Goal: Task Accomplishment & Management: Use online tool/utility

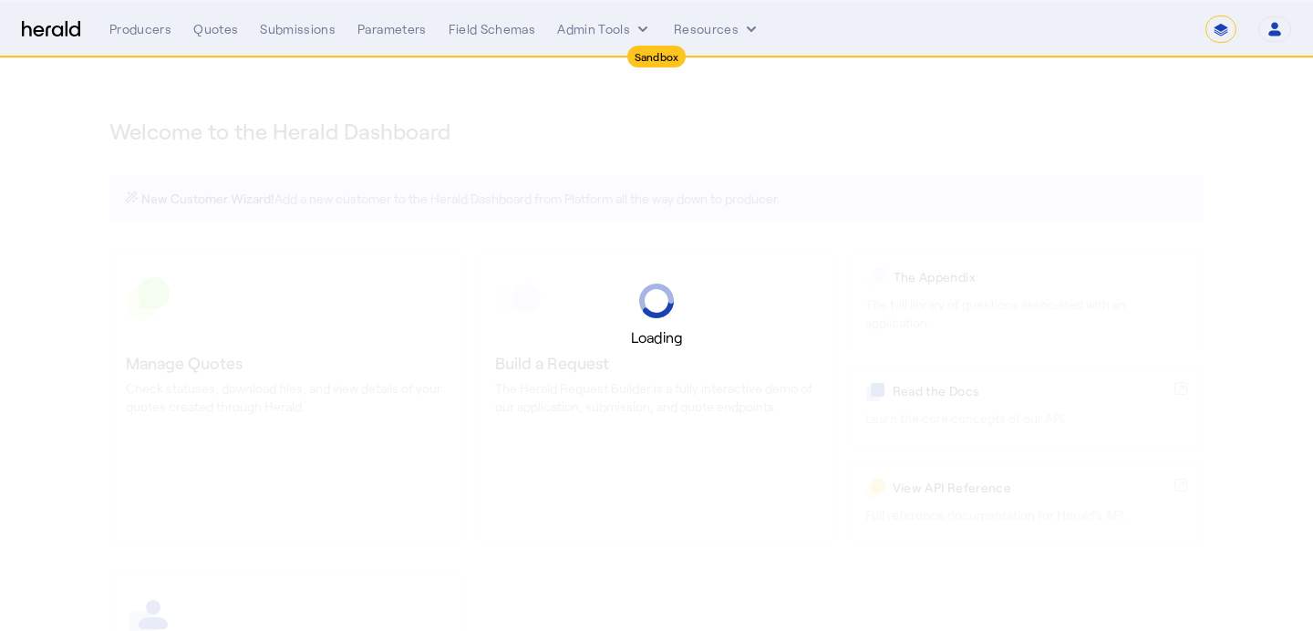
select select "*******"
select select "pfm_2v8p_herald_api"
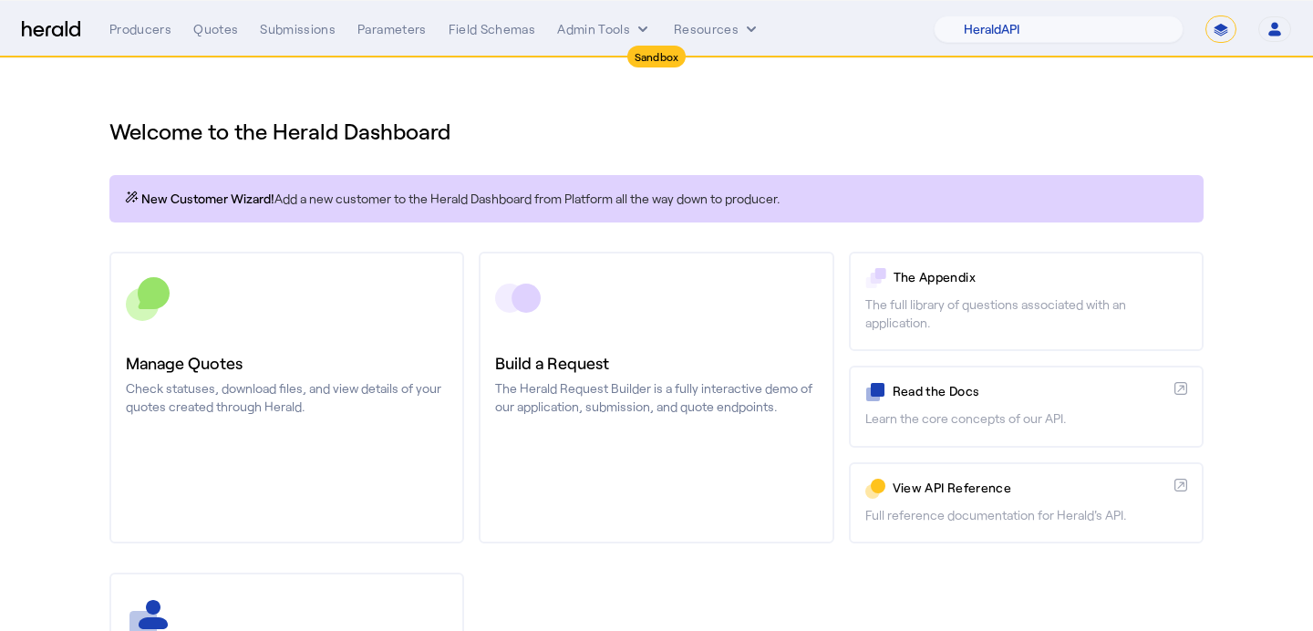
click at [1216, 26] on select "**********" at bounding box center [1221, 29] width 31 height 27
select select "**********"
click at [1206, 16] on select "**********" at bounding box center [1221, 29] width 31 height 27
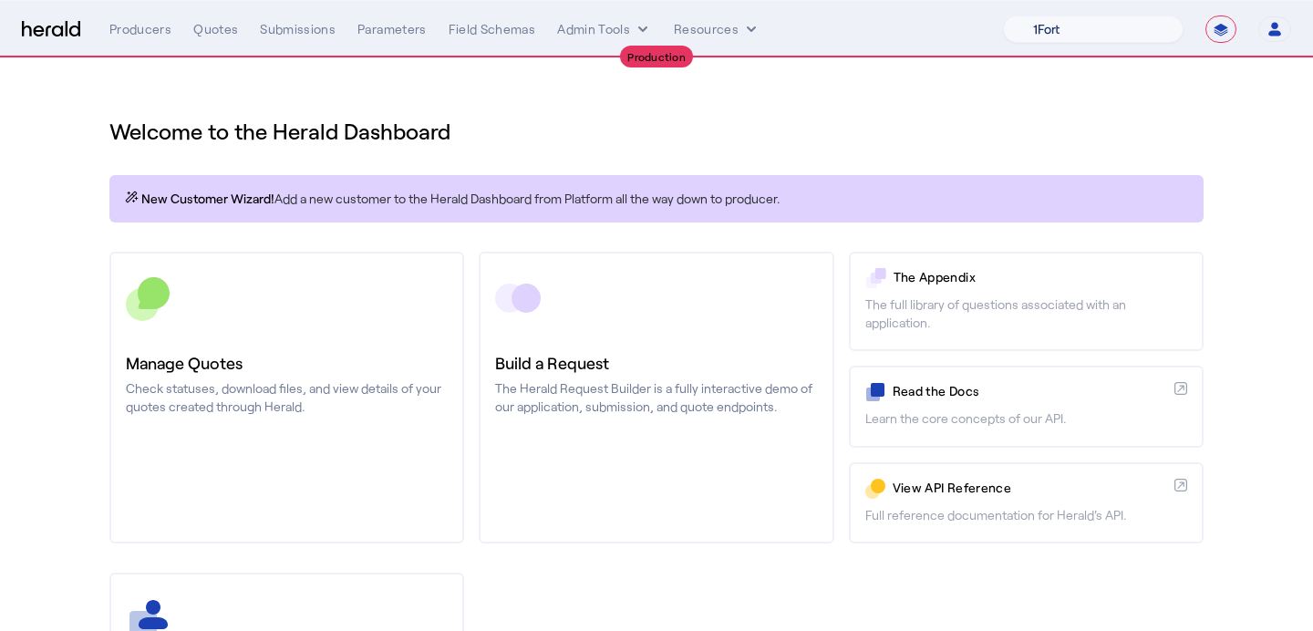
click at [1169, 36] on select "1Fort Affinity Risk [PERSON_NAME] [PERSON_NAME] CRC Campus Coverage Citadel Fif…" at bounding box center [1093, 29] width 181 height 27
select select "pfm_v94t_fifthwall"
click at [1003, 16] on select "1Fort Affinity Risk [PERSON_NAME] [PERSON_NAME] CRC Campus Coverage Citadel Fif…" at bounding box center [1093, 29] width 181 height 27
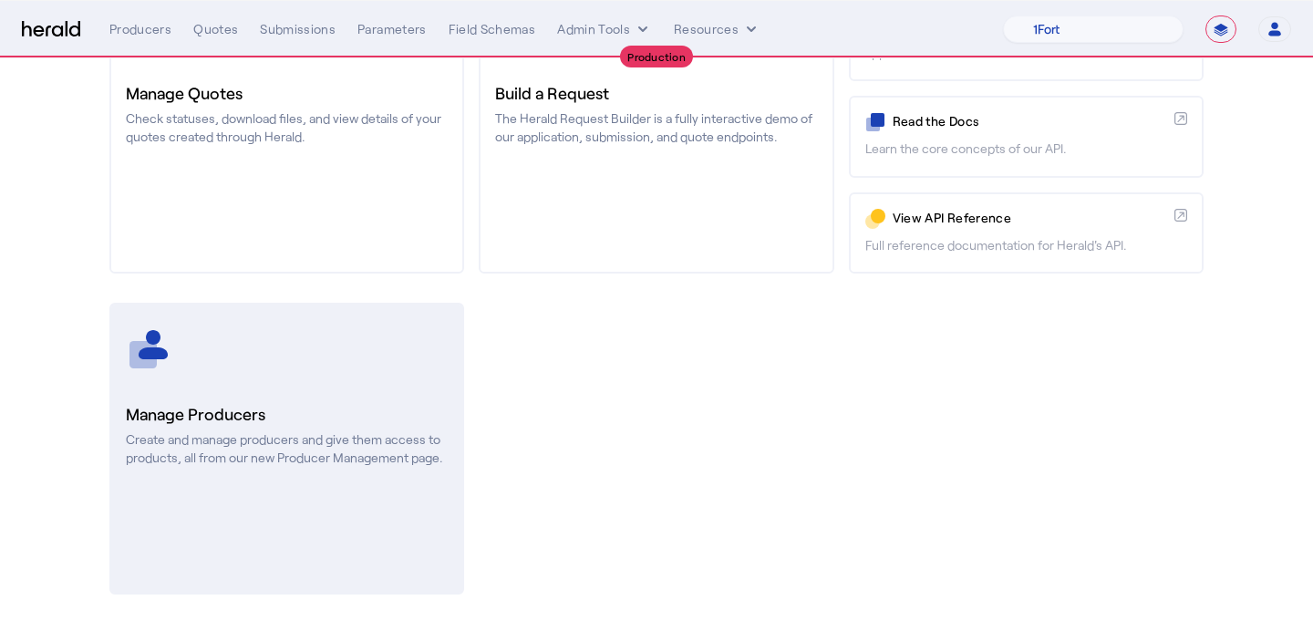
click at [316, 378] on link "Manage Producers Create and manage producers and give them access to products, …" at bounding box center [286, 449] width 355 height 292
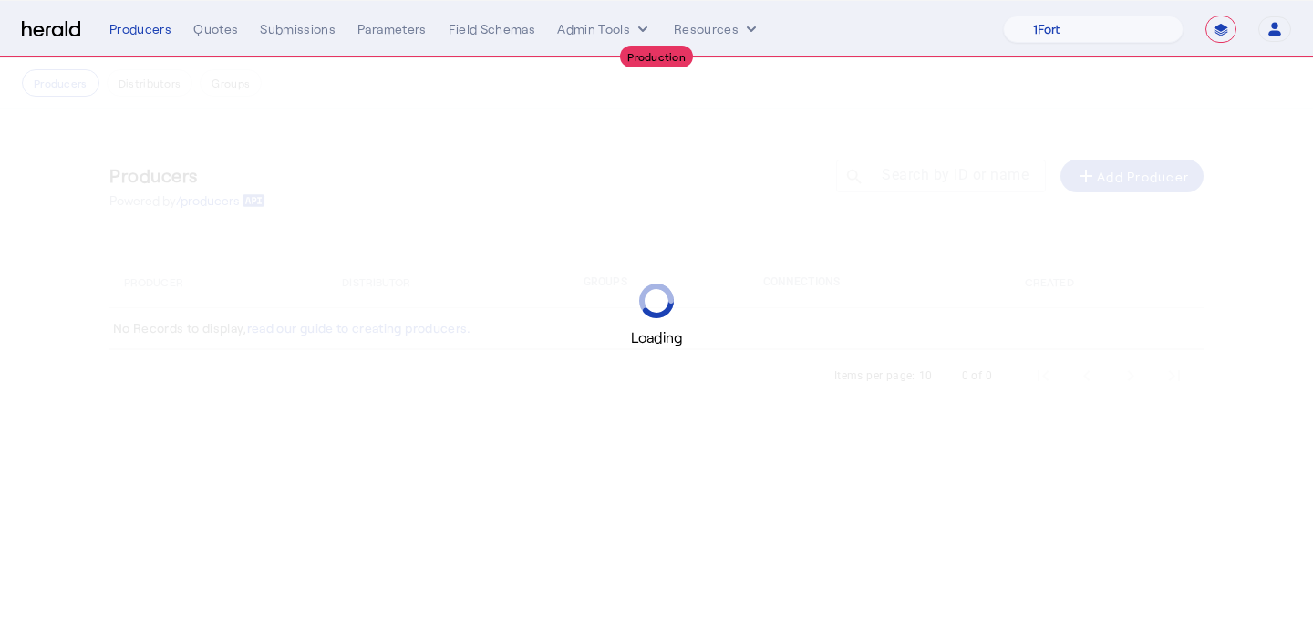
click at [316, 377] on div "Loading" at bounding box center [656, 315] width 1313 height 631
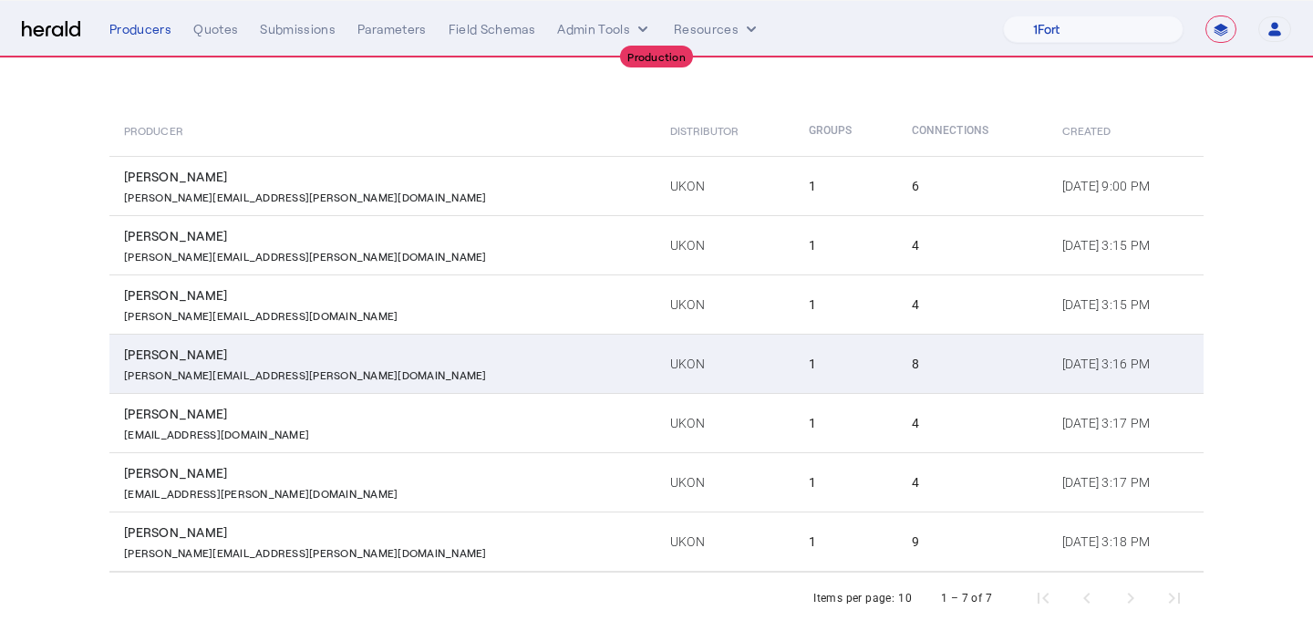
scroll to position [154, 0]
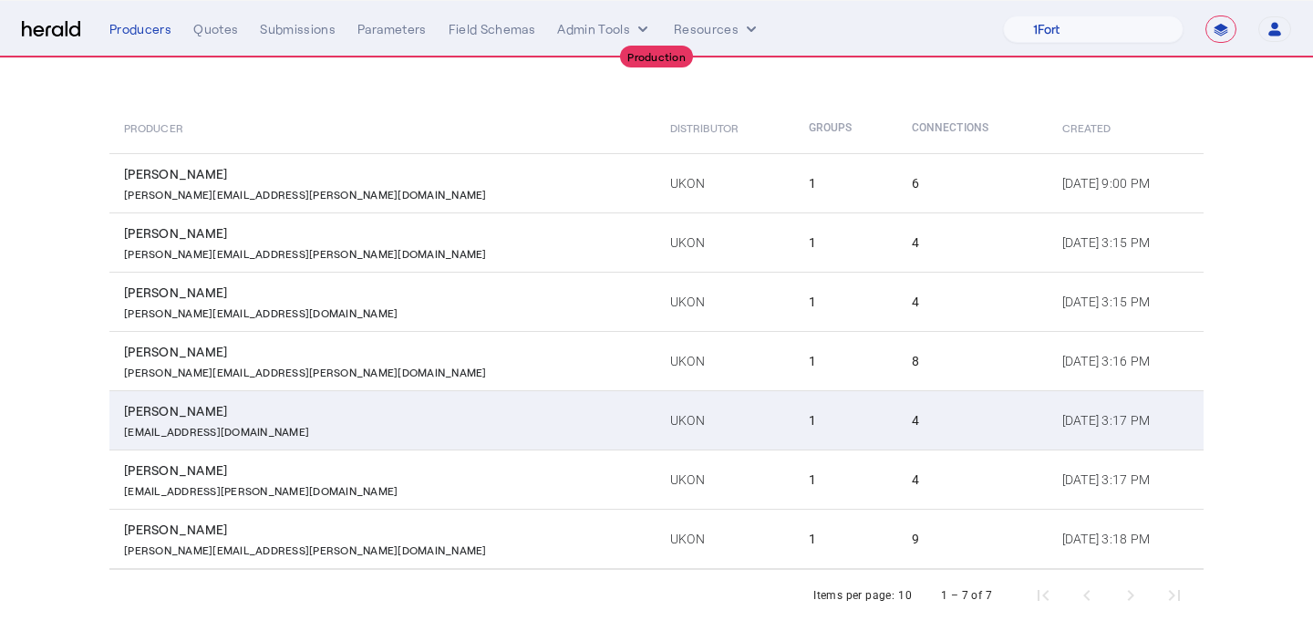
click at [656, 436] on td "UKON" at bounding box center [725, 419] width 139 height 59
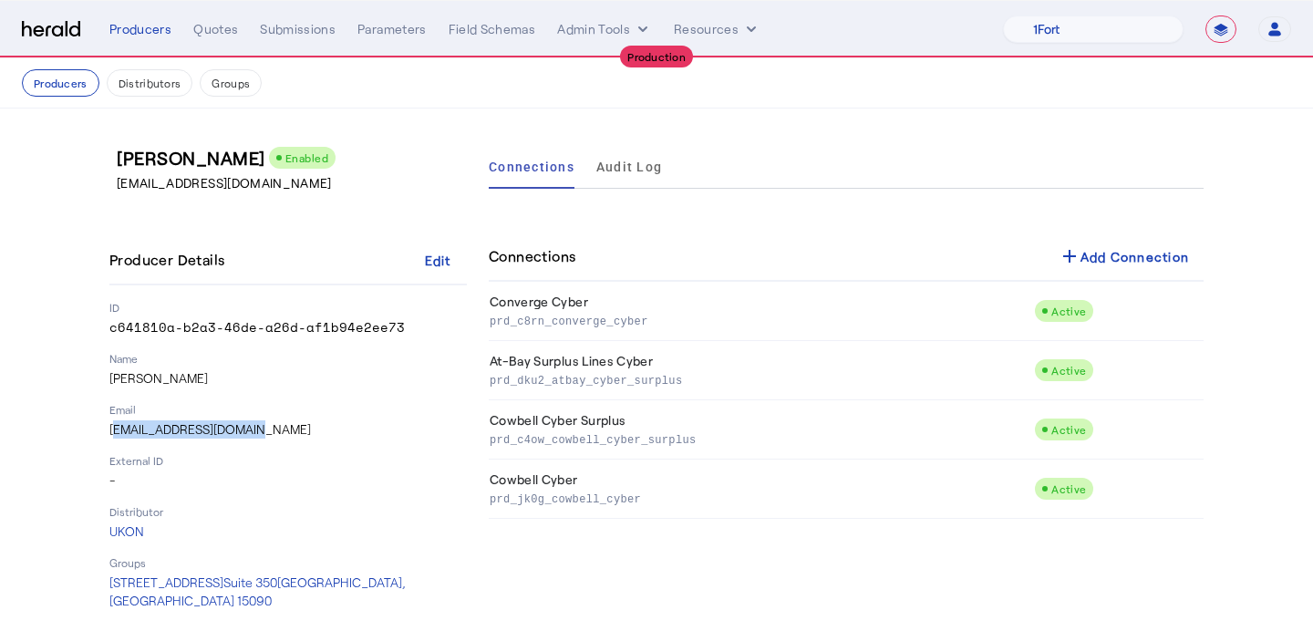
drag, startPoint x: 246, startPoint y: 428, endPoint x: 110, endPoint y: 430, distance: 135.9
click at [110, 430] on p "Noah.oreilly@ukon.com" at bounding box center [287, 429] width 357 height 18
copy p "Noah.oreilly@ukon.com"
click at [362, 473] on p "-" at bounding box center [287, 480] width 357 height 18
click at [86, 80] on button "Producers" at bounding box center [61, 82] width 78 height 27
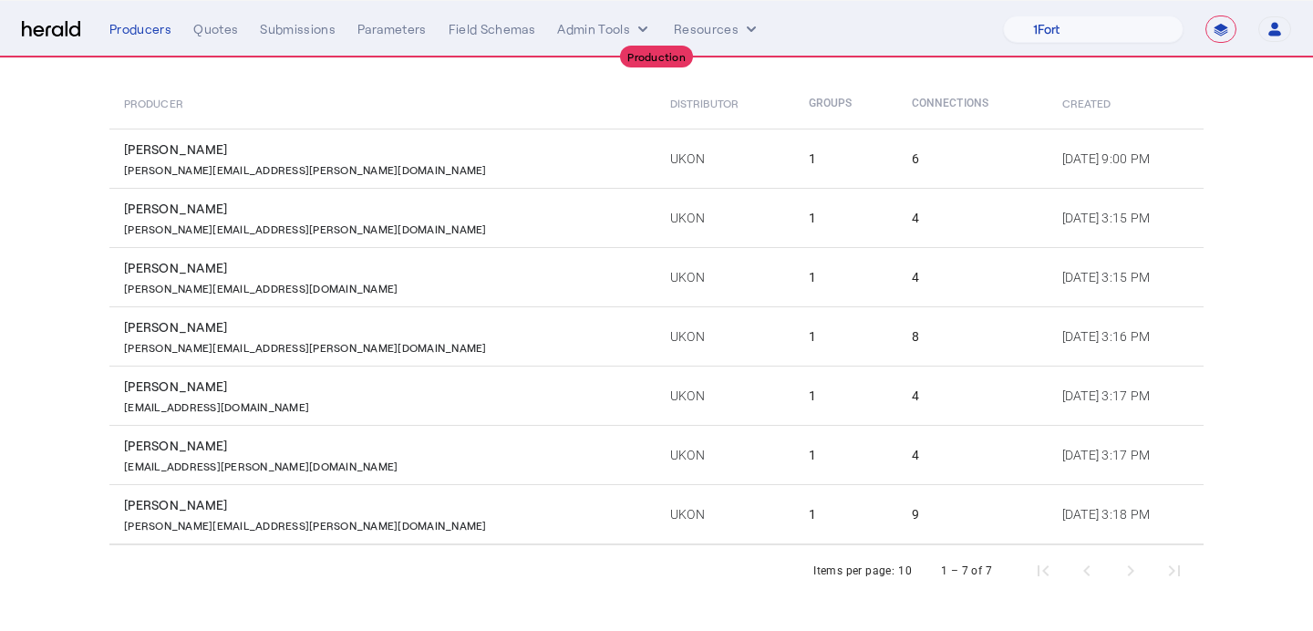
scroll to position [180, 0]
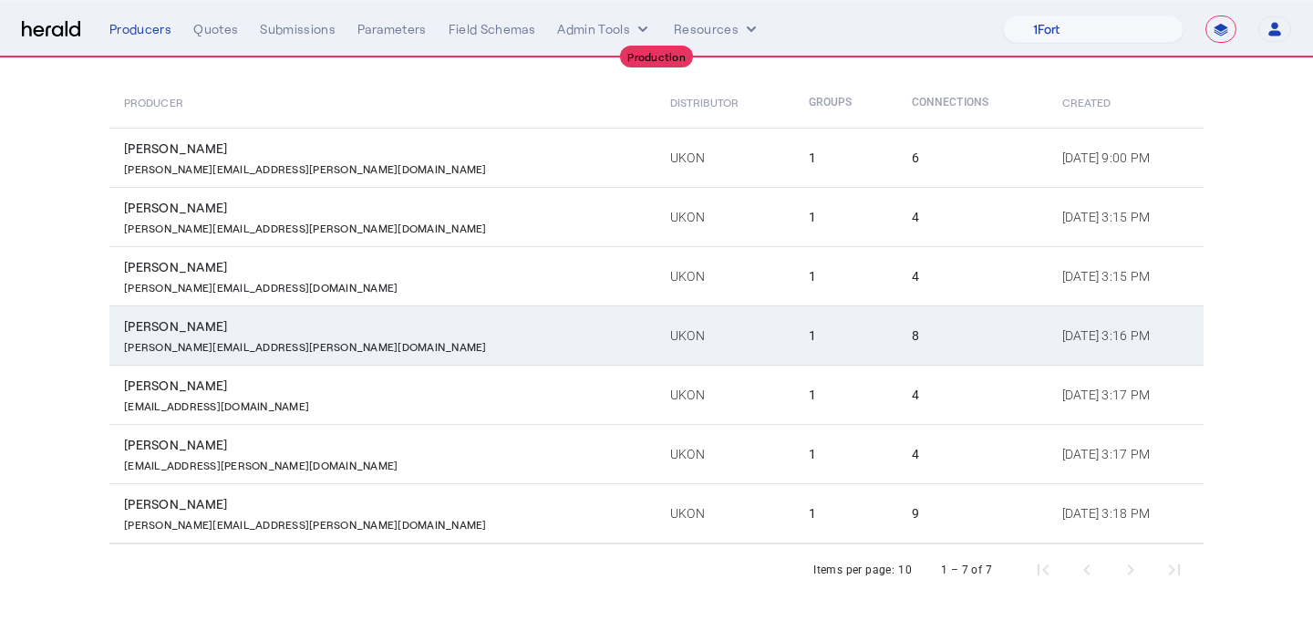
click at [656, 335] on td "UKON" at bounding box center [725, 334] width 139 height 59
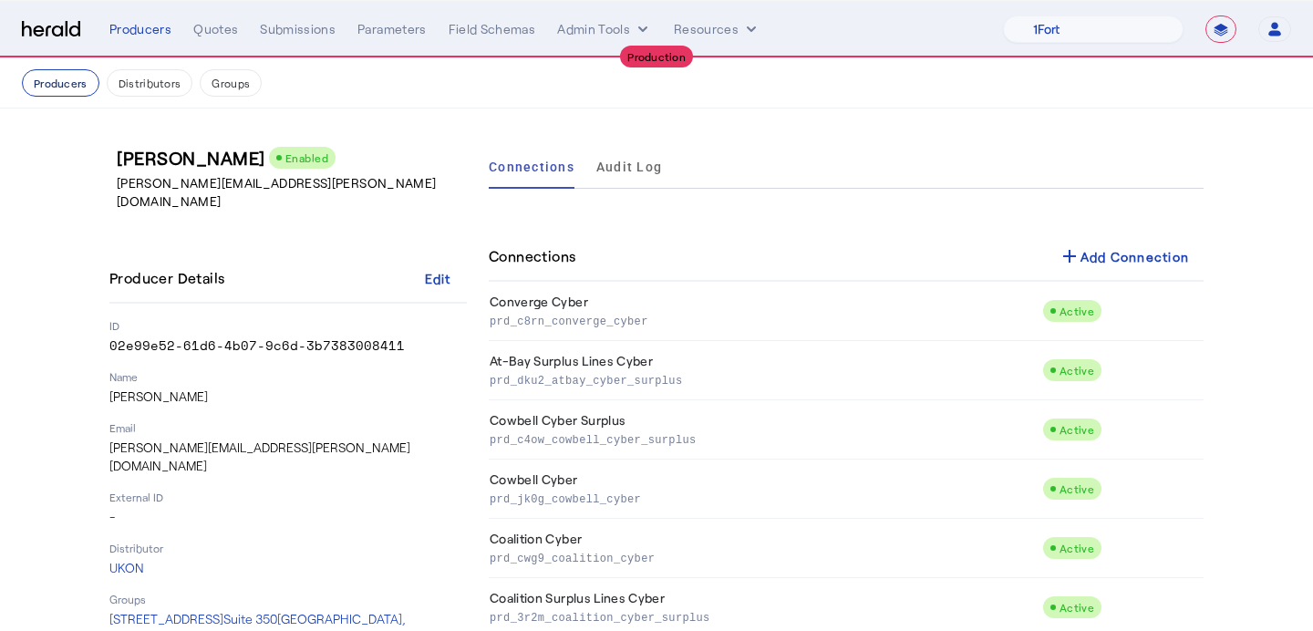
click at [41, 86] on button "Producers" at bounding box center [61, 82] width 78 height 27
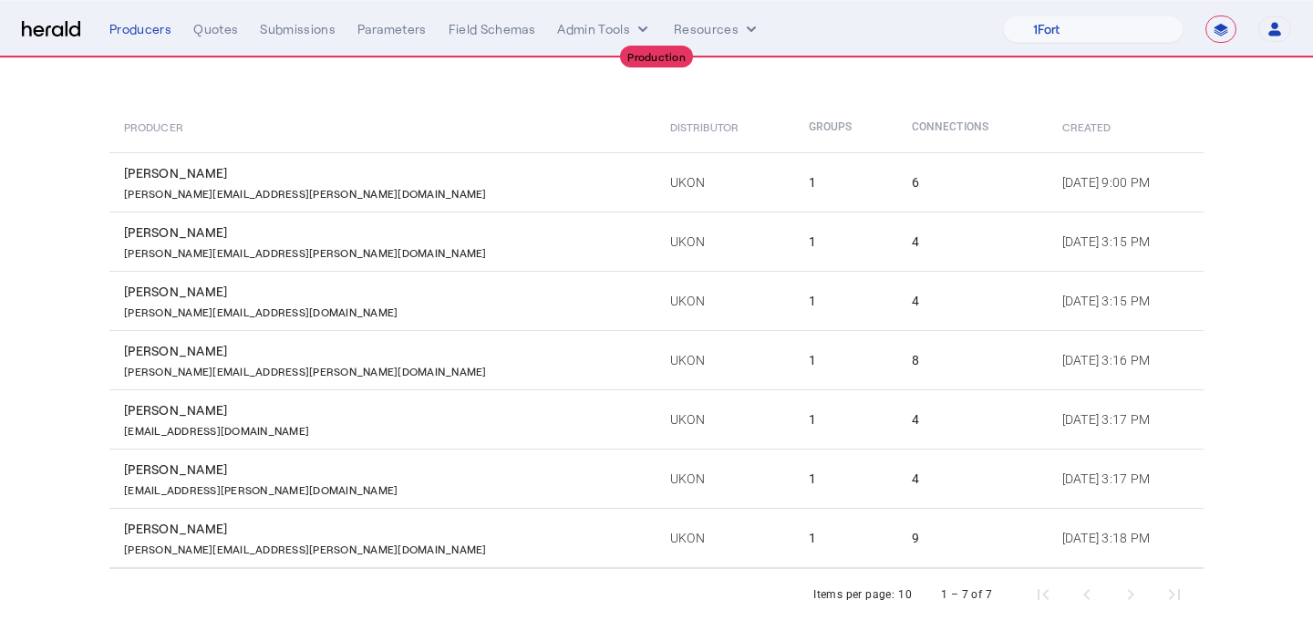
scroll to position [180, 0]
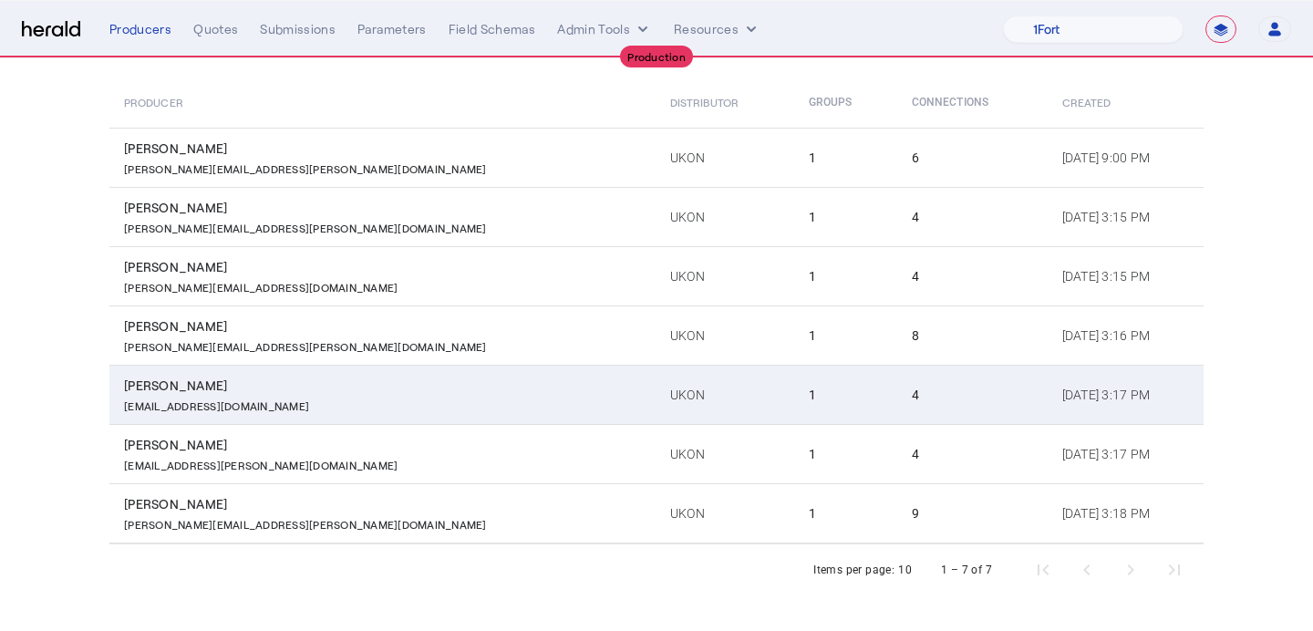
click at [317, 396] on div "Noah.oreilly@ukon.com" at bounding box center [386, 404] width 524 height 18
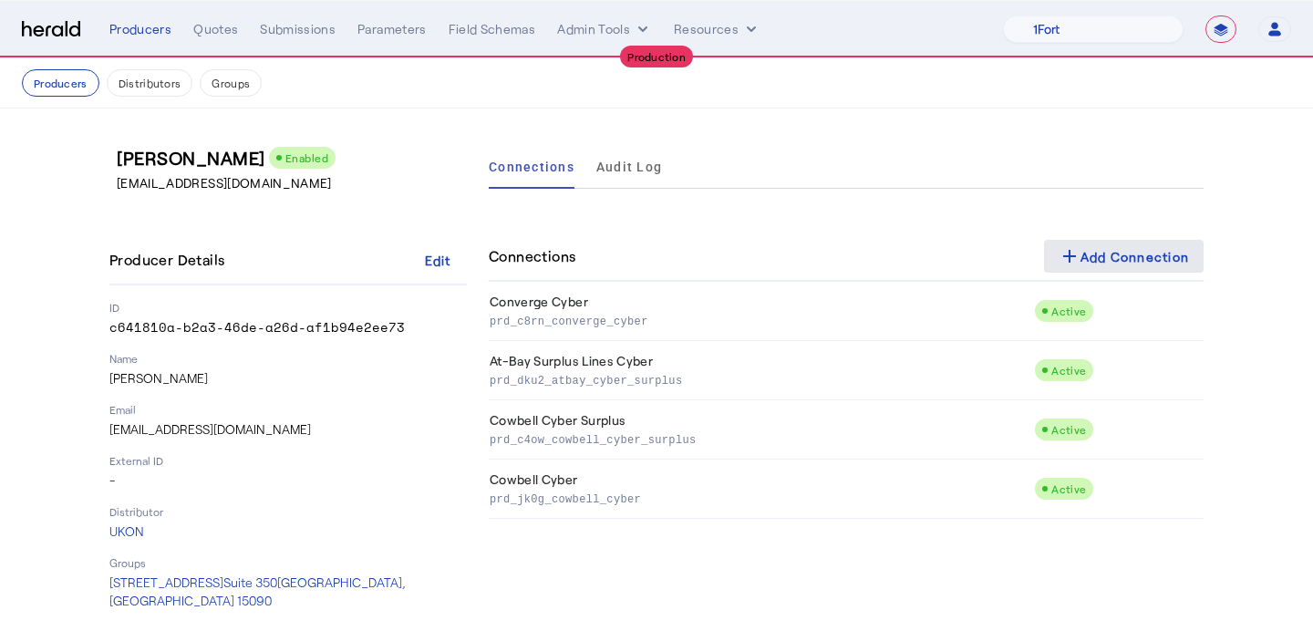
click at [1103, 246] on div "add Add Connection" at bounding box center [1124, 256] width 131 height 22
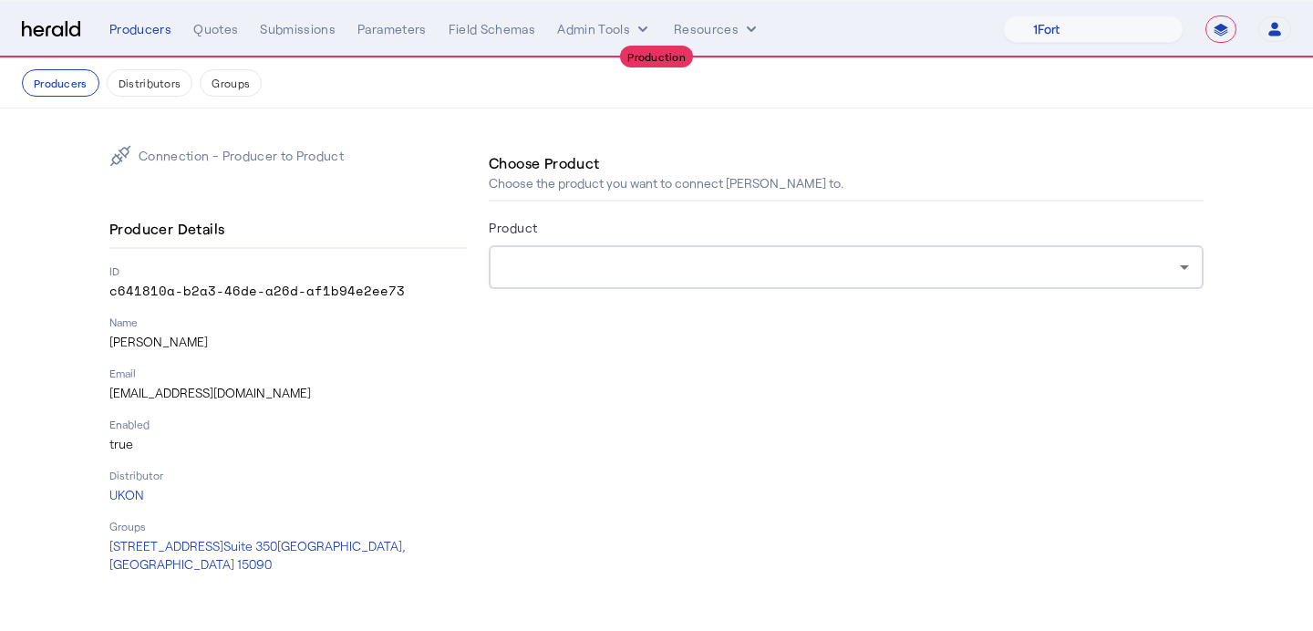
click at [767, 264] on div at bounding box center [841, 267] width 677 height 22
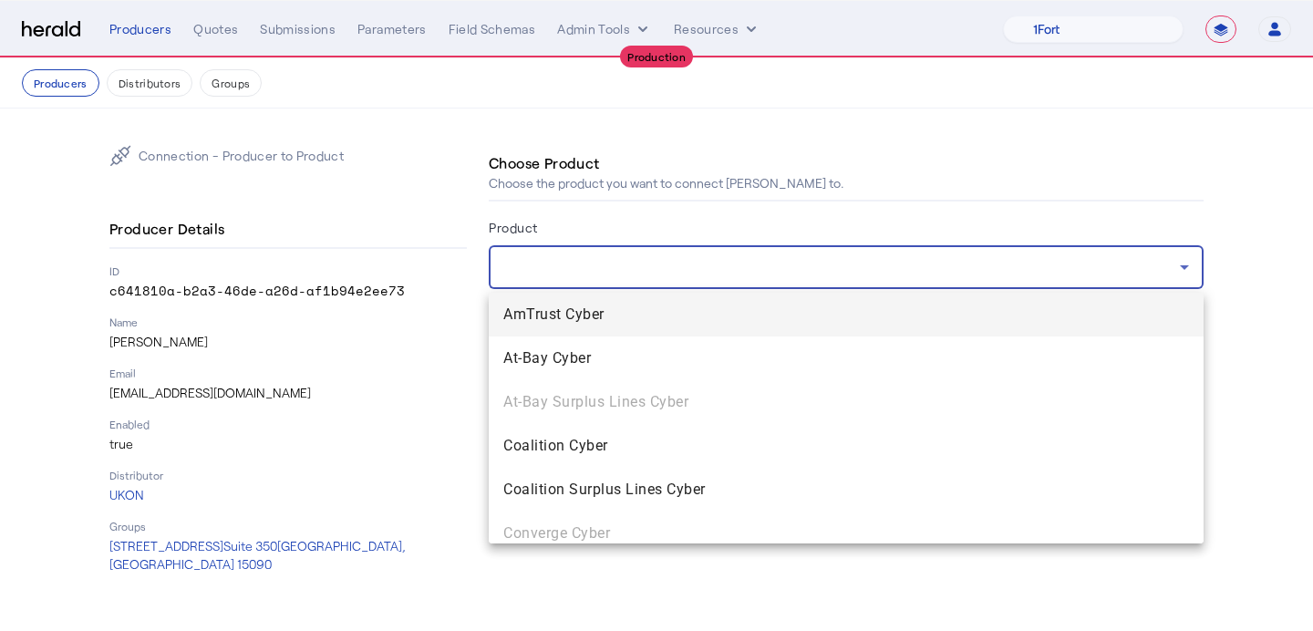
scroll to position [187, 0]
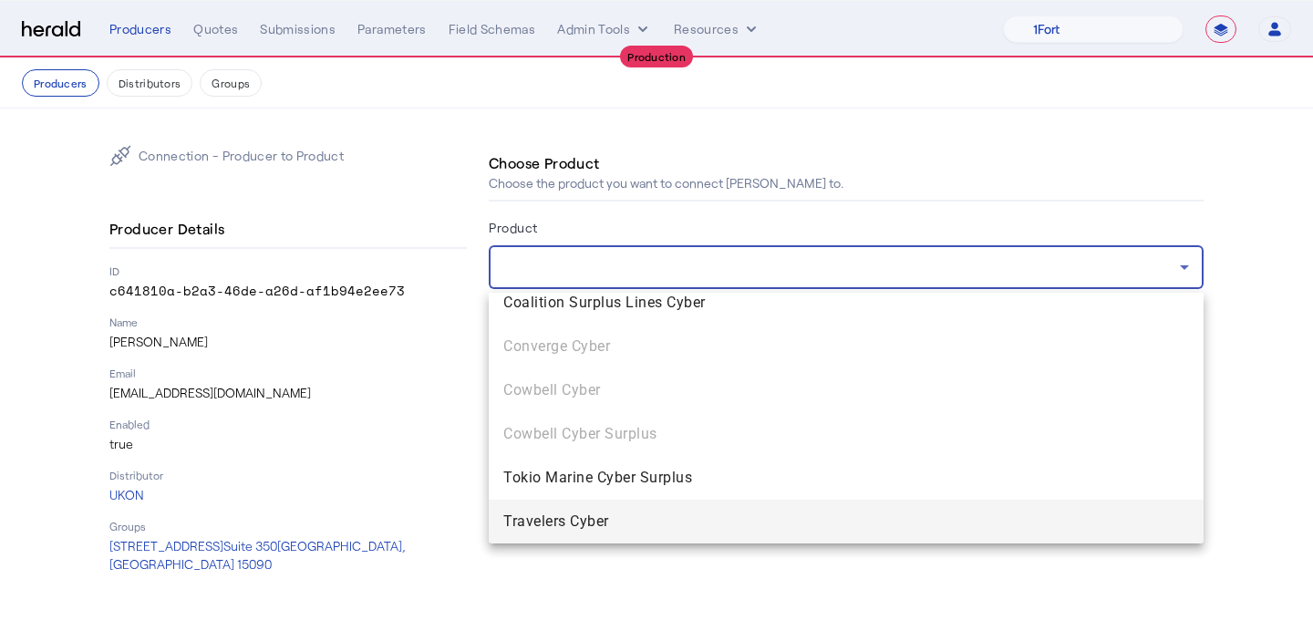
click at [659, 514] on span "Travelers Cyber" at bounding box center [846, 522] width 686 height 22
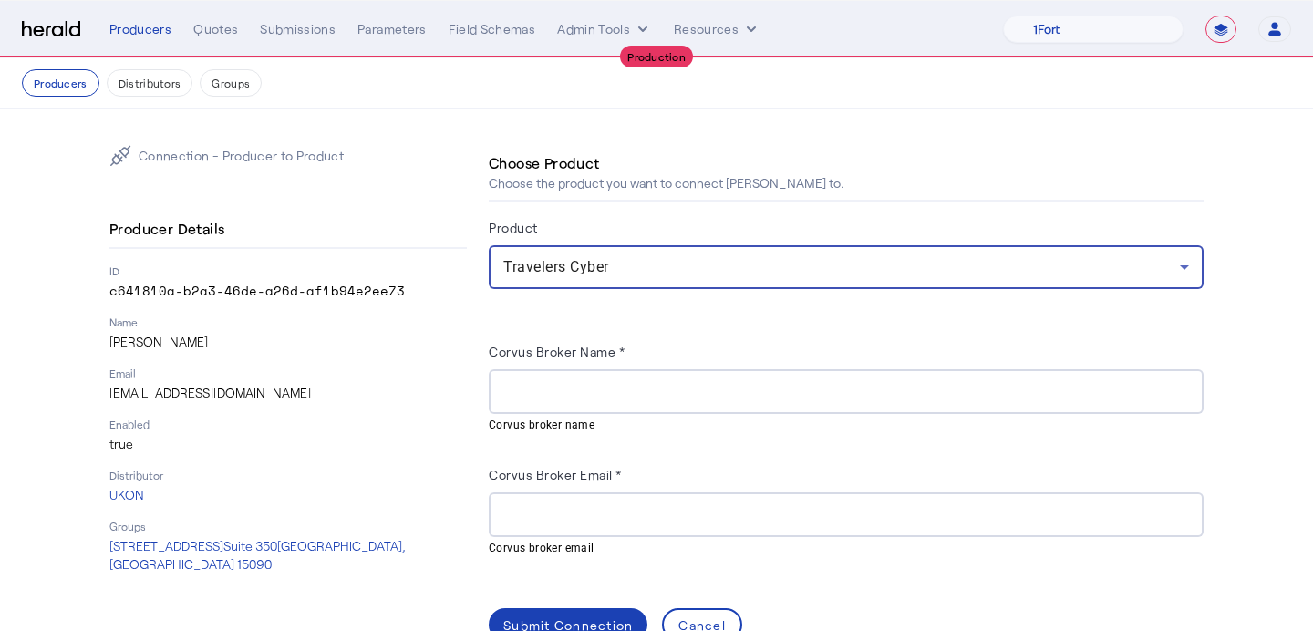
click at [599, 398] on input "Corvus Broker Name *" at bounding box center [846, 392] width 686 height 22
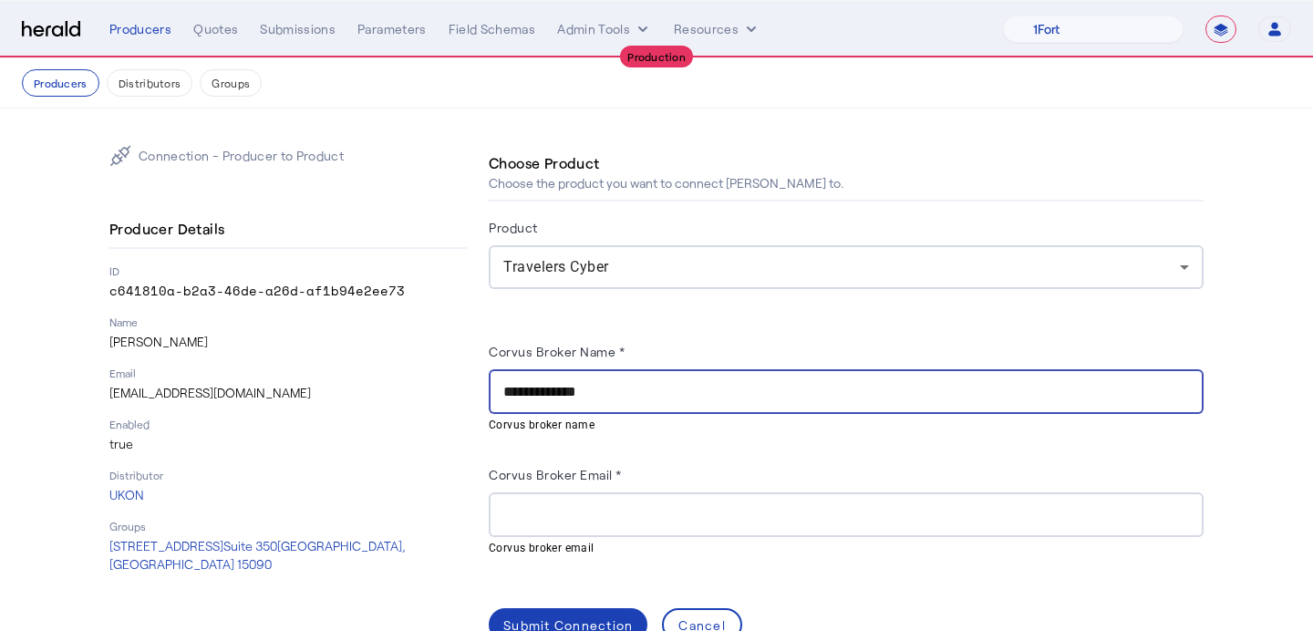
type input "**********"
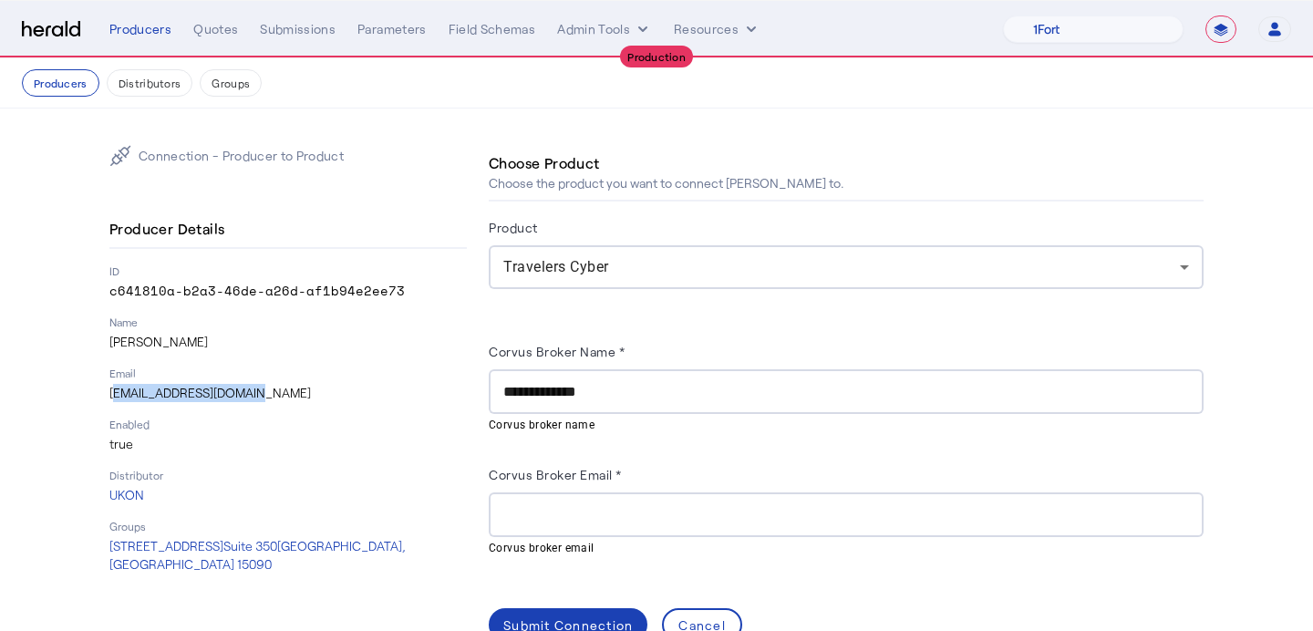
drag, startPoint x: 250, startPoint y: 397, endPoint x: 107, endPoint y: 397, distance: 143.2
click at [107, 397] on div "**********" at bounding box center [656, 393] width 1167 height 569
copy p "Noah.oreilly@ukon.com"
click at [596, 506] on input "Corvus Broker Email *" at bounding box center [846, 515] width 686 height 22
paste input "**********"
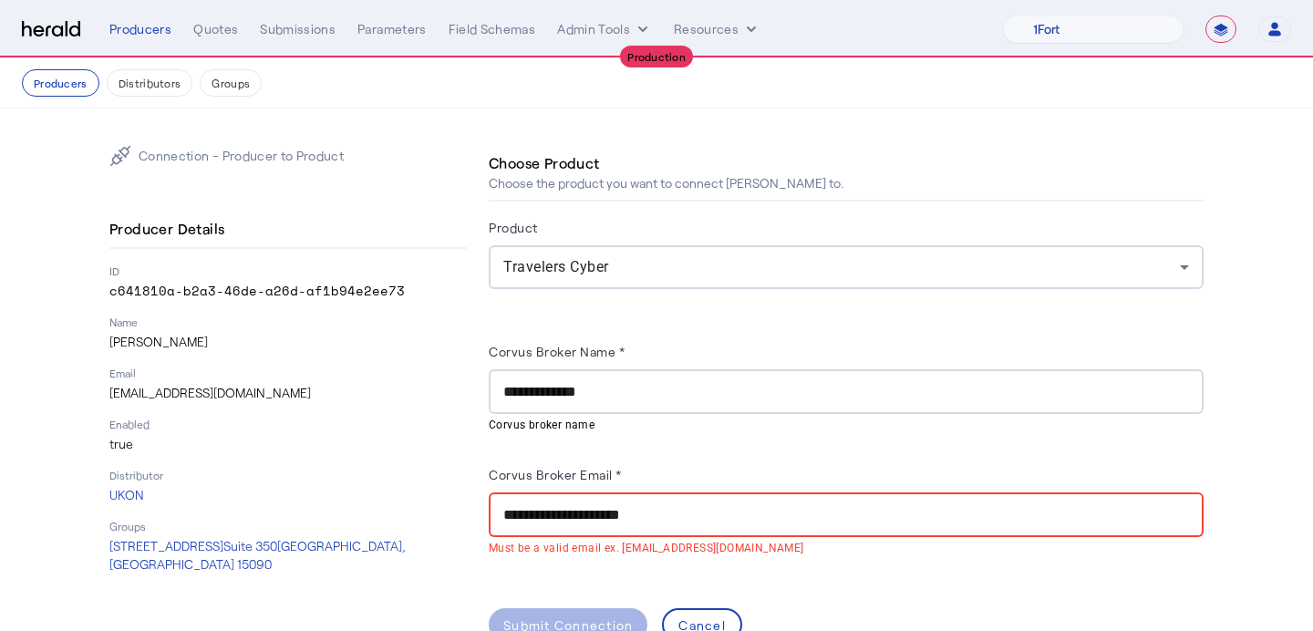
click at [506, 515] on input "**********" at bounding box center [846, 515] width 686 height 22
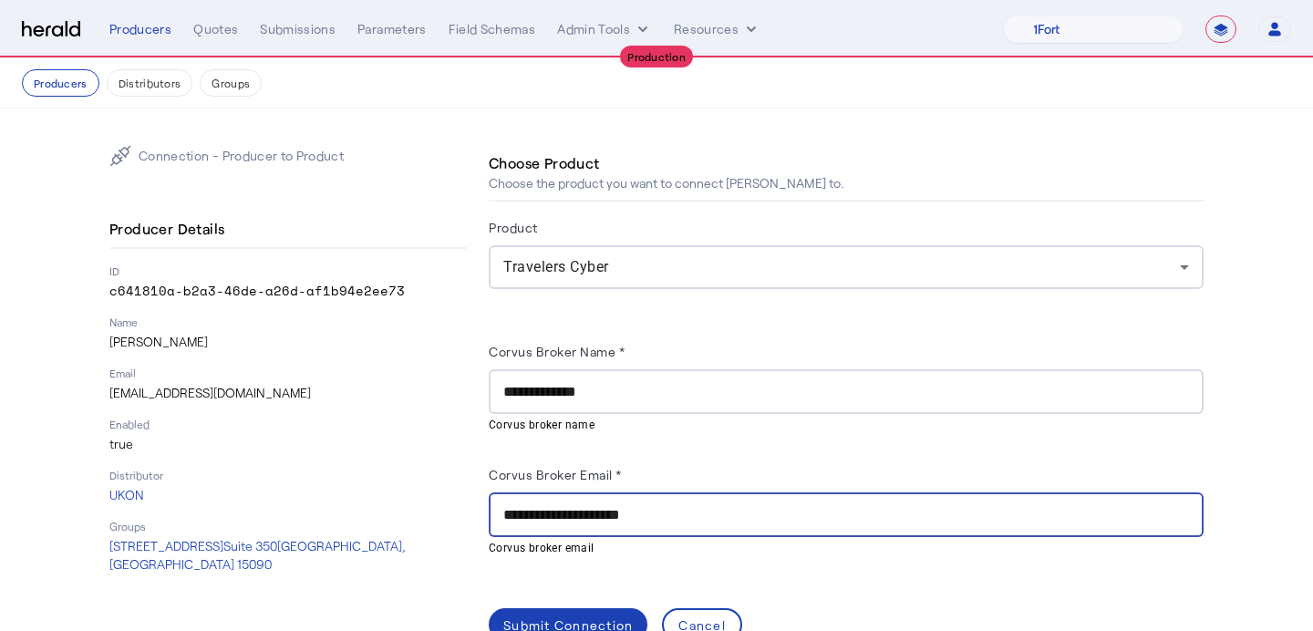
scroll to position [45, 0]
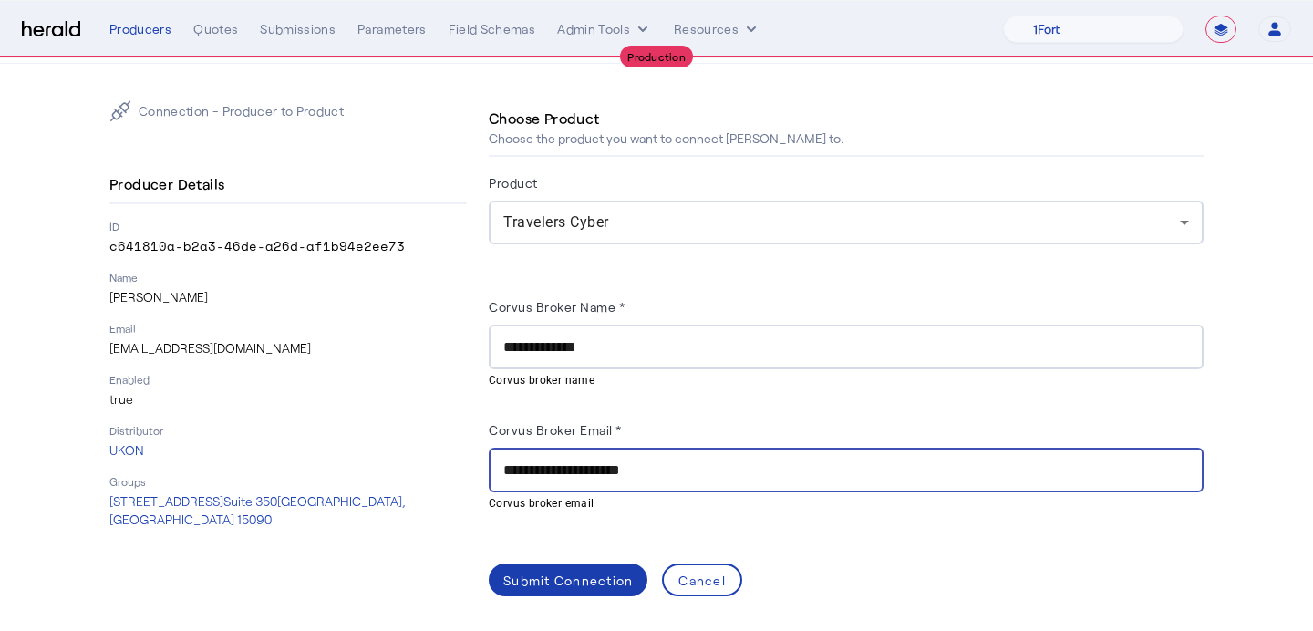
type input "**********"
click at [549, 574] on div "Submit Connection" at bounding box center [567, 580] width 129 height 19
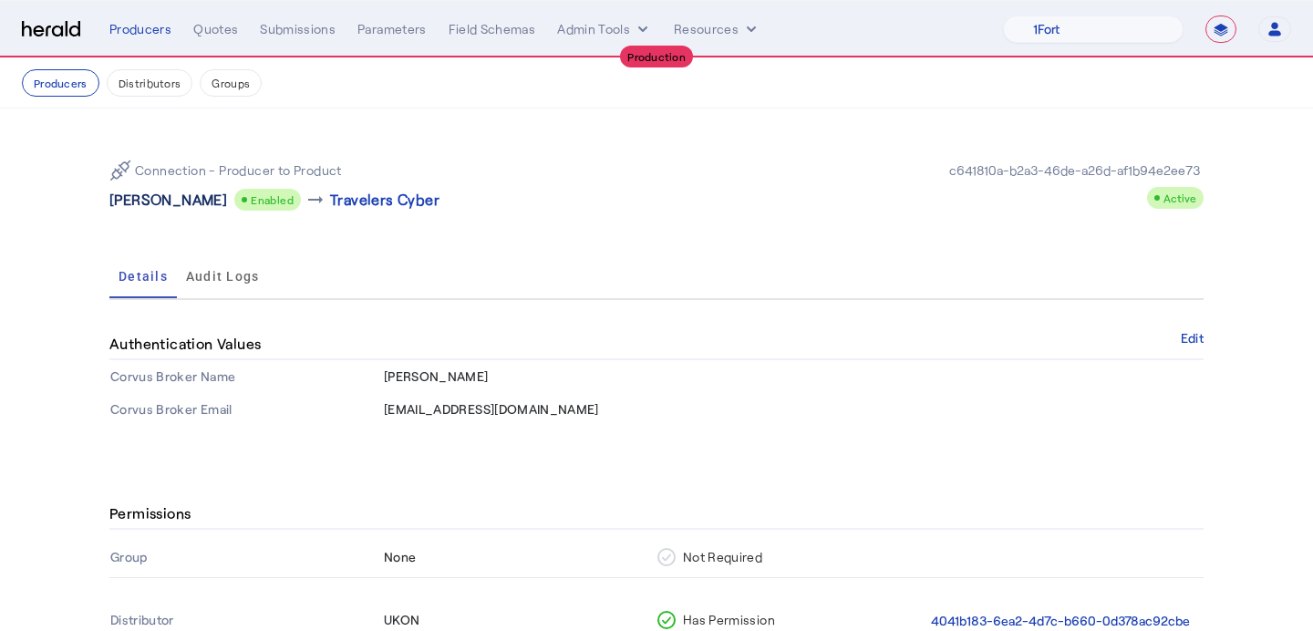
click at [177, 199] on p "Noah O'Reilly" at bounding box center [168, 200] width 118 height 22
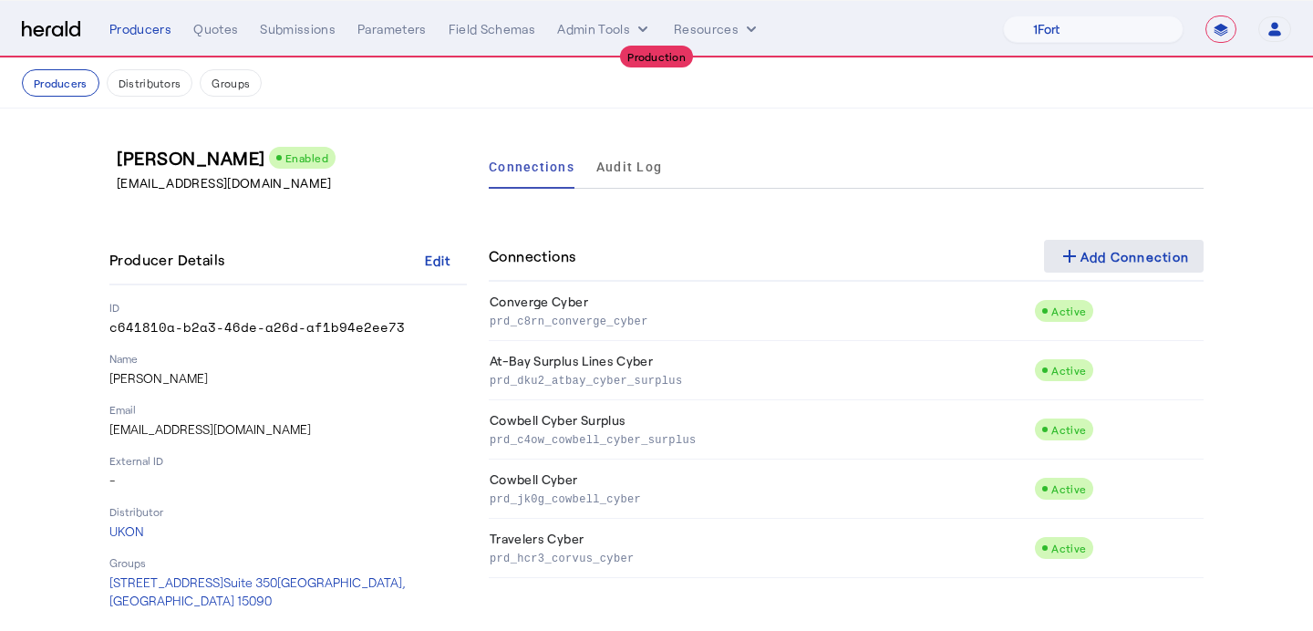
click at [1145, 241] on span at bounding box center [1124, 256] width 160 height 44
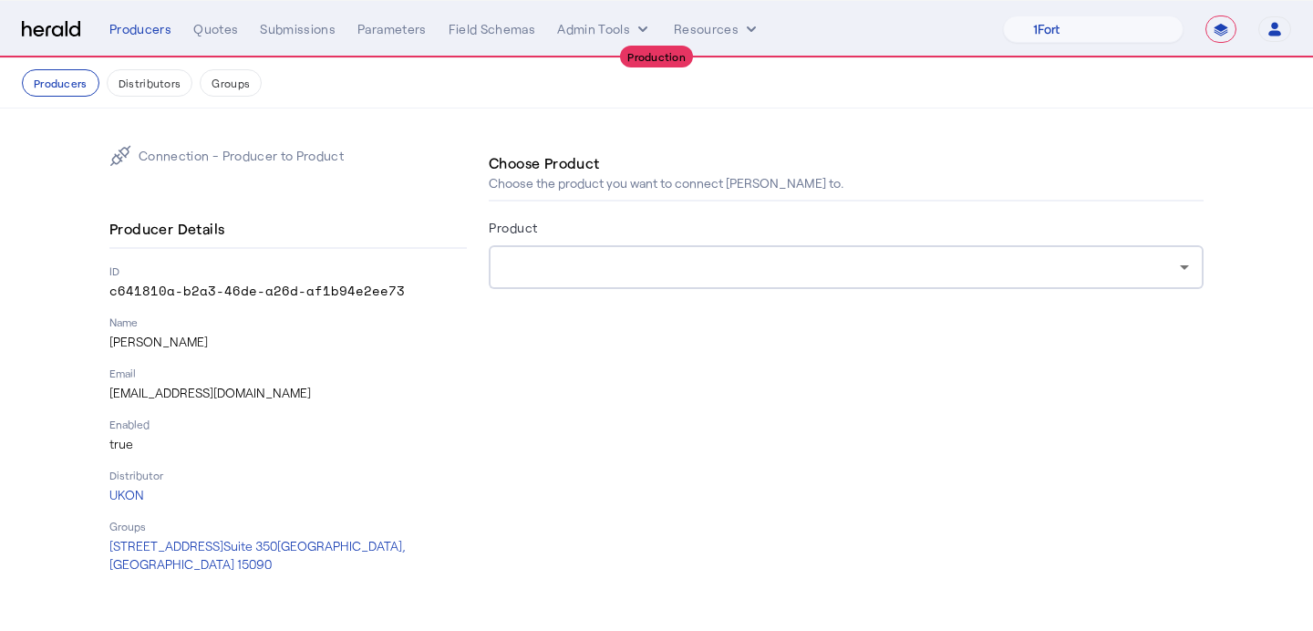
click at [766, 274] on div at bounding box center [841, 267] width 677 height 22
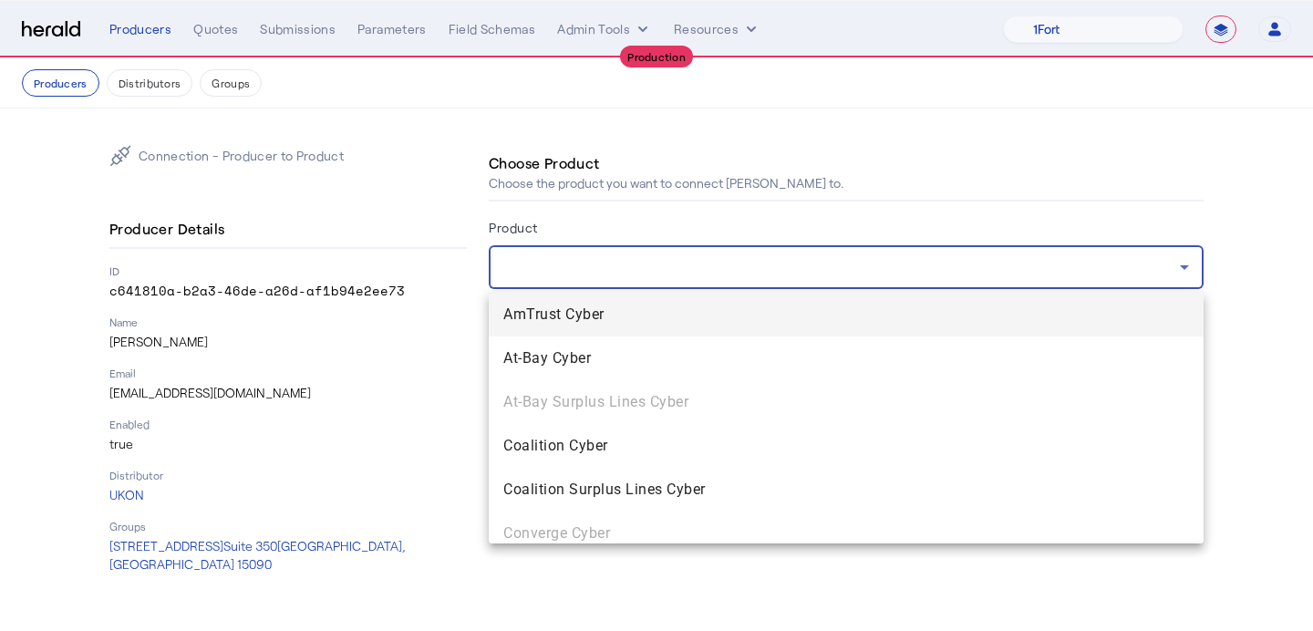
click at [739, 327] on mat-option "AmTrust Cyber" at bounding box center [846, 315] width 715 height 44
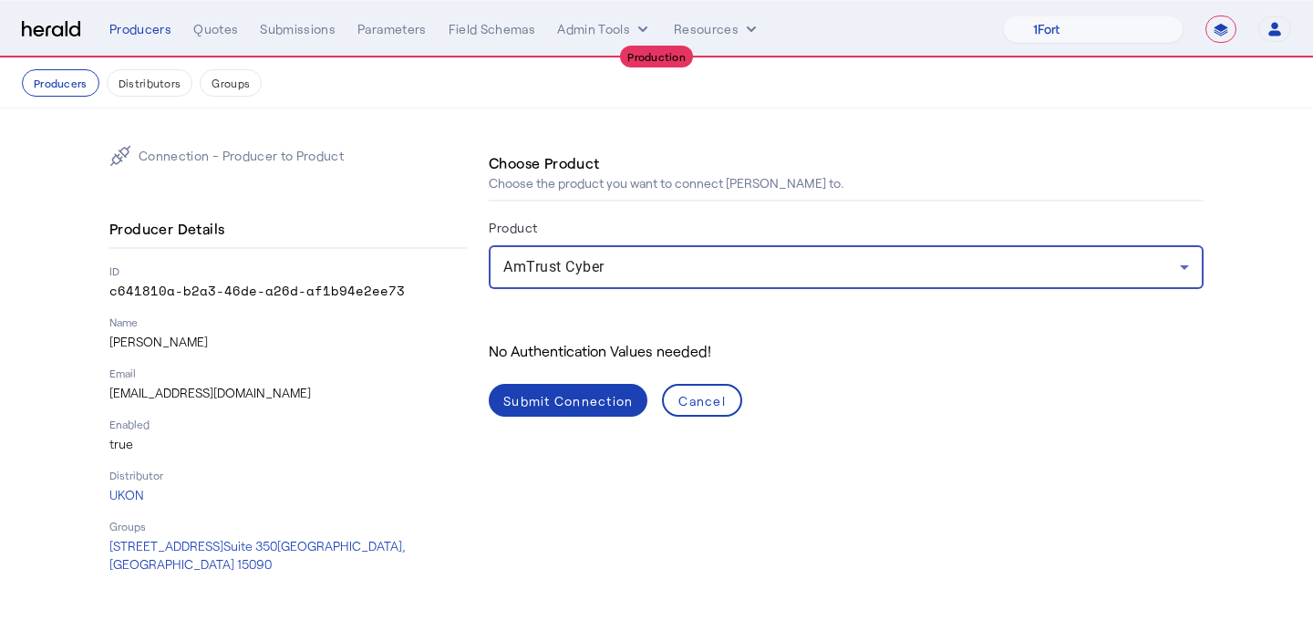
click at [575, 375] on div "No Authentication Values needed! Submit Connection Cancel" at bounding box center [846, 364] width 715 height 106
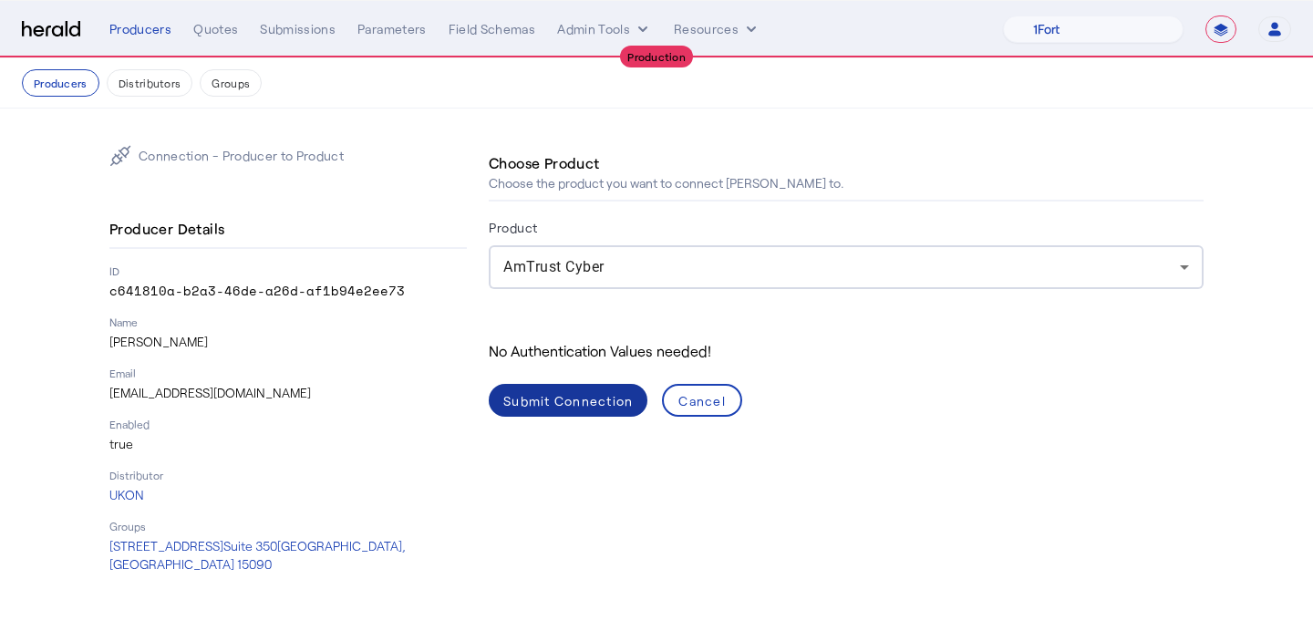
click at [573, 391] on div "Submit Connection" at bounding box center [567, 400] width 129 height 19
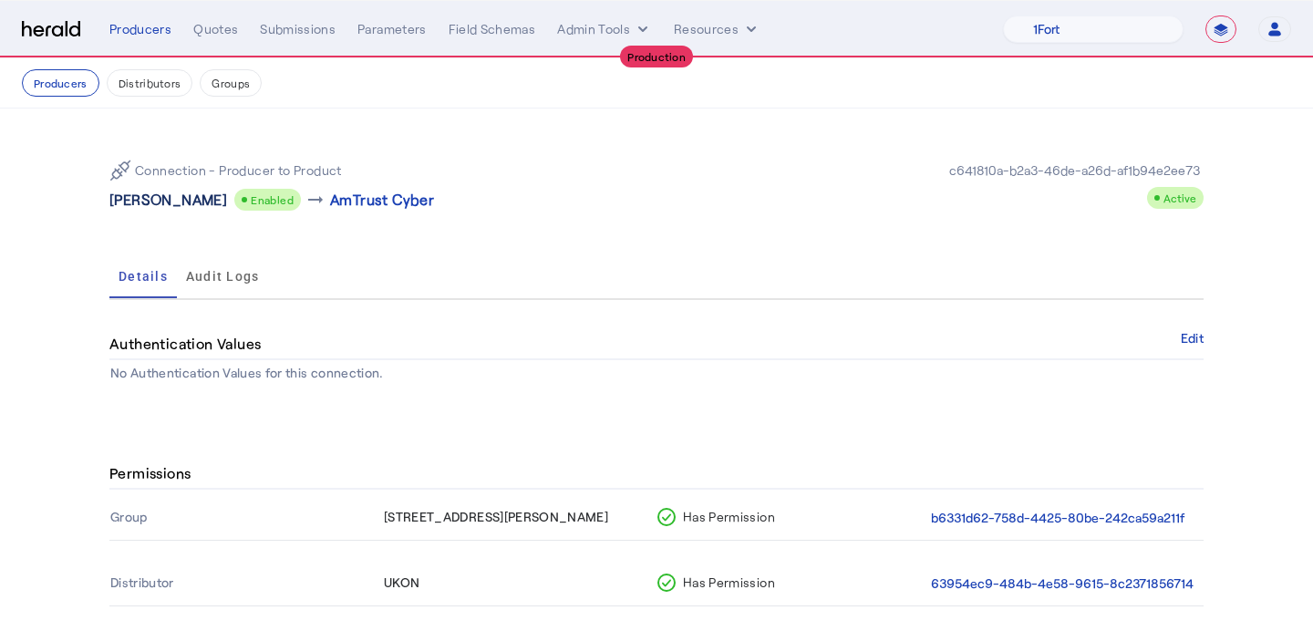
click at [153, 197] on p "Noah O'Reilly" at bounding box center [168, 200] width 118 height 22
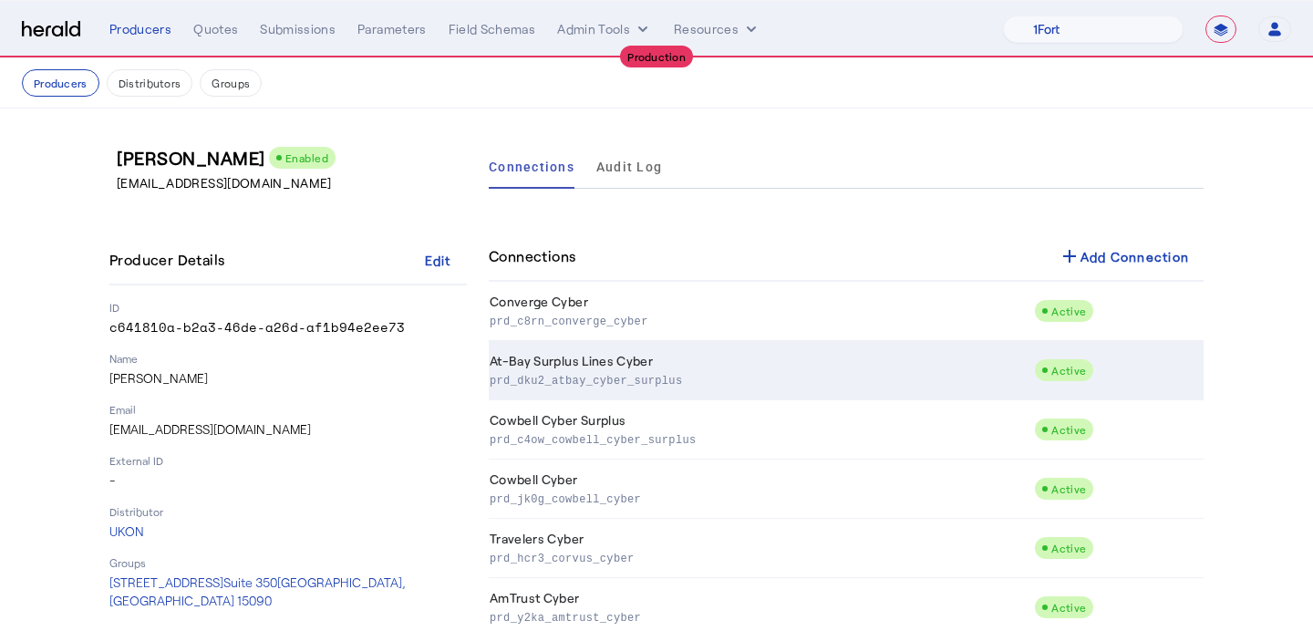
scroll to position [43, 0]
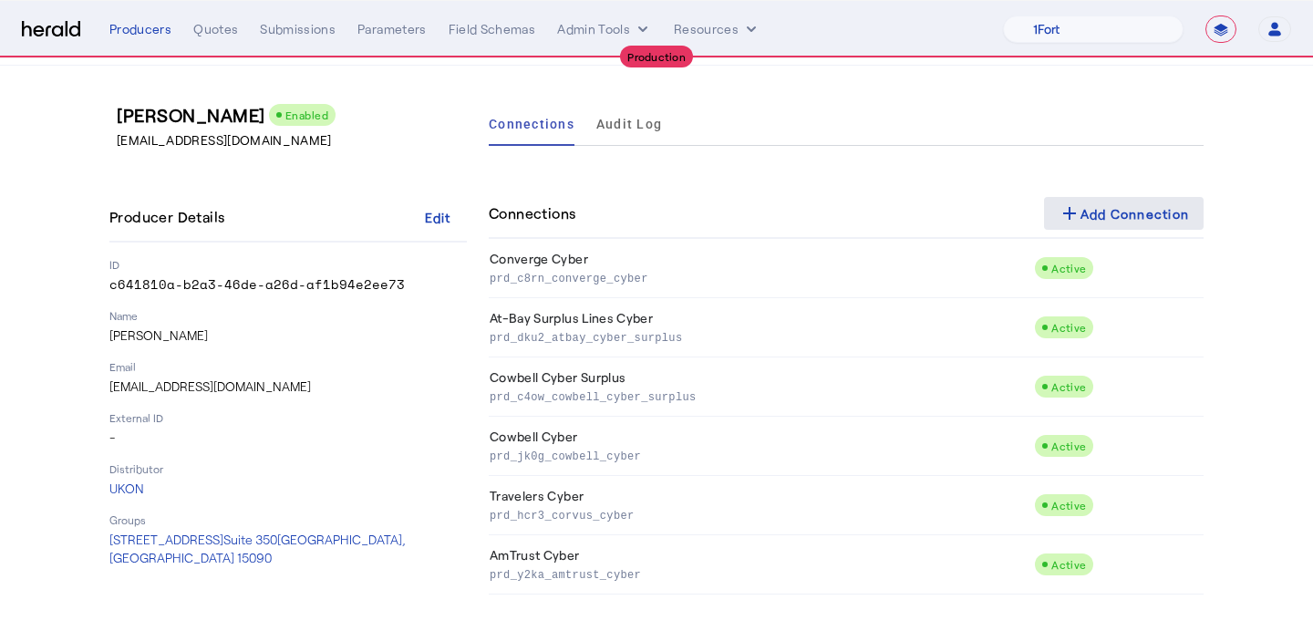
click at [1136, 206] on div "add Add Connection" at bounding box center [1124, 213] width 131 height 22
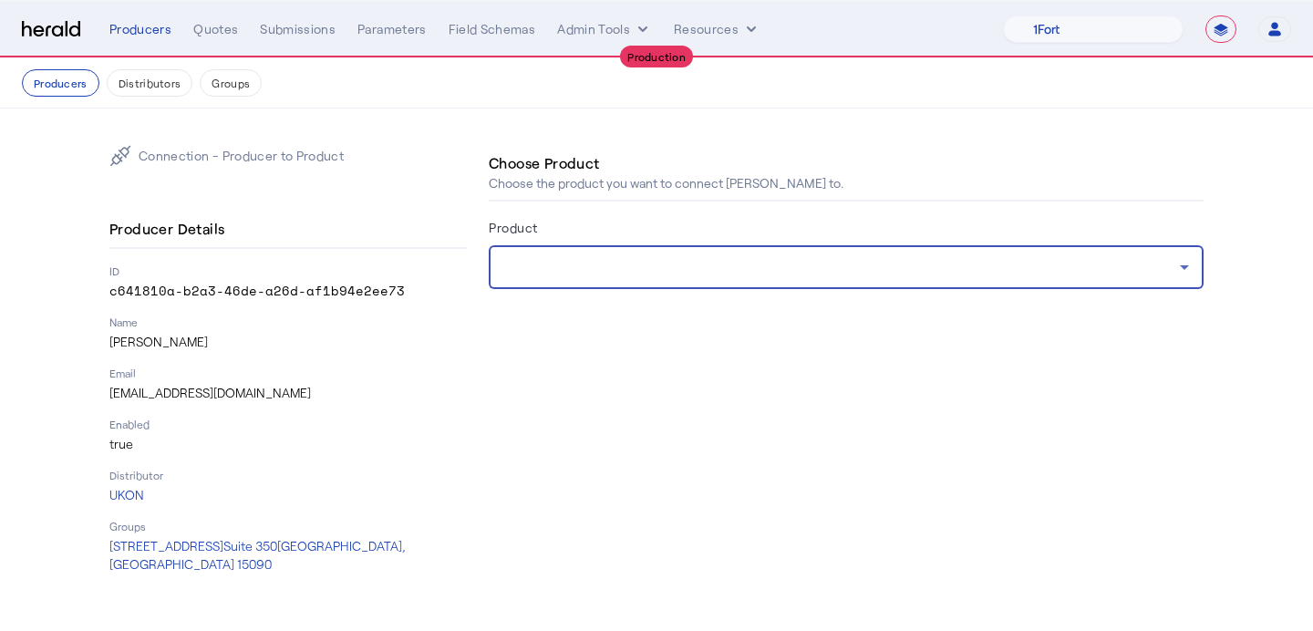
click at [691, 259] on div at bounding box center [841, 267] width 677 height 22
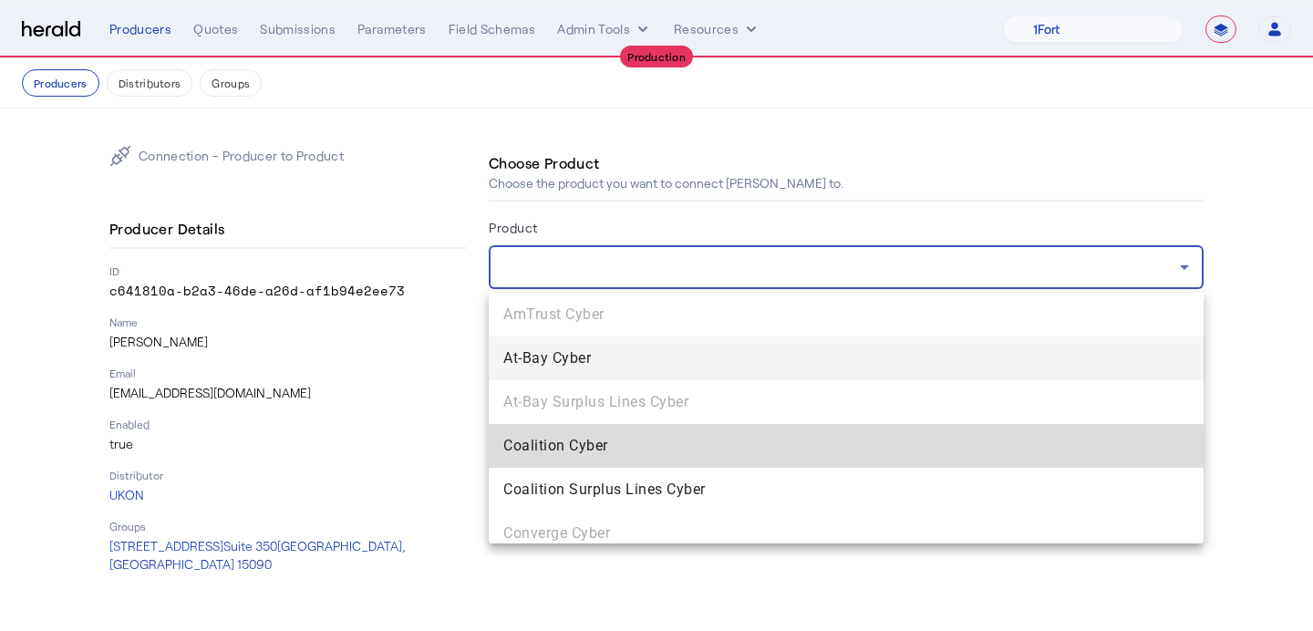
click at [663, 462] on mat-option "Coalition Cyber" at bounding box center [846, 446] width 715 height 44
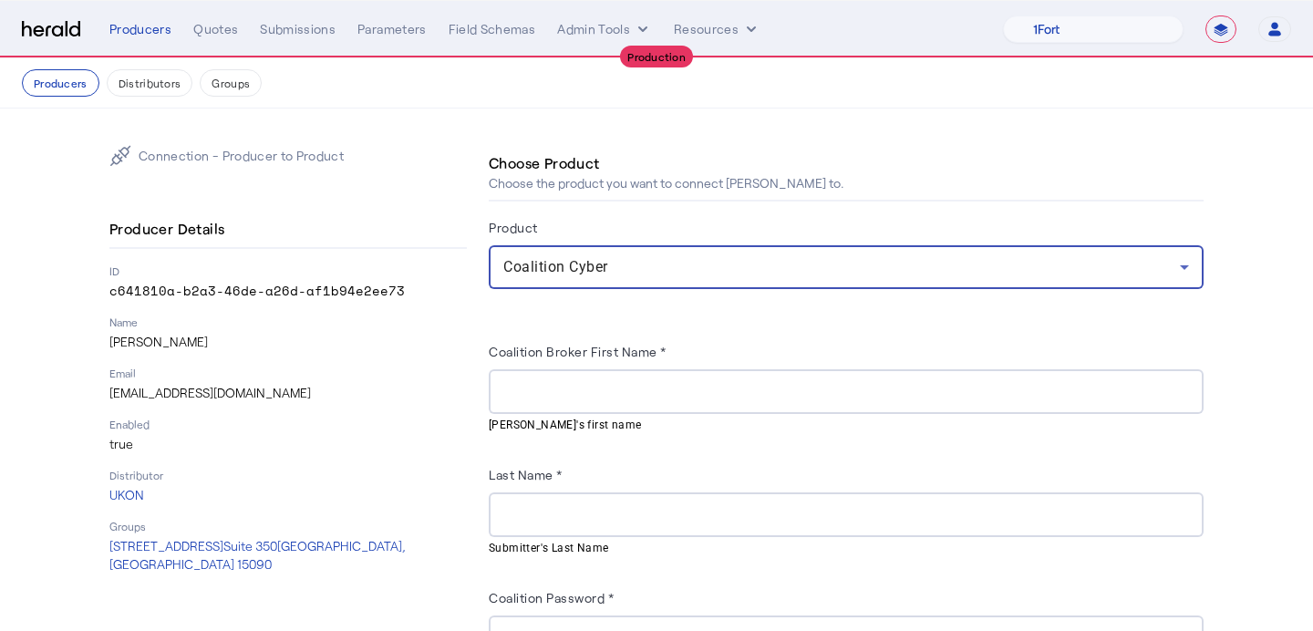
click at [647, 392] on input "Coalition Broker First Name *" at bounding box center [846, 392] width 686 height 22
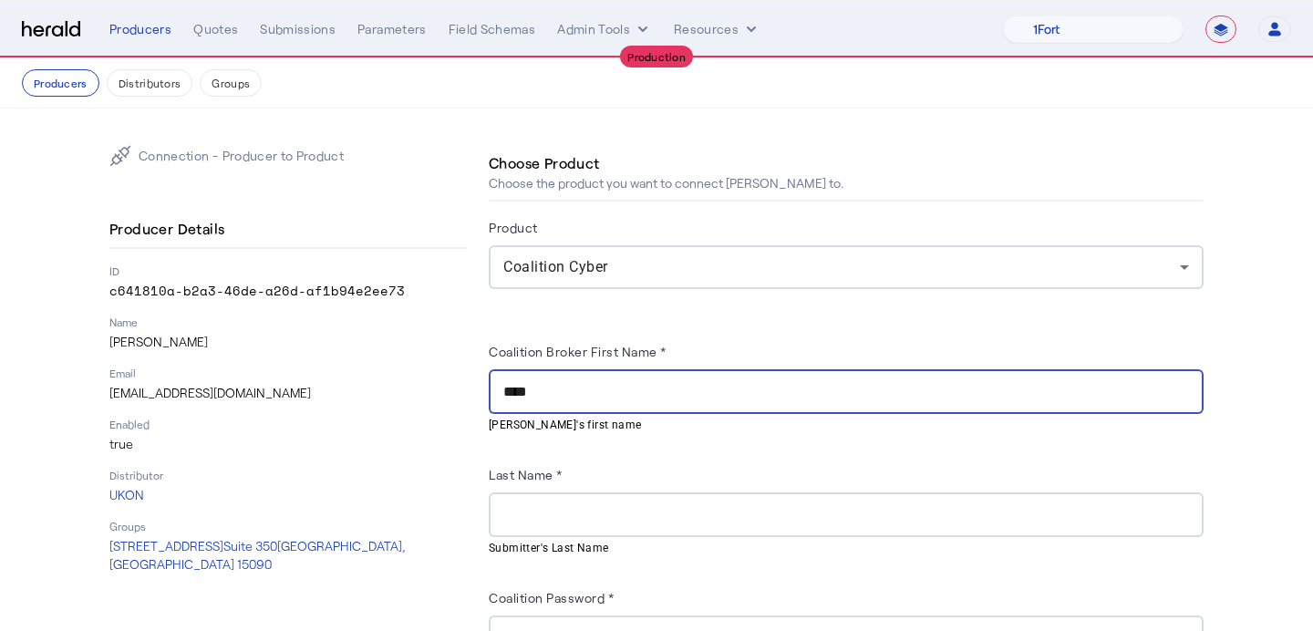
type input "****"
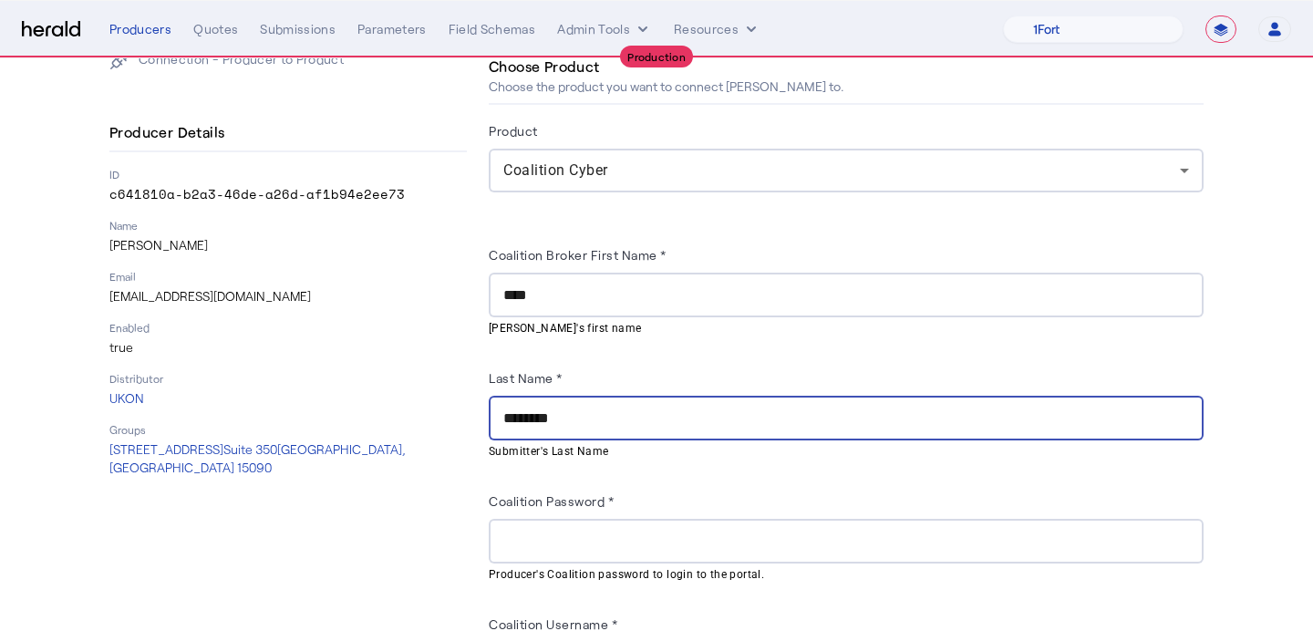
scroll to position [128, 0]
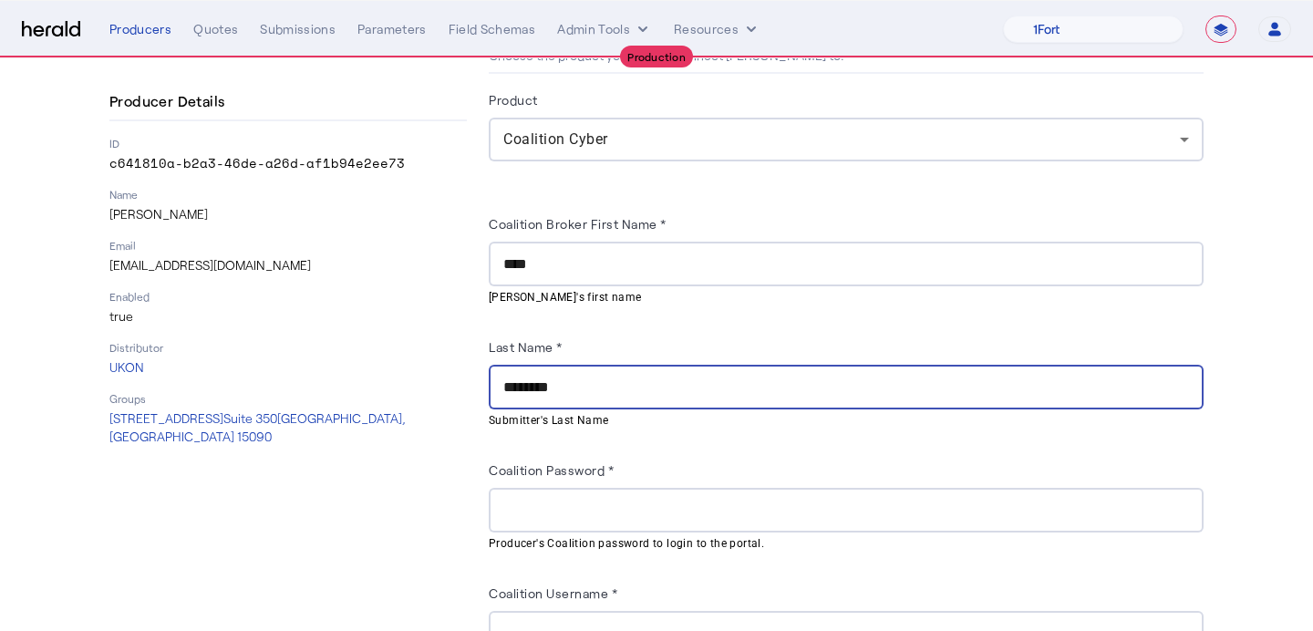
type input "********"
click at [677, 479] on div "Coalition Password *" at bounding box center [846, 473] width 715 height 29
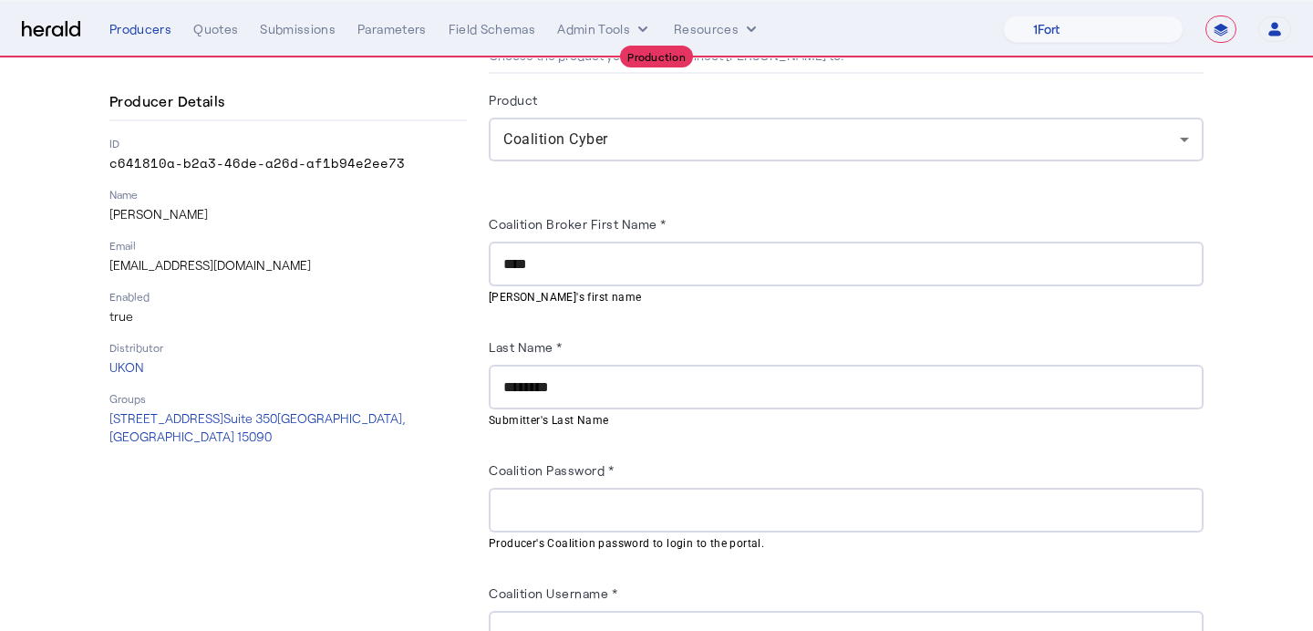
click at [678, 503] on input "Coalition Password *" at bounding box center [846, 511] width 686 height 22
paste input "**********"
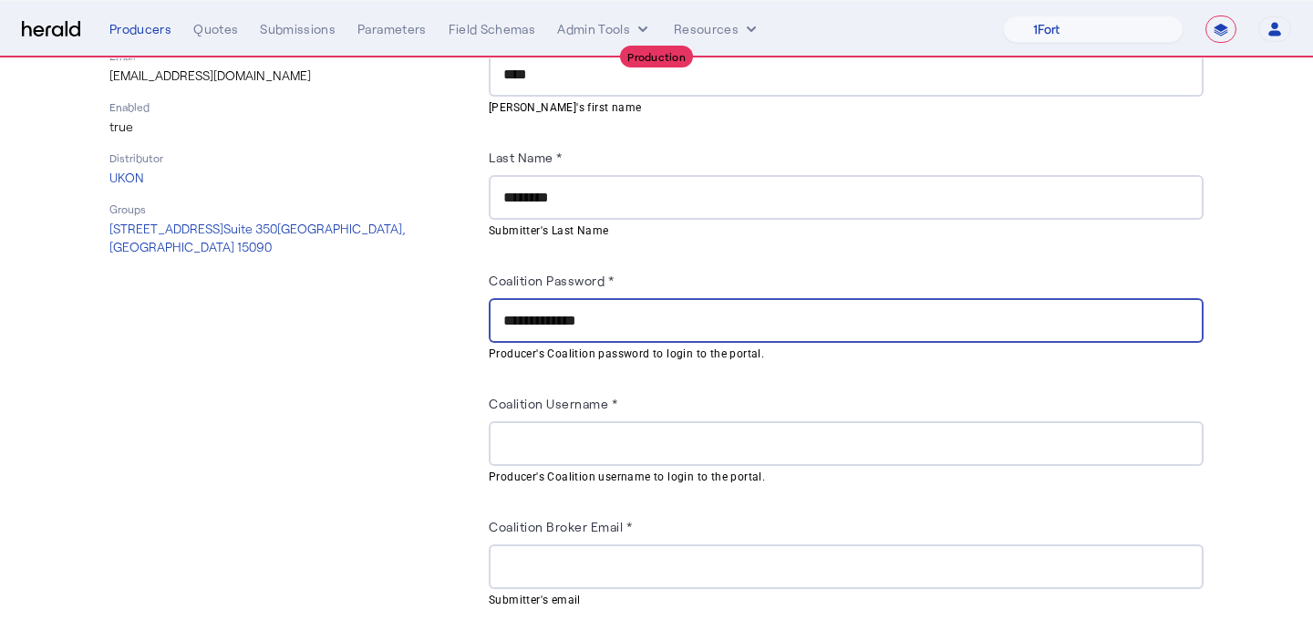
scroll to position [324, 0]
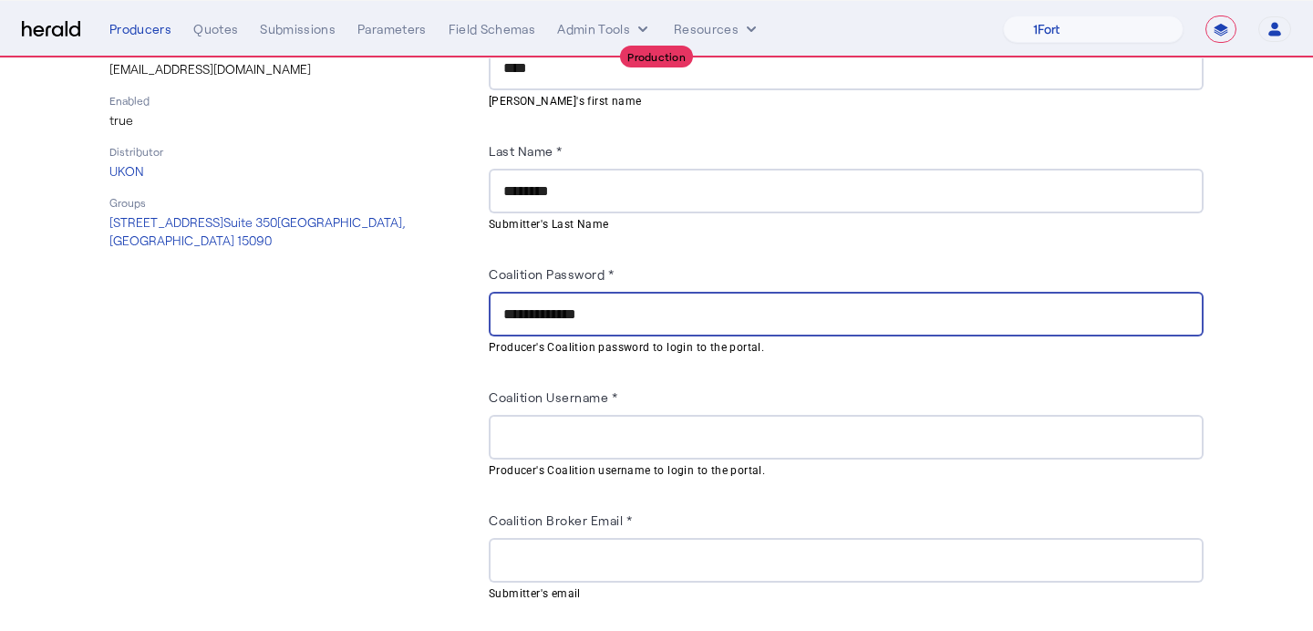
type input "**********"
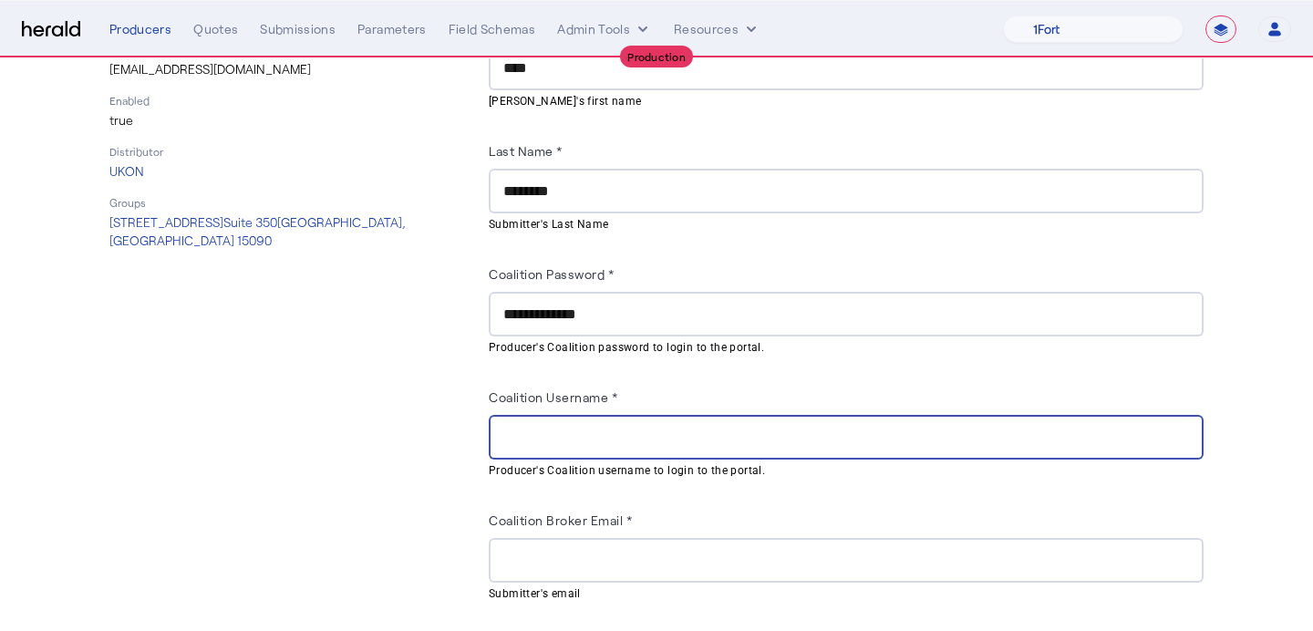
click at [688, 441] on input "Coalition Username *" at bounding box center [846, 438] width 686 height 22
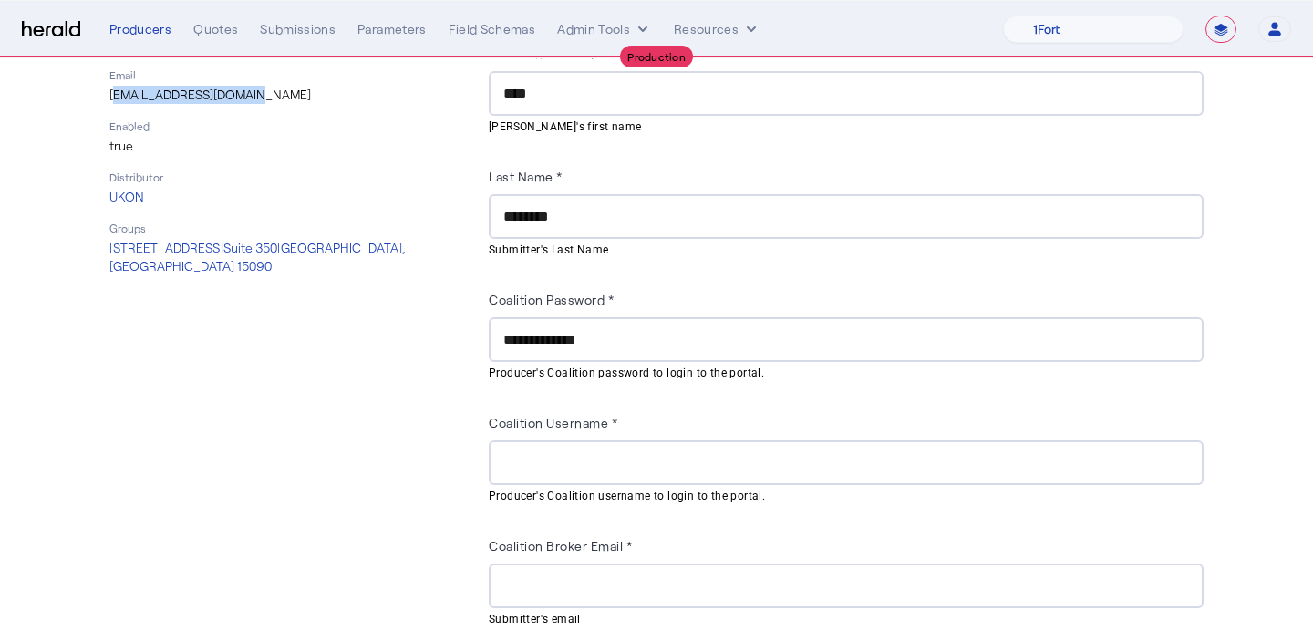
drag, startPoint x: 251, startPoint y: 97, endPoint x: 110, endPoint y: 98, distance: 140.4
click at [110, 98] on p "Noah.oreilly@ukon.com" at bounding box center [287, 95] width 357 height 18
copy p "Noah.oreilly@ukon.com"
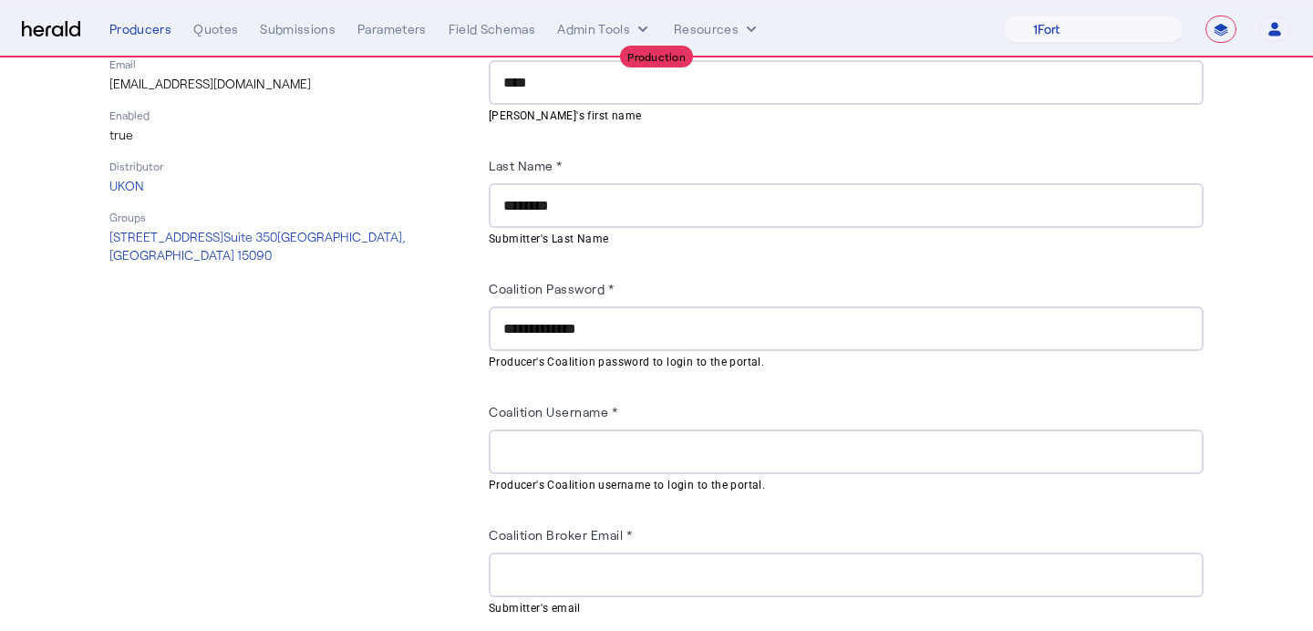
click at [567, 572] on input "Coalition Broker Email *" at bounding box center [846, 575] width 686 height 22
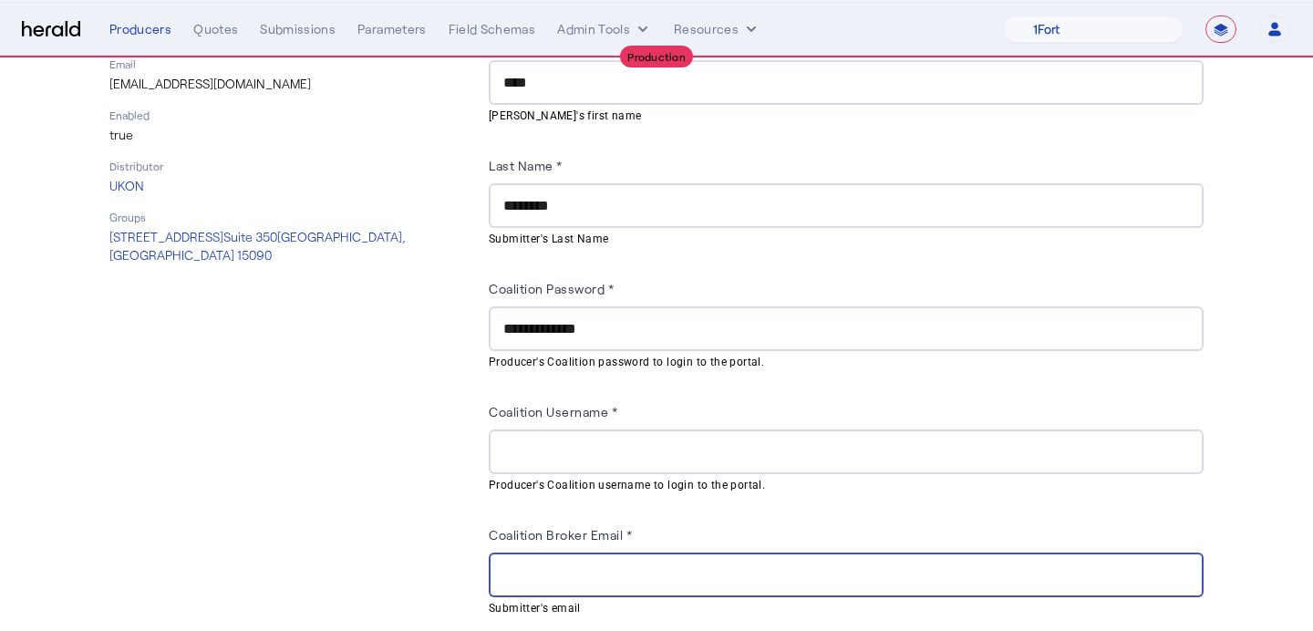
paste input "**********"
click at [505, 572] on input "**********" at bounding box center [846, 575] width 686 height 22
type input "**********"
click at [592, 421] on herald-label "Coalition Username *" at bounding box center [553, 414] width 129 height 29
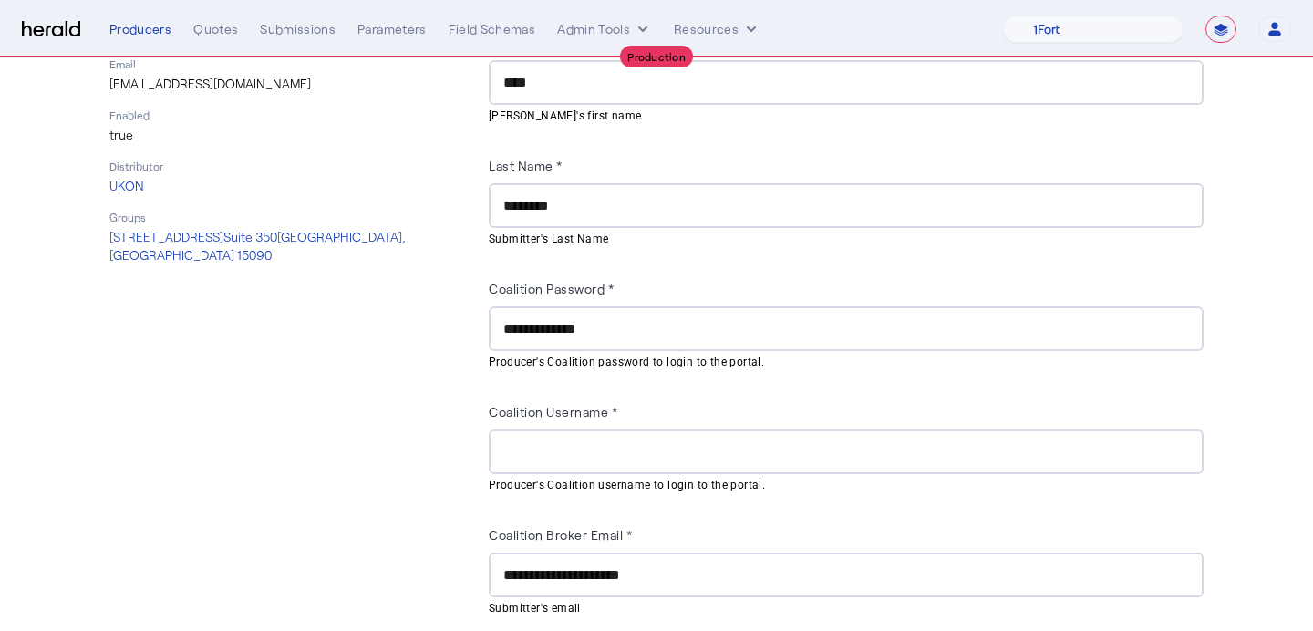
click at [595, 448] on input "Coalition Username *" at bounding box center [846, 452] width 686 height 22
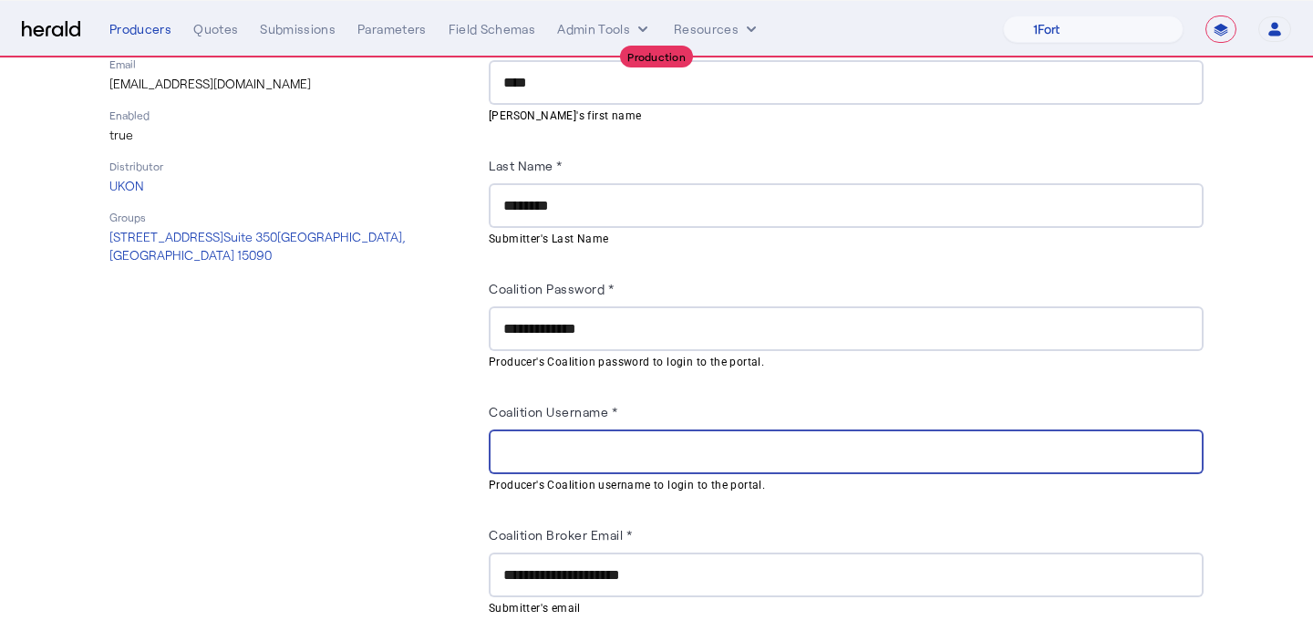
paste input "**********"
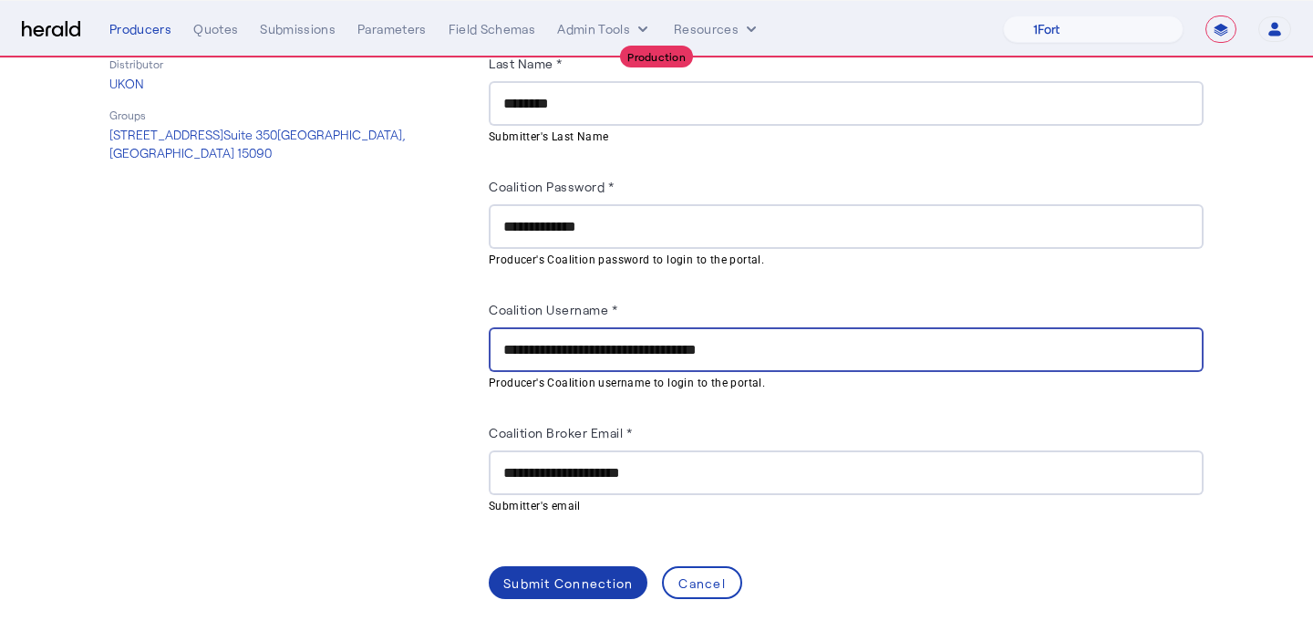
type input "**********"
click at [566, 583] on div "Submit Connection" at bounding box center [567, 583] width 129 height 19
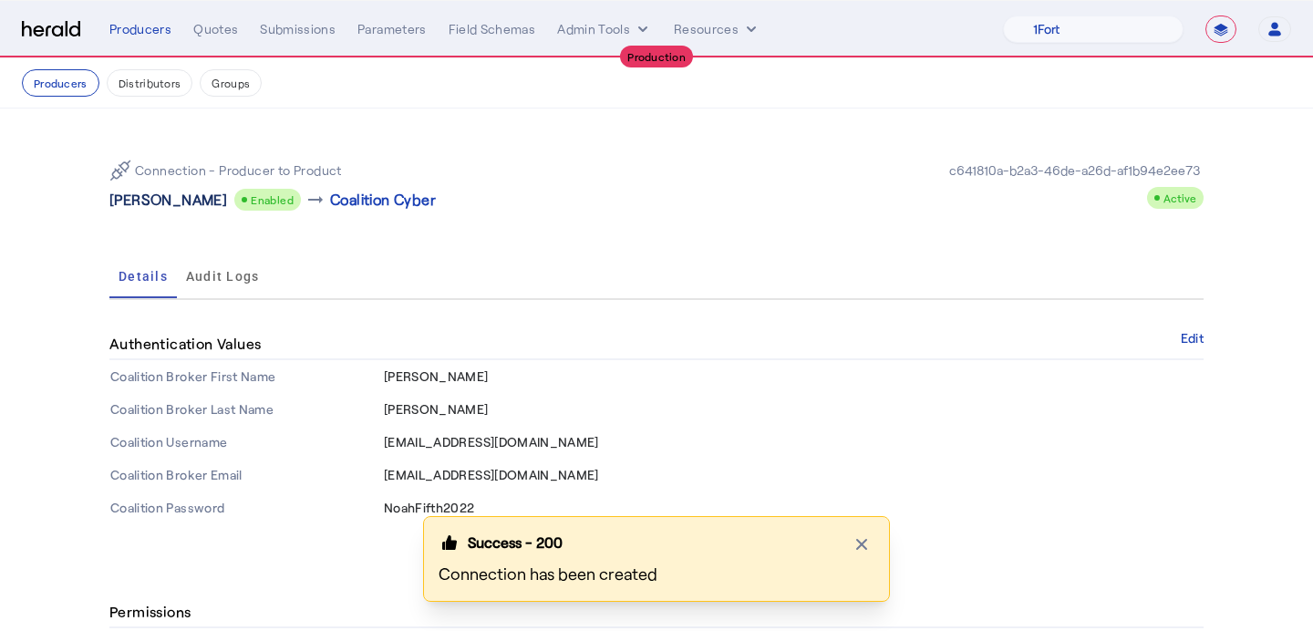
click at [176, 203] on p "Noah O'Reilly" at bounding box center [168, 200] width 118 height 22
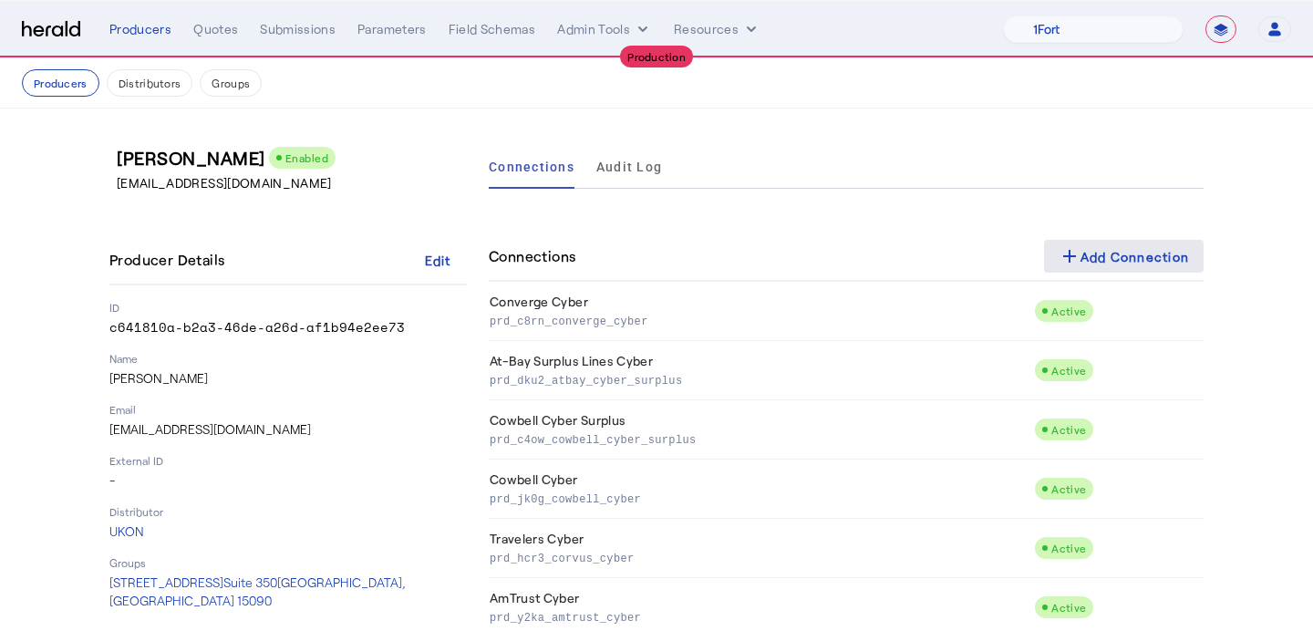
click at [1085, 243] on span at bounding box center [1124, 256] width 160 height 44
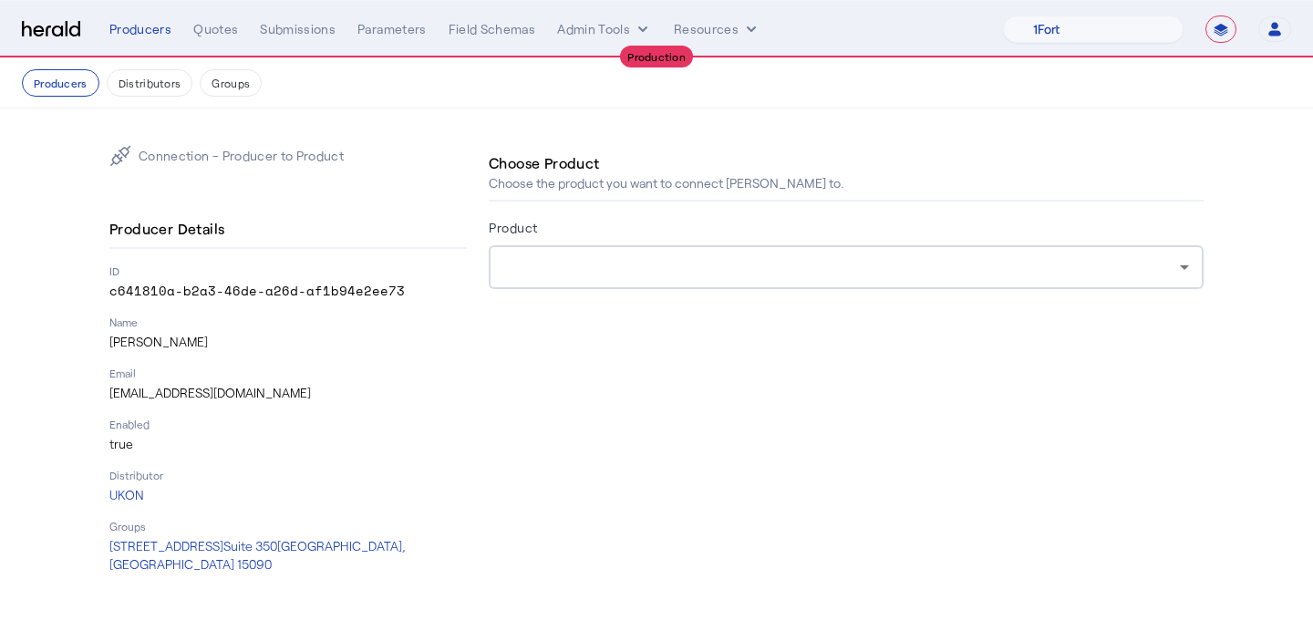
click at [748, 263] on div at bounding box center [841, 267] width 677 height 22
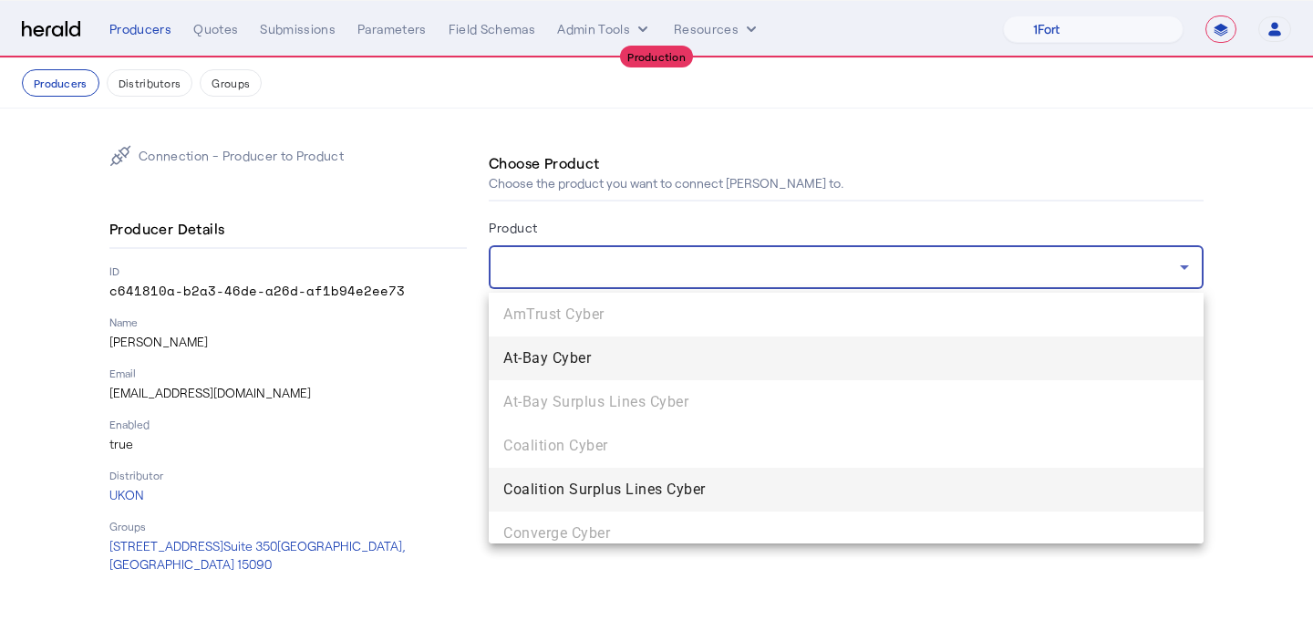
click at [651, 477] on mat-option "Coalition Surplus Lines Cyber" at bounding box center [846, 490] width 715 height 44
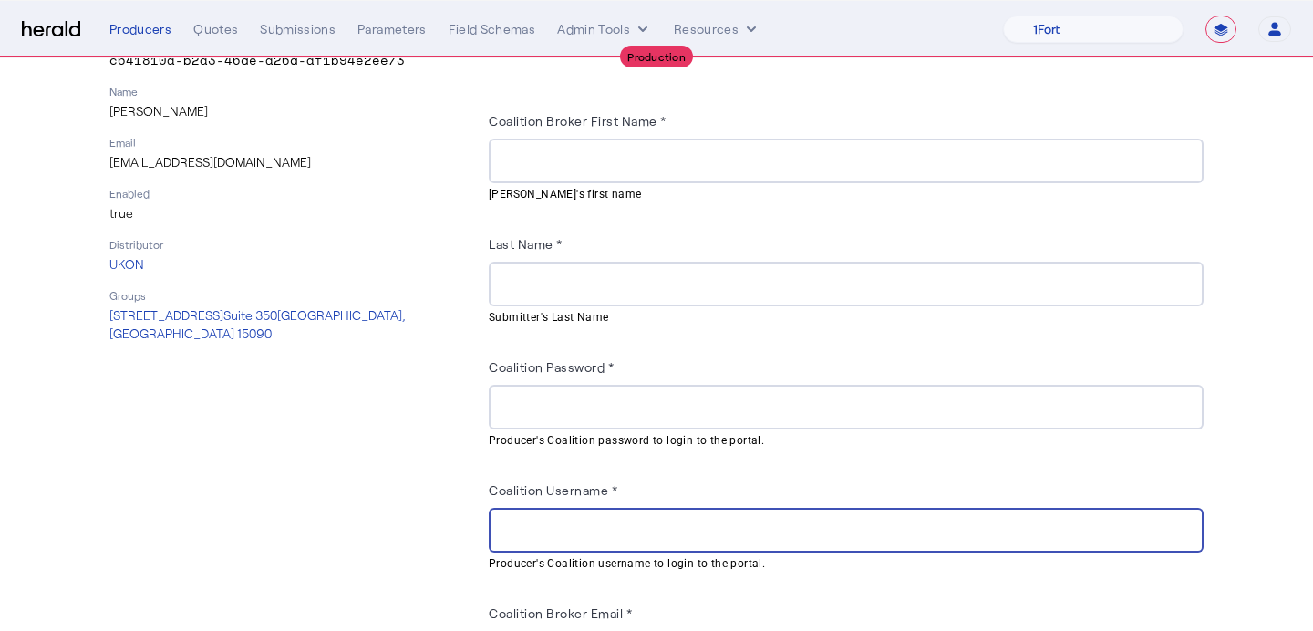
click at [650, 520] on input "Coalition Username *" at bounding box center [846, 531] width 686 height 22
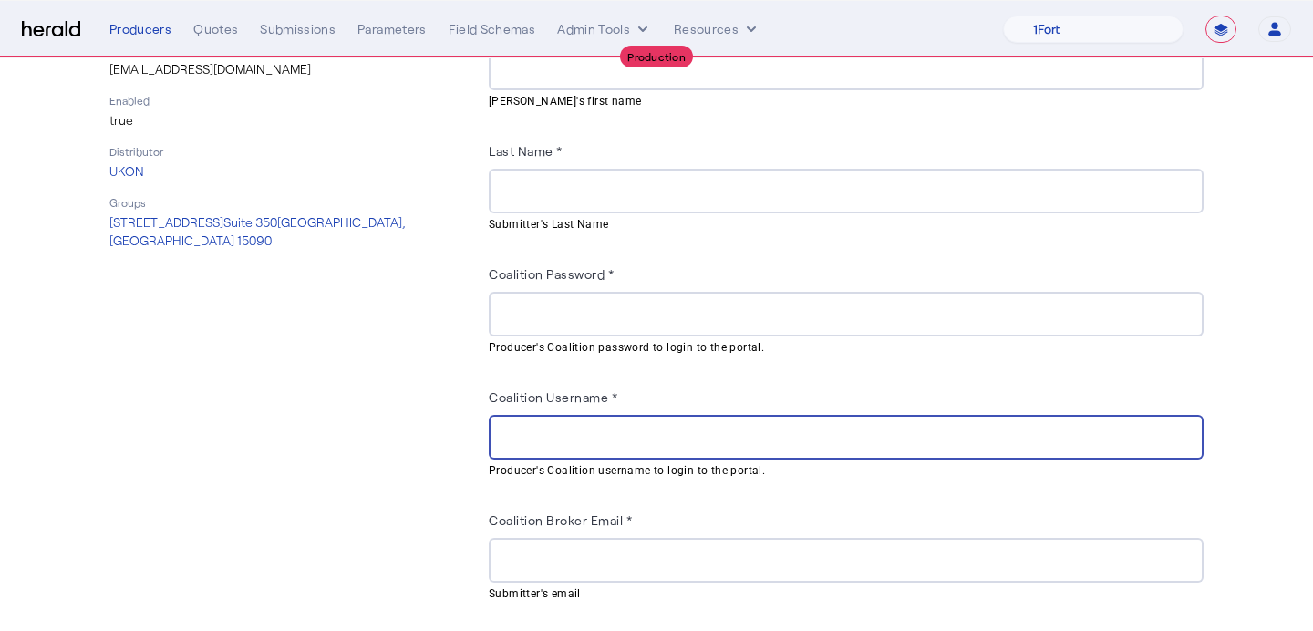
scroll to position [334, 0]
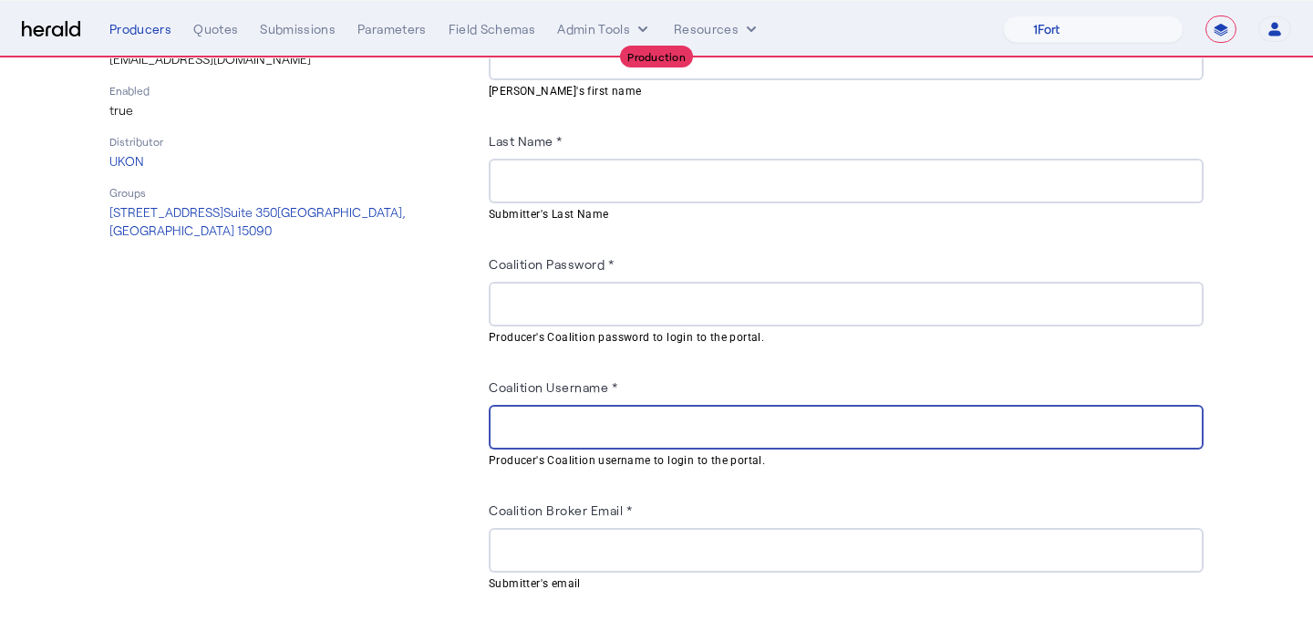
paste input "**********"
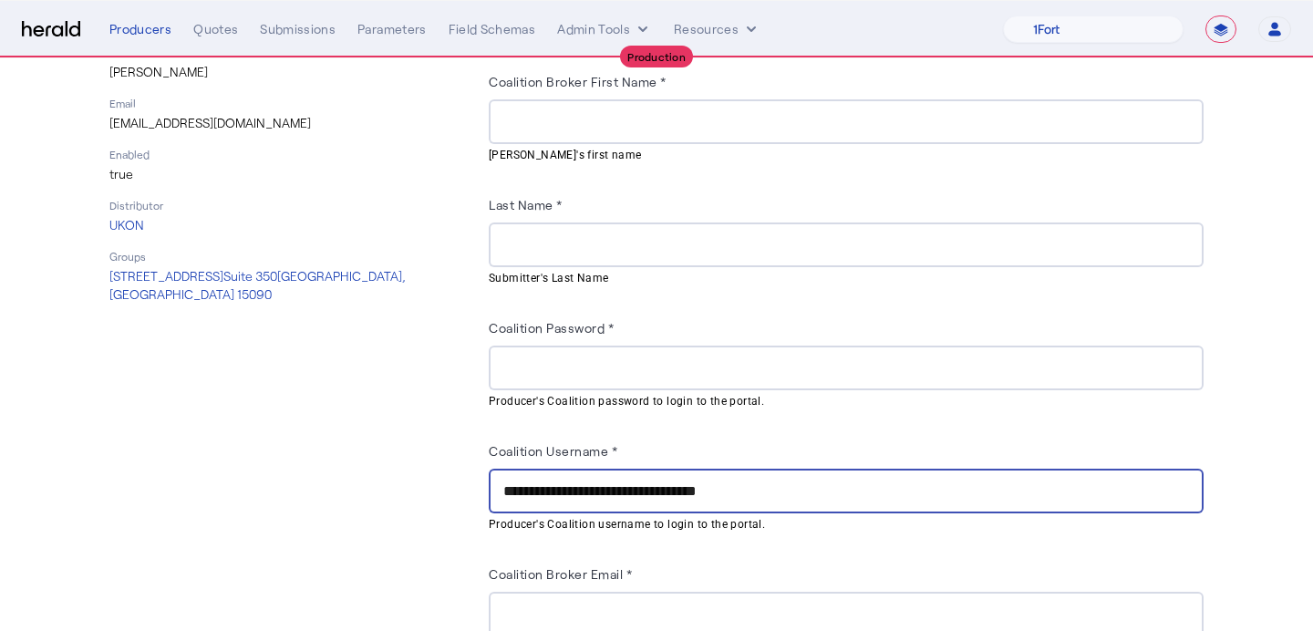
scroll to position [264, 0]
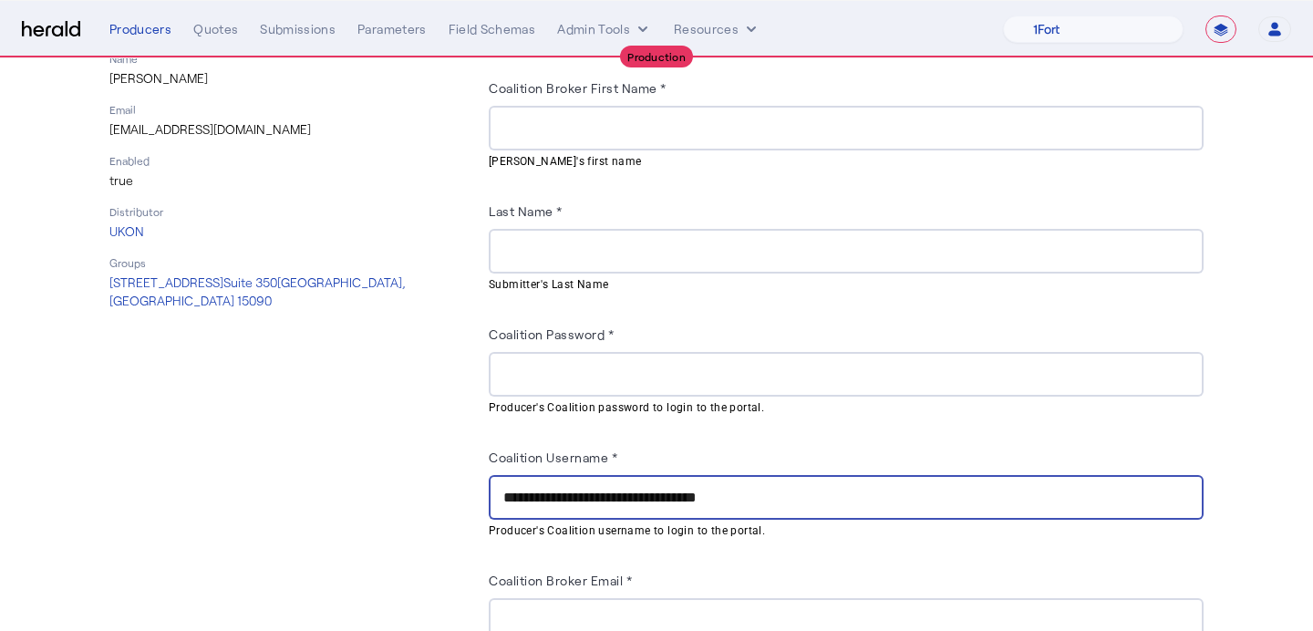
type input "**********"
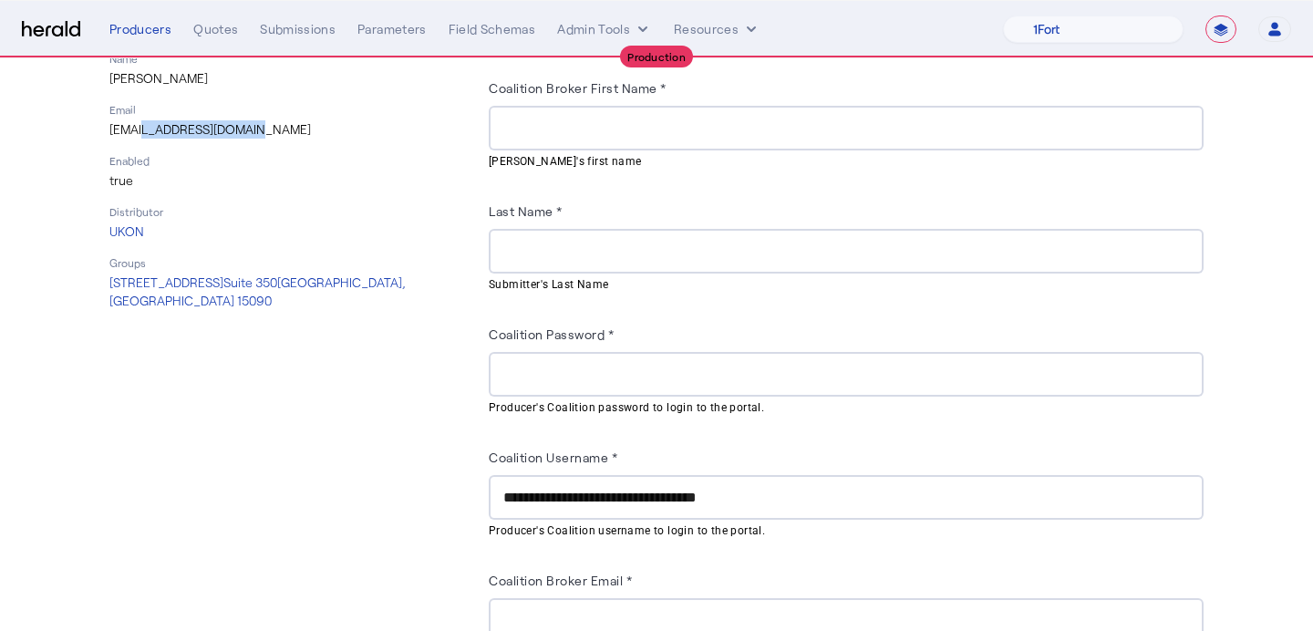
drag, startPoint x: 261, startPoint y: 144, endPoint x: 137, endPoint y: 138, distance: 124.2
click at [137, 138] on div "Producer Details ID c641810a-b2a3-46de-a26d-af1b94e2ee73 Name Noah O'Reilly Ema…" at bounding box center [287, 128] width 357 height 363
click at [256, 129] on p "Noah.oreilly@ukon.com" at bounding box center [287, 129] width 357 height 18
drag, startPoint x: 256, startPoint y: 129, endPoint x: 127, endPoint y: 133, distance: 129.5
click at [127, 133] on p "Noah.oreilly@ukon.com" at bounding box center [287, 129] width 357 height 18
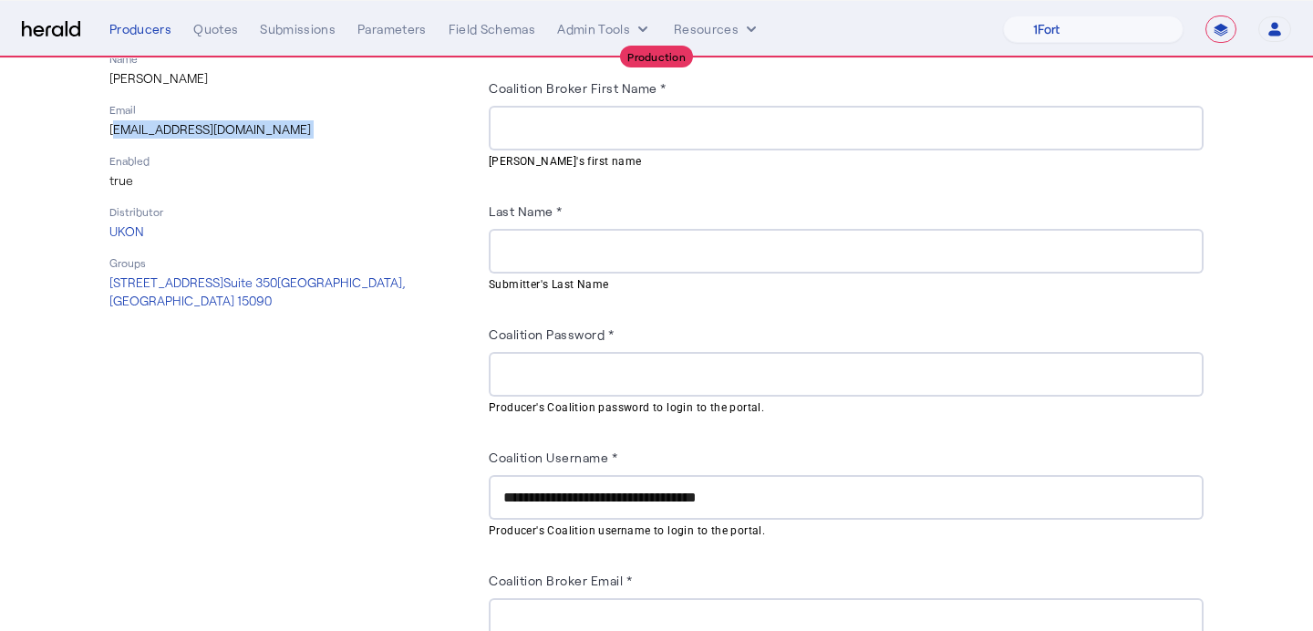
copy p "Noah.oreilly@ukon.com"
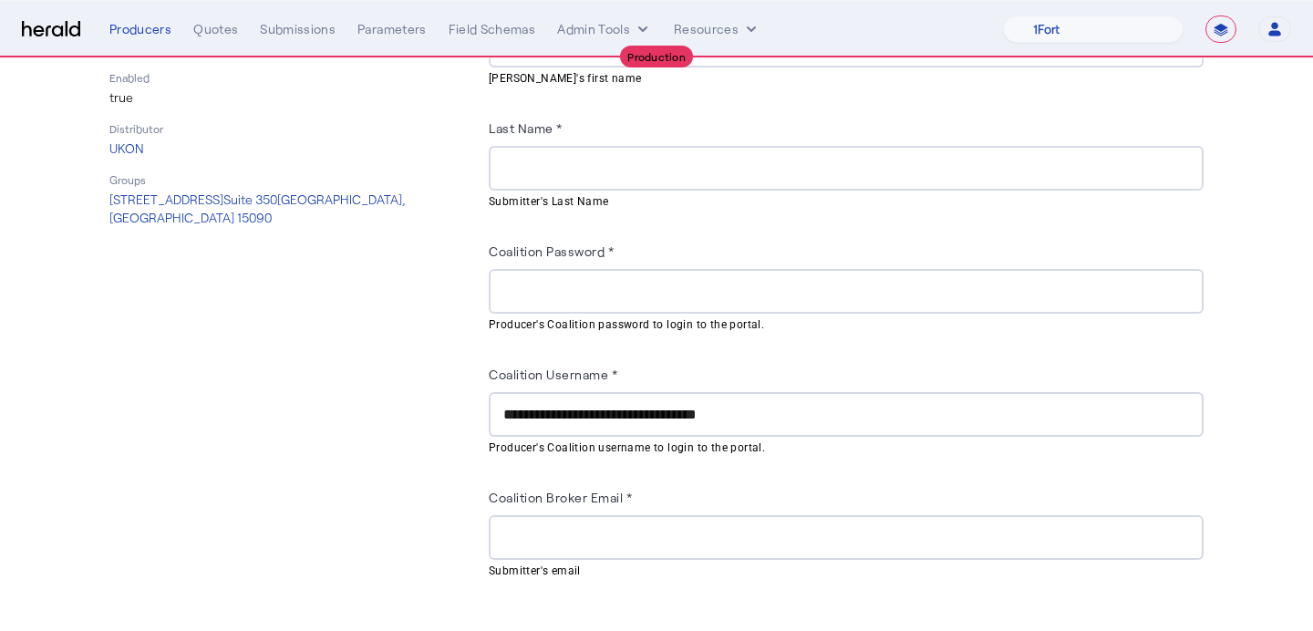
scroll to position [347, 0]
click at [573, 564] on mat-hint "Submitter's email" at bounding box center [841, 569] width 704 height 20
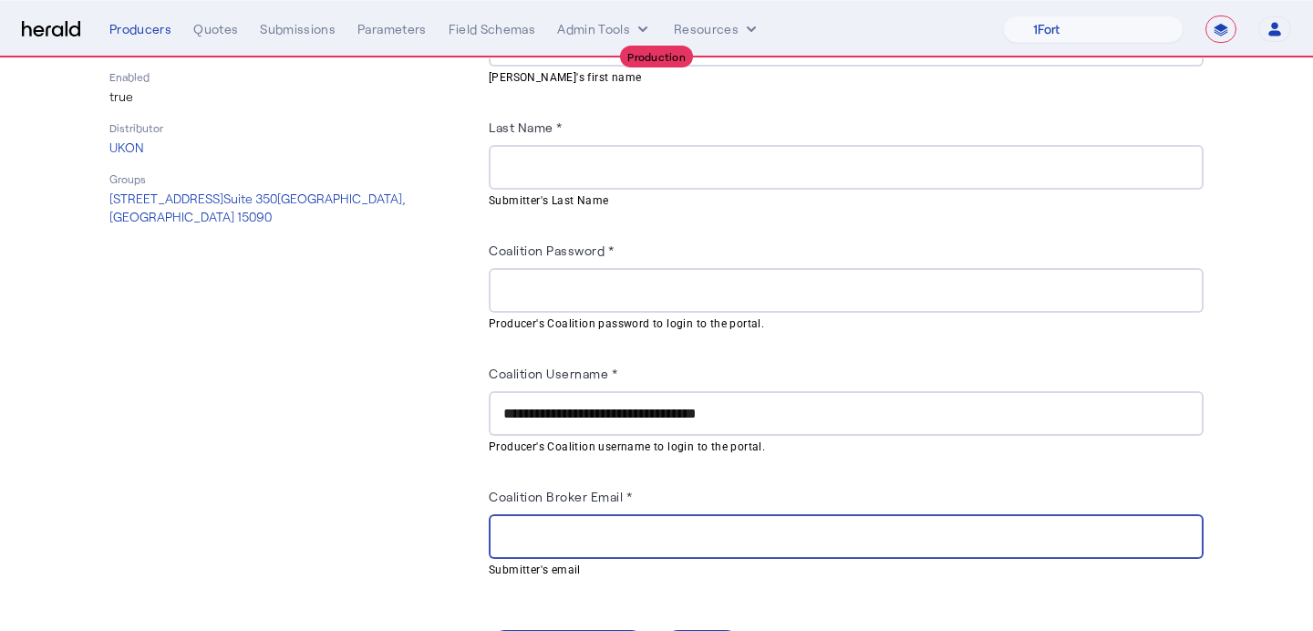
click at [584, 533] on input "Coalition Broker Email *" at bounding box center [846, 537] width 686 height 22
paste input "**********"
drag, startPoint x: 514, startPoint y: 535, endPoint x: 497, endPoint y: 535, distance: 17.3
click at [497, 535] on div "**********" at bounding box center [846, 536] width 715 height 45
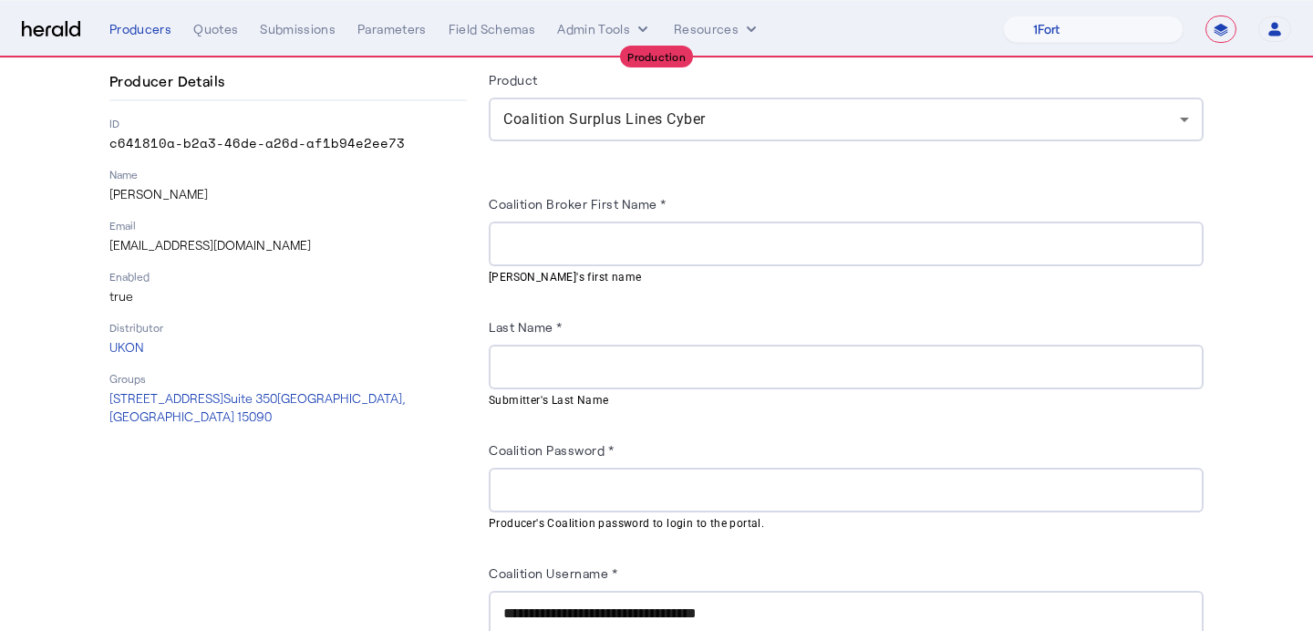
scroll to position [147, 0]
type input "**********"
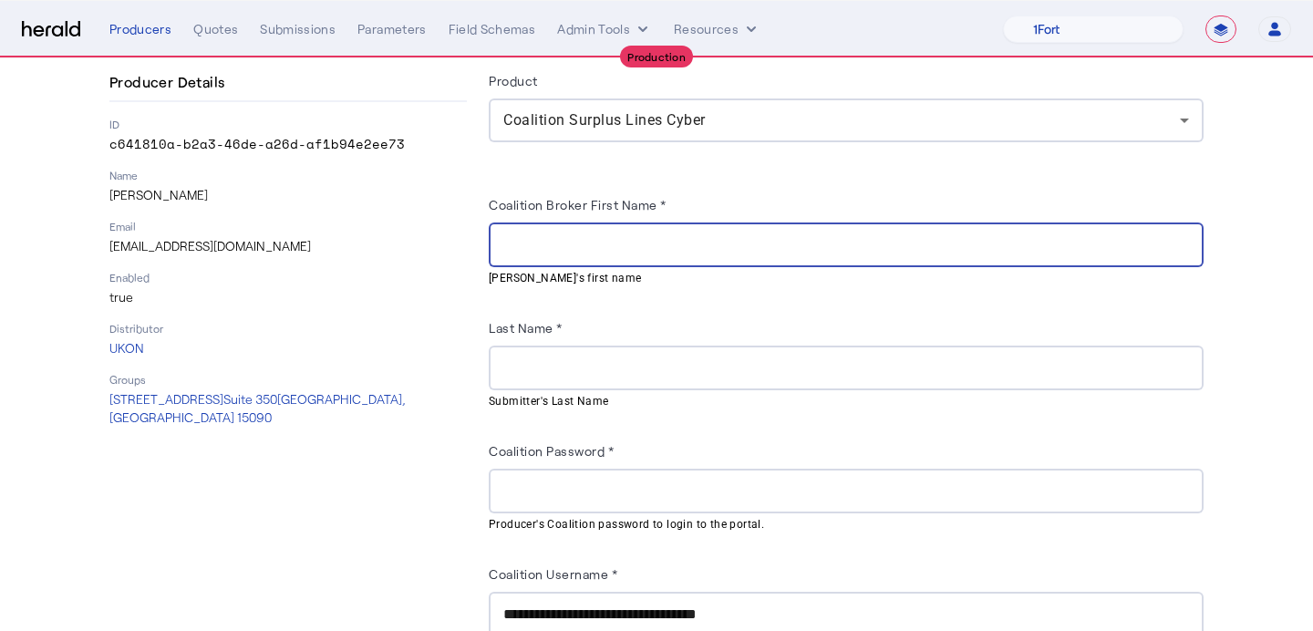
click at [569, 252] on input "Coalition Broker First Name *" at bounding box center [846, 245] width 686 height 22
type input "****"
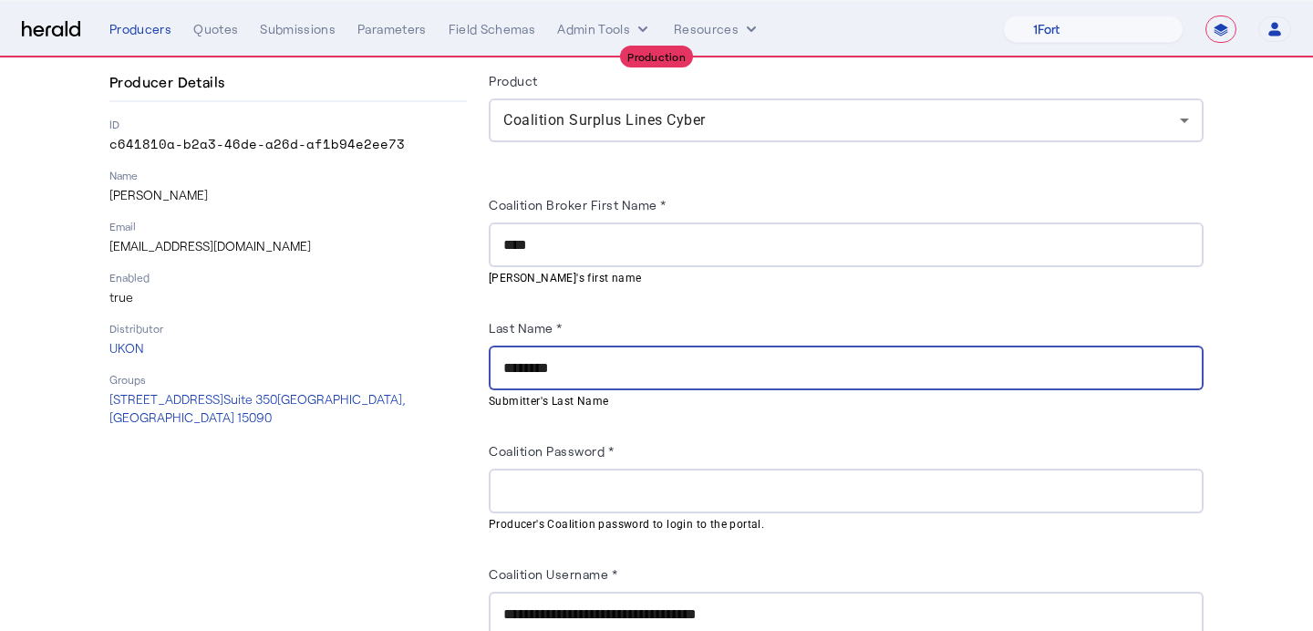
type input "********"
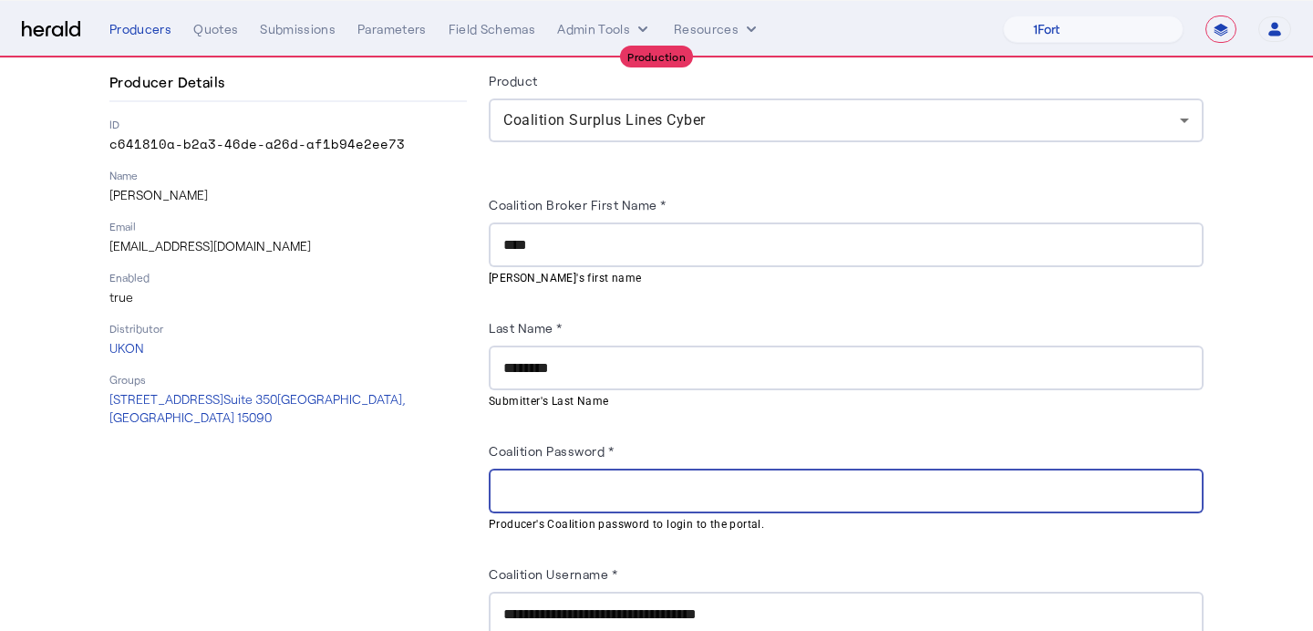
paste input "**********"
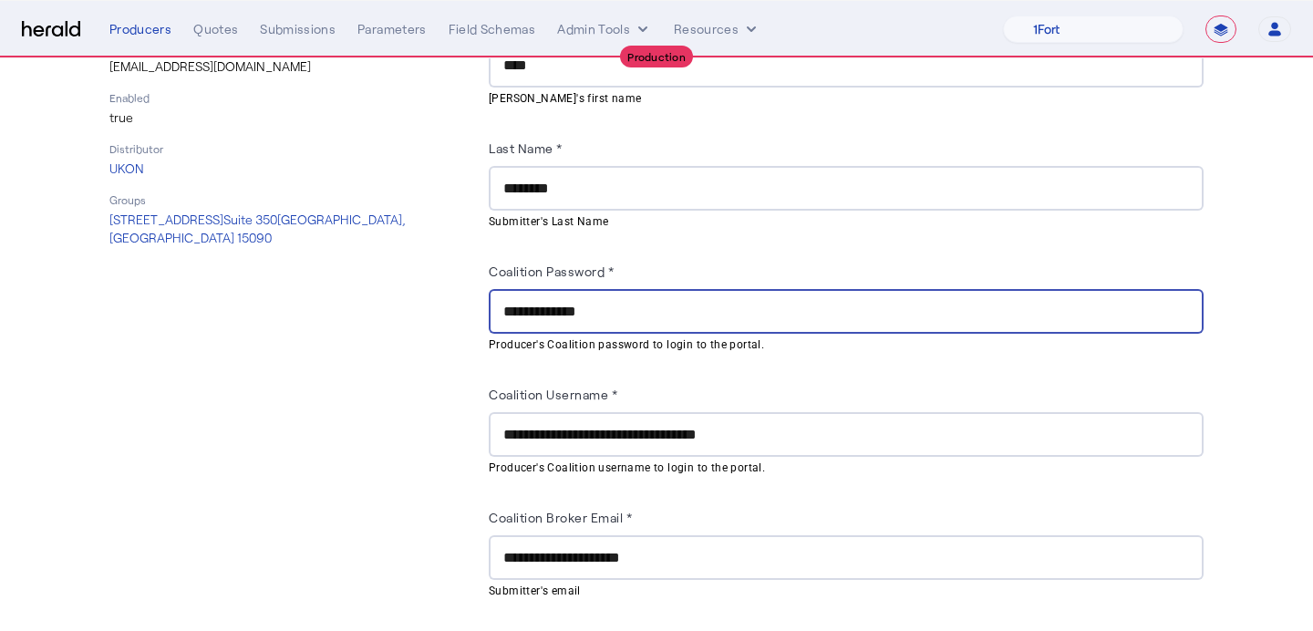
type input "**********"
click at [347, 476] on div "Connection - Producer to Product Producer Details ID c641810a-b2a3-46de-a26d-af…" at bounding box center [287, 251] width 357 height 865
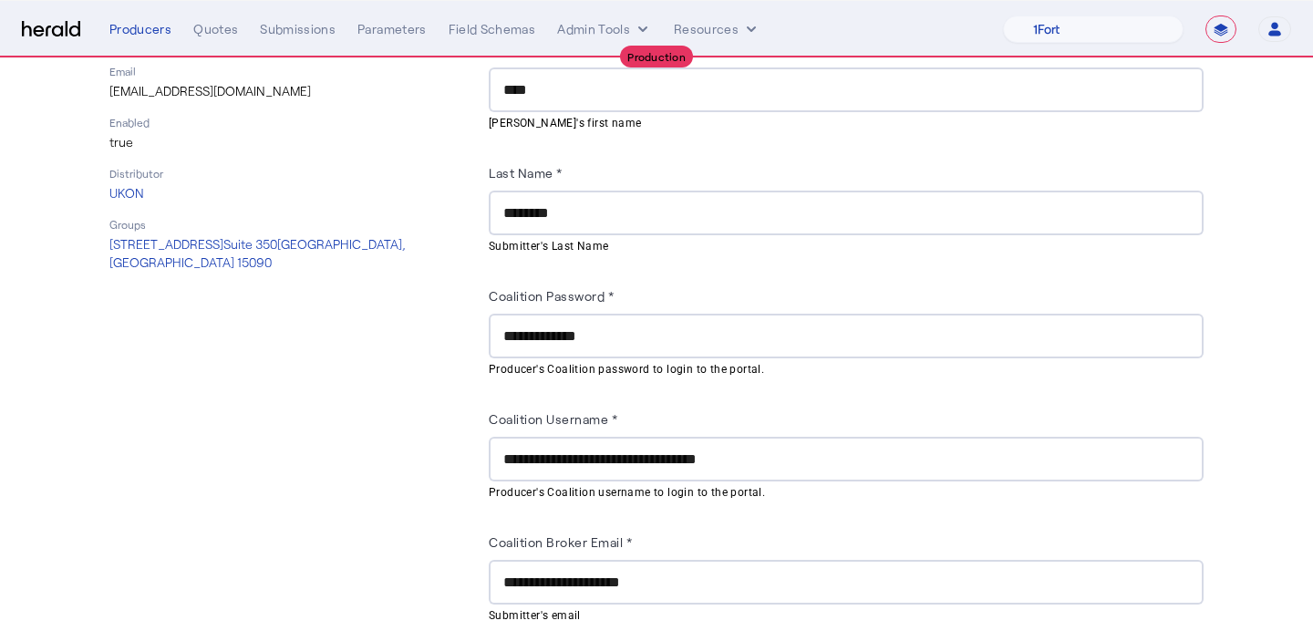
scroll to position [411, 0]
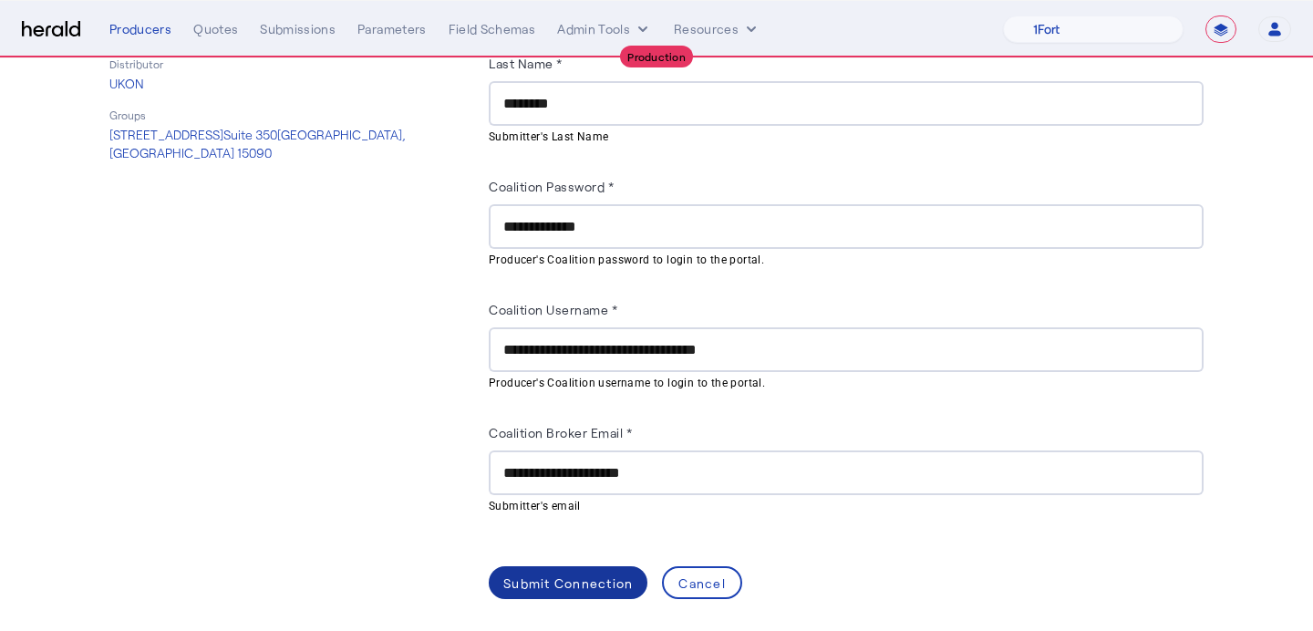
click at [545, 587] on span at bounding box center [568, 583] width 159 height 44
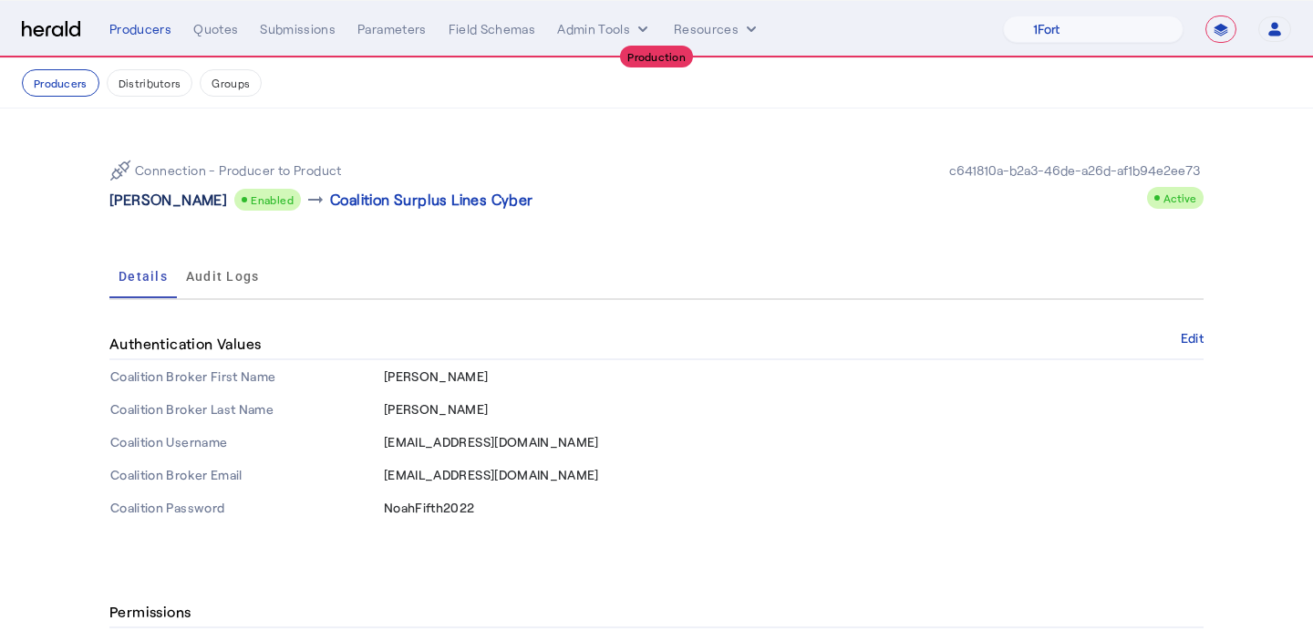
click at [173, 208] on p "Noah O'Reilly" at bounding box center [168, 200] width 118 height 22
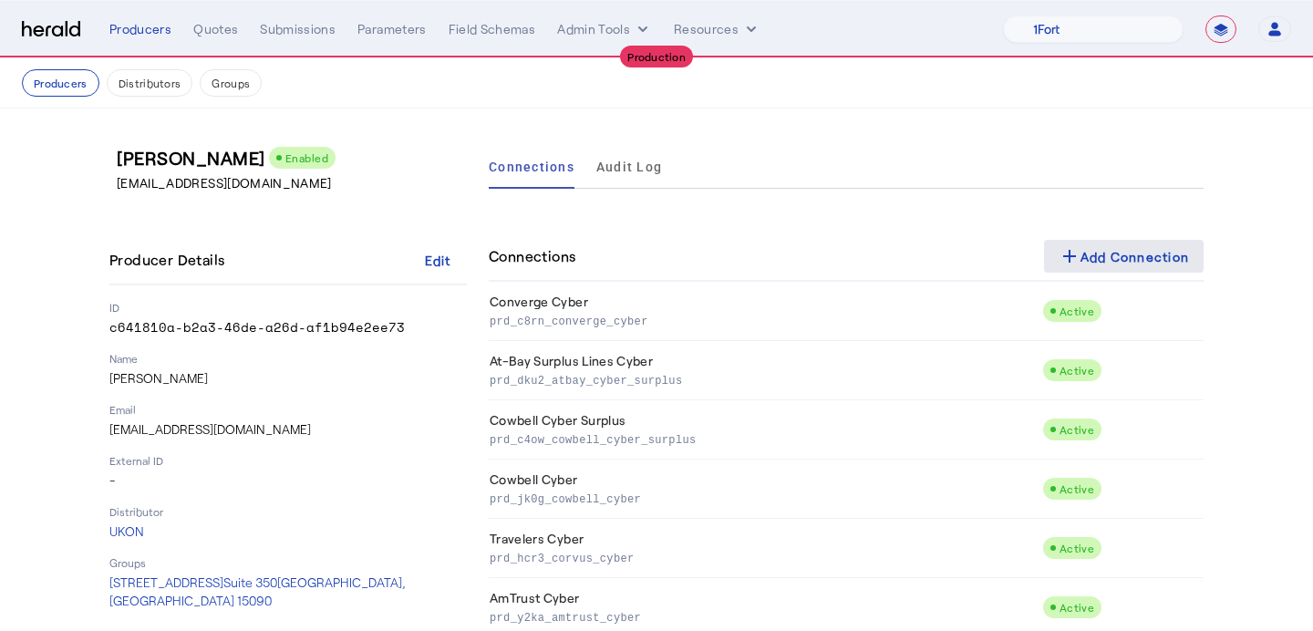
click at [1100, 255] on div "add Add Connection" at bounding box center [1124, 256] width 131 height 22
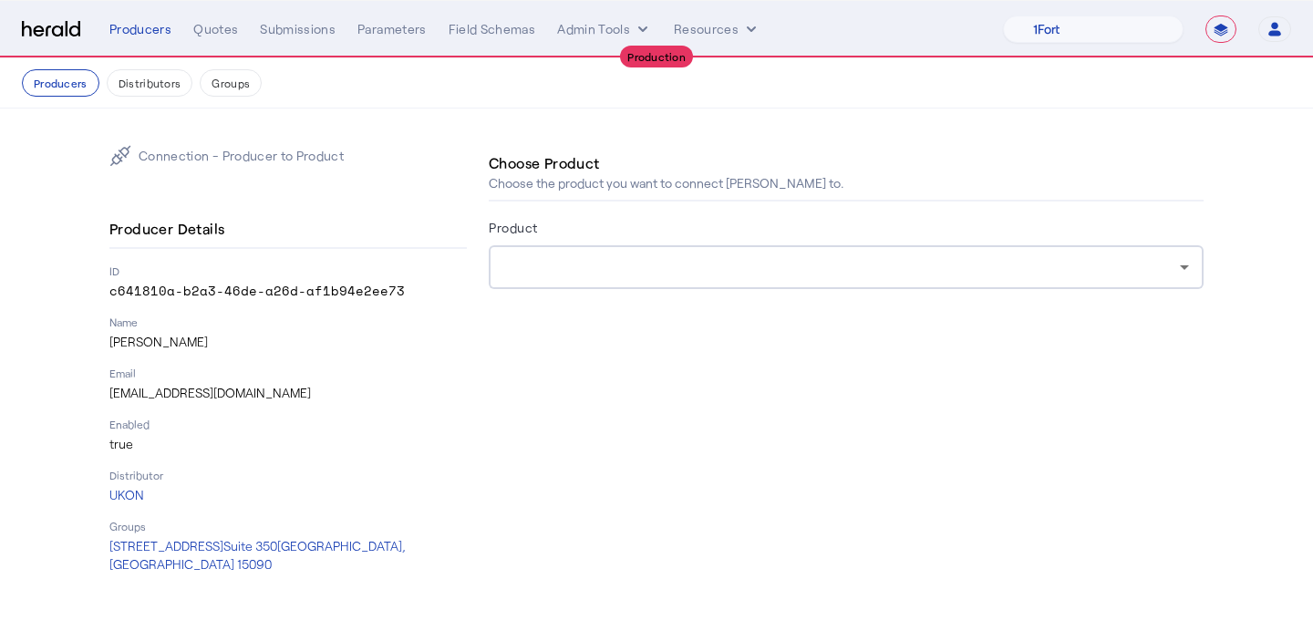
click at [876, 250] on div at bounding box center [846, 267] width 686 height 44
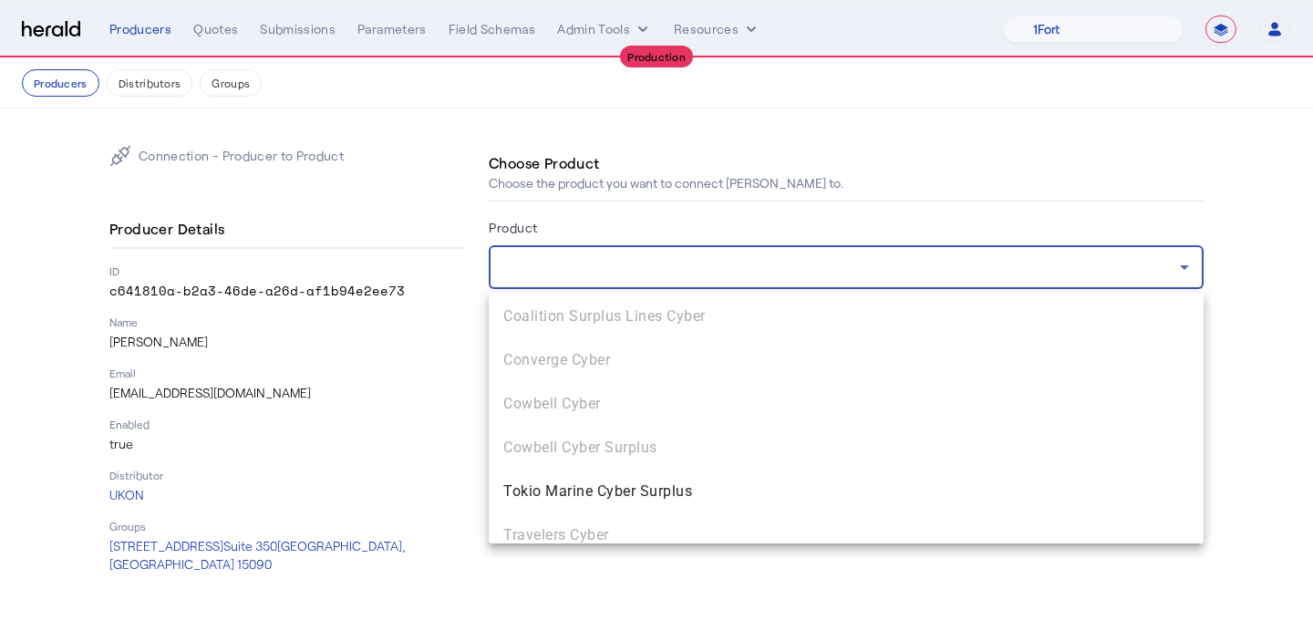
scroll to position [187, 0]
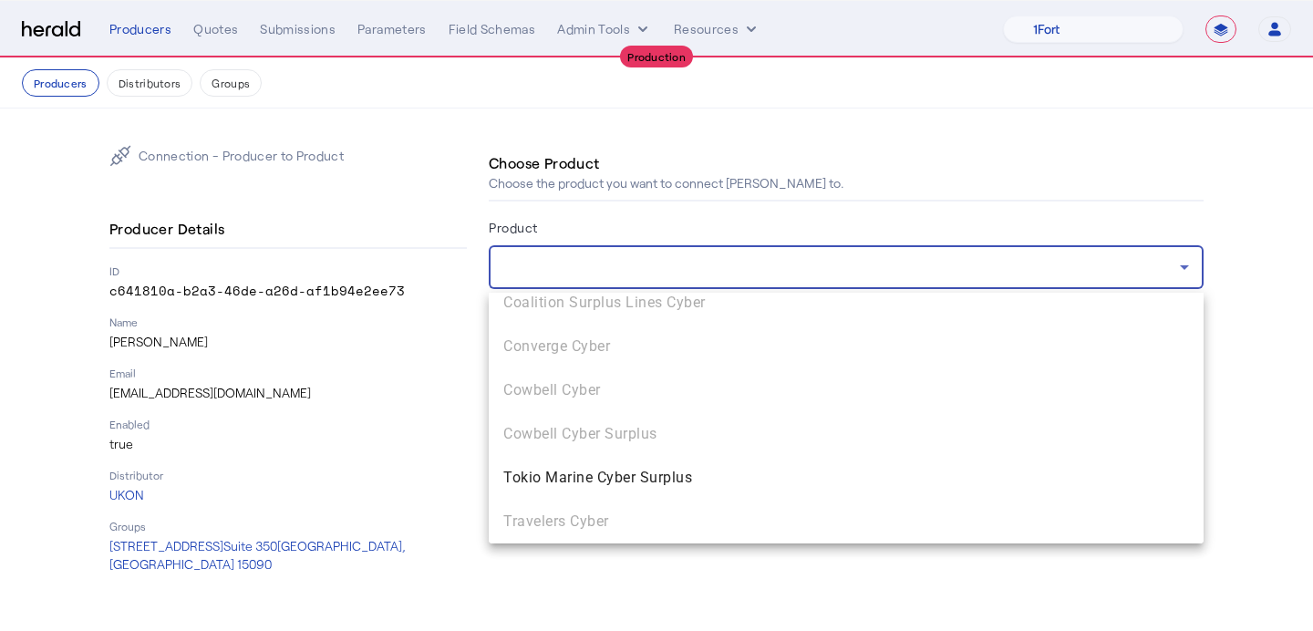
click at [711, 481] on span "Tokio Marine Cyber Surplus" at bounding box center [846, 478] width 686 height 22
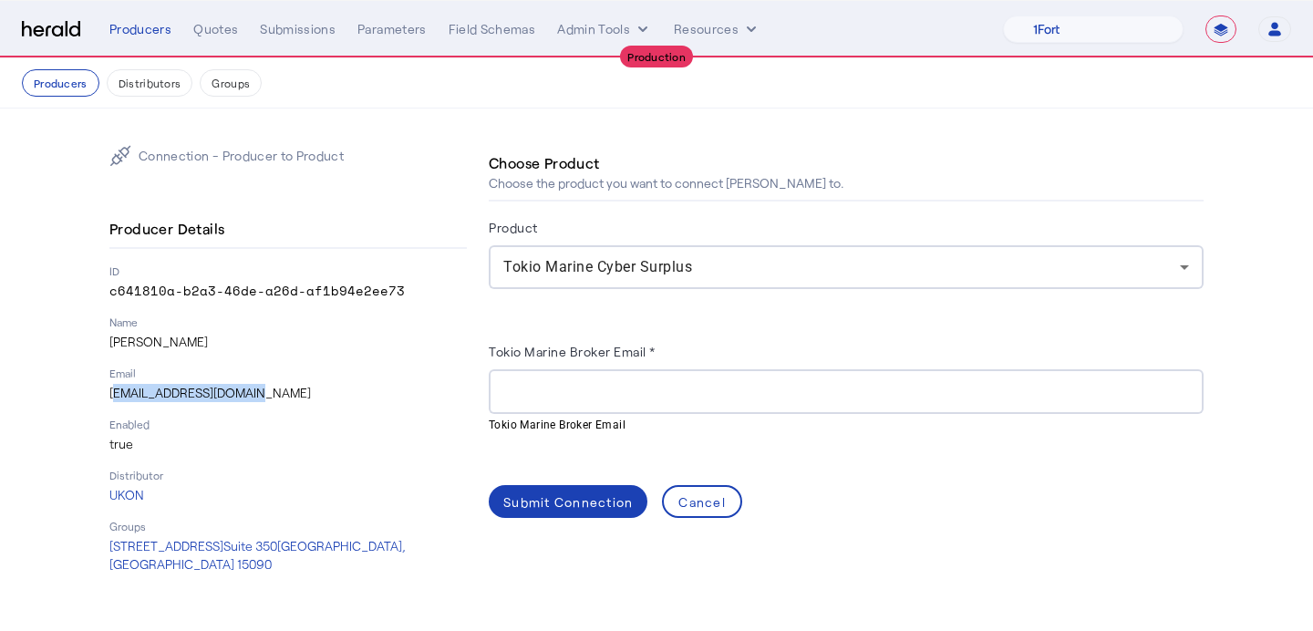
drag, startPoint x: 248, startPoint y: 390, endPoint x: 101, endPoint y: 396, distance: 146.9
click at [100, 395] on div "Connection - Producer to Product Producer Details ID c641810a-b2a3-46de-a26d-af…" at bounding box center [656, 360] width 1167 height 502
copy p "Noah.oreilly@ukon.com"
click at [575, 405] on div at bounding box center [846, 391] width 686 height 45
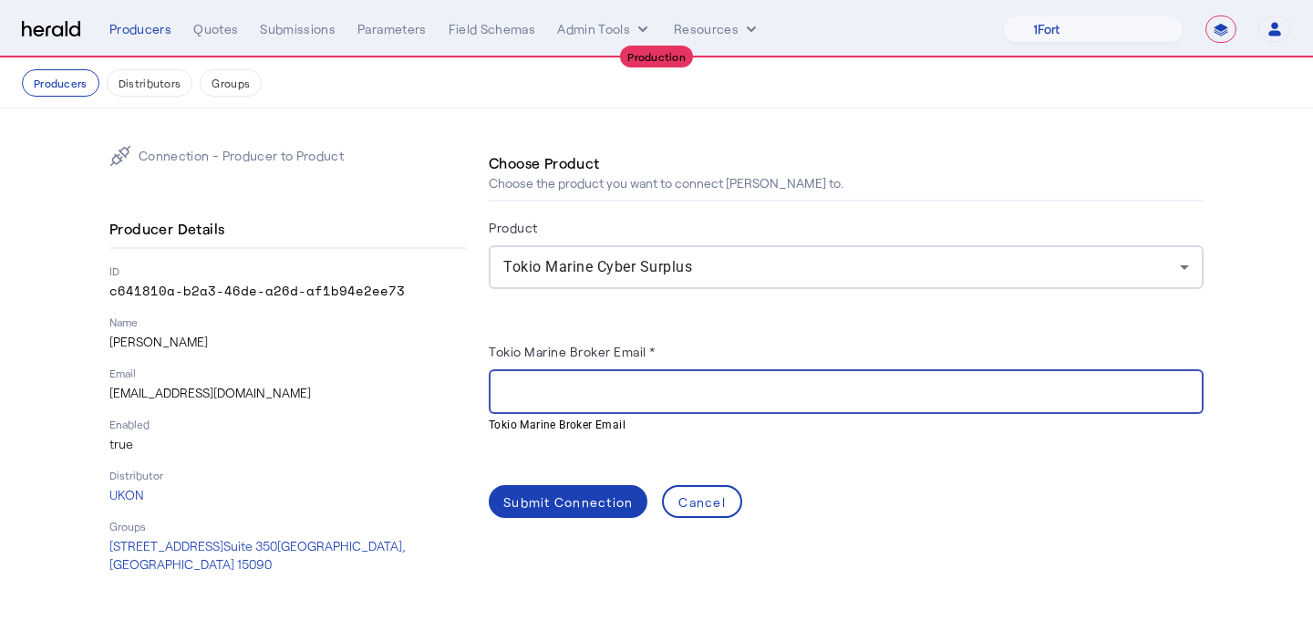
paste input "**********"
click at [512, 395] on input "**********" at bounding box center [846, 392] width 686 height 22
type input "**********"
click at [575, 485] on span at bounding box center [568, 502] width 159 height 44
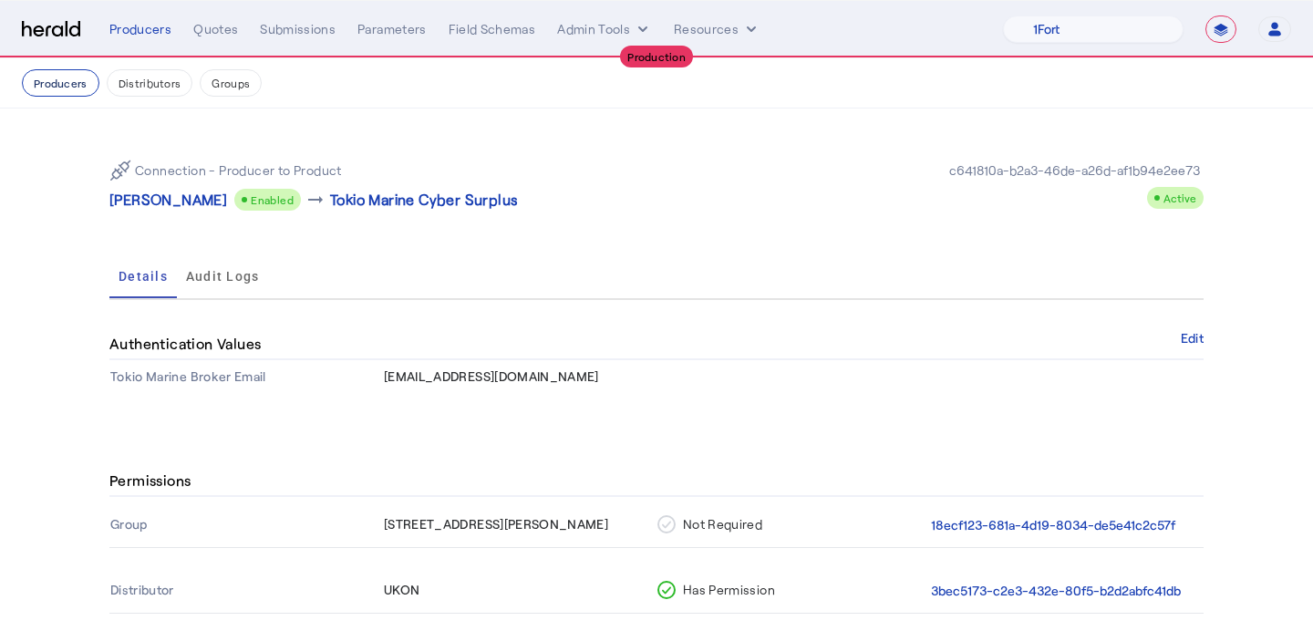
click at [54, 87] on button "Producers" at bounding box center [61, 82] width 78 height 27
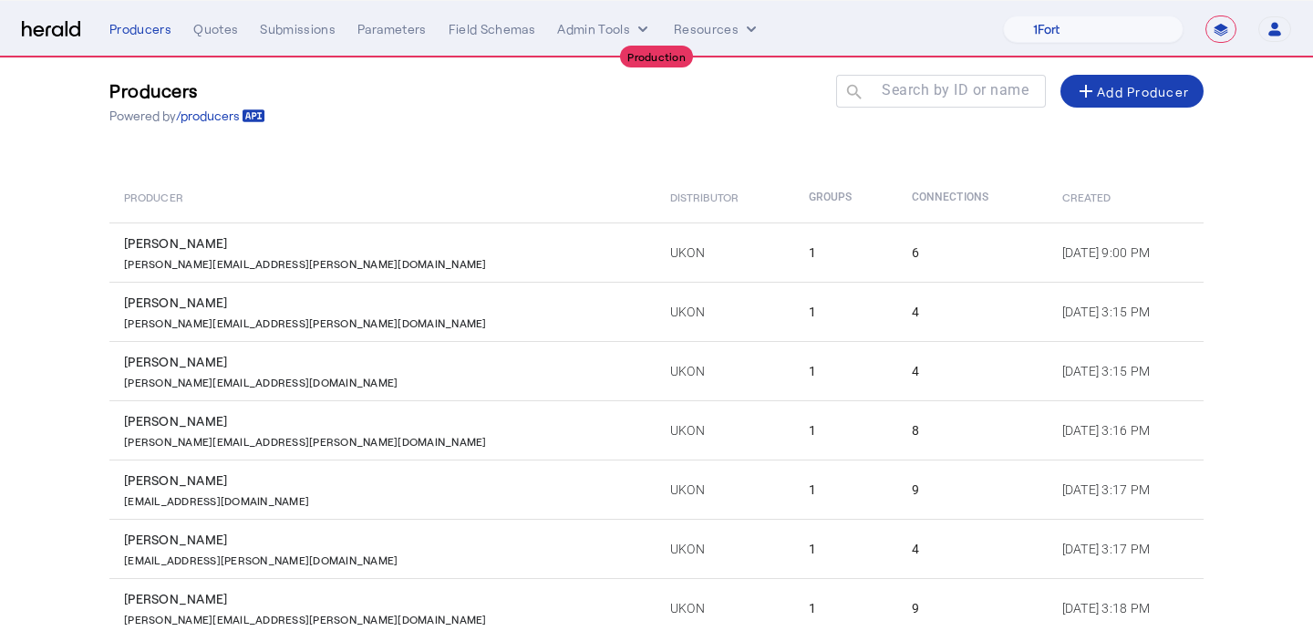
scroll to position [89, 0]
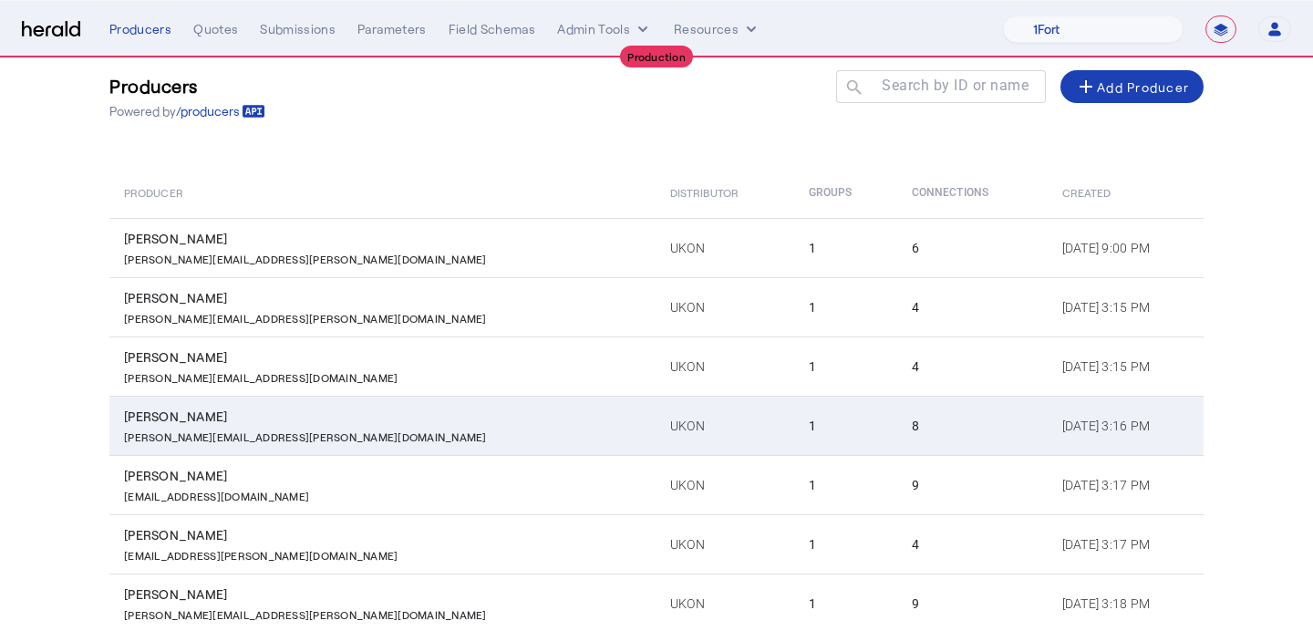
click at [390, 403] on td "Lynn Moorehead Lynn.moorehead@ukon.com" at bounding box center [382, 425] width 546 height 59
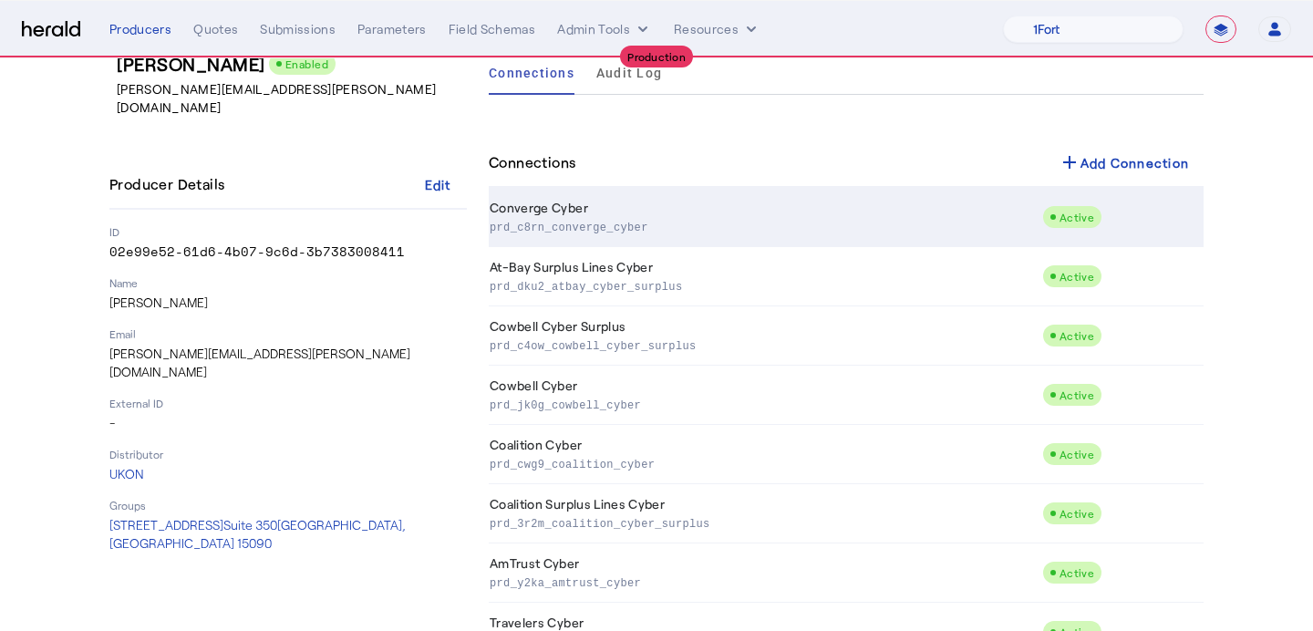
scroll to position [40, 0]
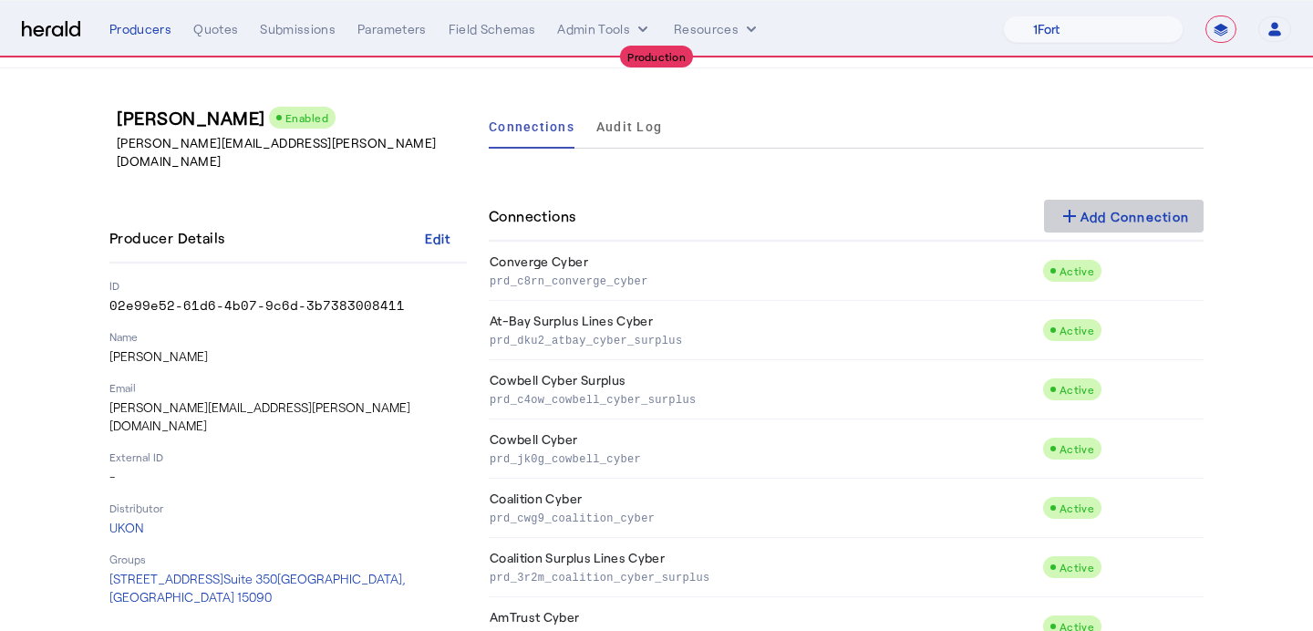
click at [1164, 209] on div "add Add Connection" at bounding box center [1124, 216] width 131 height 22
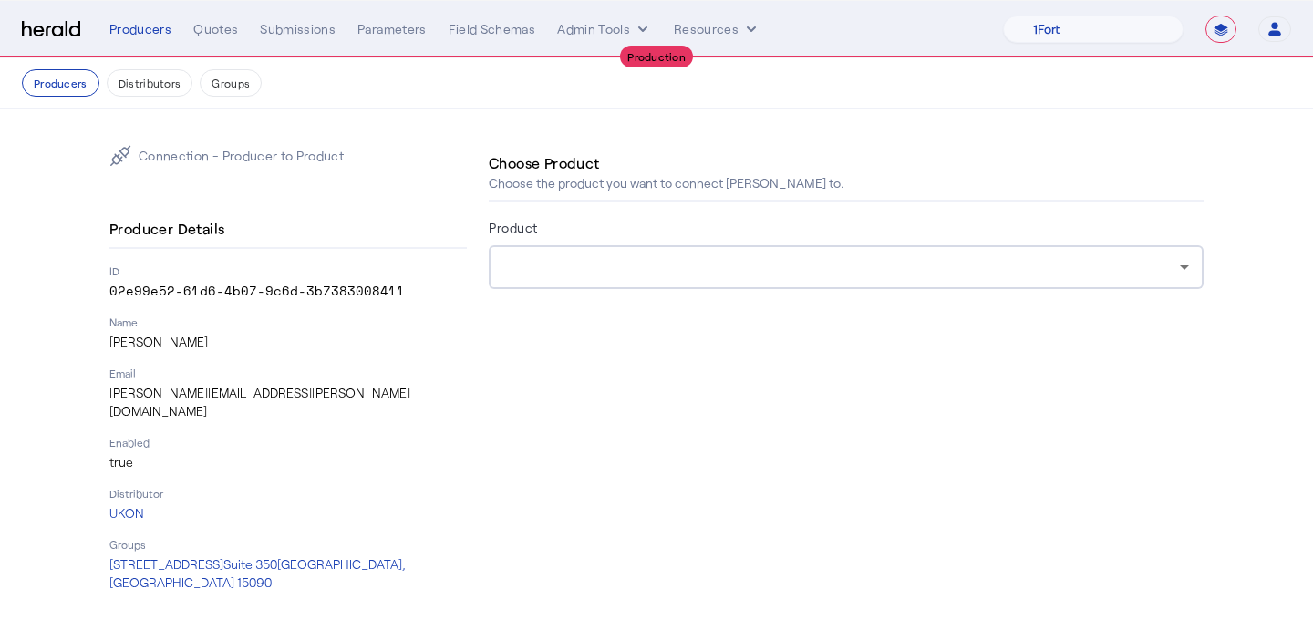
click at [705, 273] on div at bounding box center [841, 267] width 677 height 22
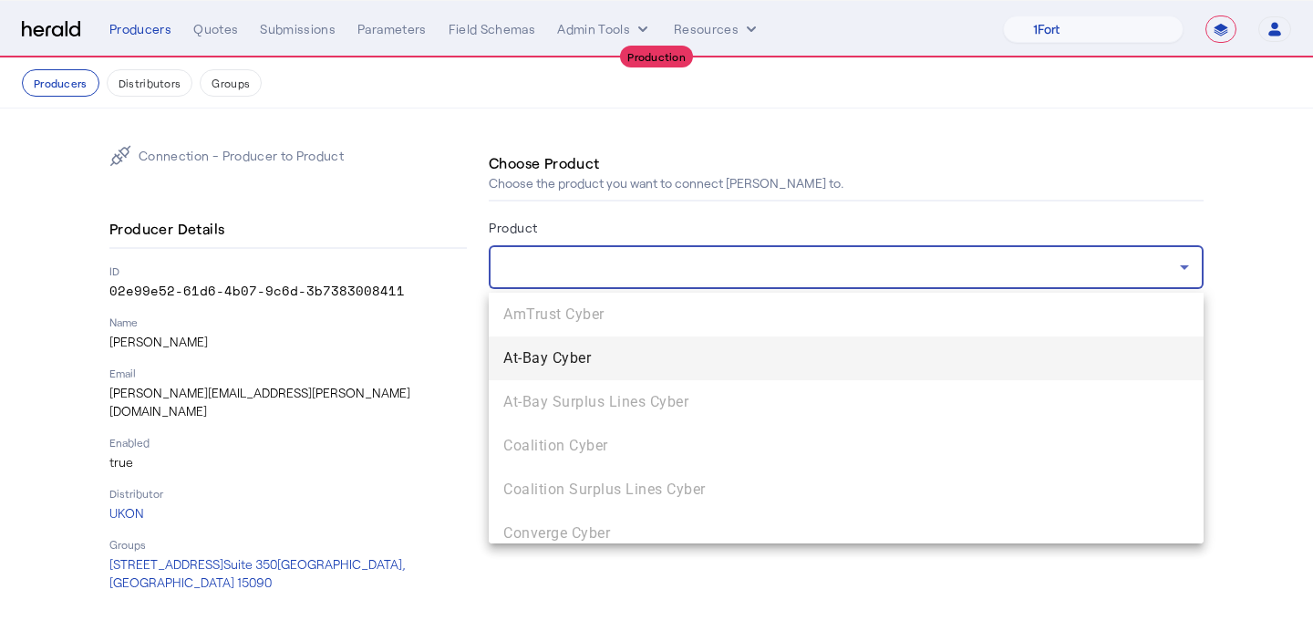
scroll to position [187, 0]
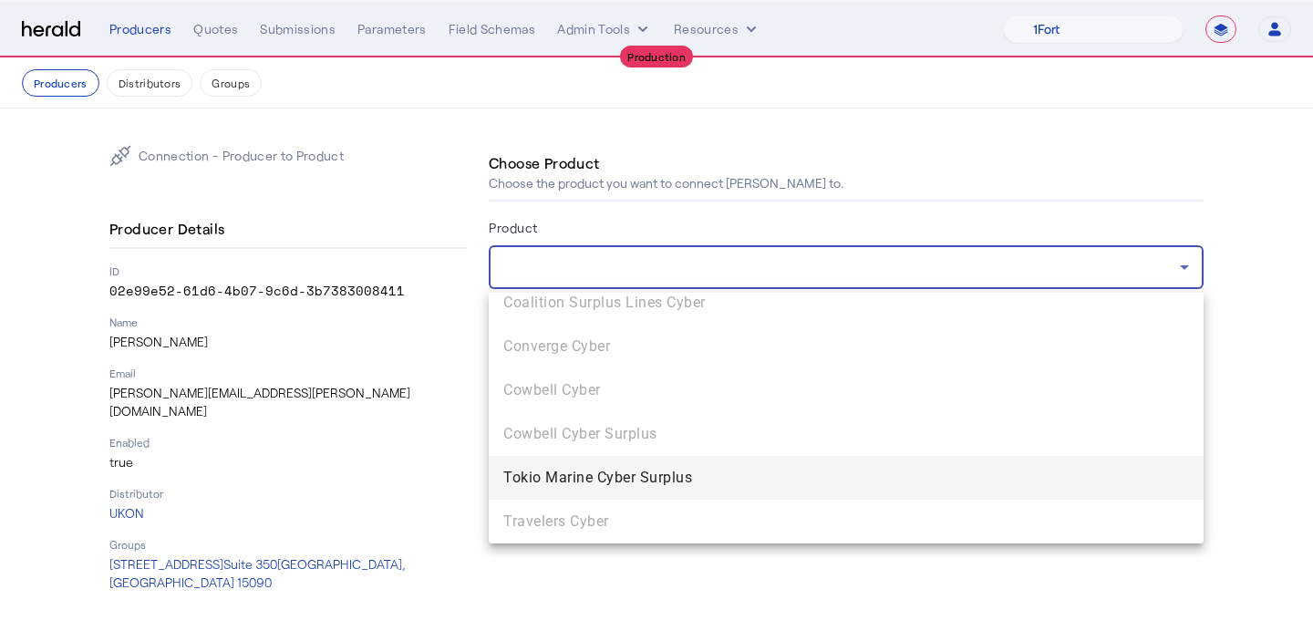
click at [671, 480] on span "Tokio Marine Cyber Surplus" at bounding box center [846, 478] width 686 height 22
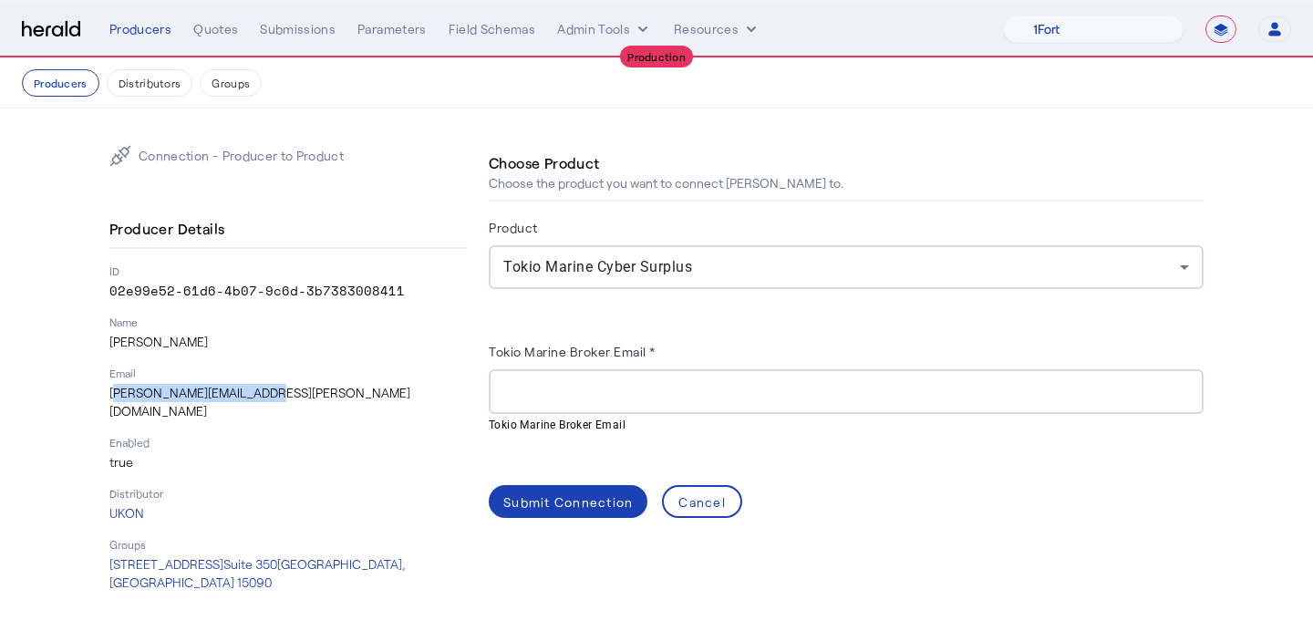
drag, startPoint x: 272, startPoint y: 397, endPoint x: 82, endPoint y: 401, distance: 189.7
click at [83, 400] on div "Connection - Producer to Product Producer Details ID 02e99e52-61d6-4b07-9c6d-3b…" at bounding box center [656, 369] width 1167 height 520
copy p "Lynn.moorehead@ukon.com"
click at [587, 352] on label "Tokio Marine Broker Email *" at bounding box center [572, 352] width 167 height 16
click at [587, 381] on input "Tokio Marine Broker Email *" at bounding box center [846, 392] width 686 height 22
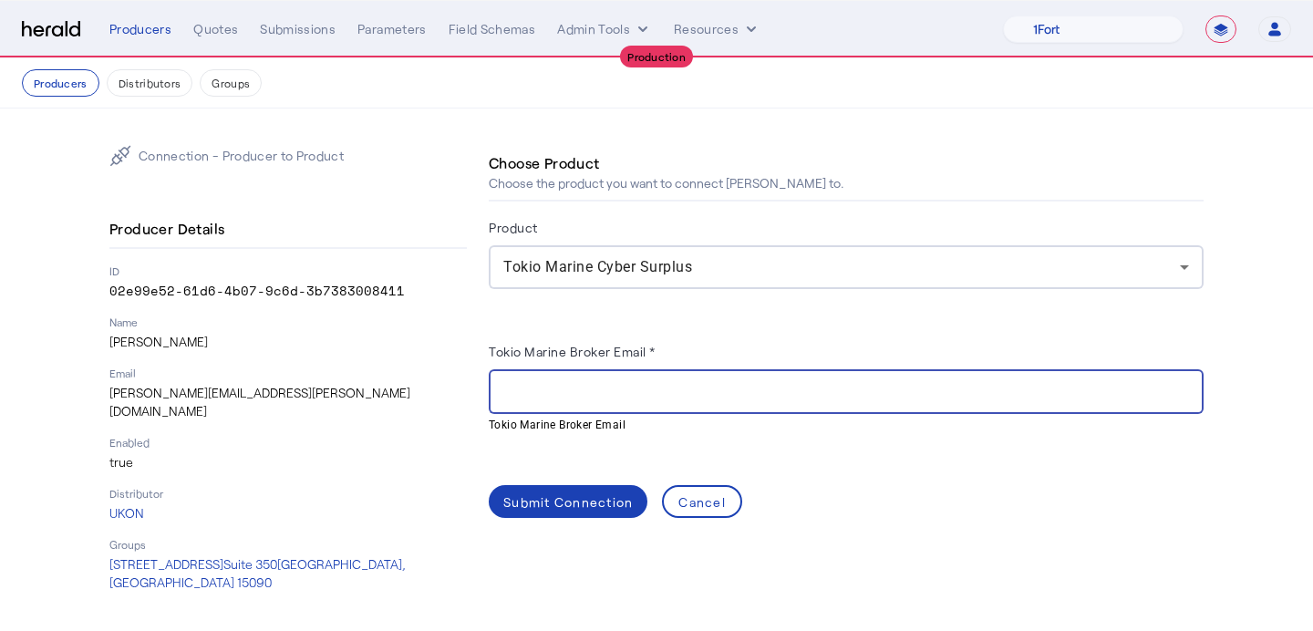
click at [583, 381] on input "Tokio Marine Broker Email *" at bounding box center [846, 392] width 686 height 22
paste input "**********"
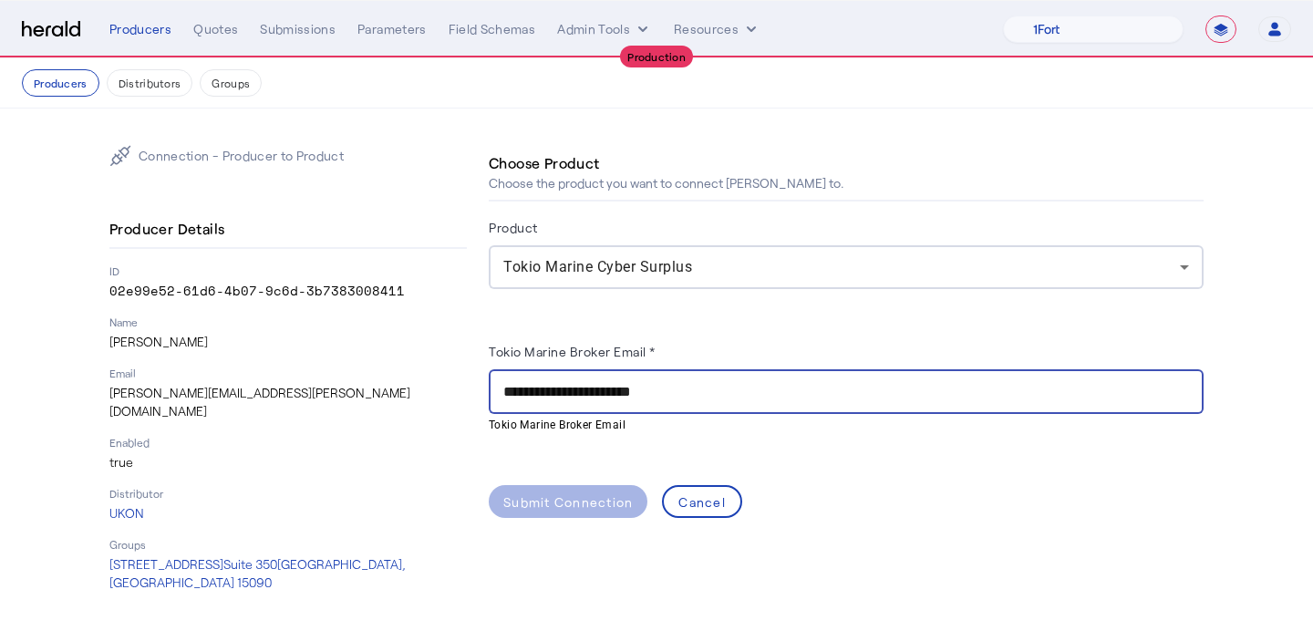
click at [509, 395] on input "**********" at bounding box center [846, 392] width 686 height 22
type input "**********"
click at [566, 495] on div "Submit Connection" at bounding box center [567, 501] width 129 height 19
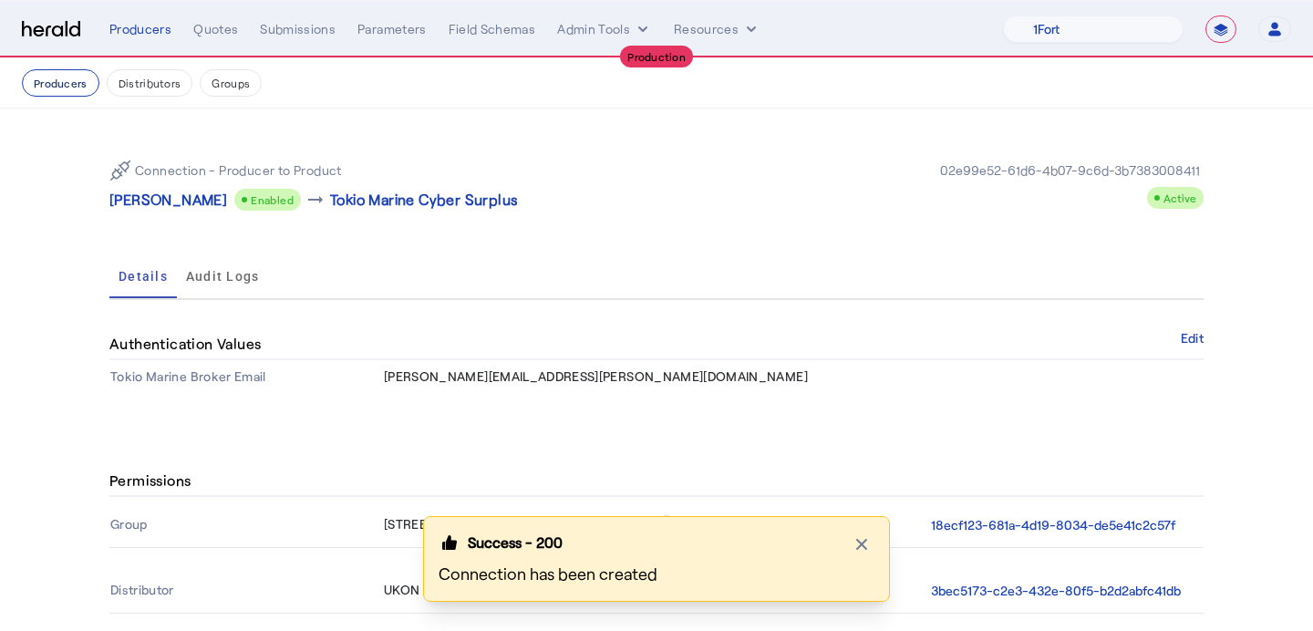
click at [55, 96] on button "Producers" at bounding box center [61, 82] width 78 height 27
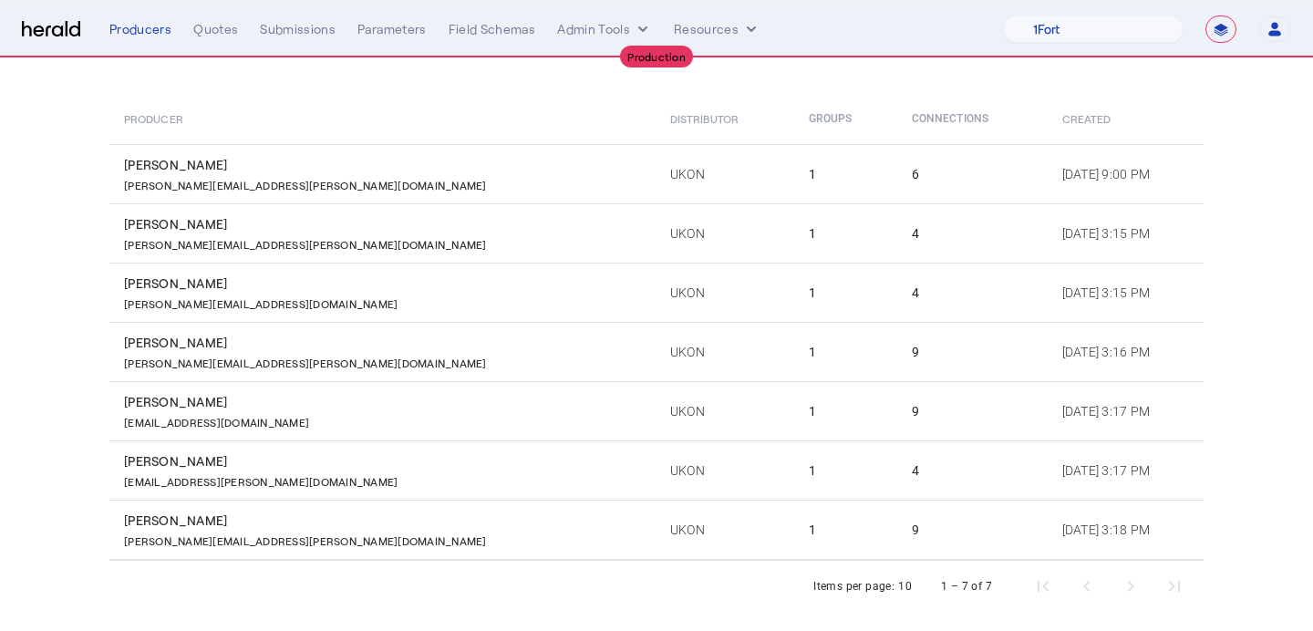
scroll to position [180, 0]
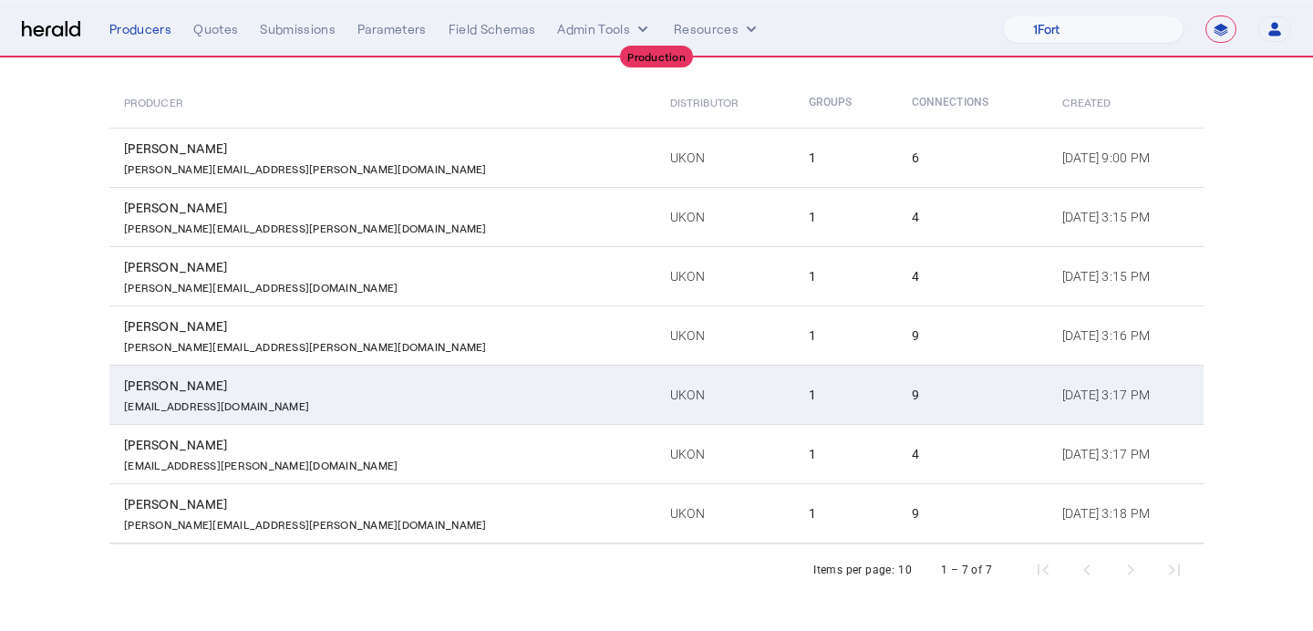
click at [897, 382] on td "9" at bounding box center [972, 394] width 150 height 59
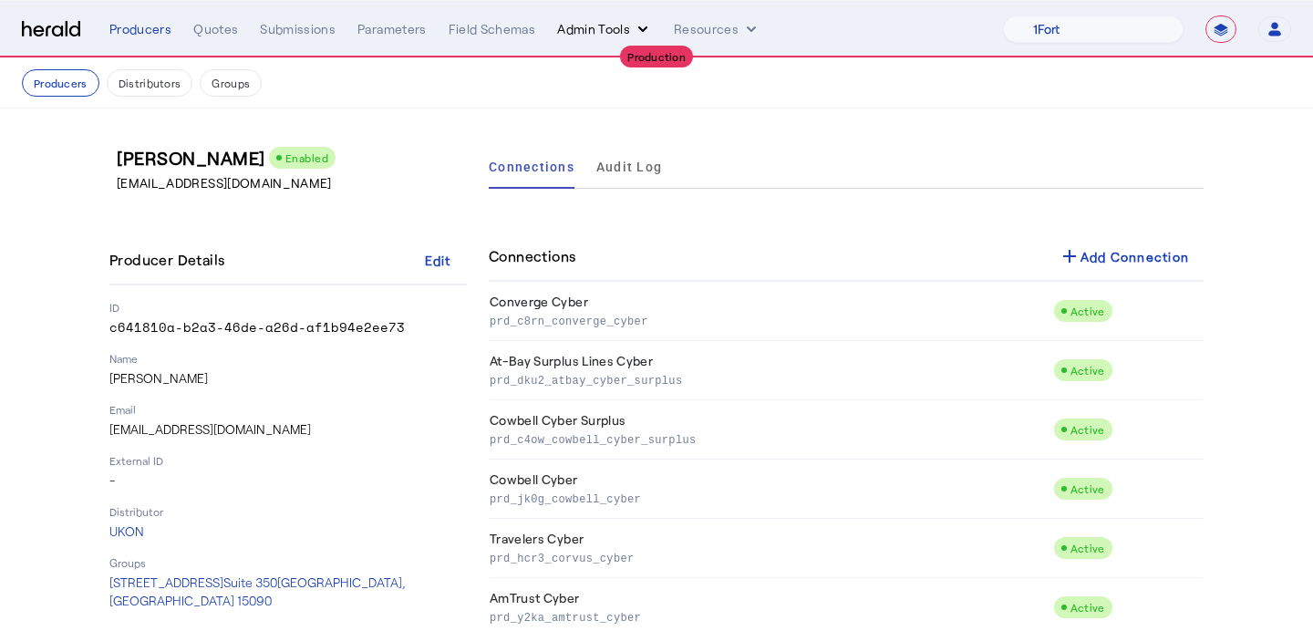
click at [613, 26] on button "Admin Tools" at bounding box center [604, 29] width 95 height 18
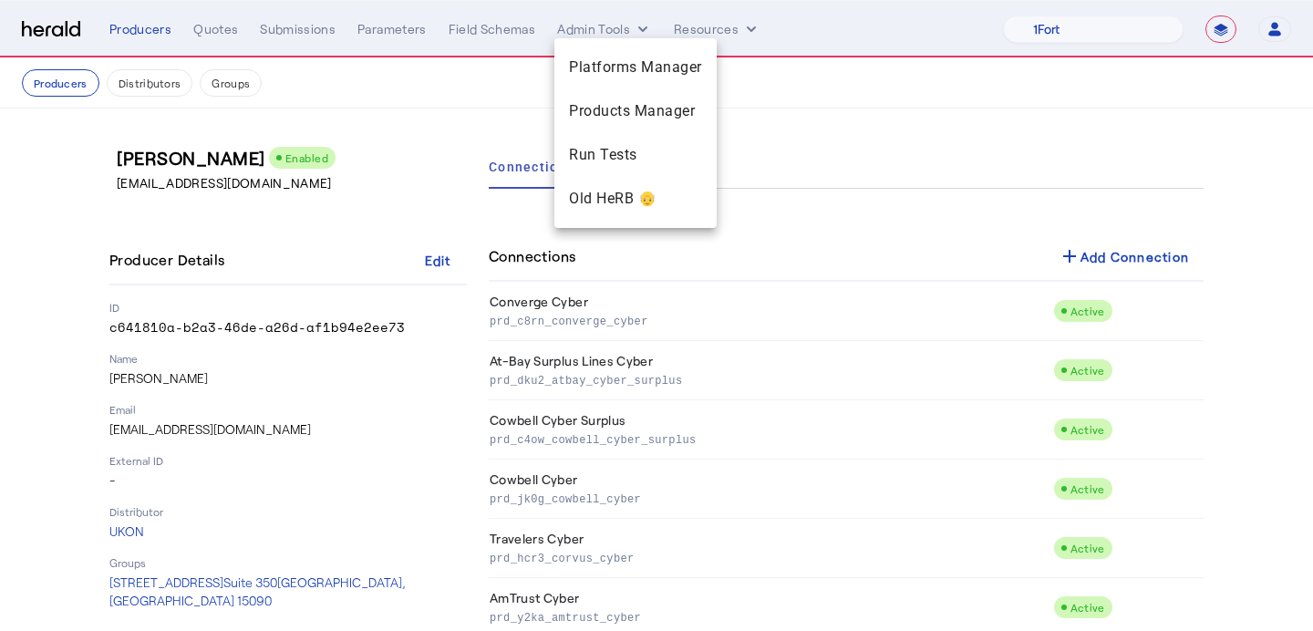
click at [713, 22] on div at bounding box center [656, 315] width 1313 height 631
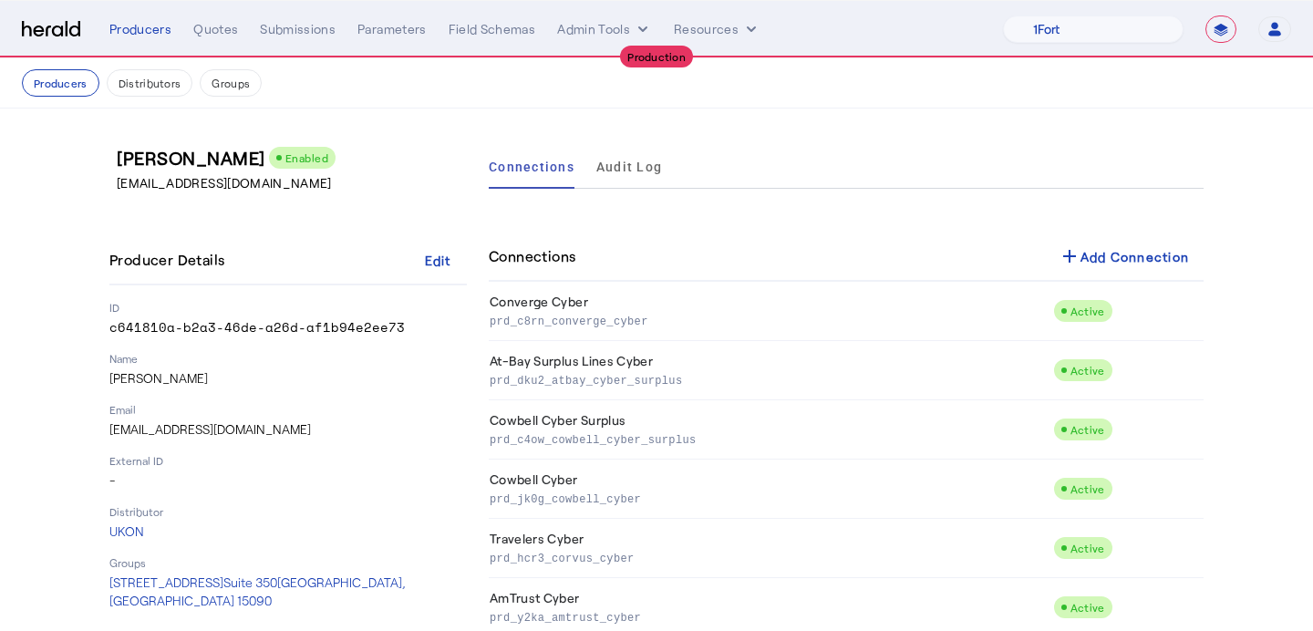
click at [713, 22] on button "Resources" at bounding box center [717, 29] width 87 height 18
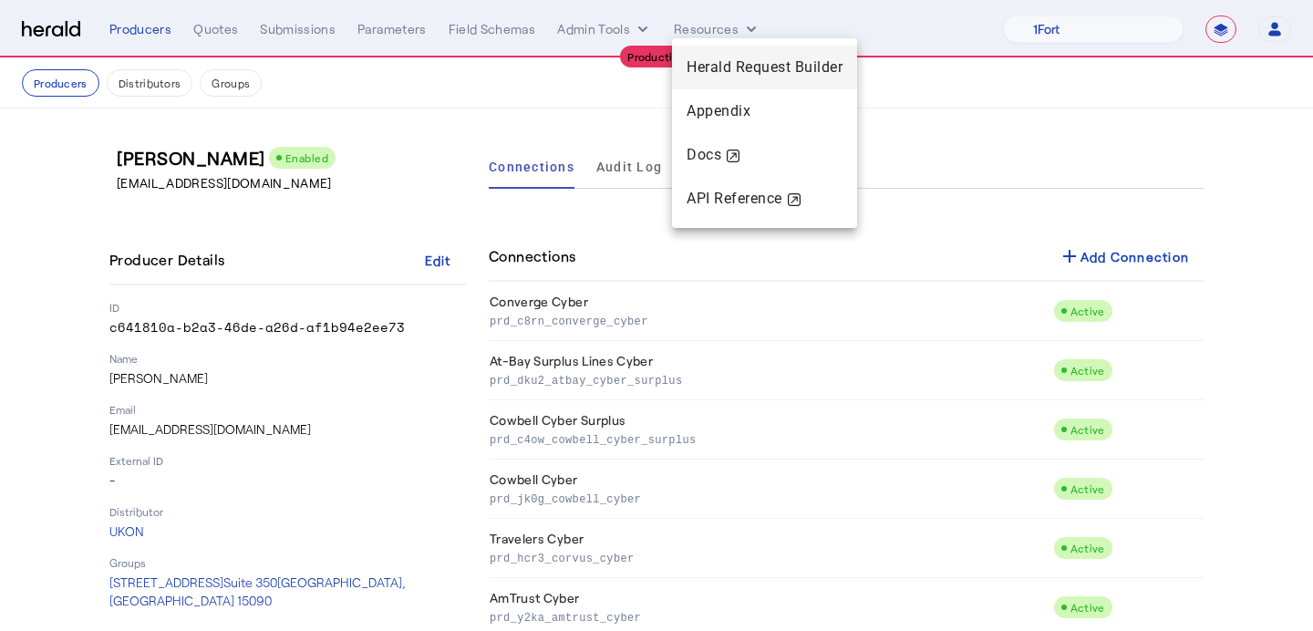
click at [720, 59] on span "Herald Request Builder" at bounding box center [765, 66] width 156 height 17
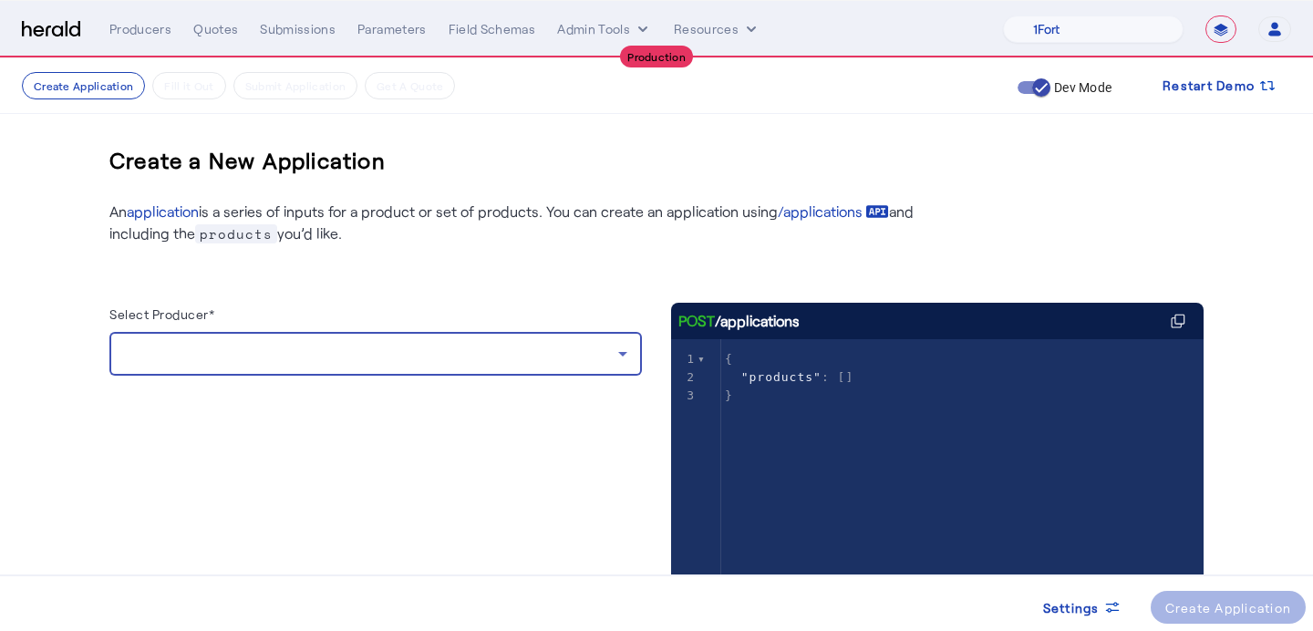
click at [276, 347] on div at bounding box center [371, 354] width 494 height 22
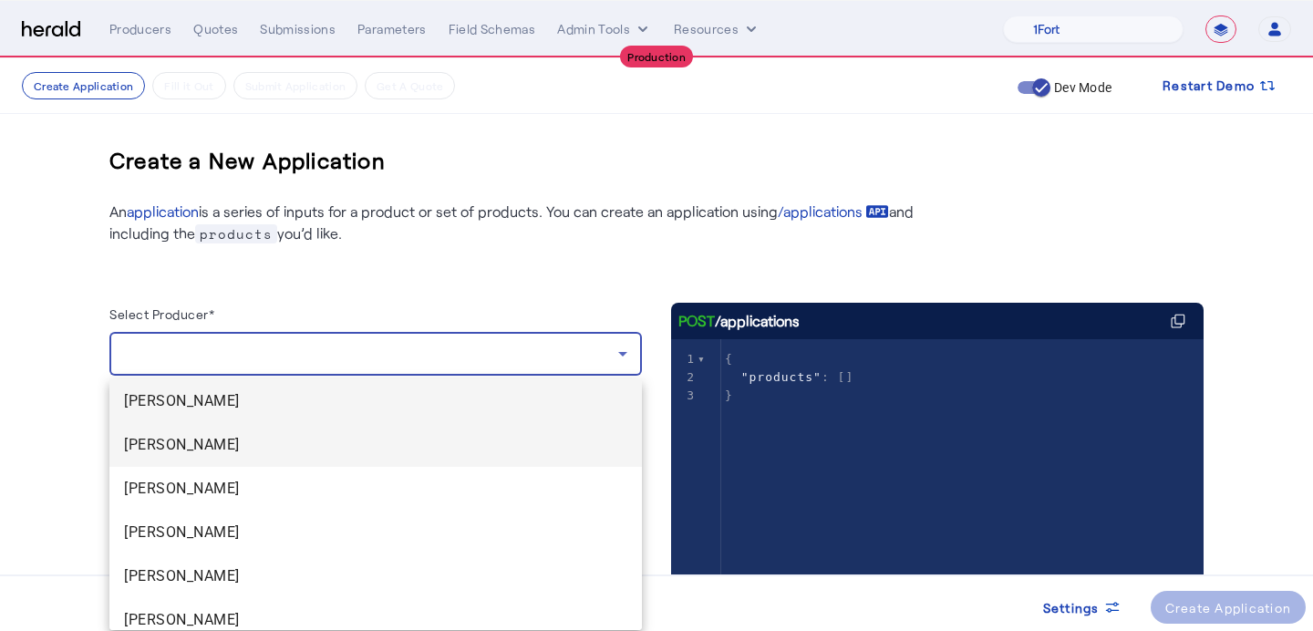
scroll to position [56, 0]
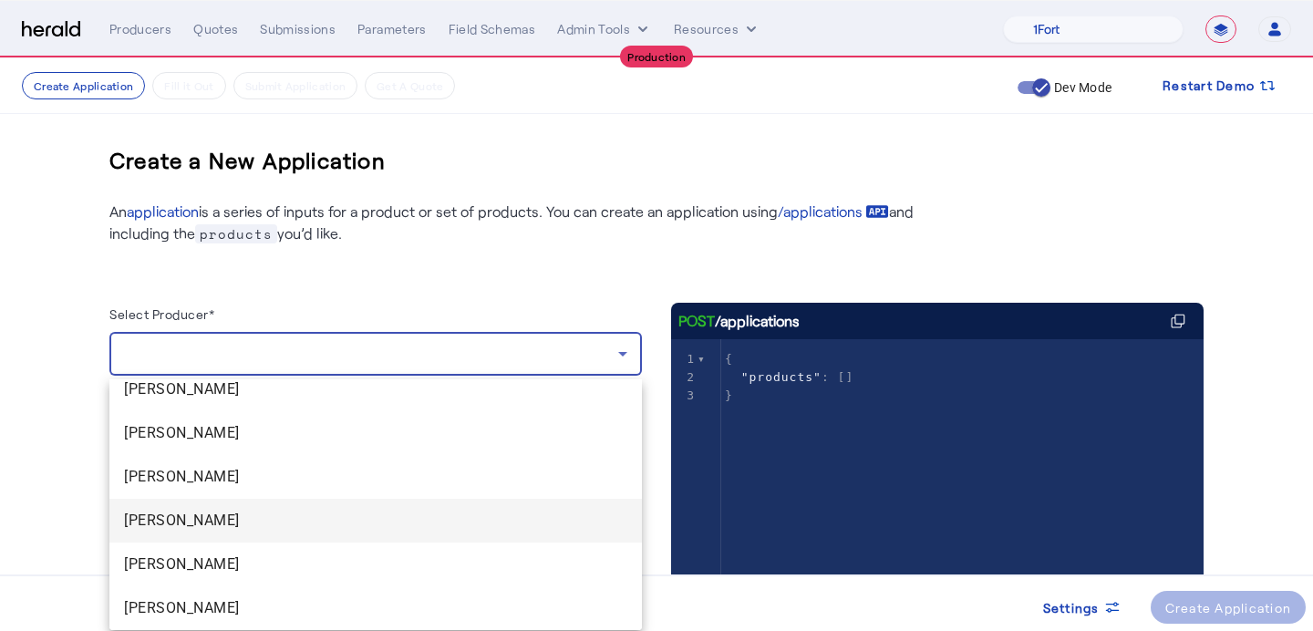
click at [242, 531] on span "Noah O'Reilly" at bounding box center [375, 521] width 503 height 22
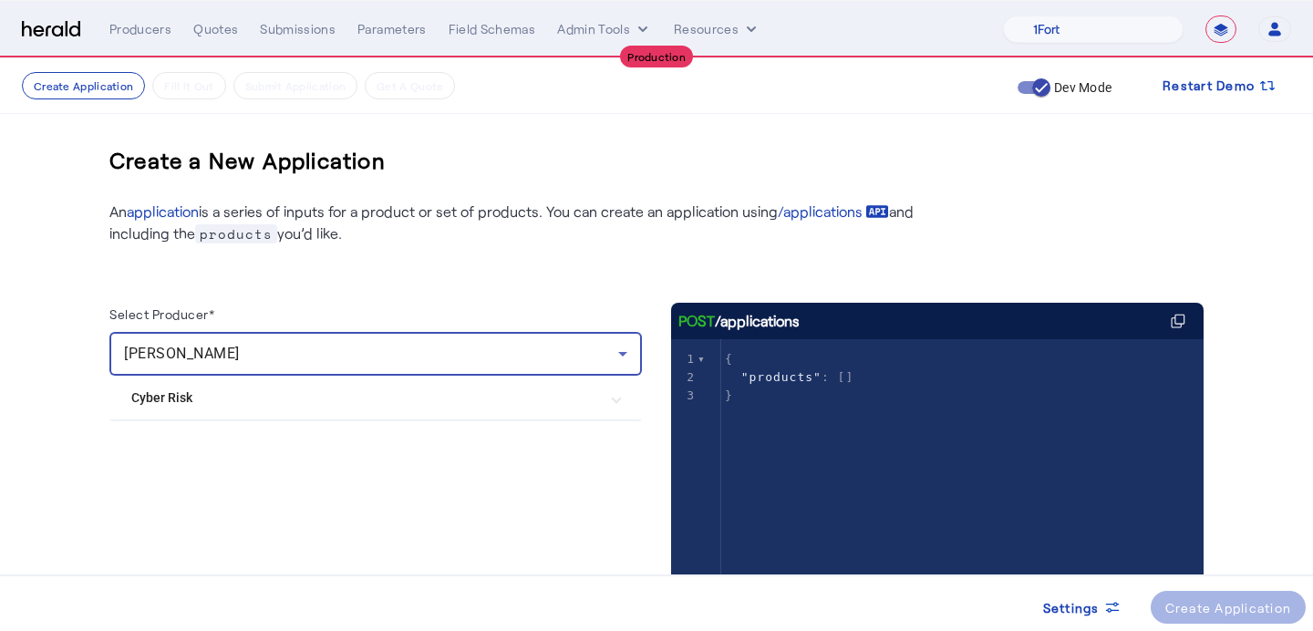
click at [251, 413] on mat-expansion-panel-header "Cyber Risk" at bounding box center [375, 398] width 533 height 44
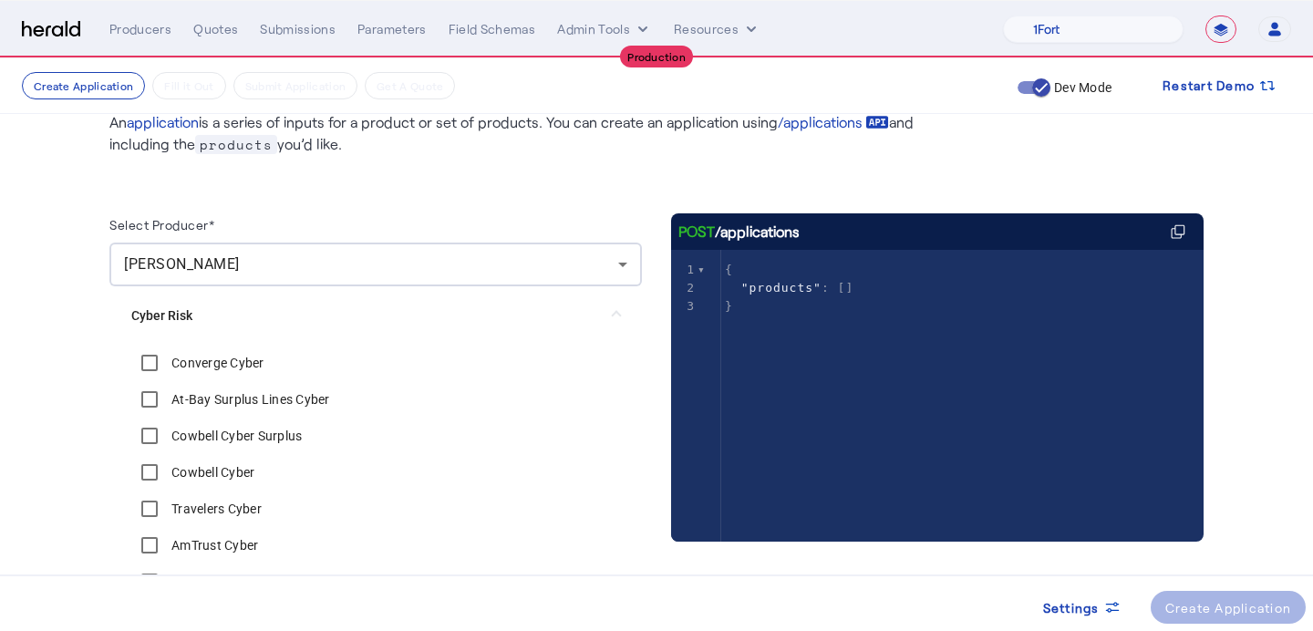
scroll to position [91, 0]
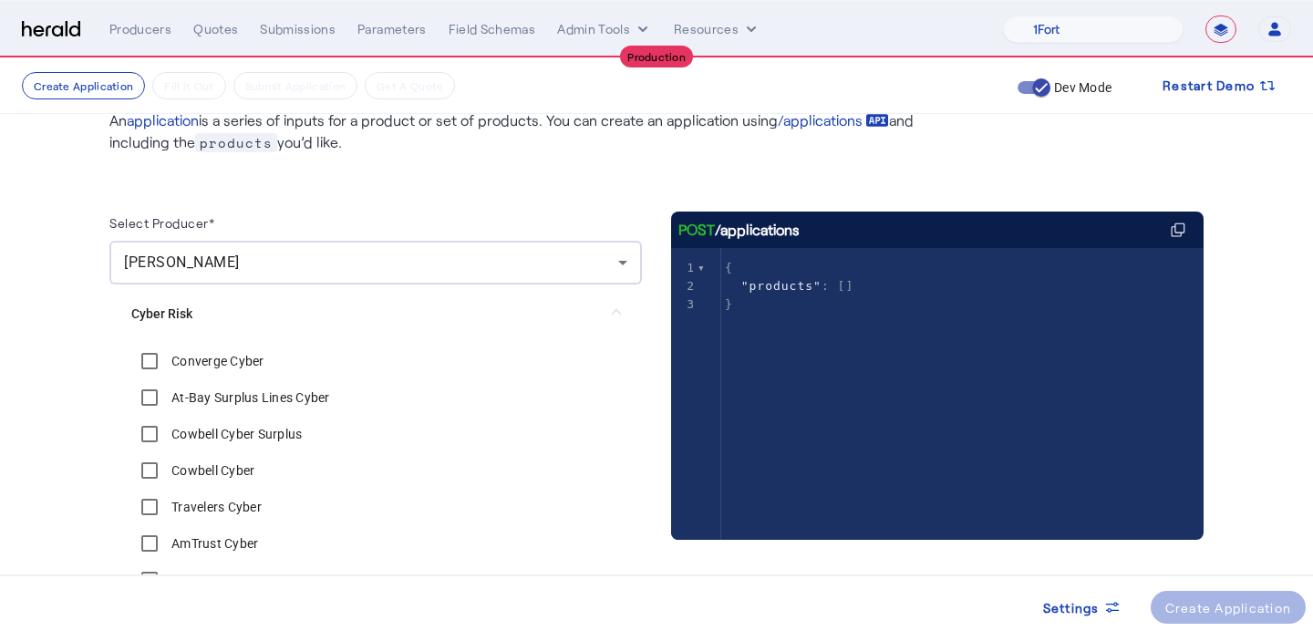
click at [233, 357] on label "Converge Cyber" at bounding box center [216, 361] width 97 height 18
click at [233, 384] on div "At-Bay Surplus Lines Cyber" at bounding box center [230, 397] width 199 height 36
click at [233, 388] on label "At-Bay Surplus Lines Cyber" at bounding box center [249, 397] width 162 height 18
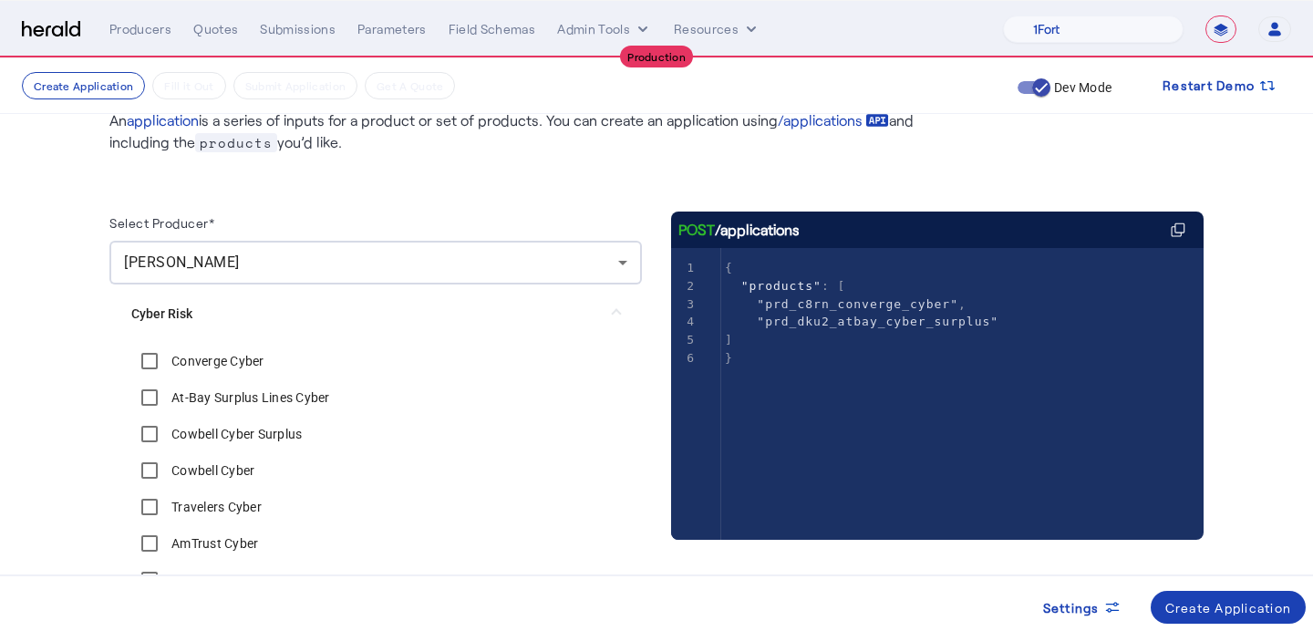
click at [233, 420] on div "Cowbell Cyber Surplus" at bounding box center [216, 434] width 171 height 36
click at [233, 426] on label "Cowbell Cyber Surplus" at bounding box center [235, 434] width 134 height 18
click at [219, 454] on div "Cowbell Cyber" at bounding box center [192, 470] width 123 height 36
click at [219, 463] on label "Cowbell Cyber" at bounding box center [211, 470] width 87 height 18
click at [215, 503] on label "Travelers Cyber" at bounding box center [215, 507] width 94 height 18
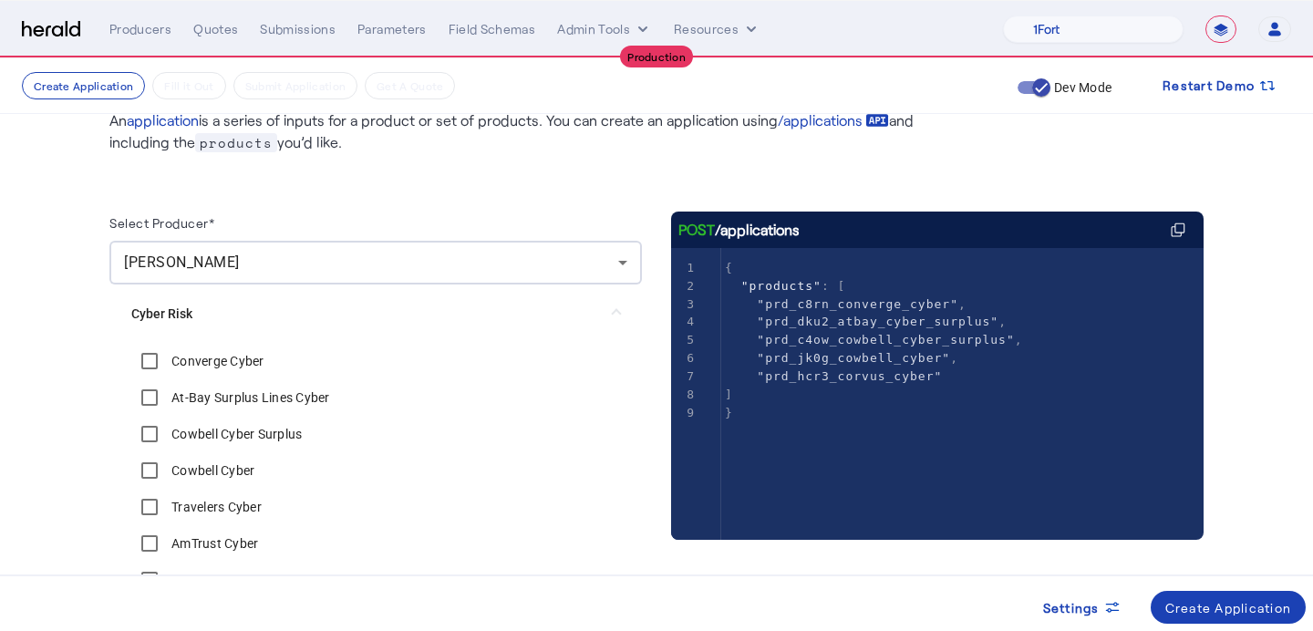
click at [214, 534] on label "AmTrust Cyber" at bounding box center [213, 543] width 90 height 18
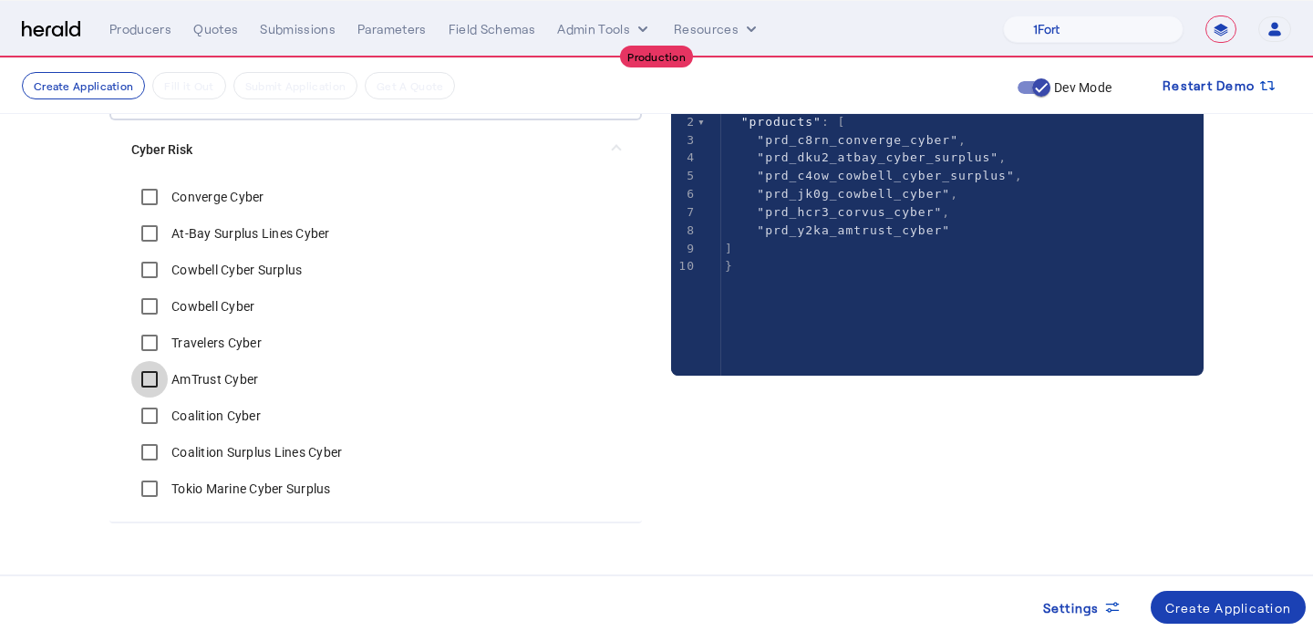
scroll to position [254, 0]
click at [207, 412] on label "Coalition Cyber" at bounding box center [214, 417] width 93 height 18
click at [209, 455] on label "Coalition Surplus Lines Cyber" at bounding box center [255, 453] width 174 height 18
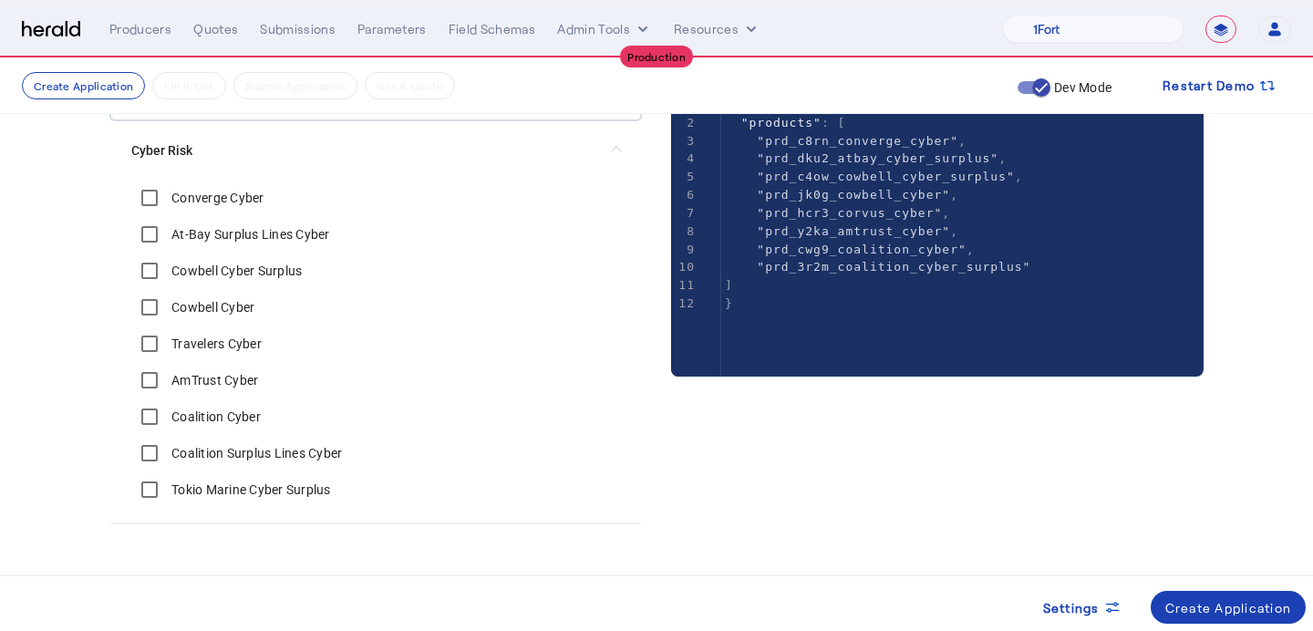
click at [212, 488] on label "Tokio Marine Cyber Surplus" at bounding box center [249, 490] width 163 height 18
click at [1252, 605] on div "Create Application" at bounding box center [1228, 607] width 127 height 19
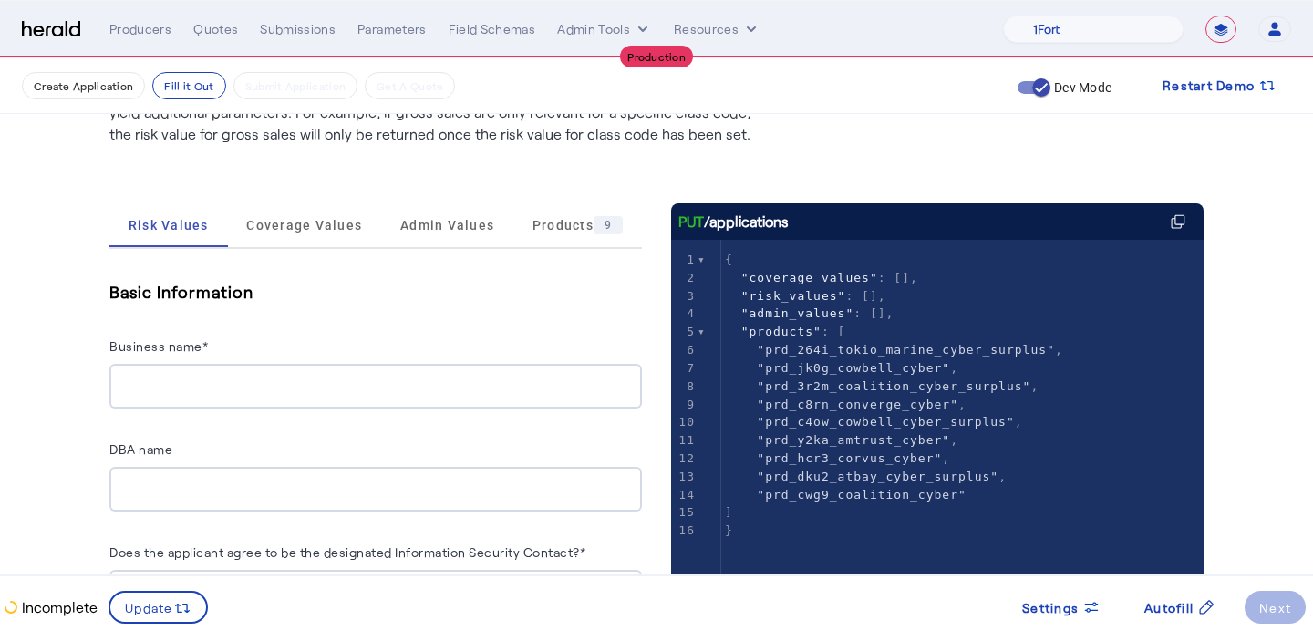
scroll to position [191, 0]
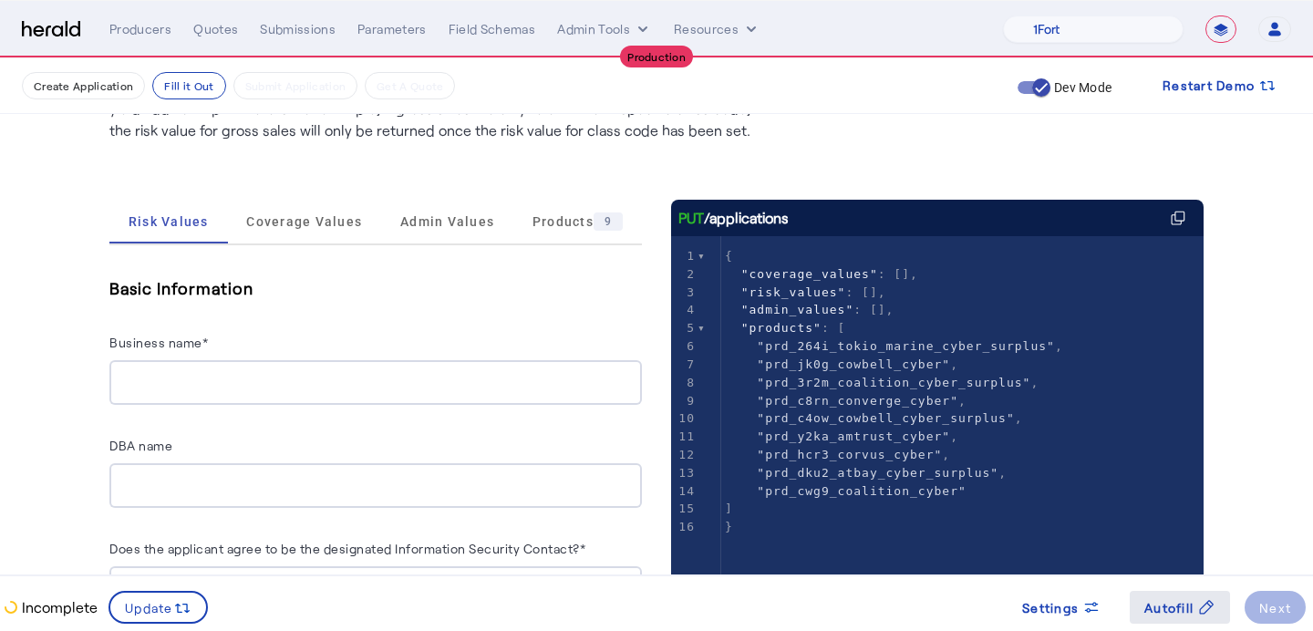
click at [1185, 614] on span "Autofill" at bounding box center [1168, 607] width 49 height 19
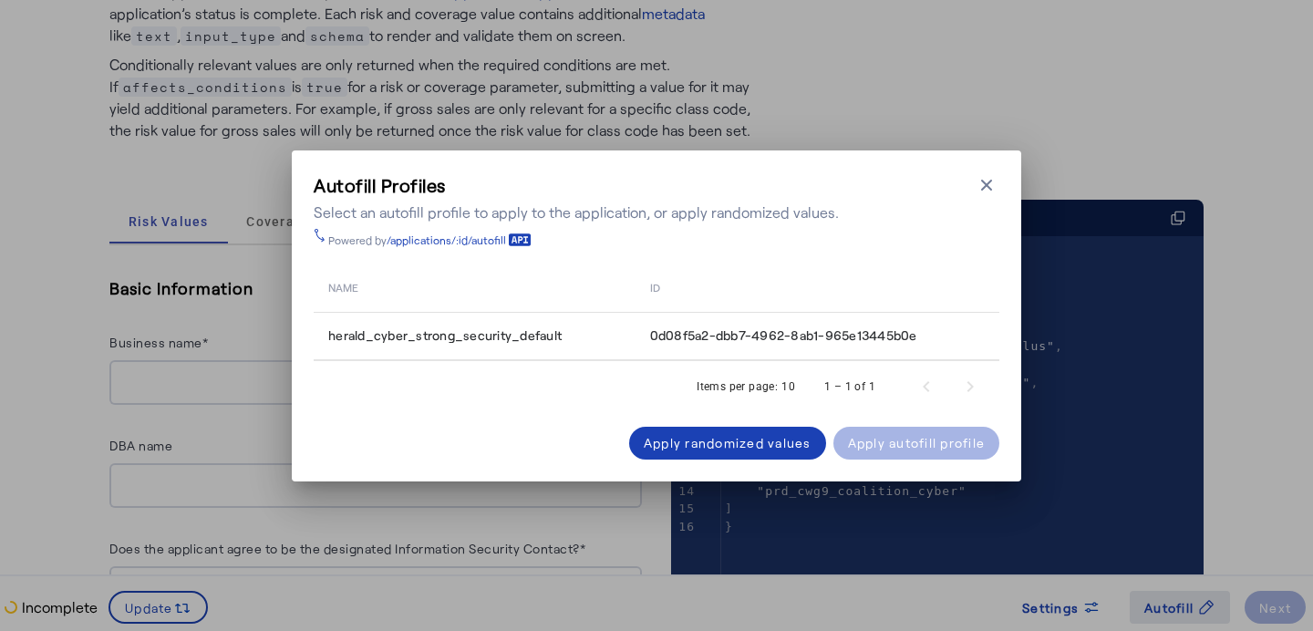
scroll to position [0, 0]
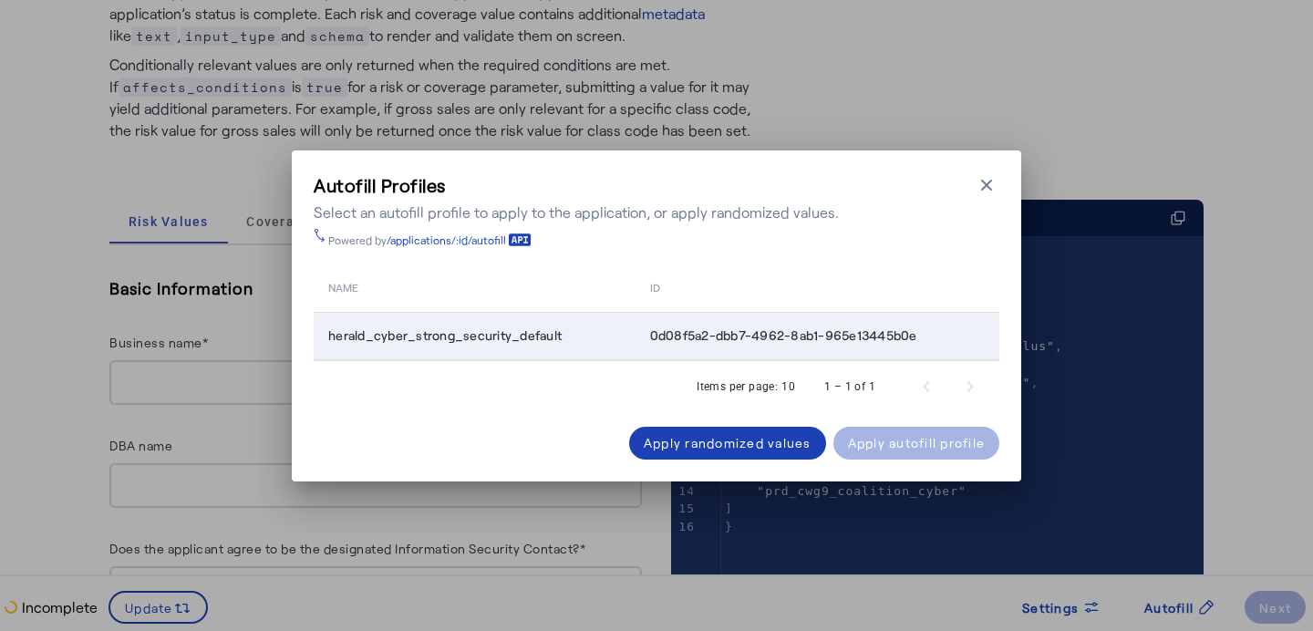
click at [574, 351] on td "herald_cyber_strong_security_default" at bounding box center [475, 336] width 322 height 47
click at [911, 441] on div "Apply autofill profile" at bounding box center [917, 442] width 138 height 19
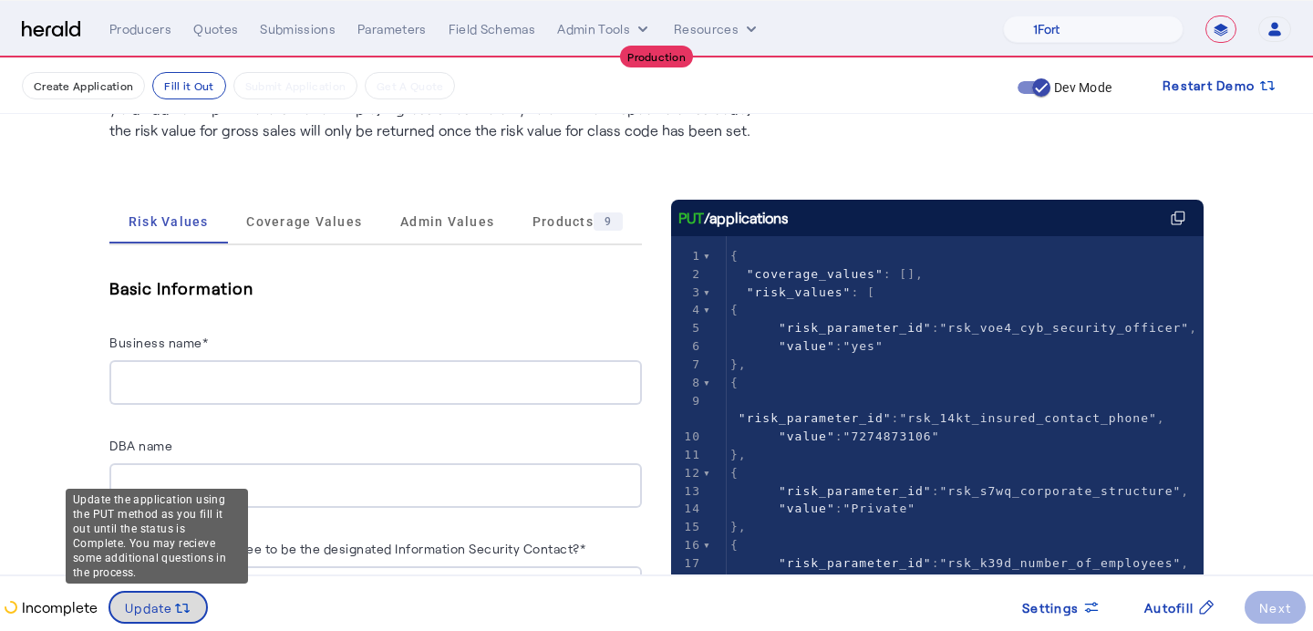
click at [184, 616] on icon at bounding box center [182, 608] width 18 height 18
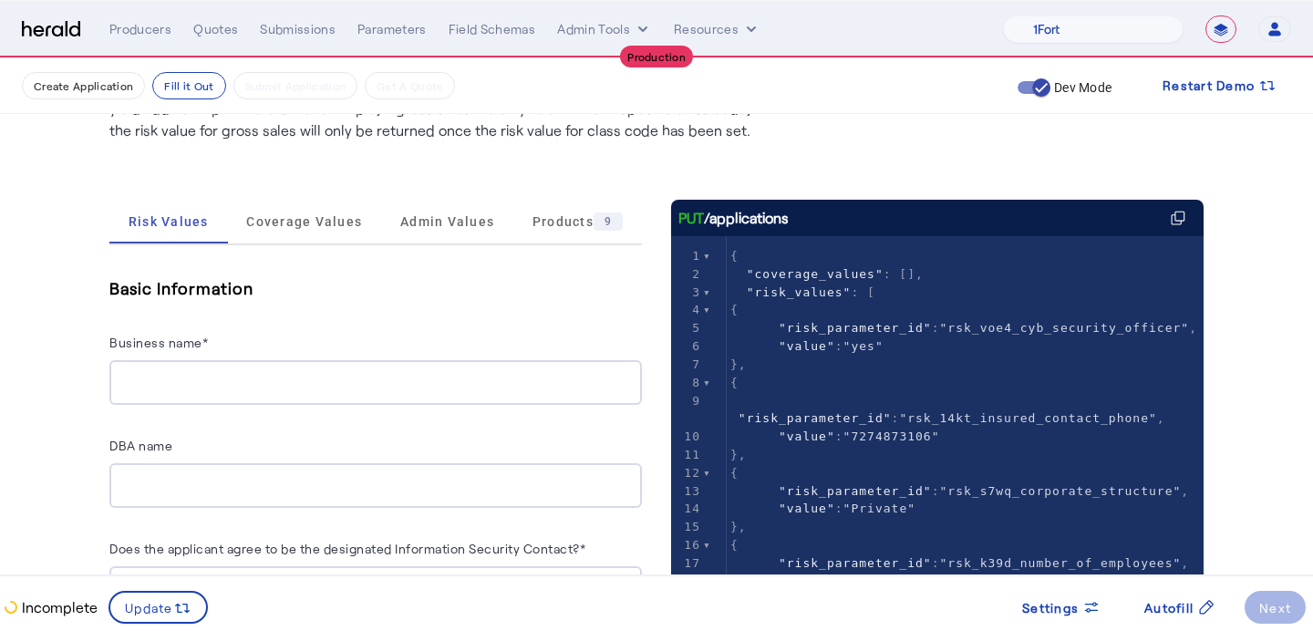
click at [308, 387] on input "Business name*" at bounding box center [375, 383] width 503 height 22
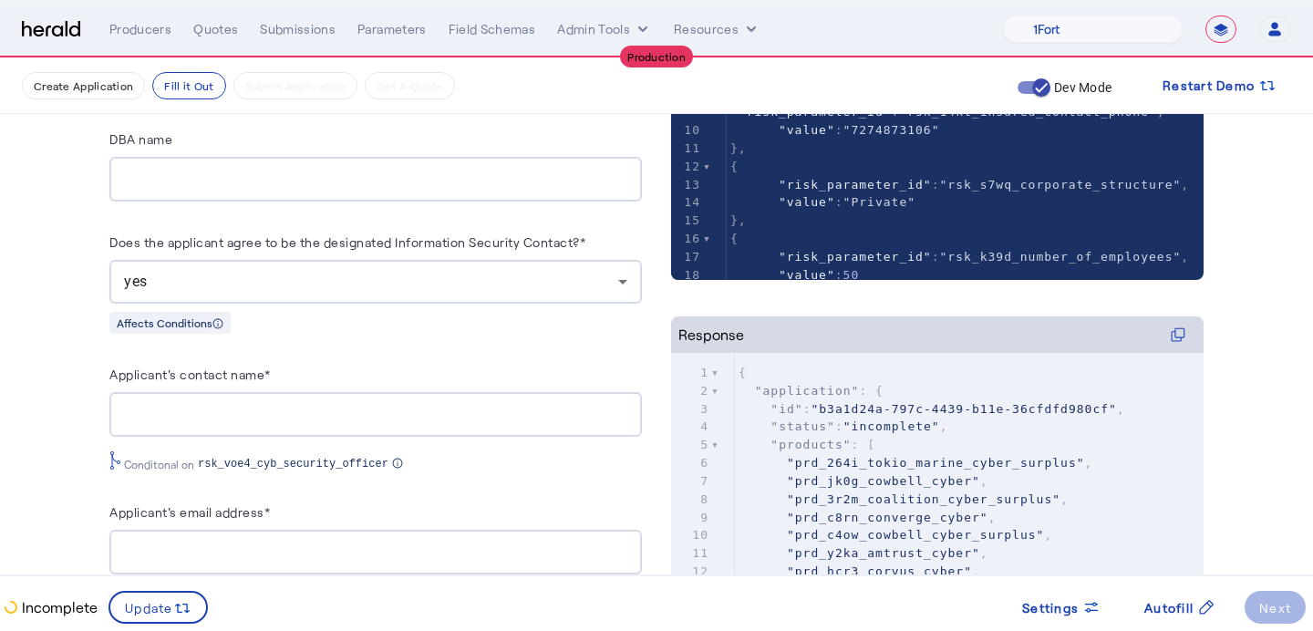
scroll to position [500, 0]
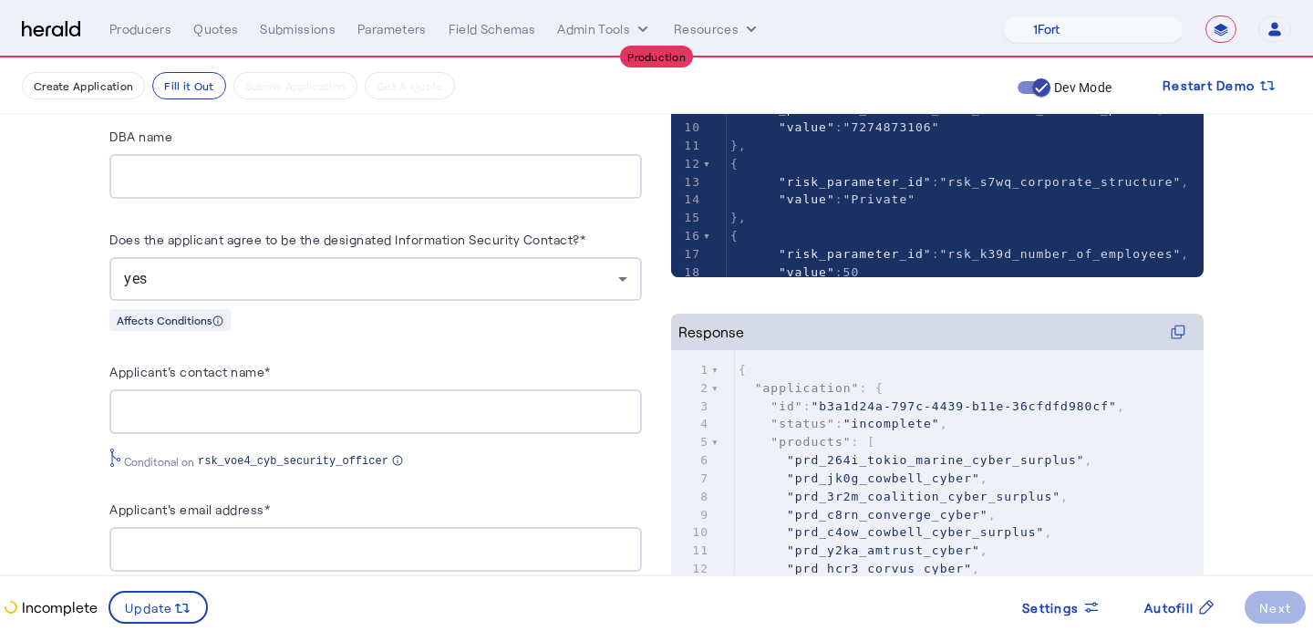
type input "**********"
click at [241, 423] on div at bounding box center [375, 411] width 503 height 45
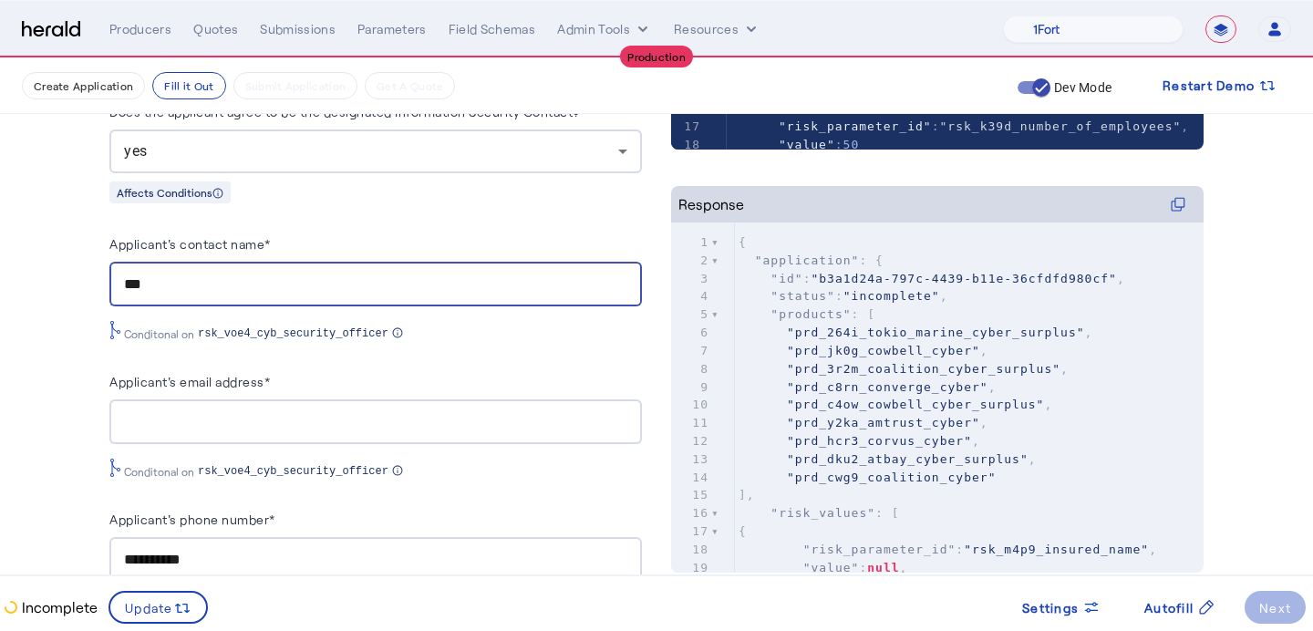
scroll to position [631, 0]
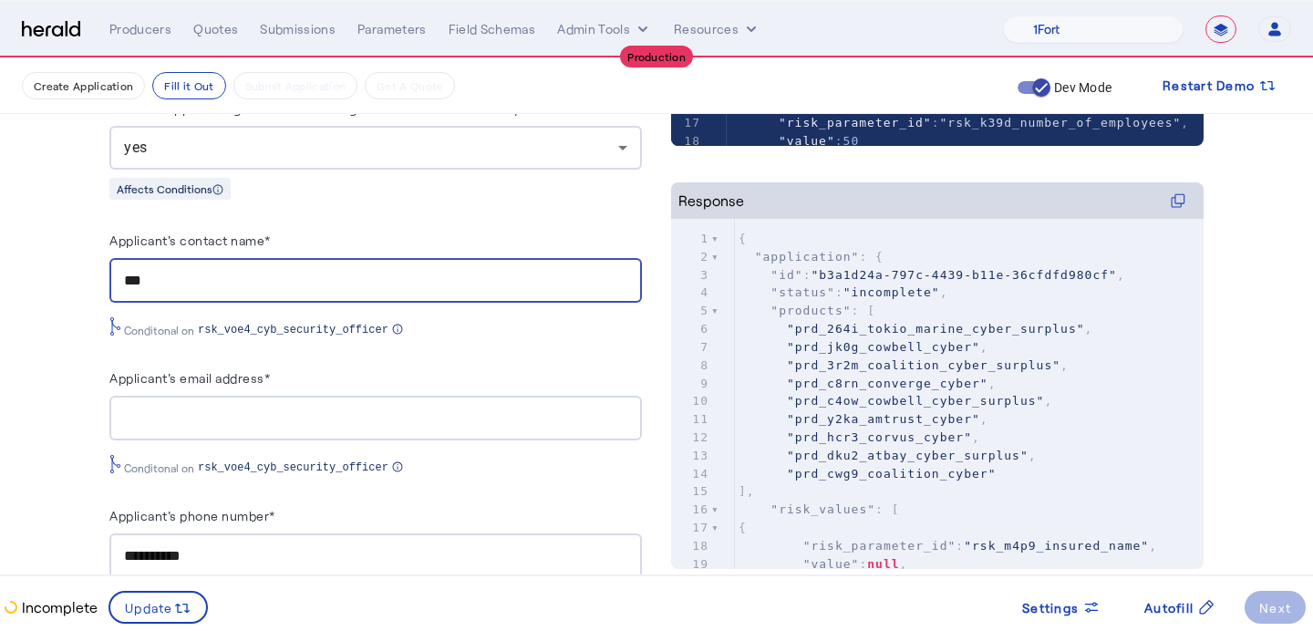
type input "***"
click at [273, 408] on input "Applicant's email address*" at bounding box center [375, 419] width 503 height 22
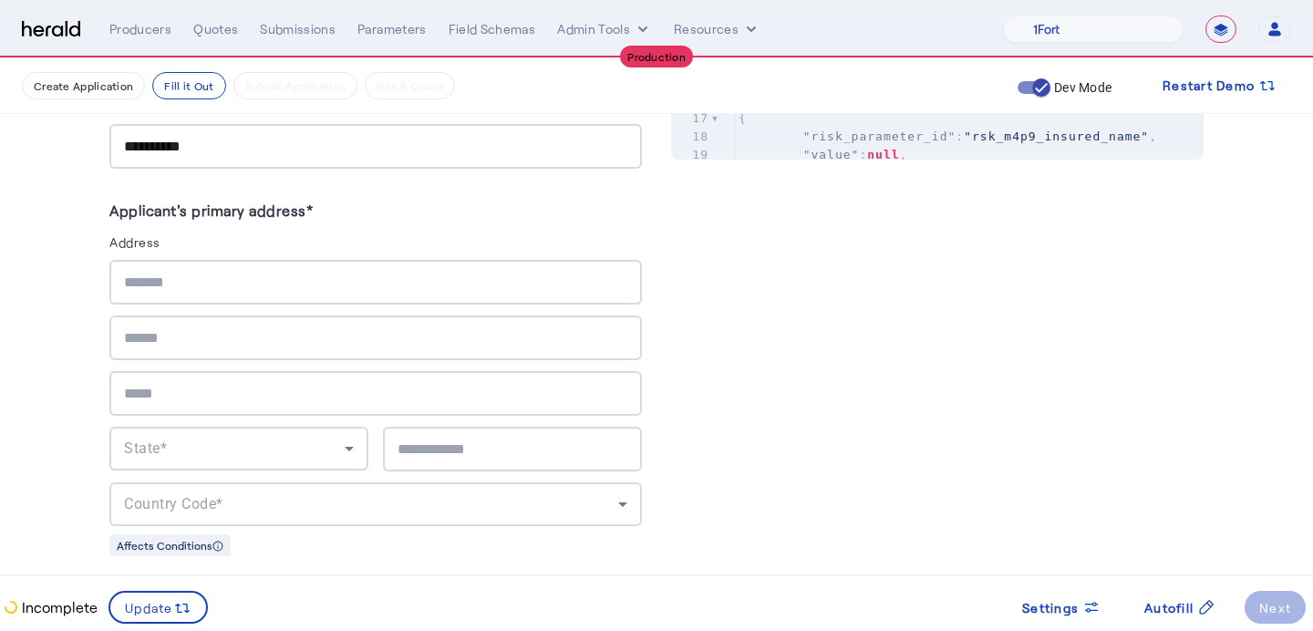
scroll to position [1053, 0]
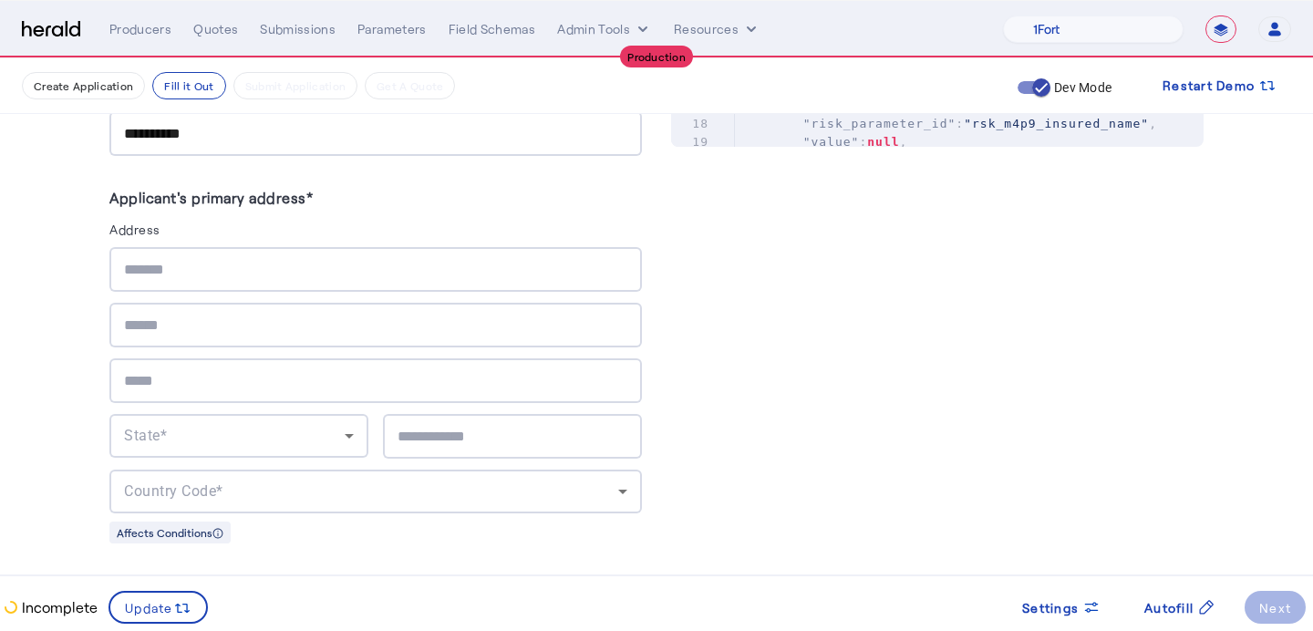
type input "**********"
click at [256, 270] on input "text" at bounding box center [375, 270] width 503 height 22
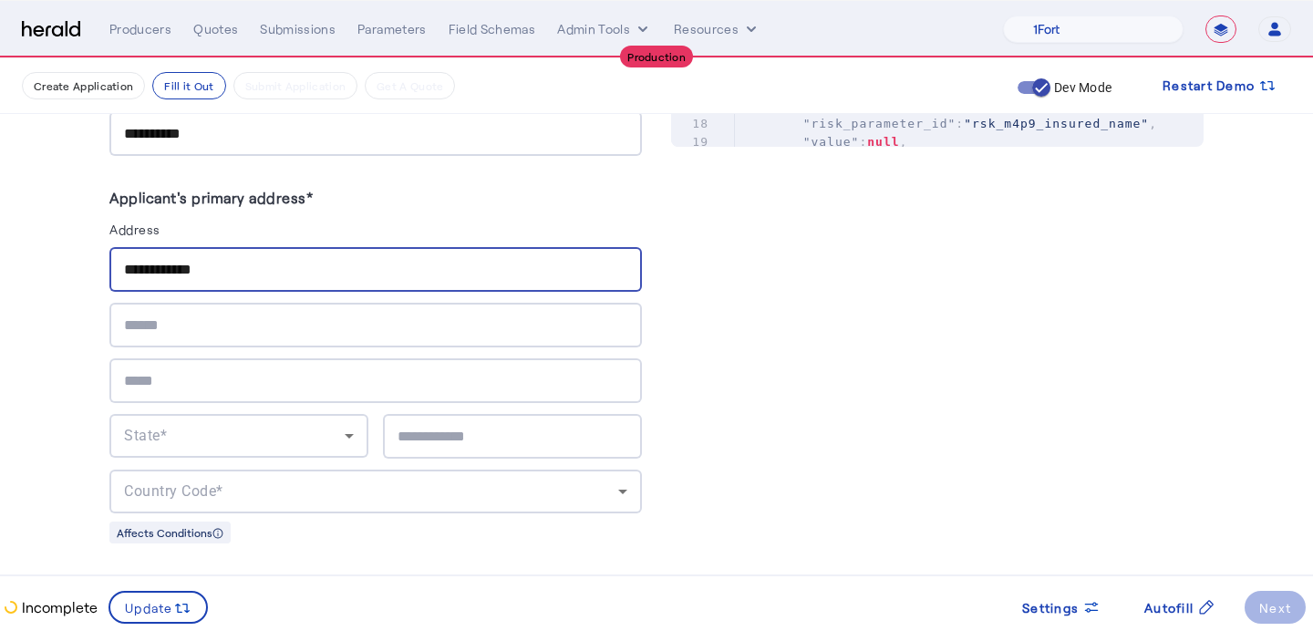
type input "**********"
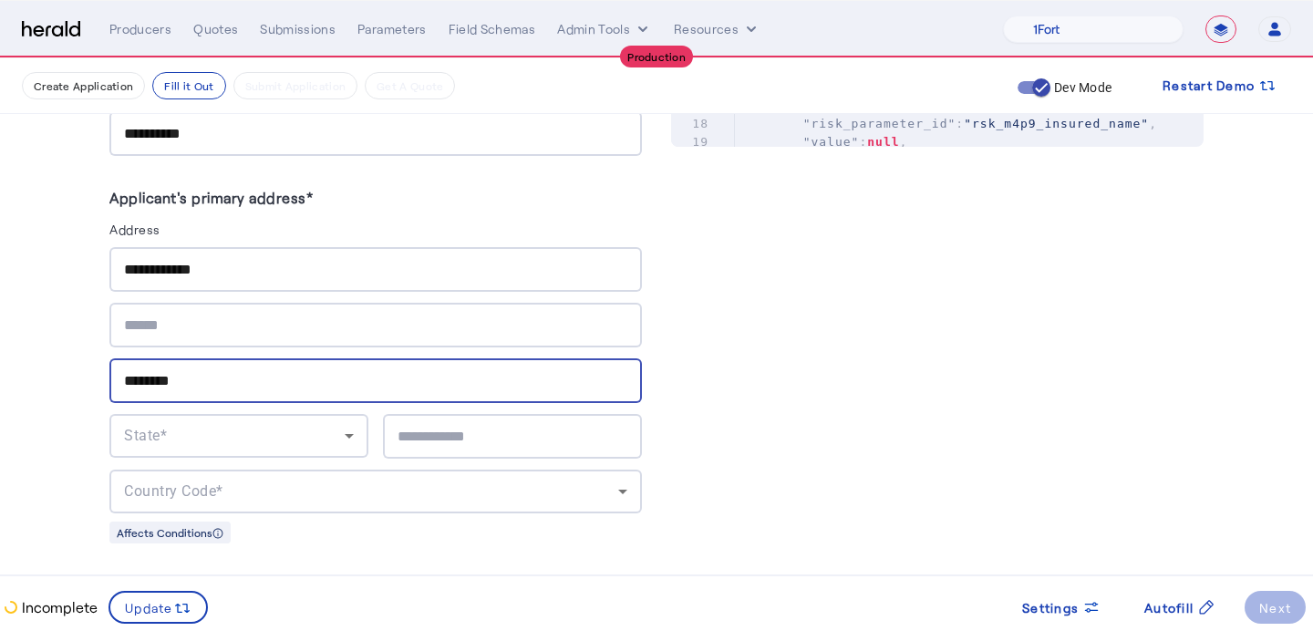
type input "********"
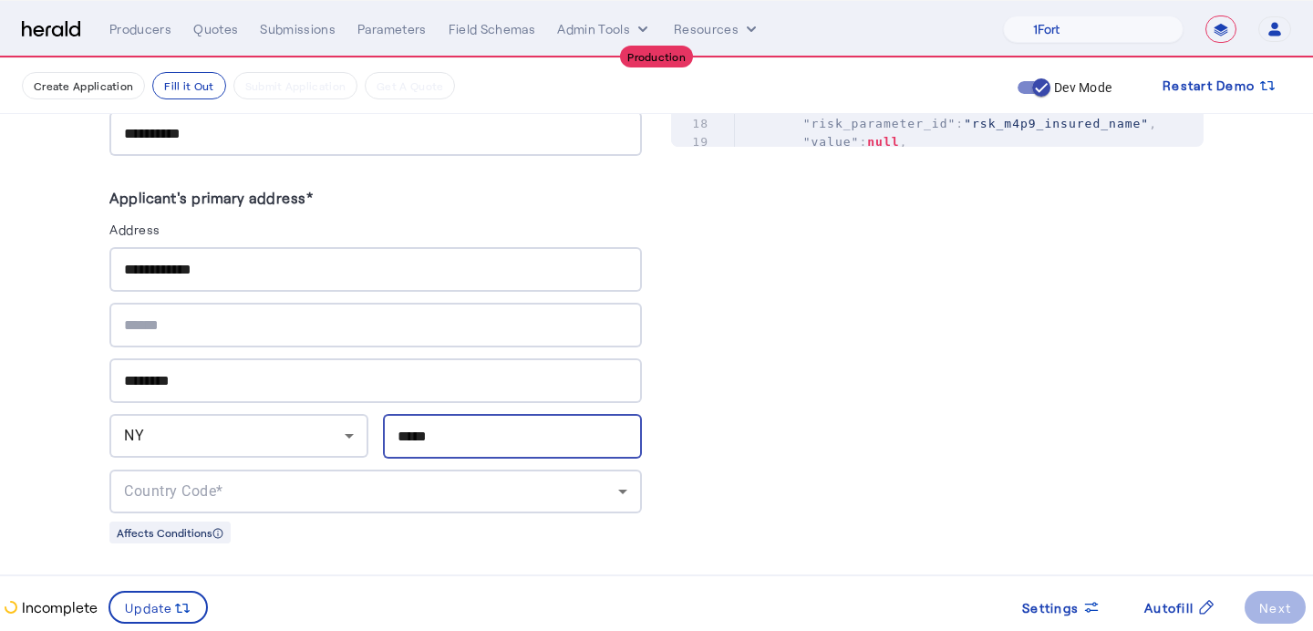
type input "*****"
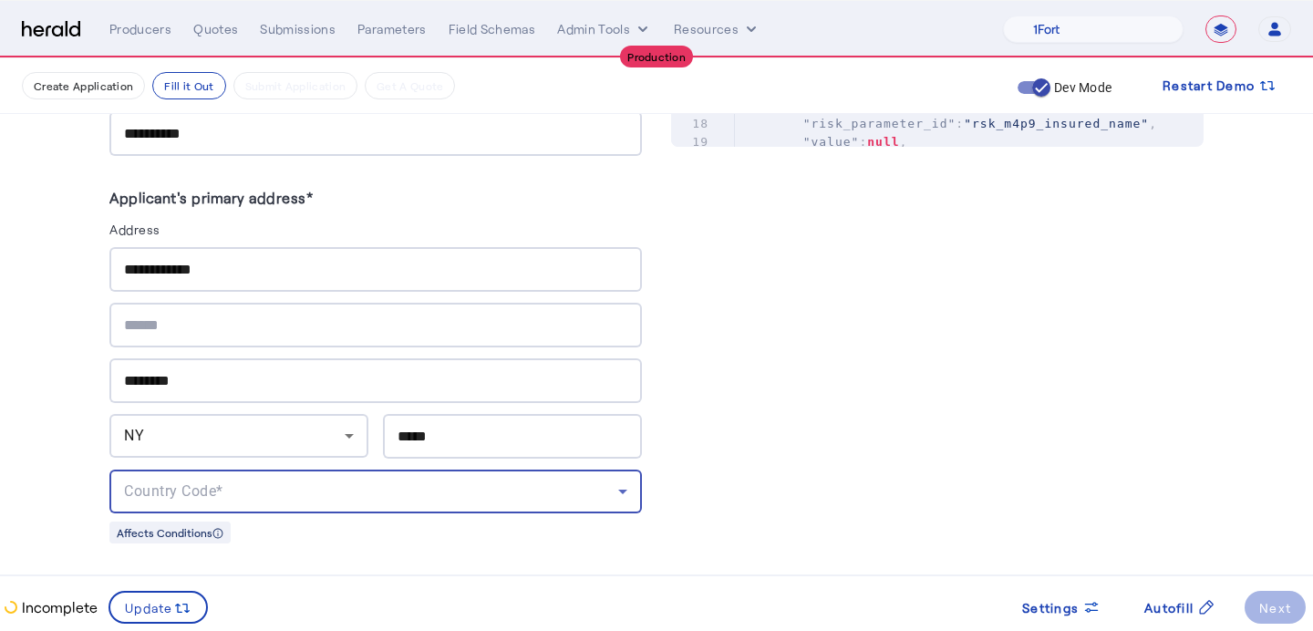
click at [239, 481] on div "Country Code*" at bounding box center [371, 492] width 494 height 22
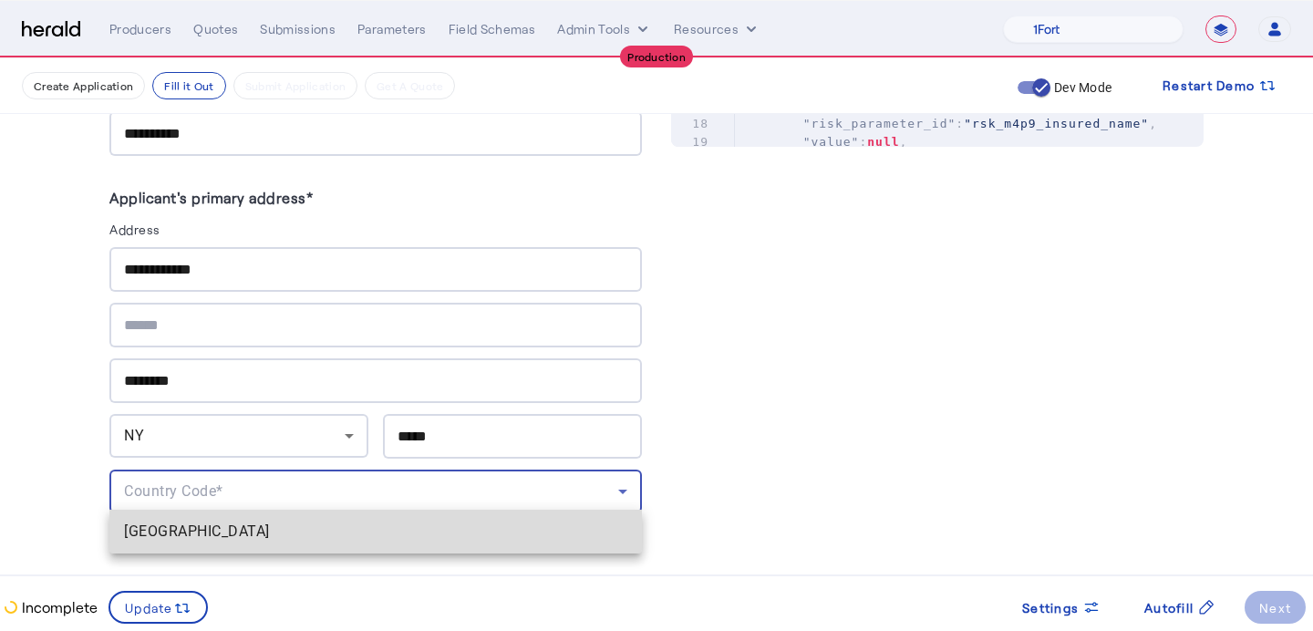
click at [240, 527] on span "[GEOGRAPHIC_DATA]" at bounding box center [375, 532] width 503 height 22
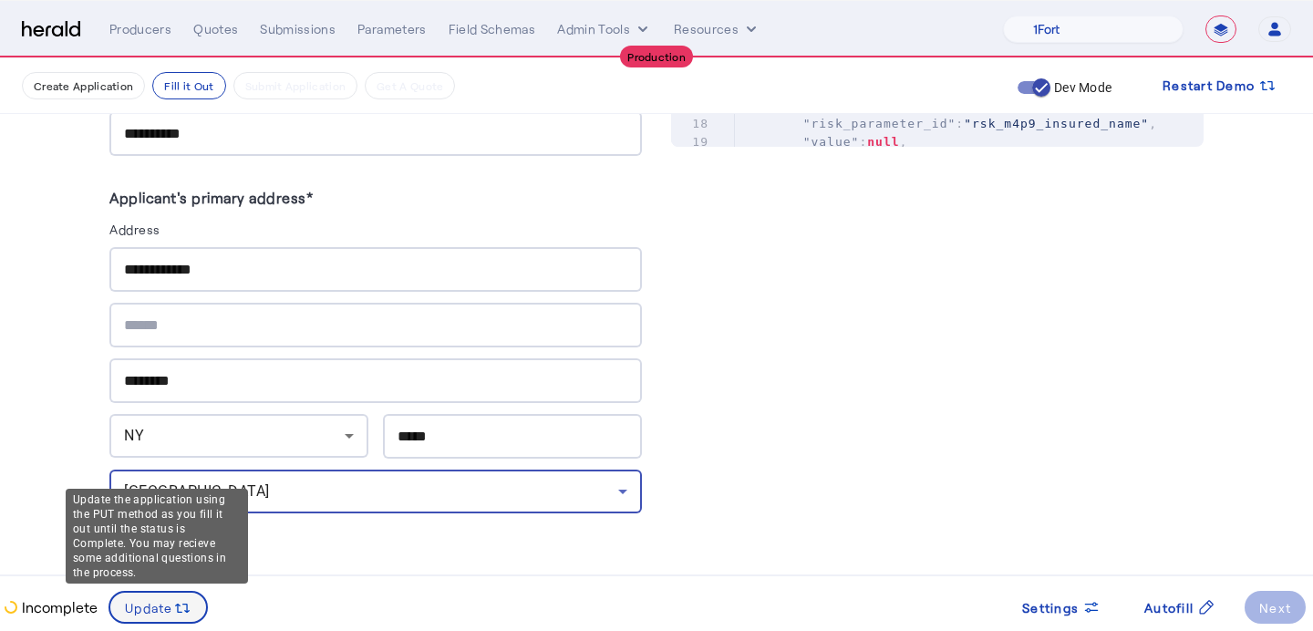
click at [177, 611] on icon at bounding box center [178, 608] width 7 height 9
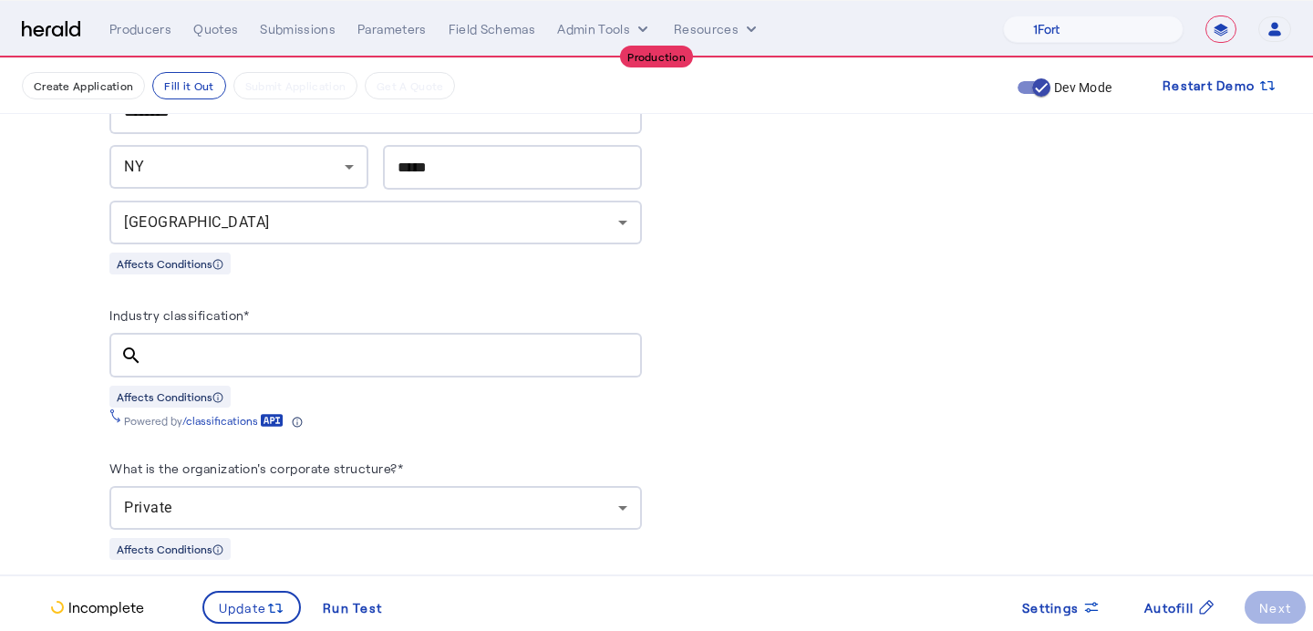
scroll to position [1324, 0]
click at [249, 354] on input "Industry classification*" at bounding box center [392, 354] width 471 height 22
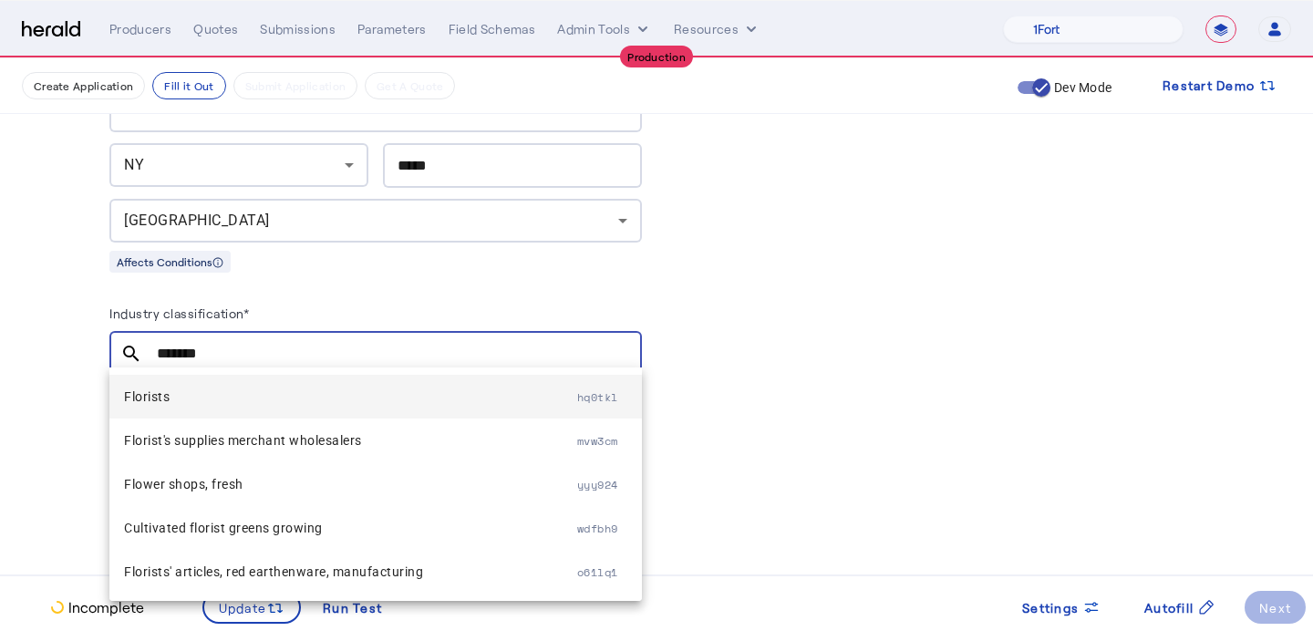
type input "*******"
click at [270, 384] on mat-option "Florists hq0tkl" at bounding box center [375, 397] width 533 height 44
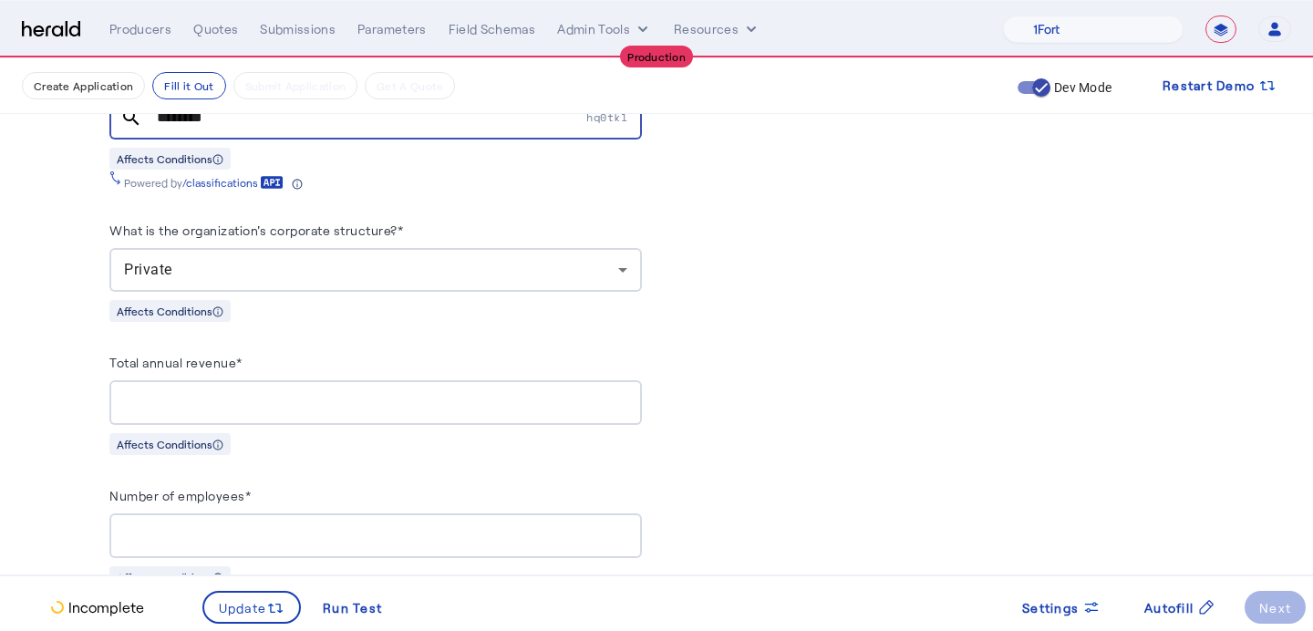
scroll to position [1562, 0]
click at [270, 390] on input "Total annual revenue*" at bounding box center [375, 401] width 503 height 22
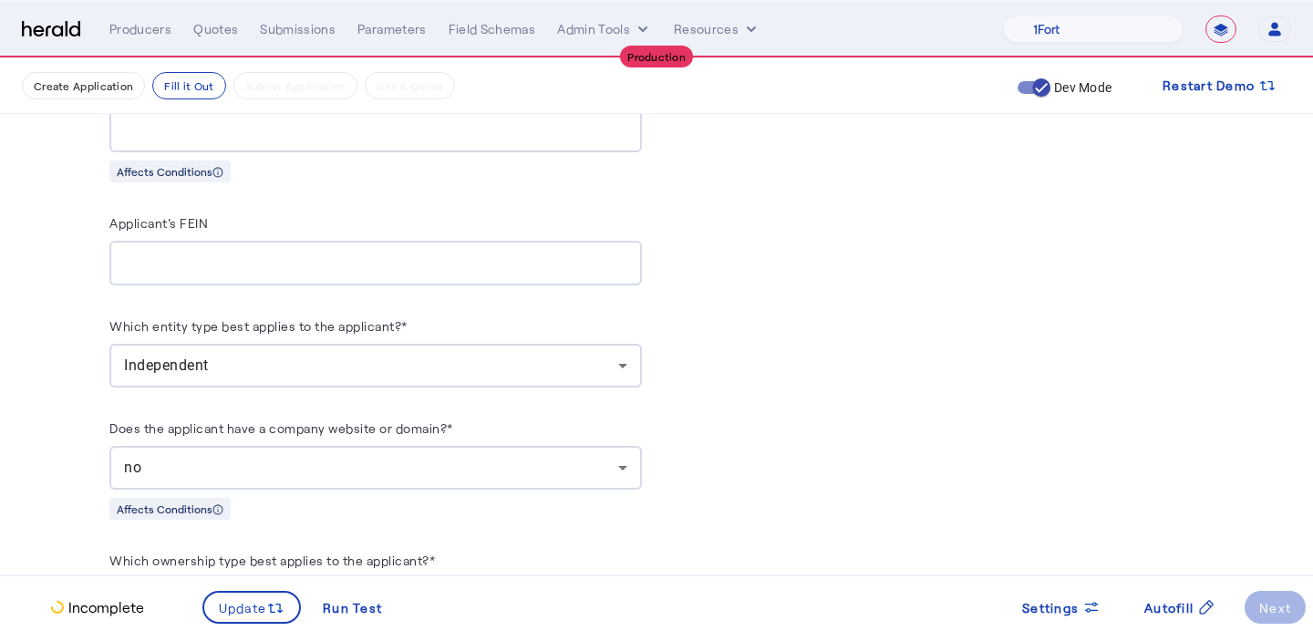
scroll to position [2106, 0]
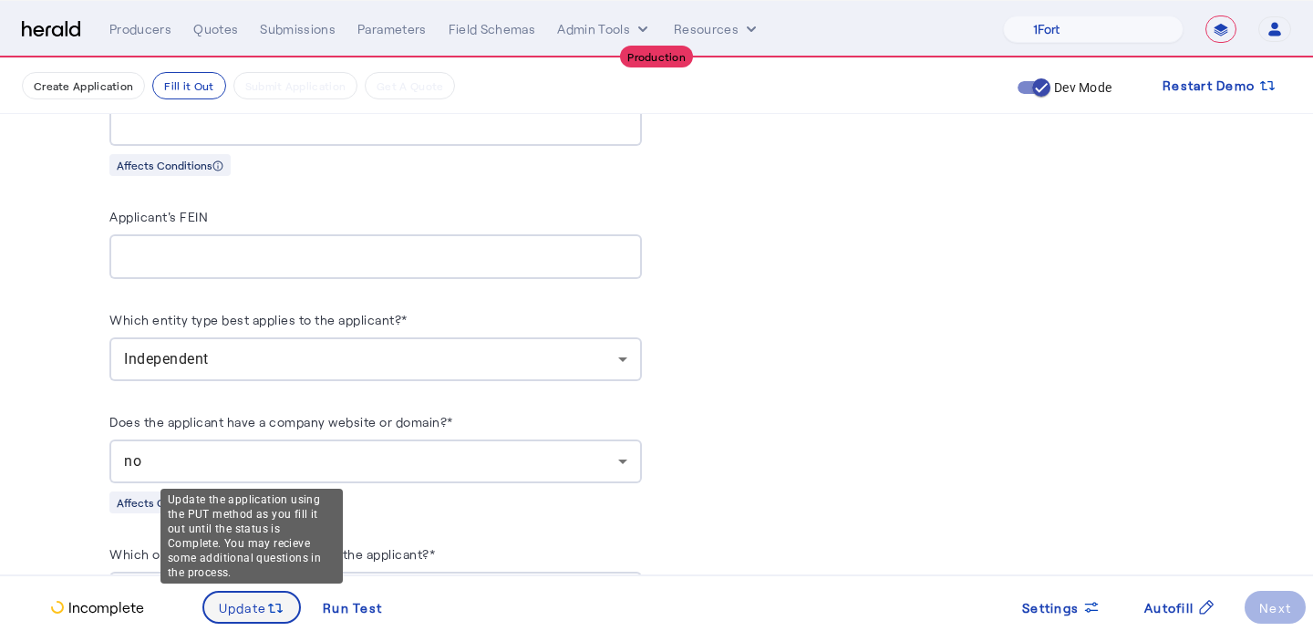
type input "**********"
click at [254, 618] on span at bounding box center [252, 607] width 96 height 44
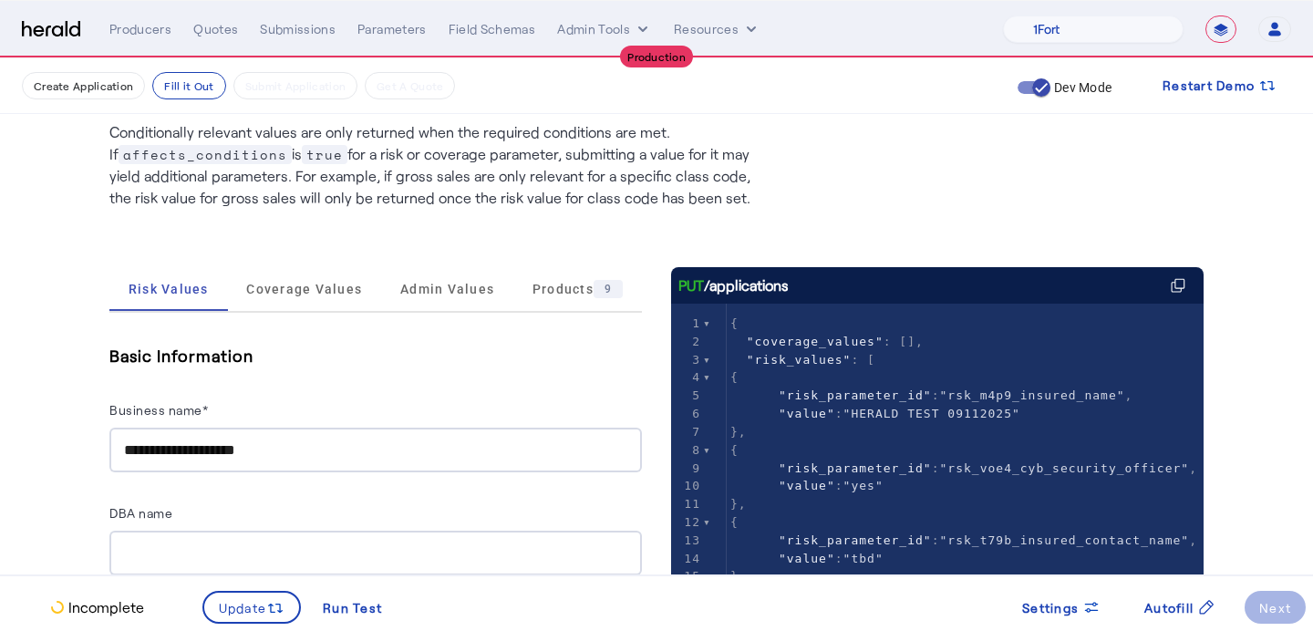
scroll to position [57, 0]
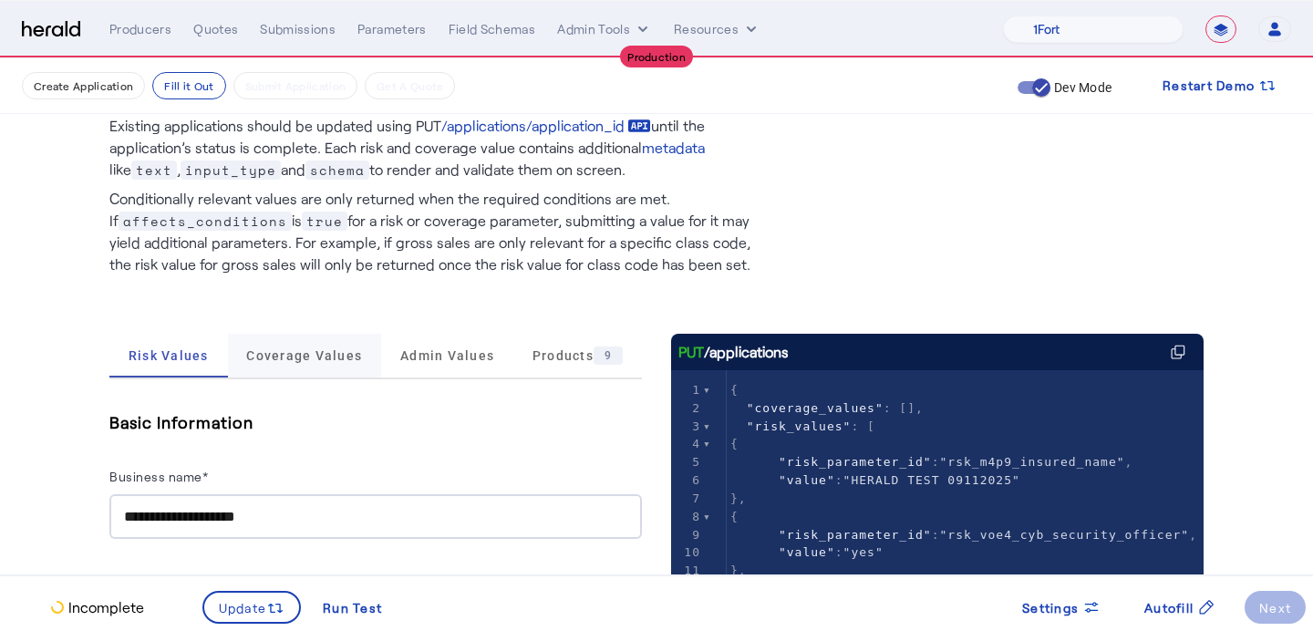
click at [283, 360] on span "Coverage Values" at bounding box center [304, 355] width 116 height 13
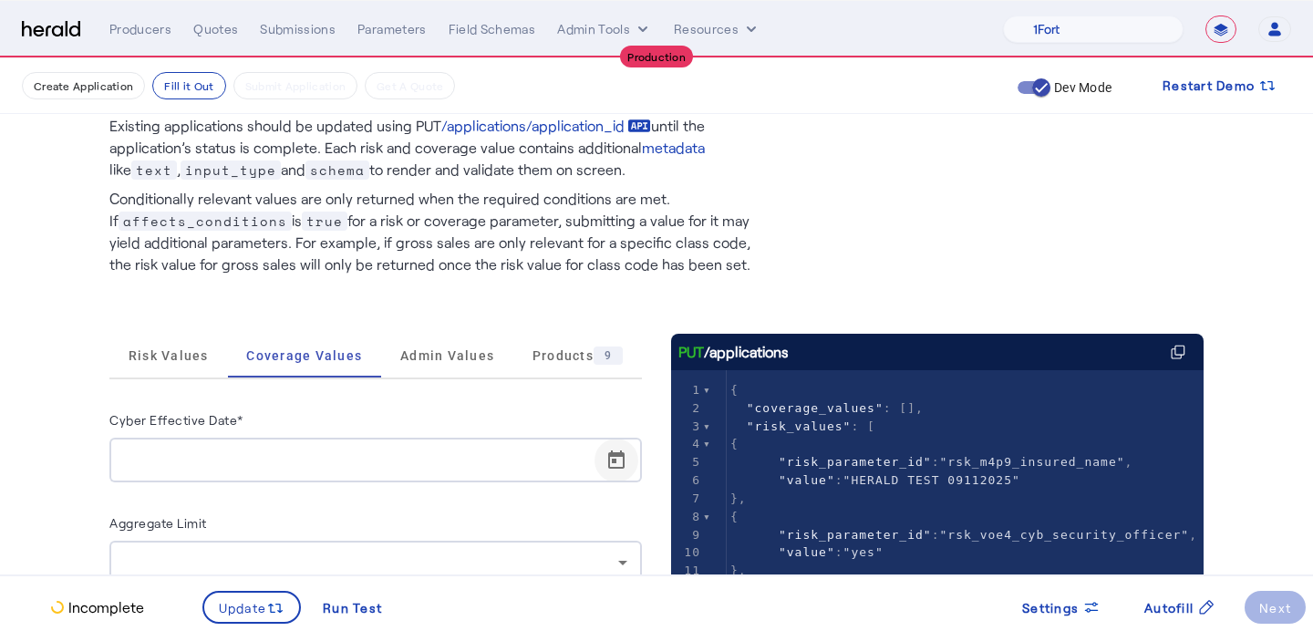
click at [626, 453] on span "Open calendar" at bounding box center [617, 461] width 44 height 44
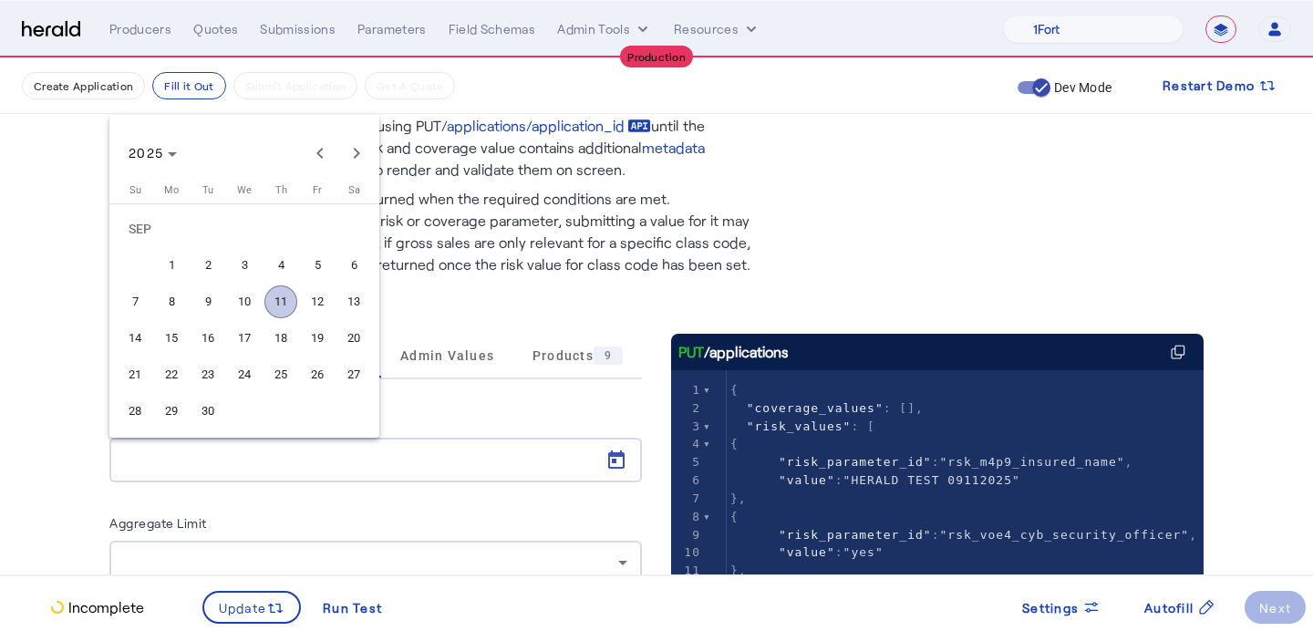
click at [294, 305] on span "11" at bounding box center [280, 301] width 33 height 33
type input "**********"
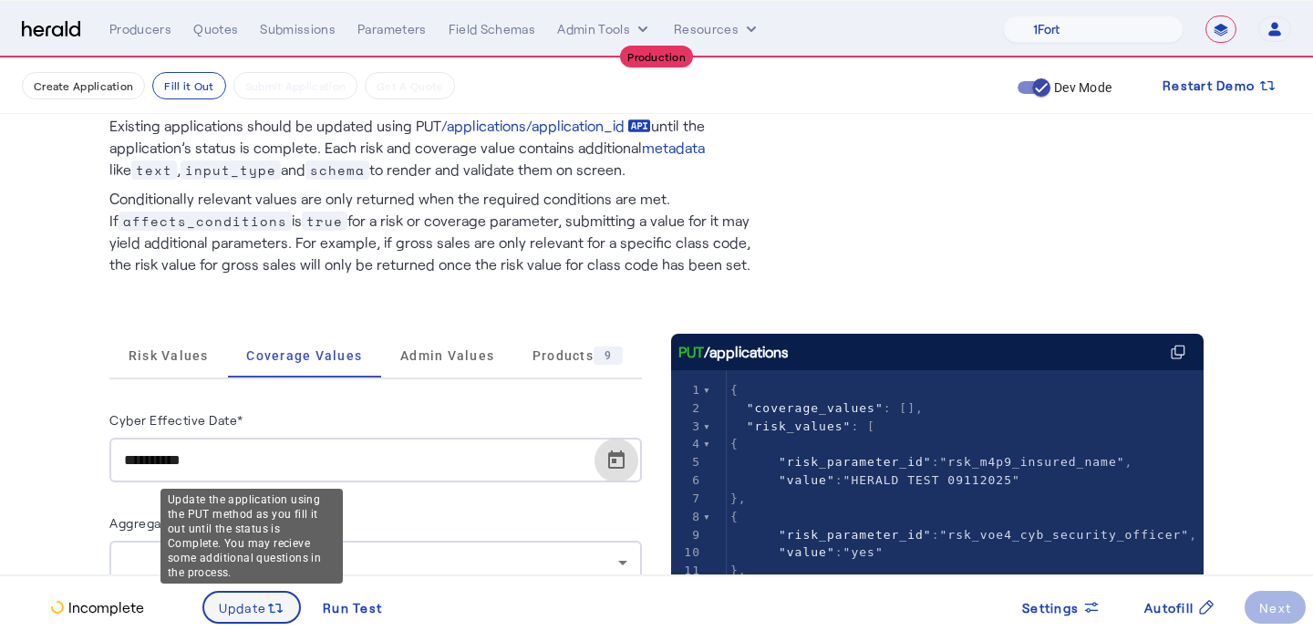
click at [277, 618] on span at bounding box center [252, 607] width 96 height 44
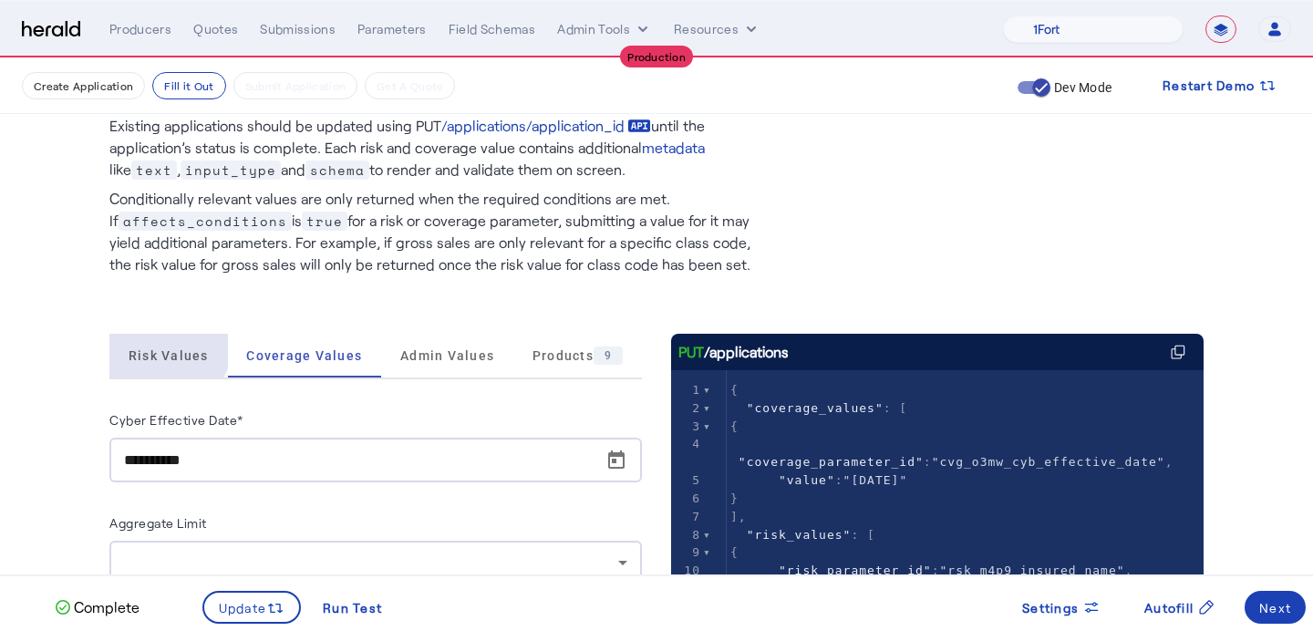
click at [151, 337] on span "Risk Values" at bounding box center [169, 356] width 80 height 44
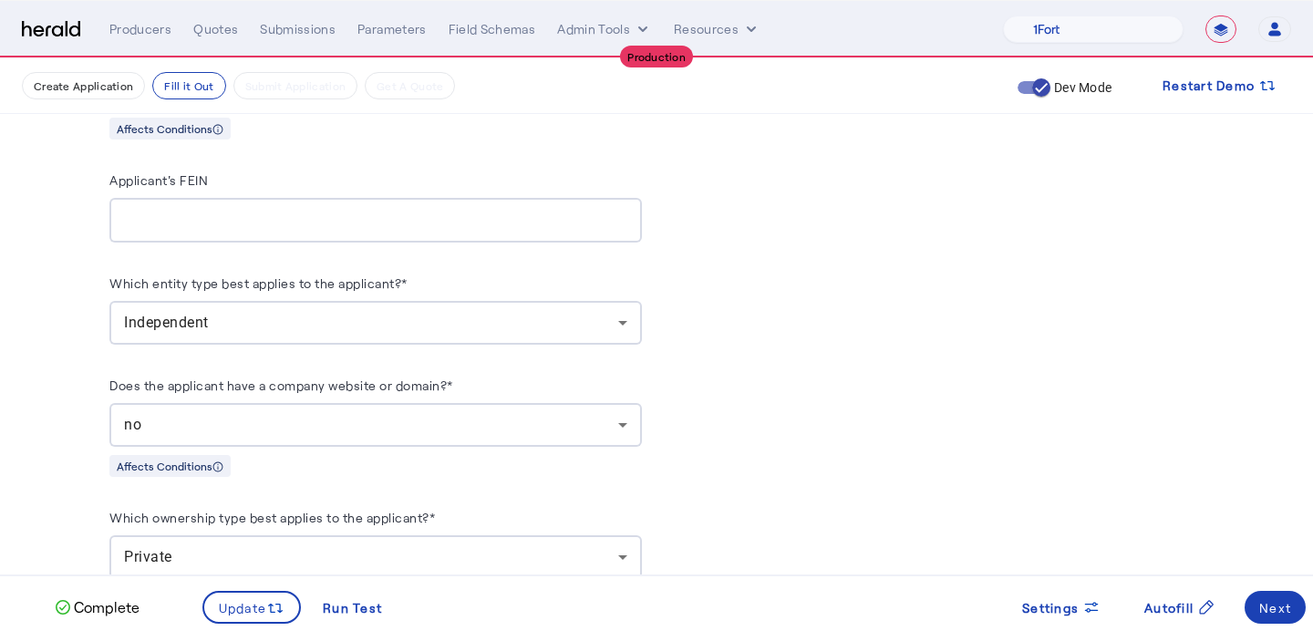
scroll to position [2147, 0]
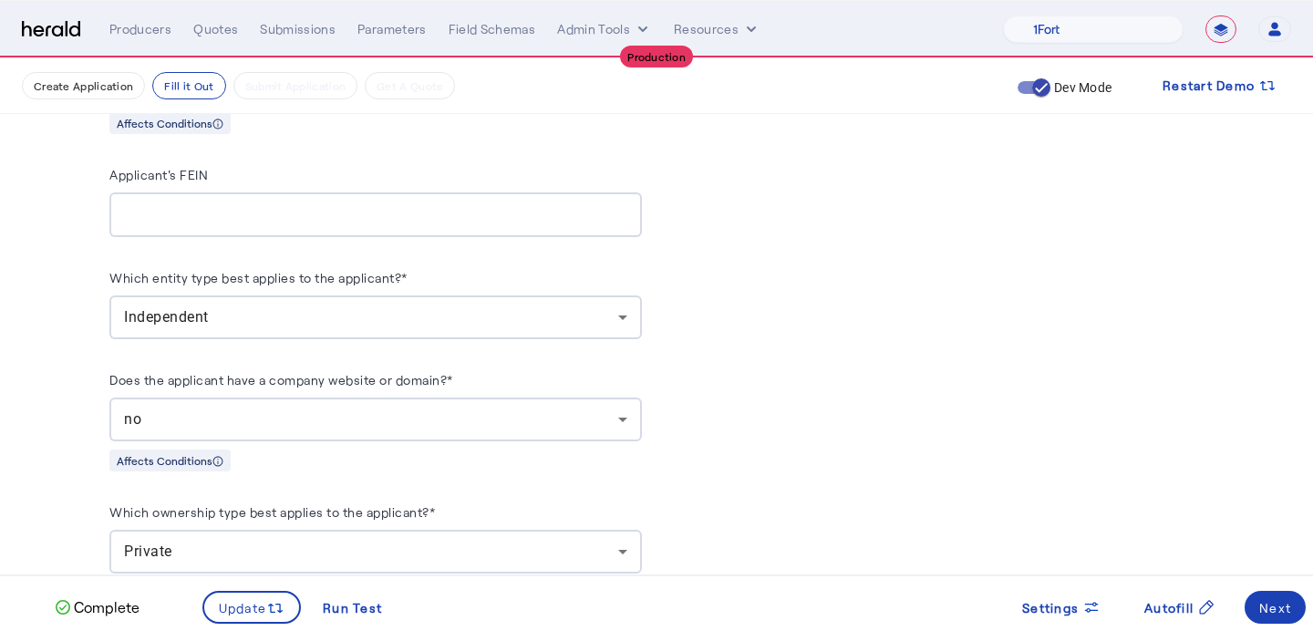
click at [217, 409] on div "no" at bounding box center [371, 420] width 494 height 22
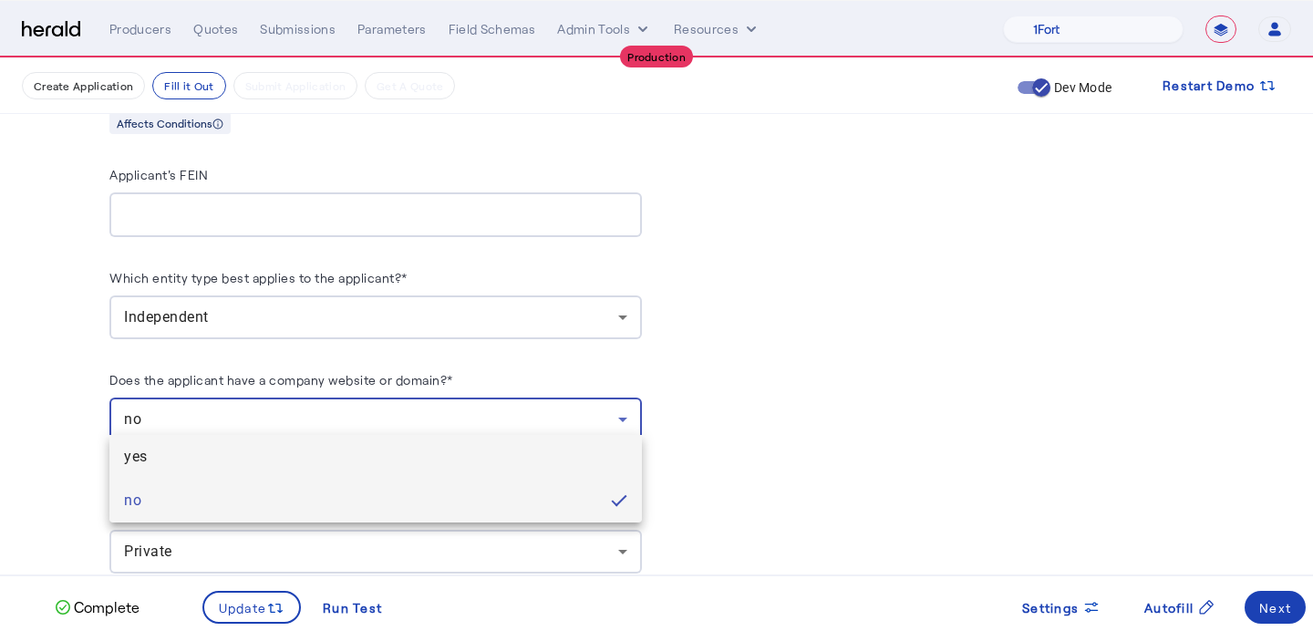
click at [223, 448] on span "yes" at bounding box center [375, 457] width 503 height 22
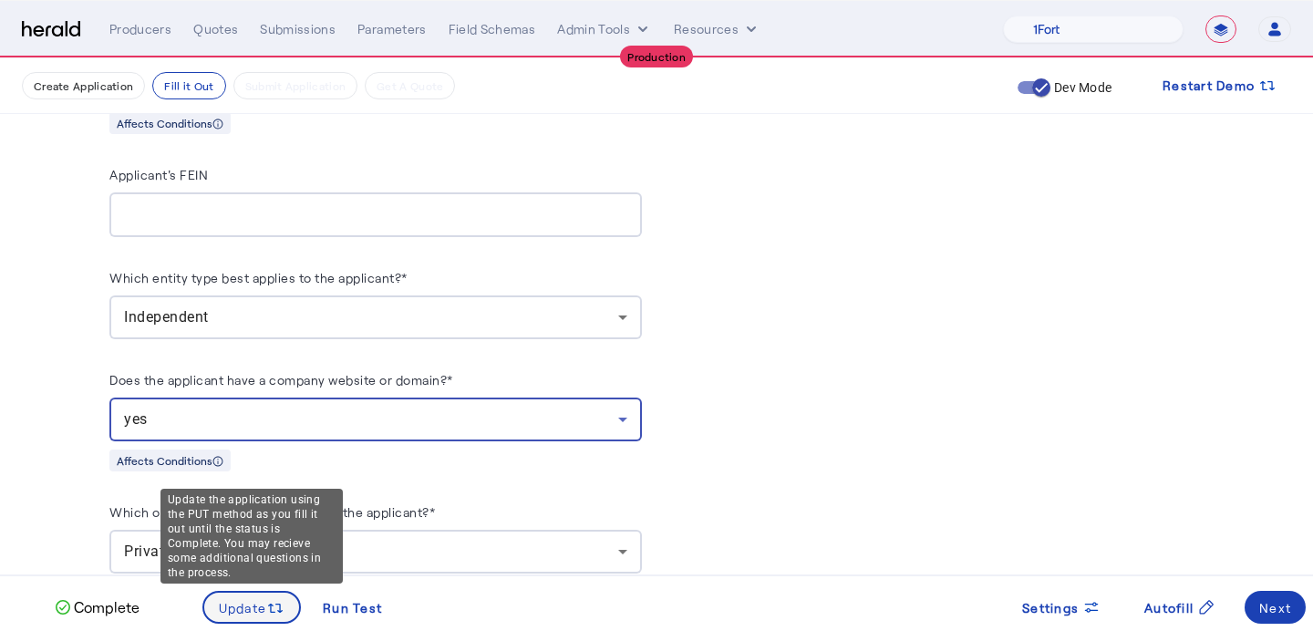
click at [245, 608] on span "Update" at bounding box center [243, 607] width 48 height 19
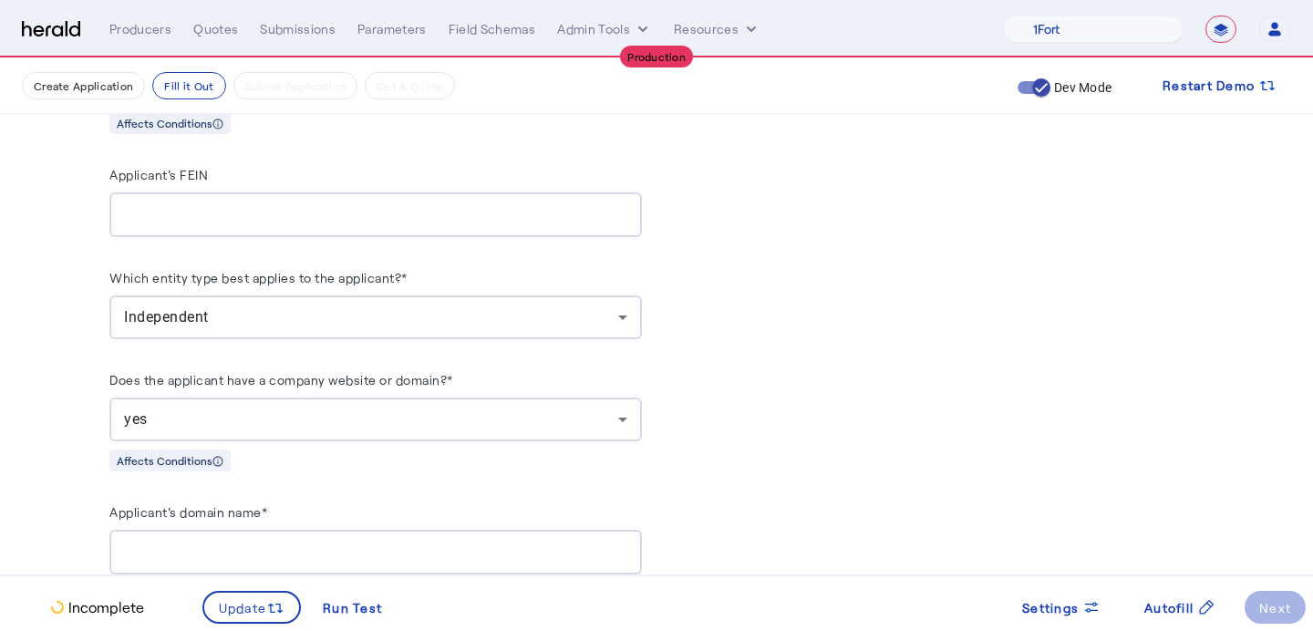
scroll to position [0, 0]
click at [264, 542] on input "Applicant's domain name*" at bounding box center [375, 553] width 503 height 22
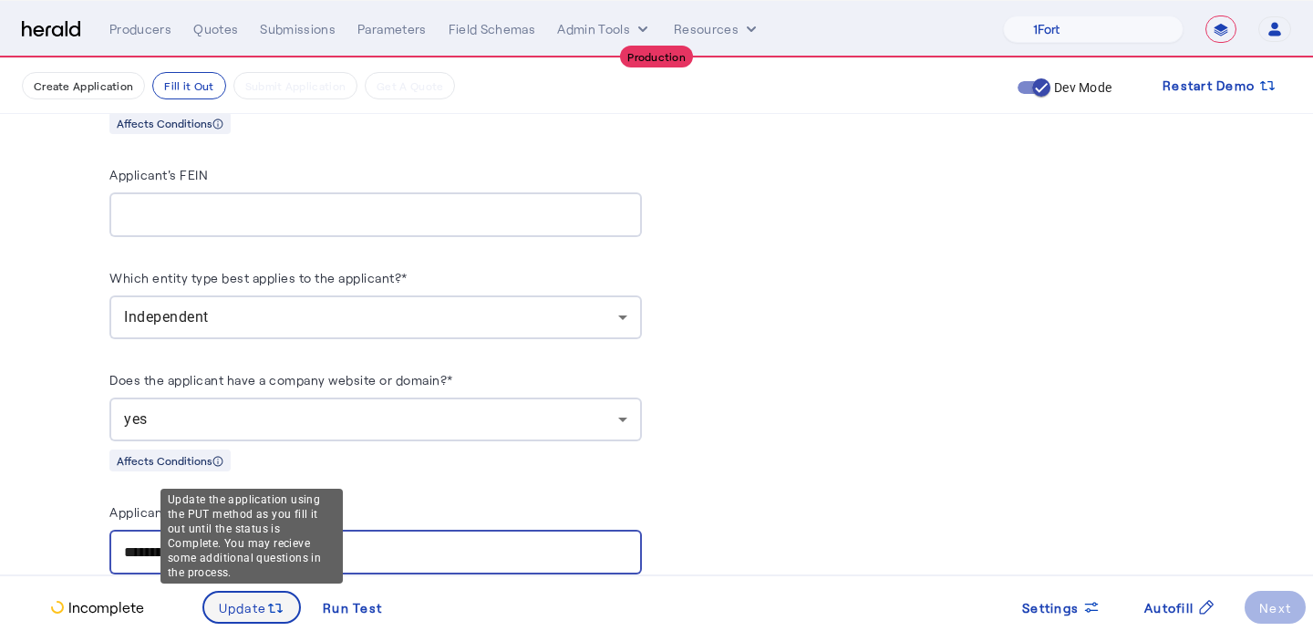
type input "**********"
click at [257, 597] on div "Update" at bounding box center [252, 607] width 67 height 20
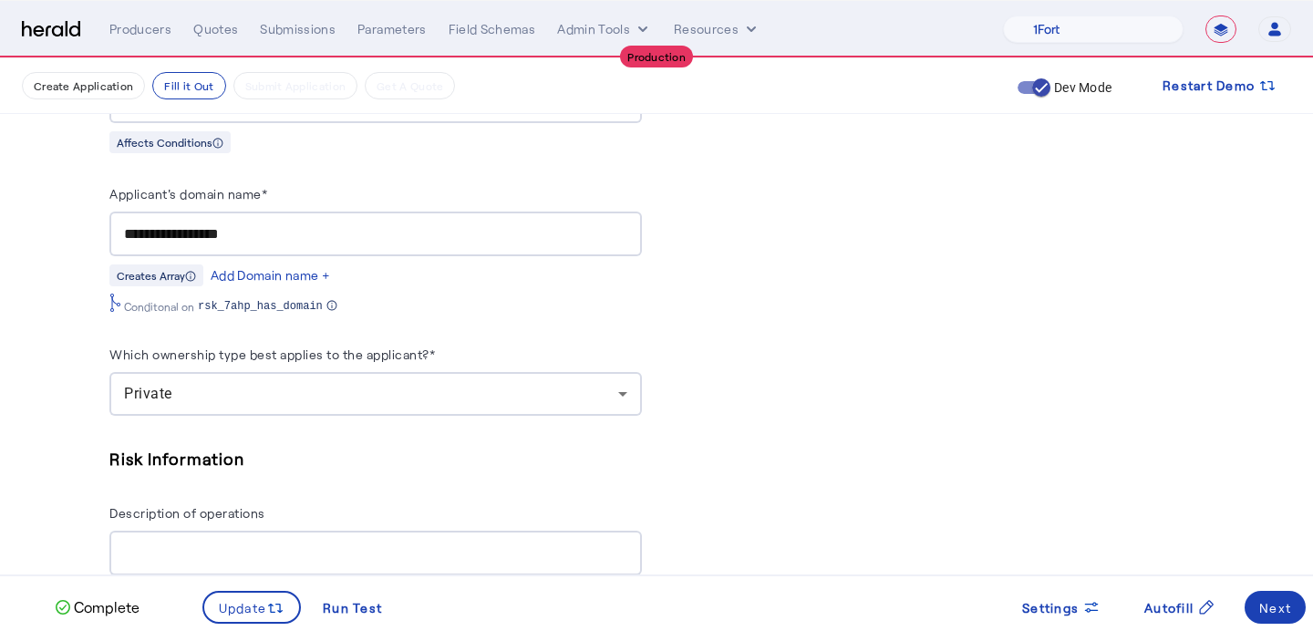
scroll to position [2490, 0]
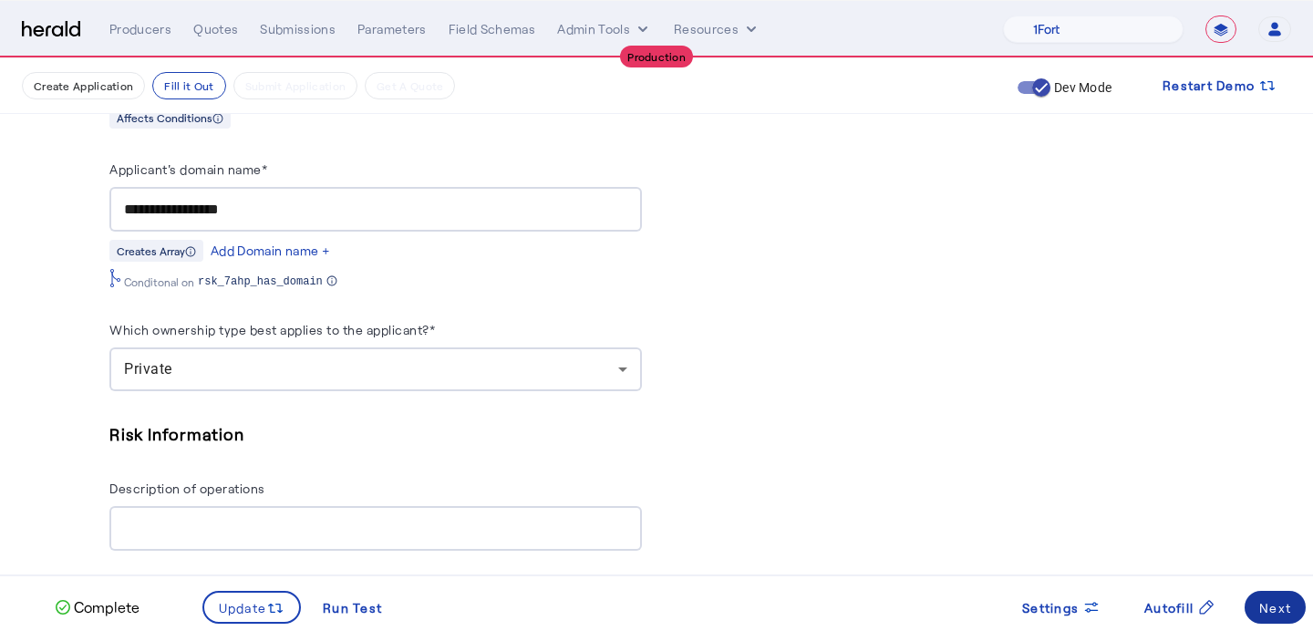
click at [1288, 596] on span at bounding box center [1275, 607] width 61 height 44
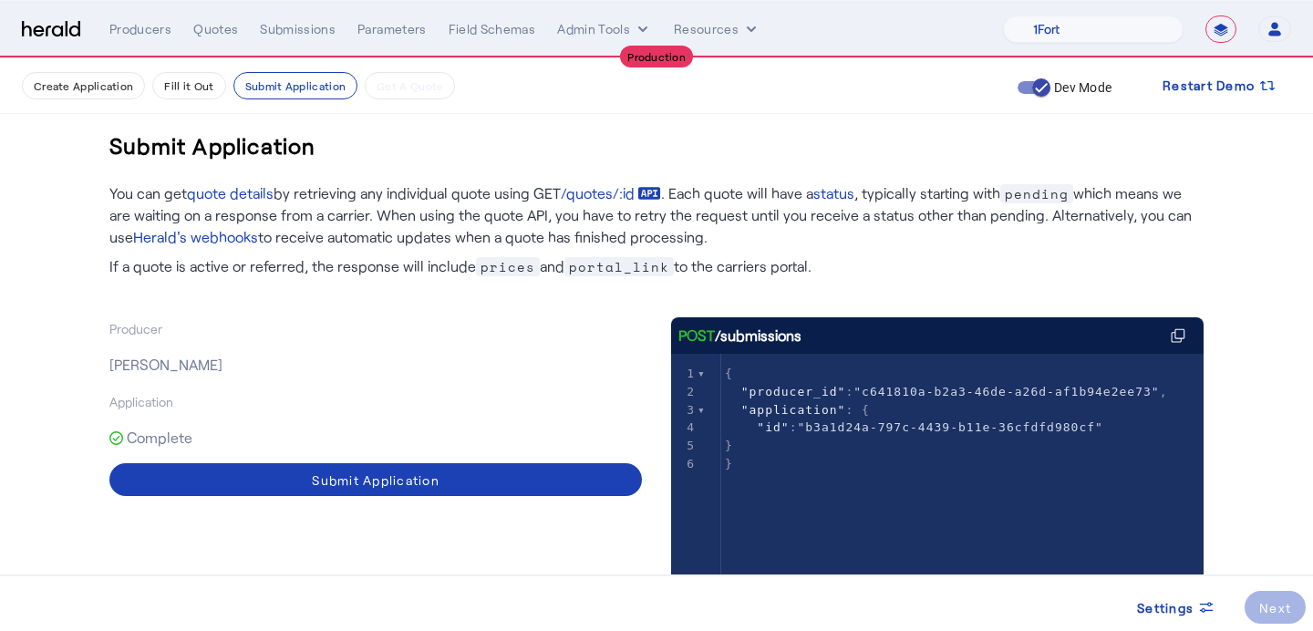
scroll to position [70, 0]
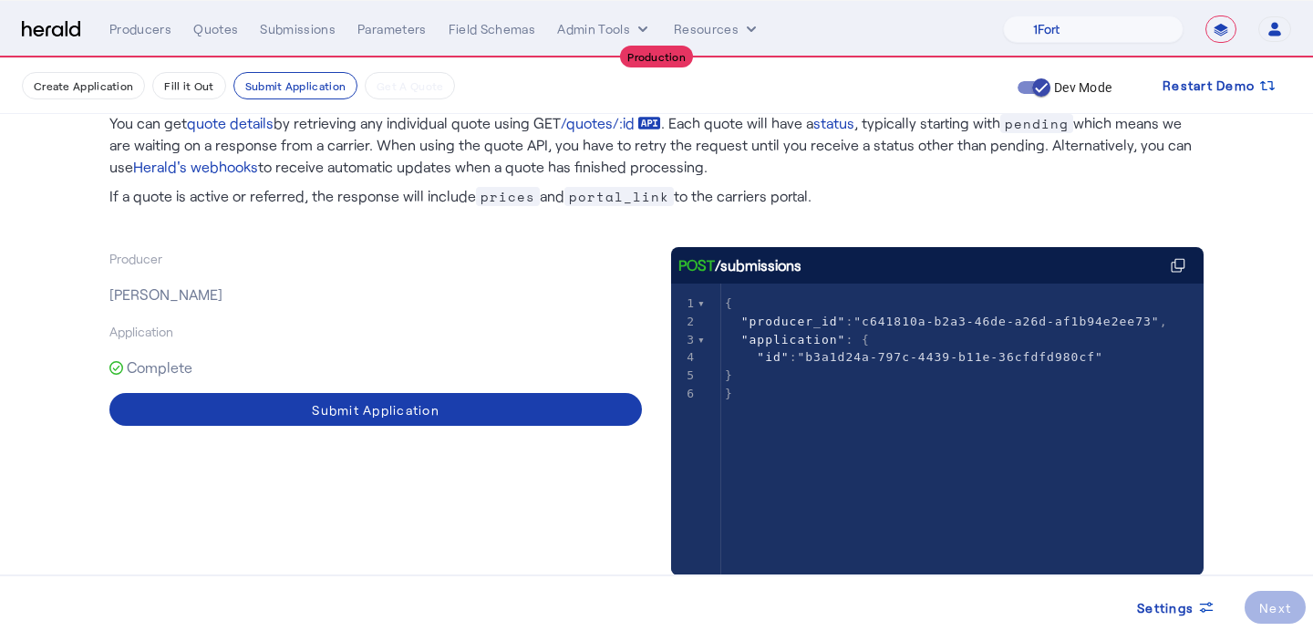
click at [557, 416] on span at bounding box center [375, 410] width 533 height 44
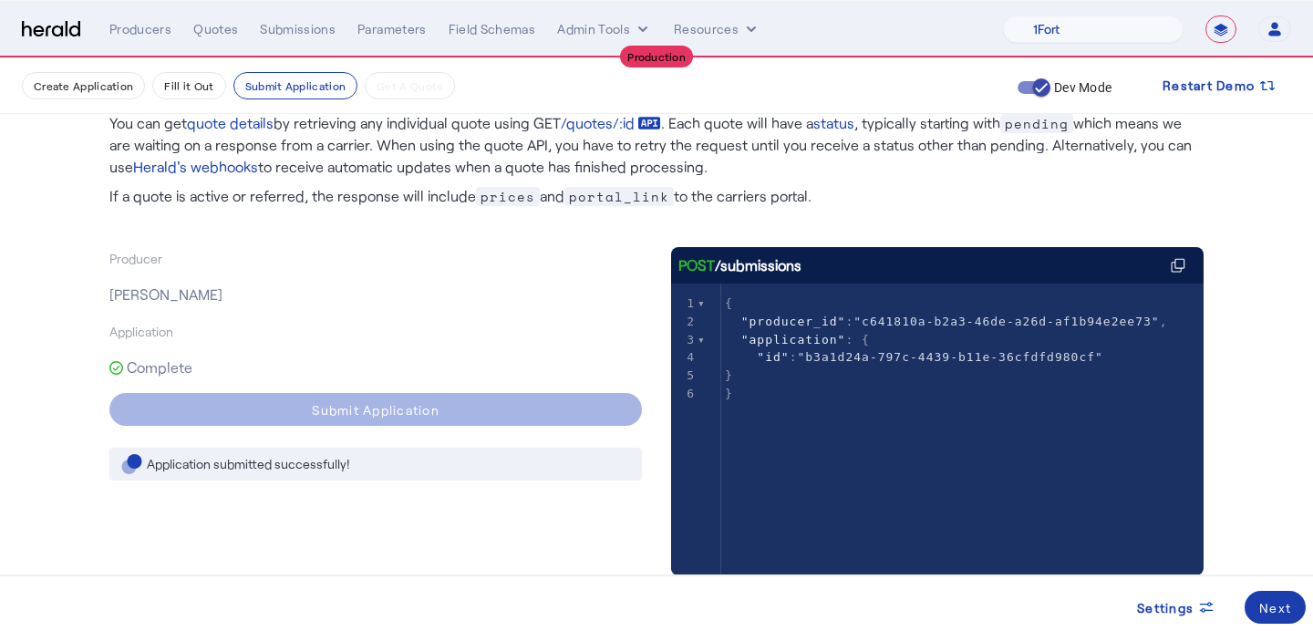
click at [1268, 603] on div "Next" at bounding box center [1275, 607] width 32 height 19
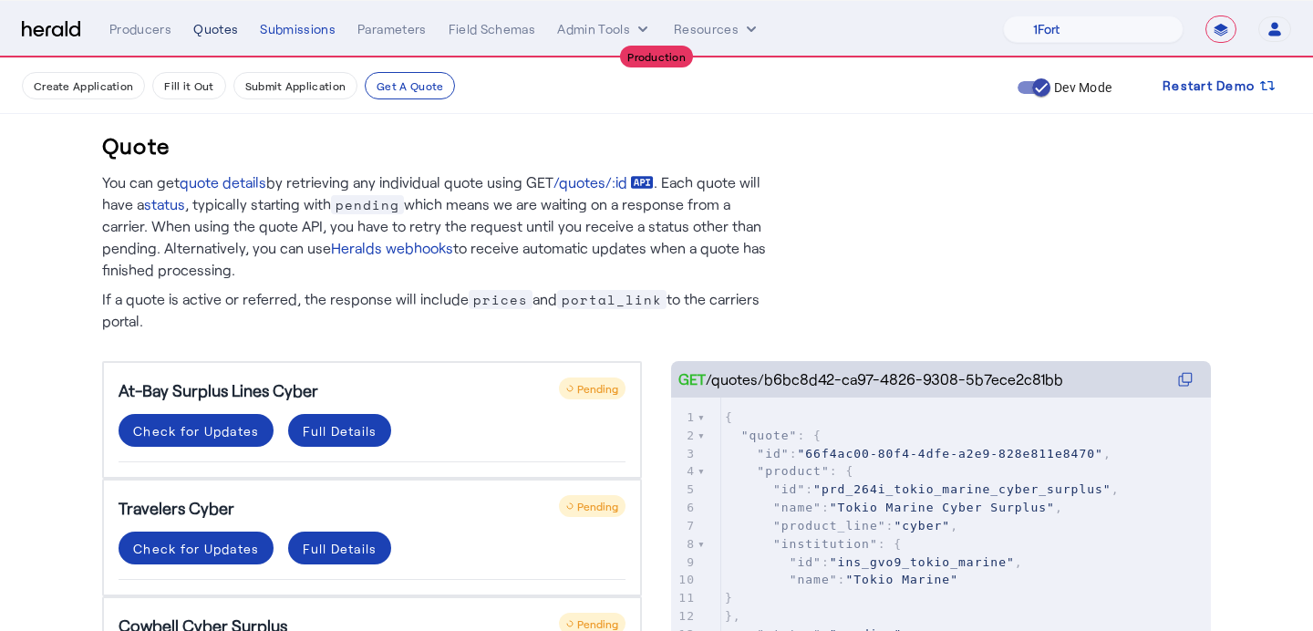
click at [218, 34] on div "Quotes" at bounding box center [215, 29] width 45 height 18
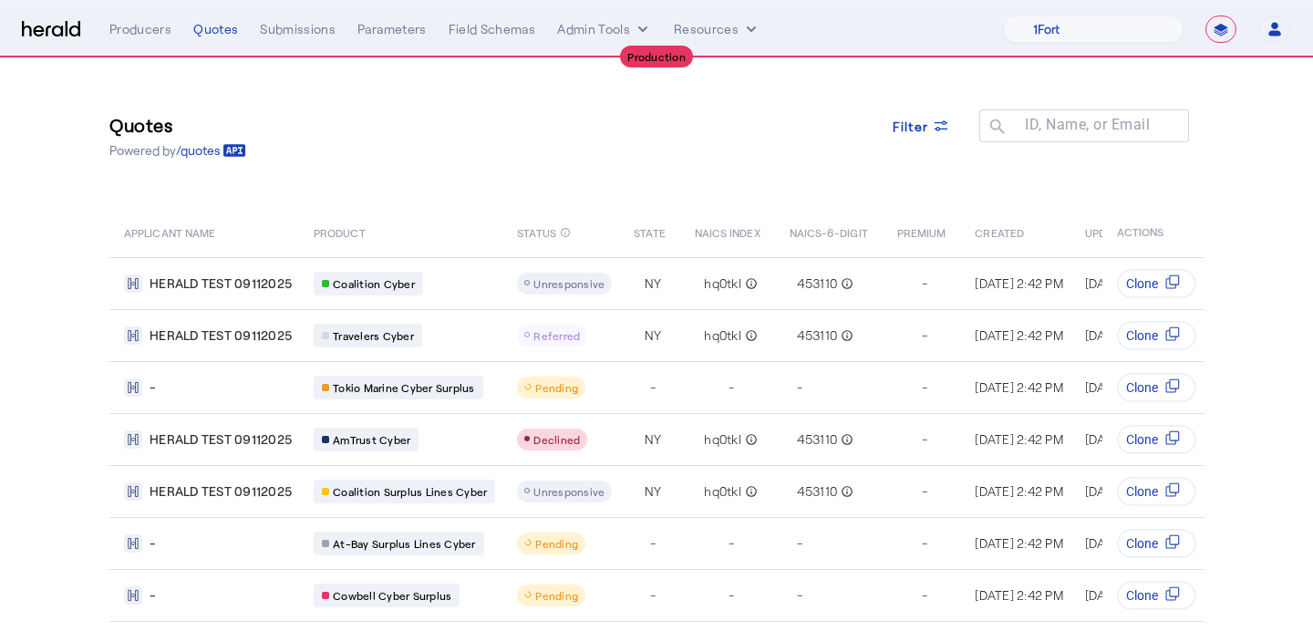
click at [173, 18] on div "**********" at bounding box center [700, 29] width 1182 height 27
click at [155, 33] on div "Producers" at bounding box center [140, 29] width 62 height 18
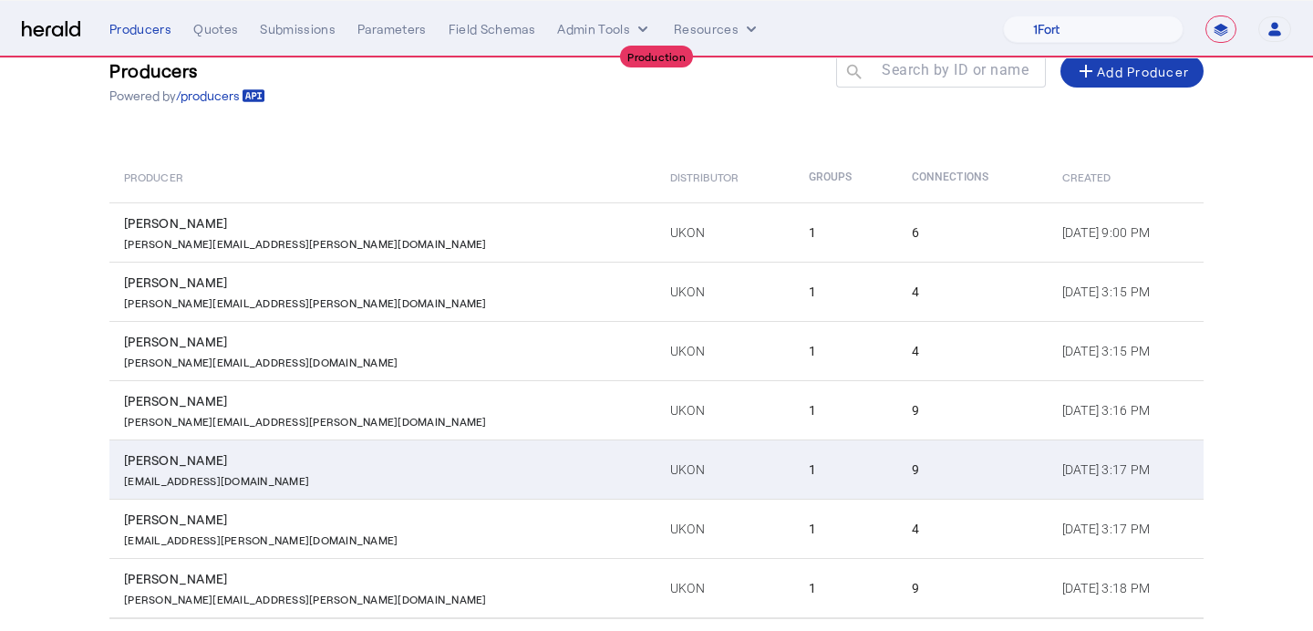
scroll to position [112, 0]
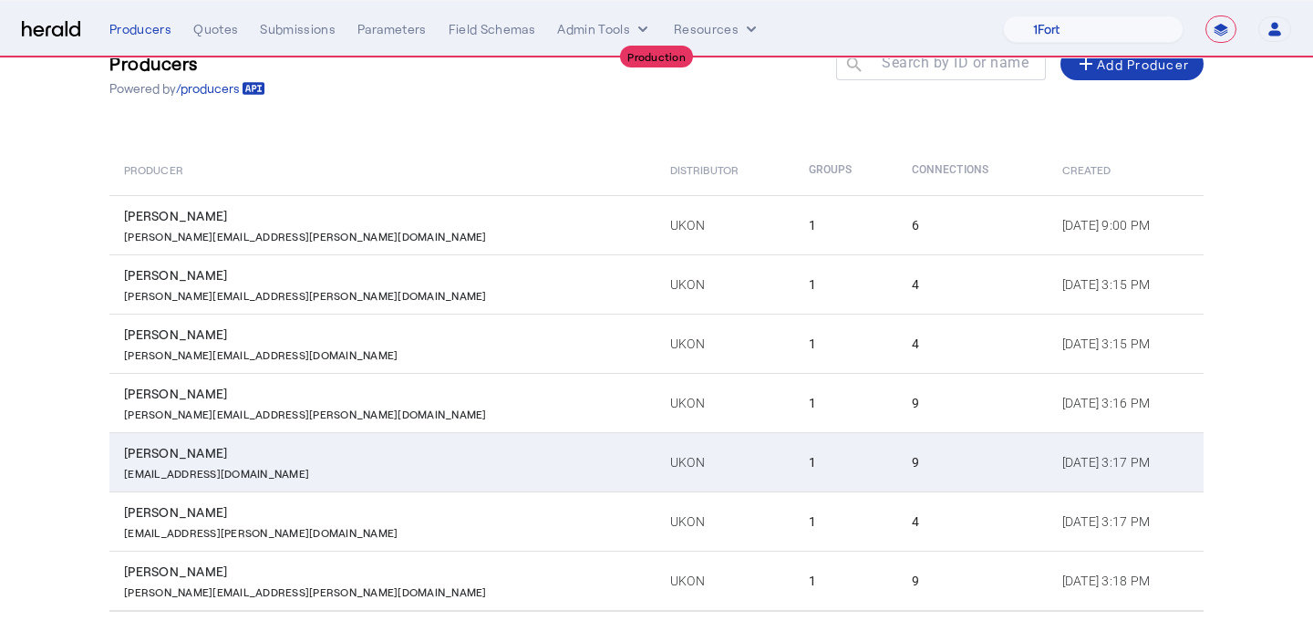
click at [243, 461] on div "Noah O'Reilly Noah.oreilly@ukon.com" at bounding box center [386, 462] width 524 height 36
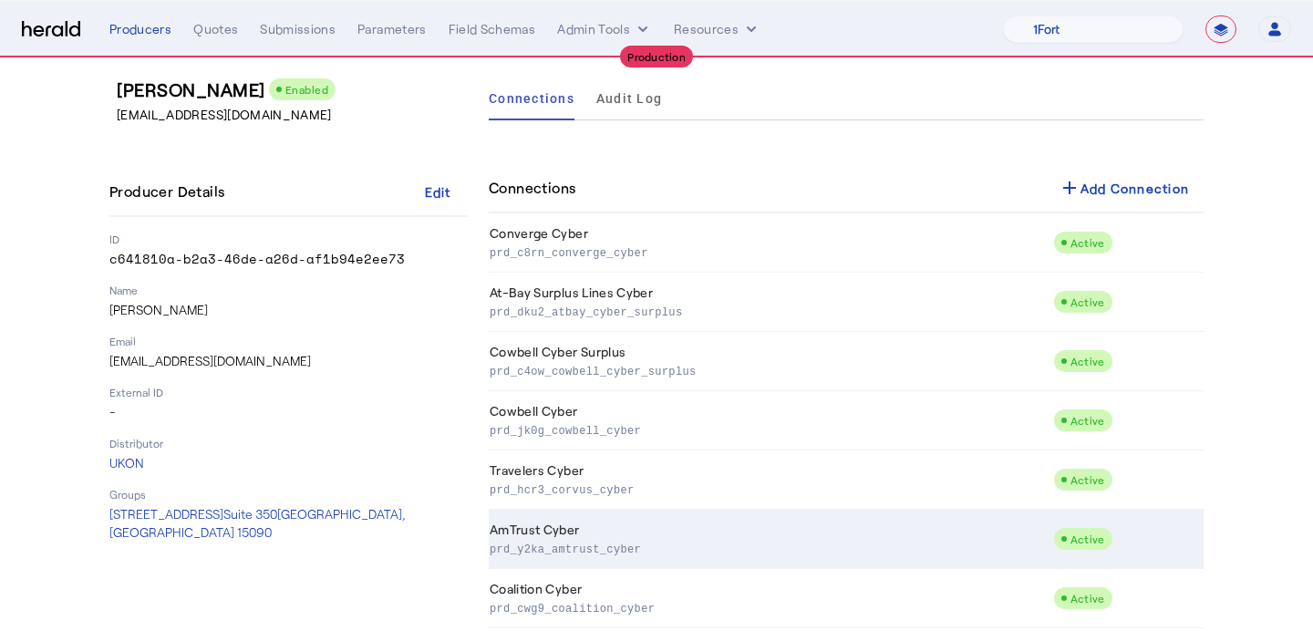
scroll to position [72, 0]
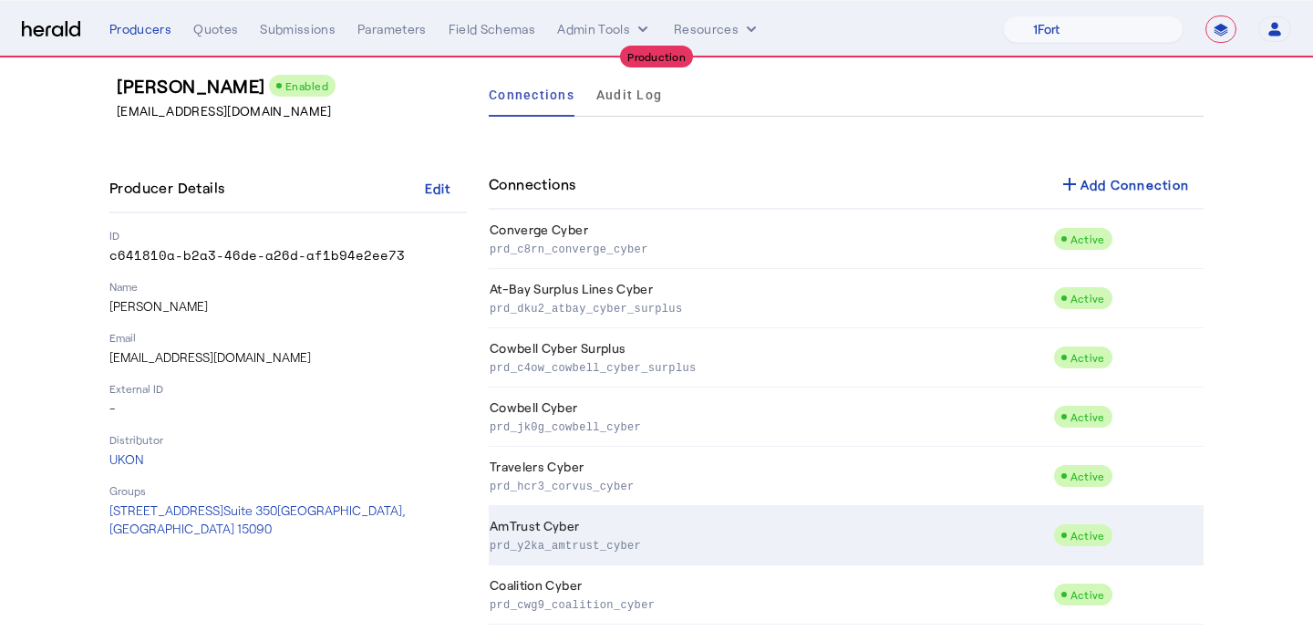
click at [535, 536] on p "prd_y2ka_amtrust_cyber" at bounding box center [768, 544] width 556 height 18
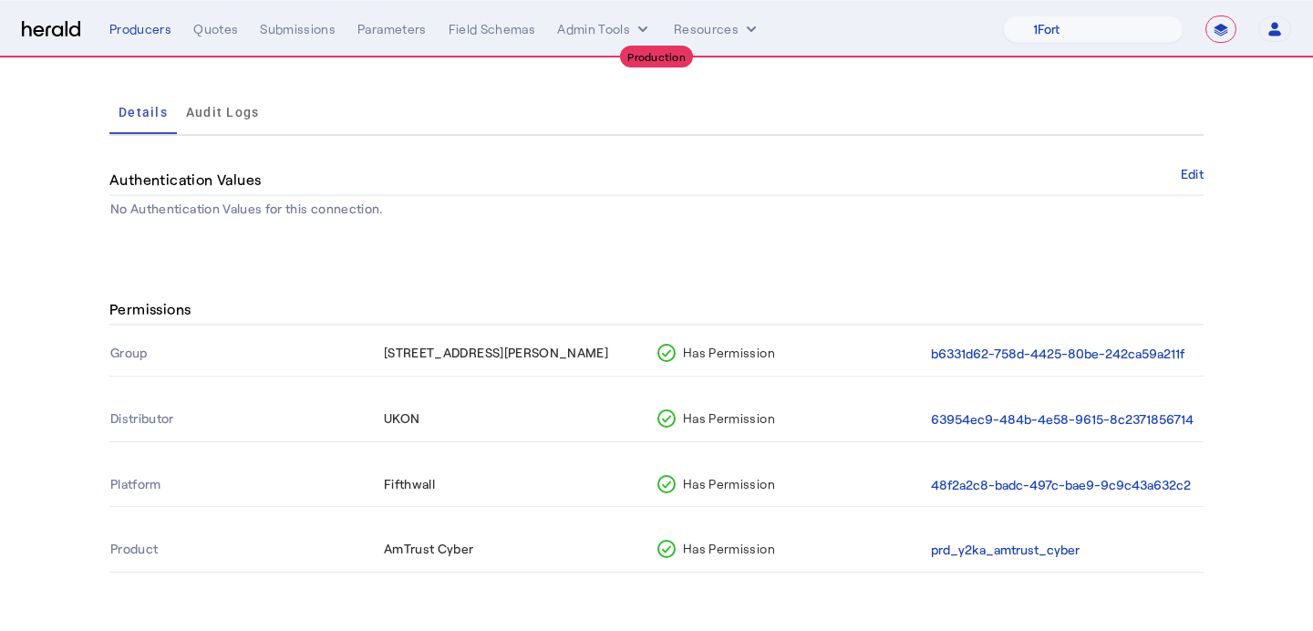
scroll to position [104, 0]
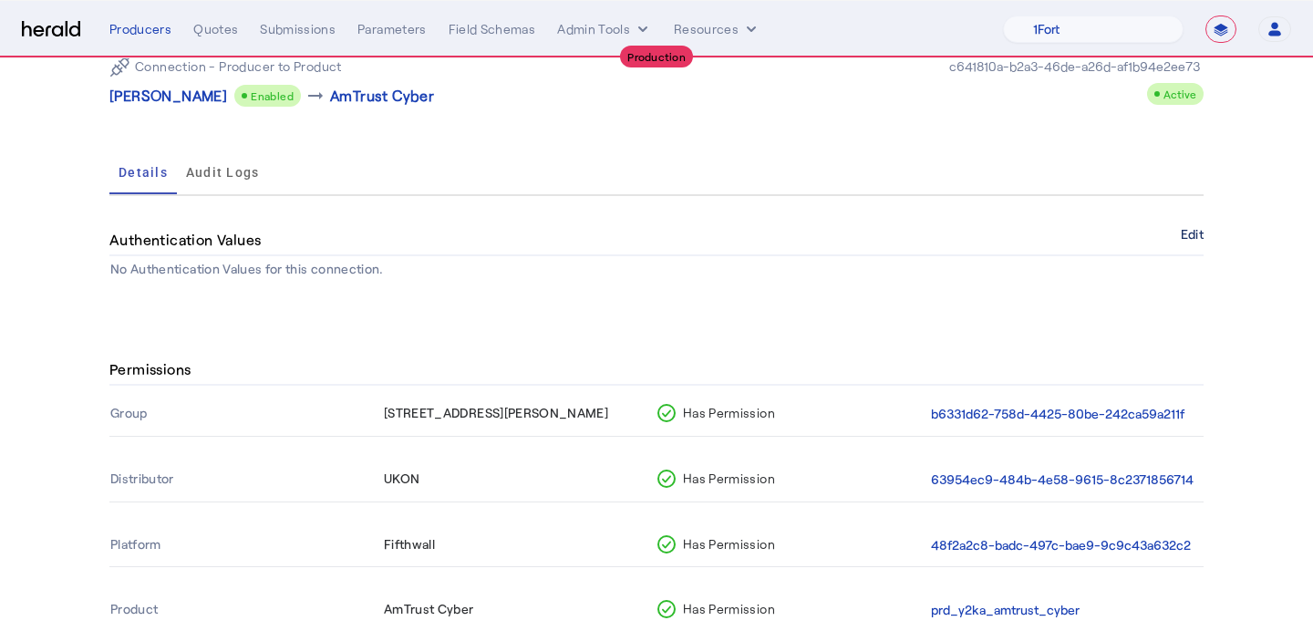
click at [1190, 240] on button "Edit" at bounding box center [1192, 234] width 23 height 11
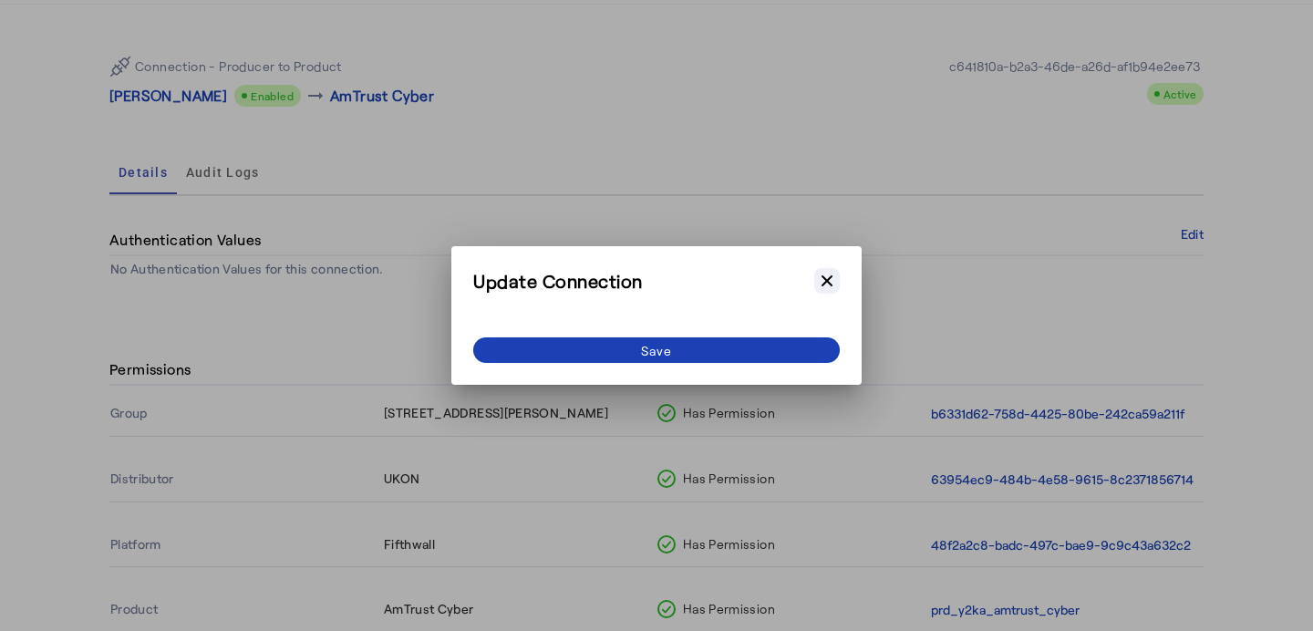
click at [823, 277] on icon "button" at bounding box center [827, 280] width 11 height 11
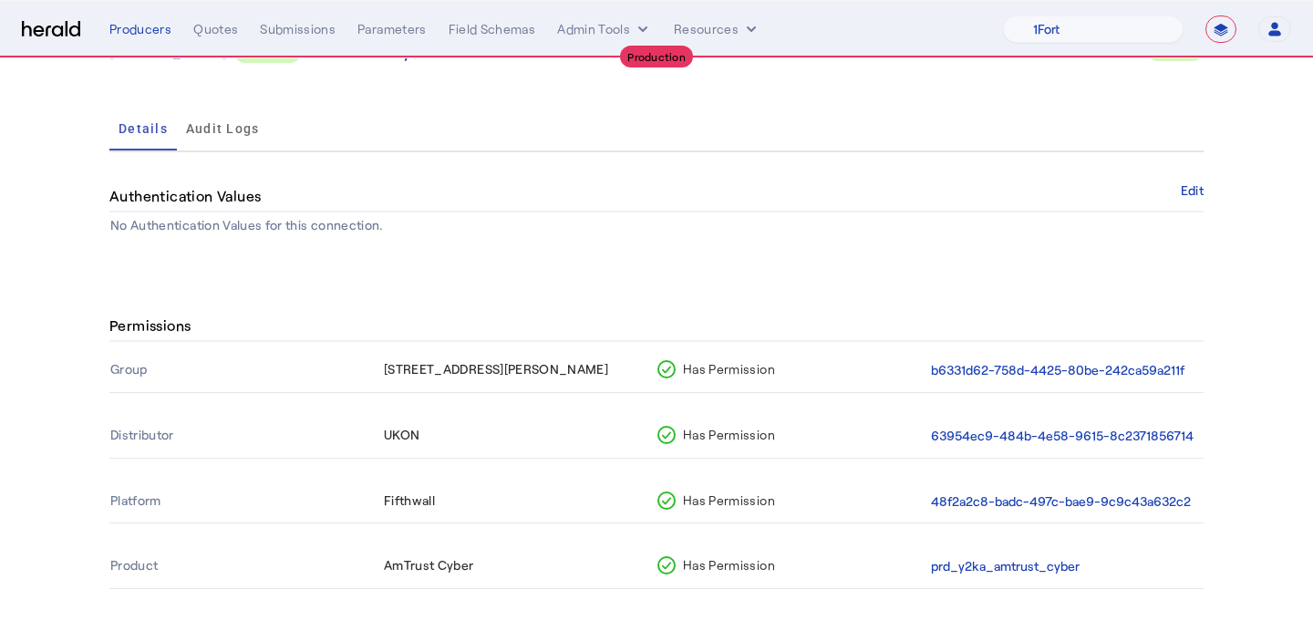
scroll to position [164, 0]
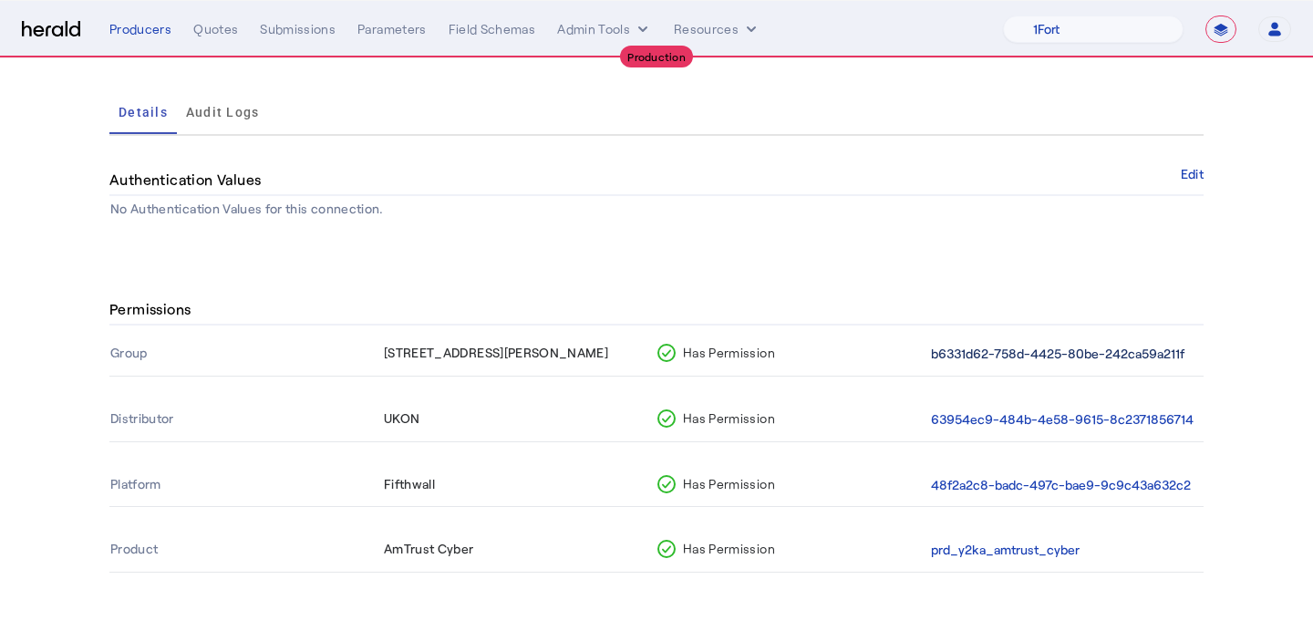
click at [957, 362] on button "b6331d62-758d-4425-80be-242ca59a211f" at bounding box center [1058, 354] width 254 height 21
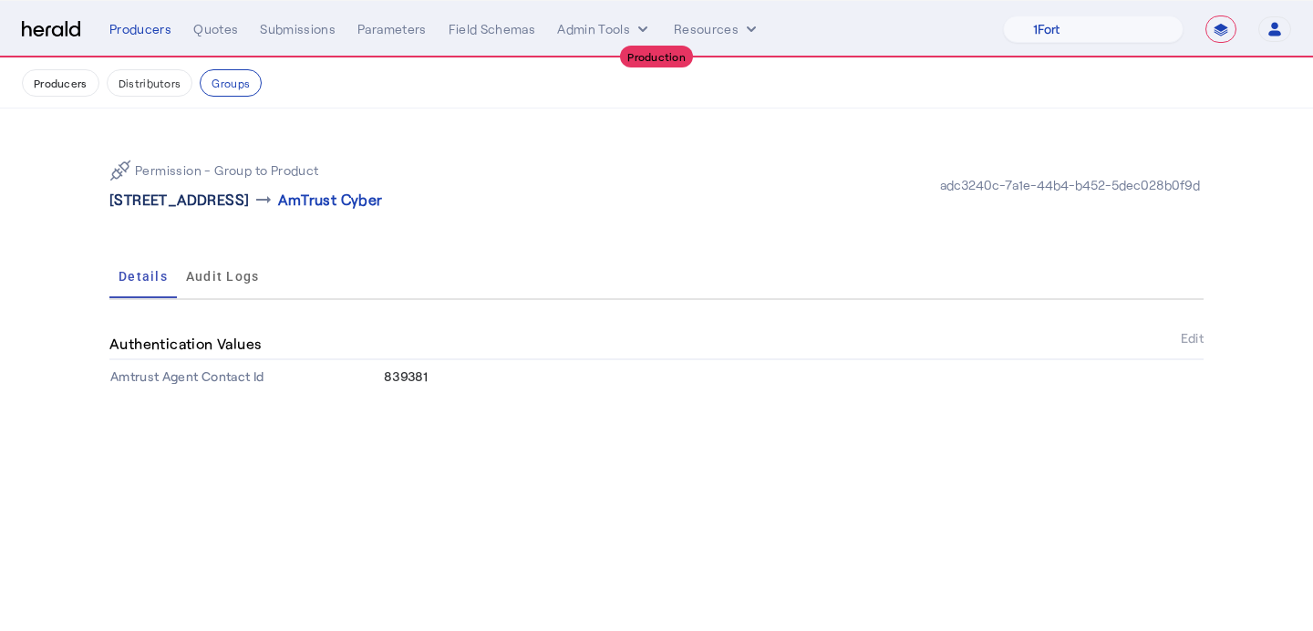
click at [249, 196] on p "7000 Stonewood Dr Suite 350 , Wexford, PA 15090" at bounding box center [179, 200] width 140 height 22
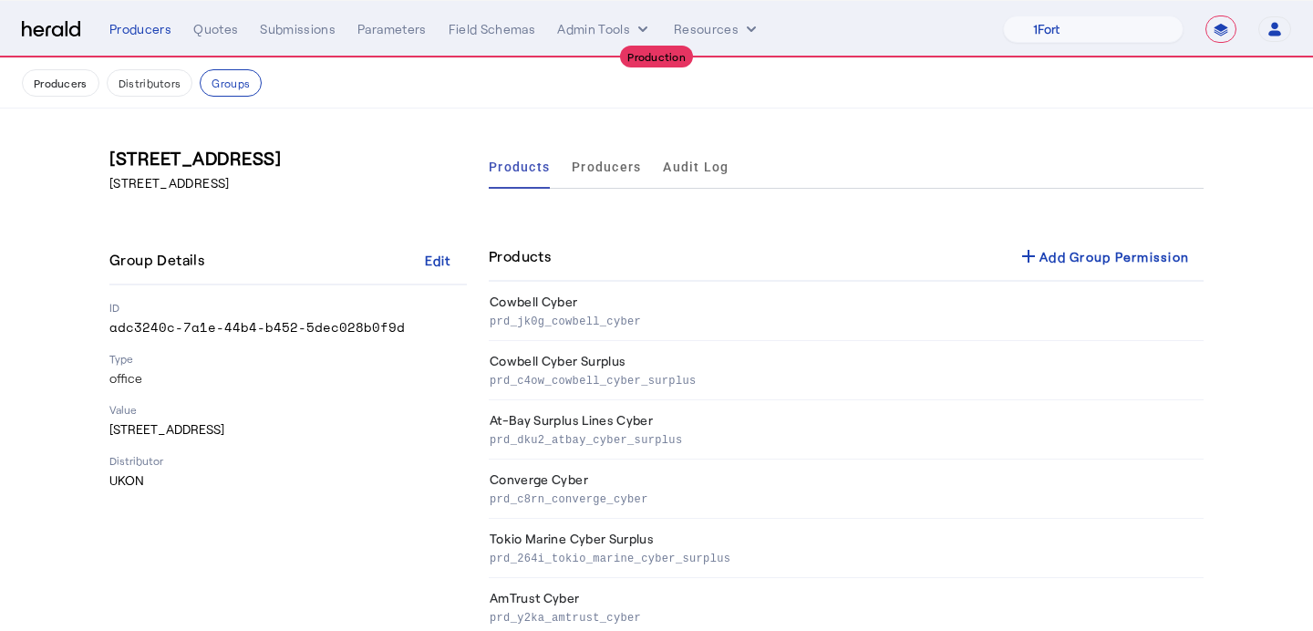
click at [78, 67] on nav "Producers Distributors Groups" at bounding box center [656, 83] width 1313 height 50
click at [79, 80] on button "Producers" at bounding box center [61, 82] width 78 height 27
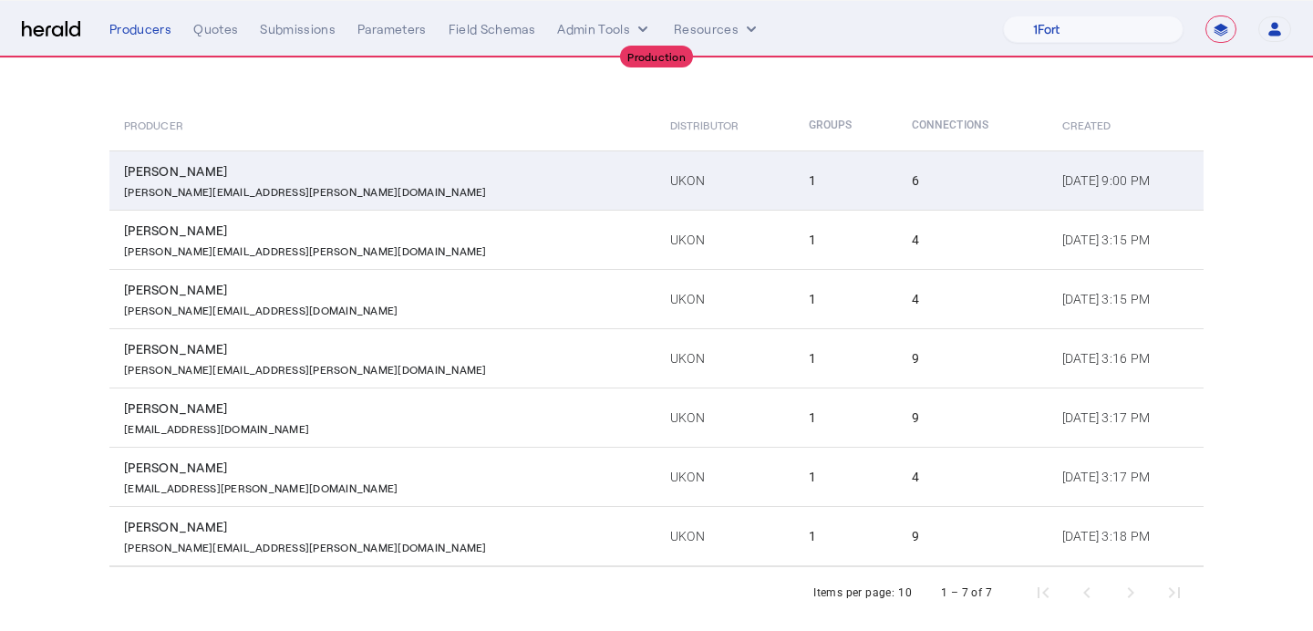
scroll to position [180, 0]
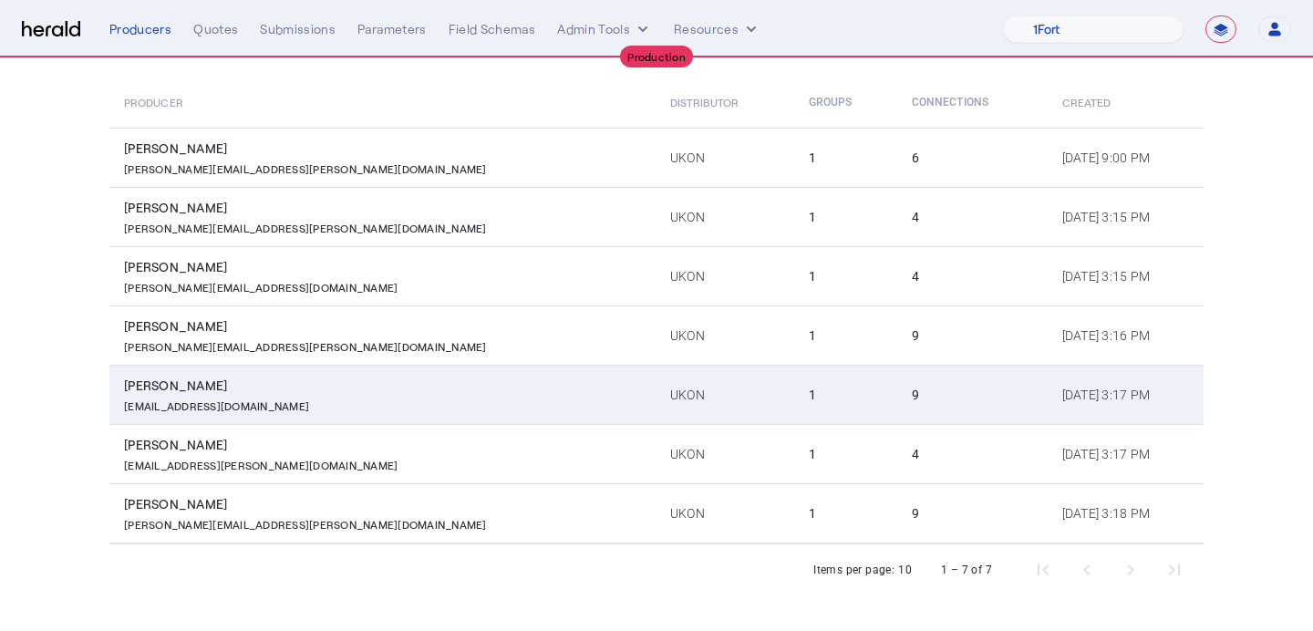
click at [897, 390] on td "9" at bounding box center [972, 394] width 150 height 59
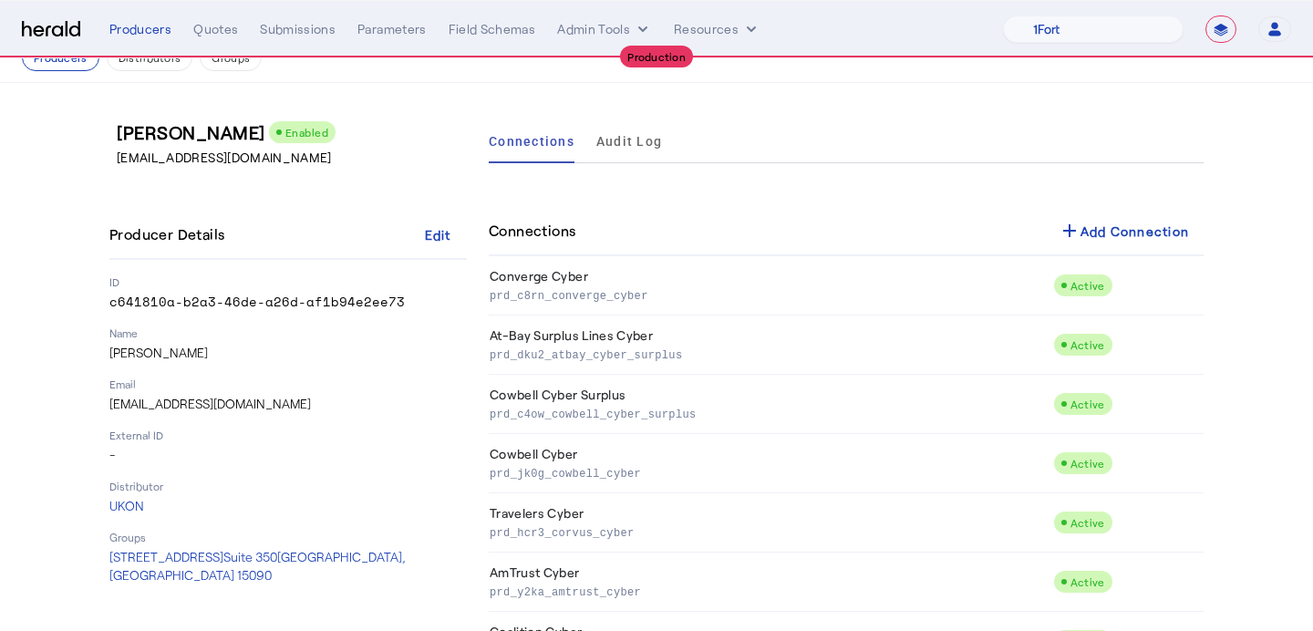
scroll to position [221, 0]
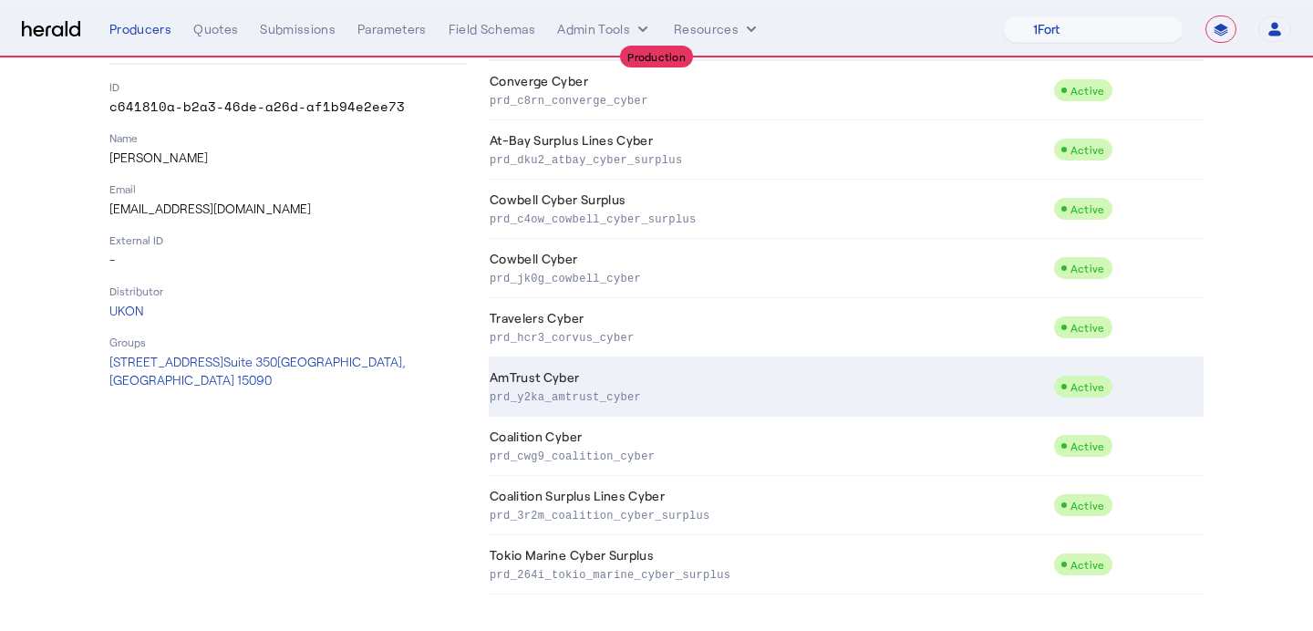
click at [626, 382] on td "AmTrust Cyber prd_y2ka_amtrust_cyber" at bounding box center [771, 386] width 564 height 59
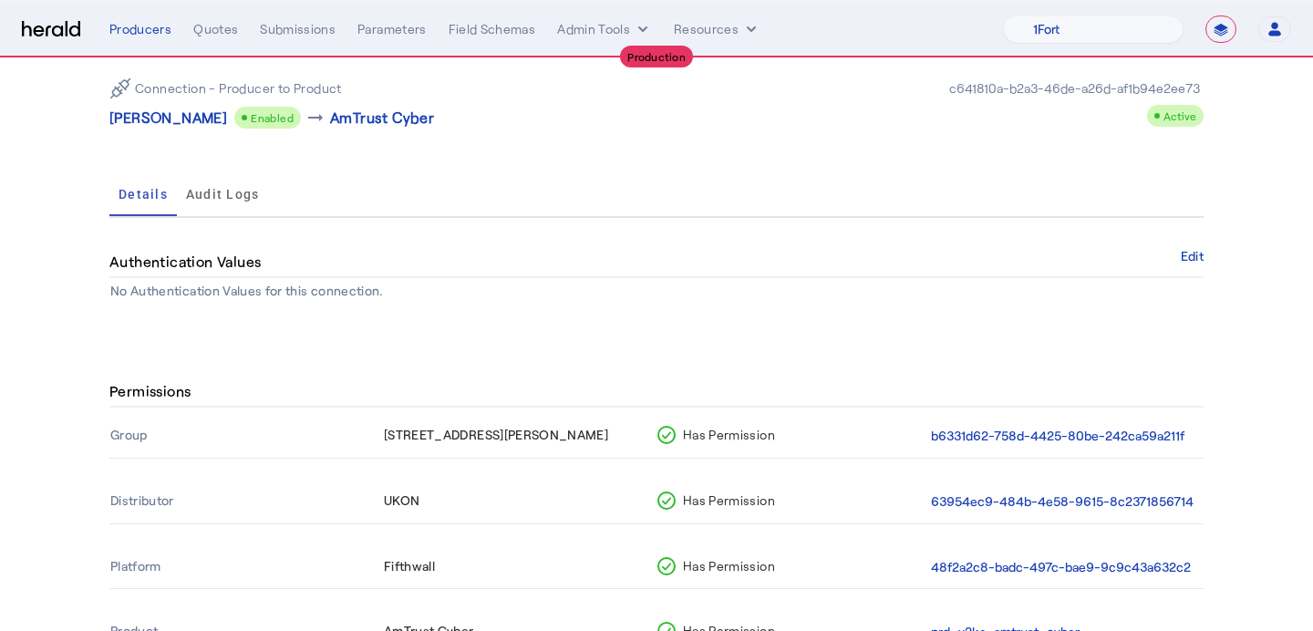
scroll to position [164, 0]
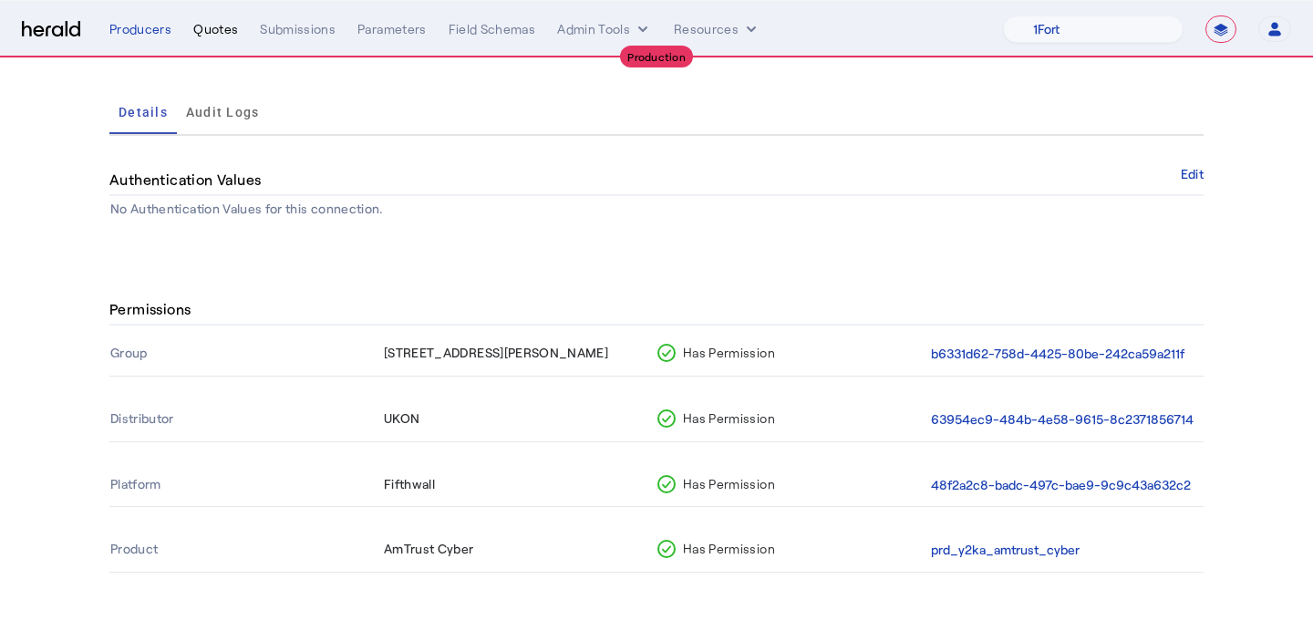
click at [203, 35] on div "Quotes" at bounding box center [215, 29] width 45 height 18
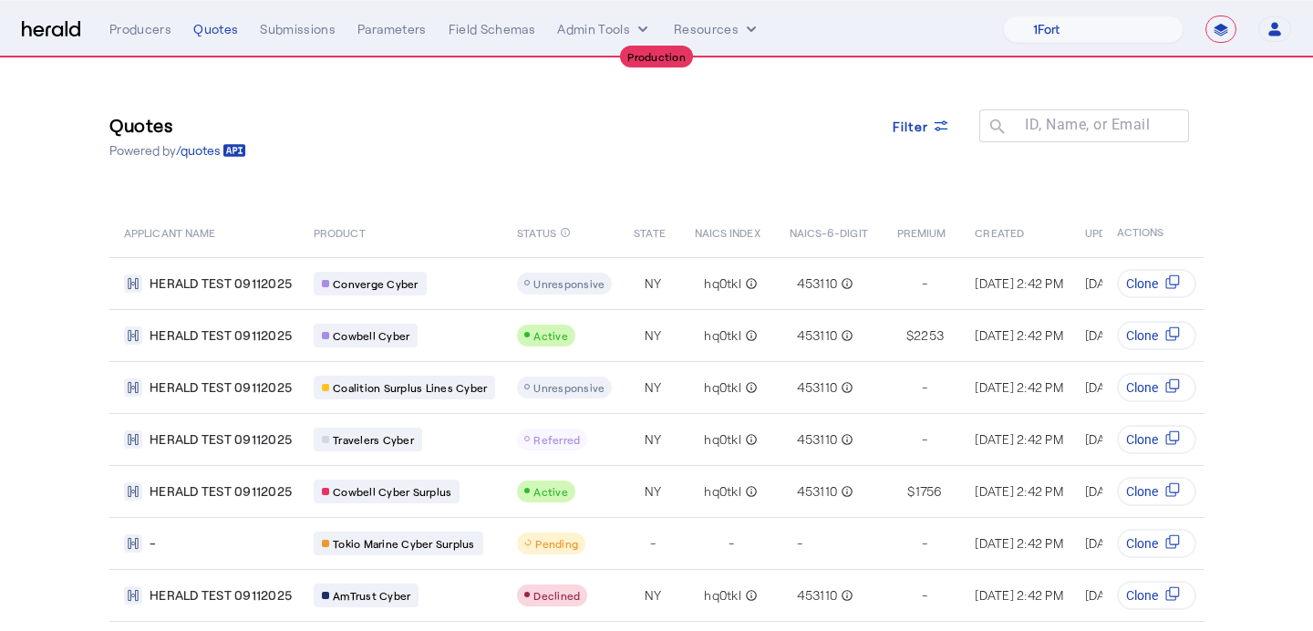
click at [152, 44] on nav "**********" at bounding box center [656, 29] width 1313 height 57
click at [151, 38] on div "**********" at bounding box center [700, 29] width 1182 height 27
click at [150, 30] on div "Producers" at bounding box center [140, 29] width 62 height 18
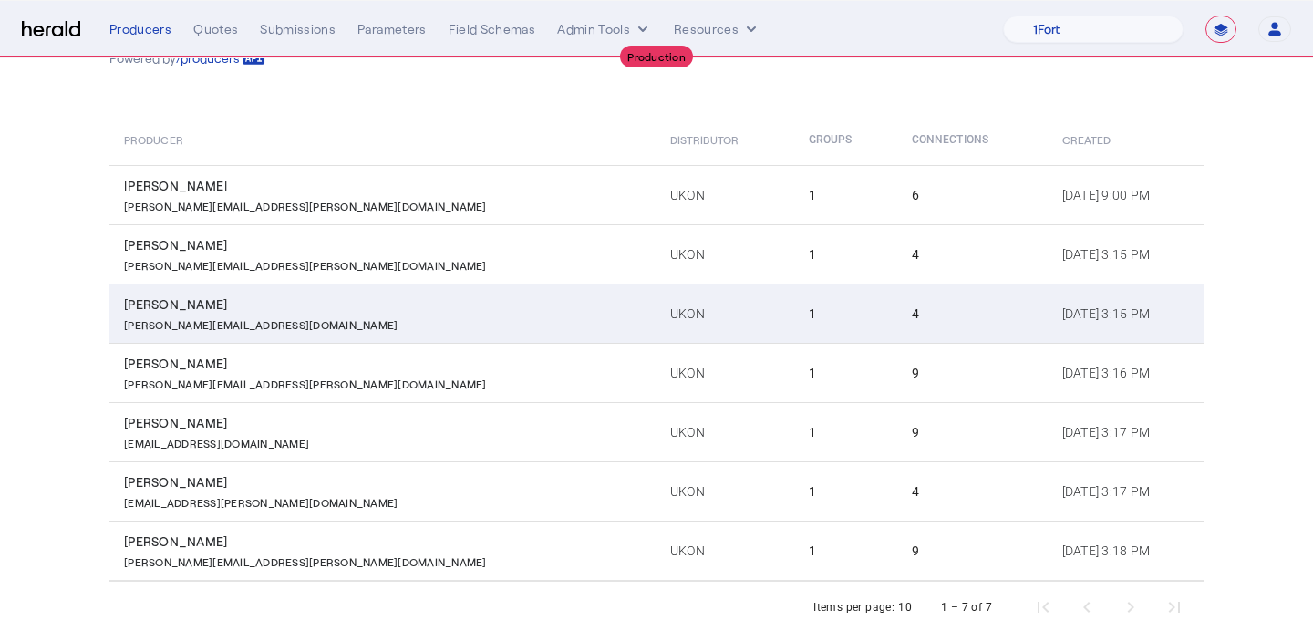
scroll to position [148, 0]
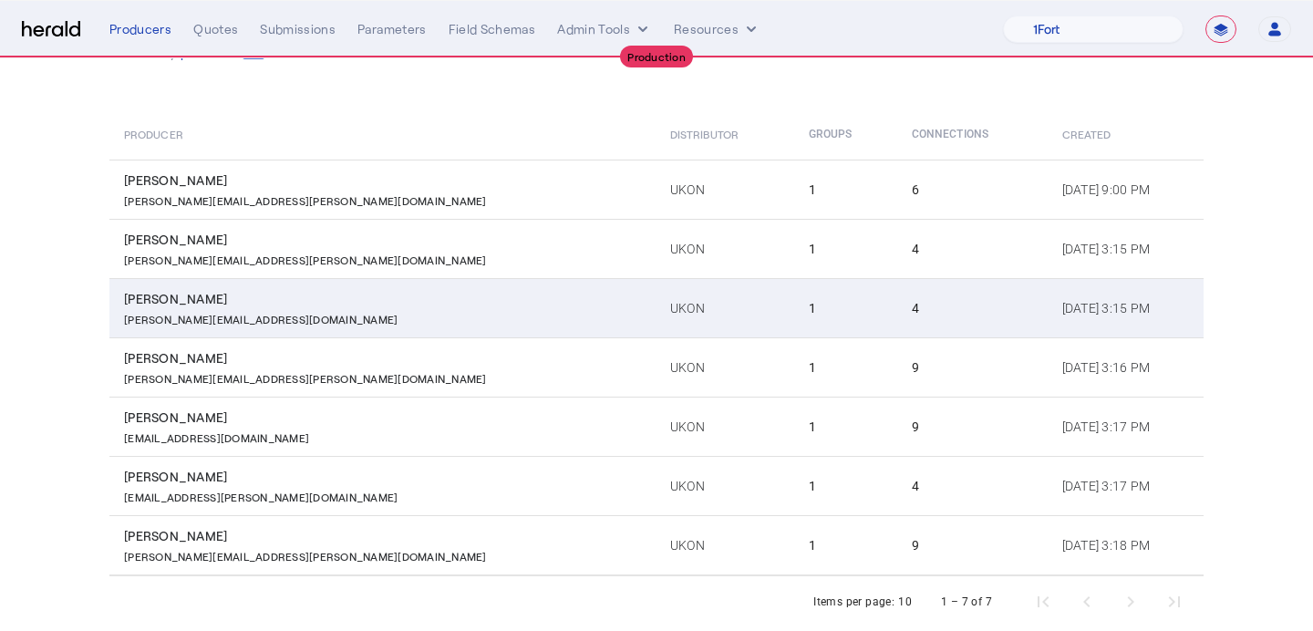
click at [225, 435] on p "Noah.oreilly@ukon.com" at bounding box center [216, 436] width 185 height 18
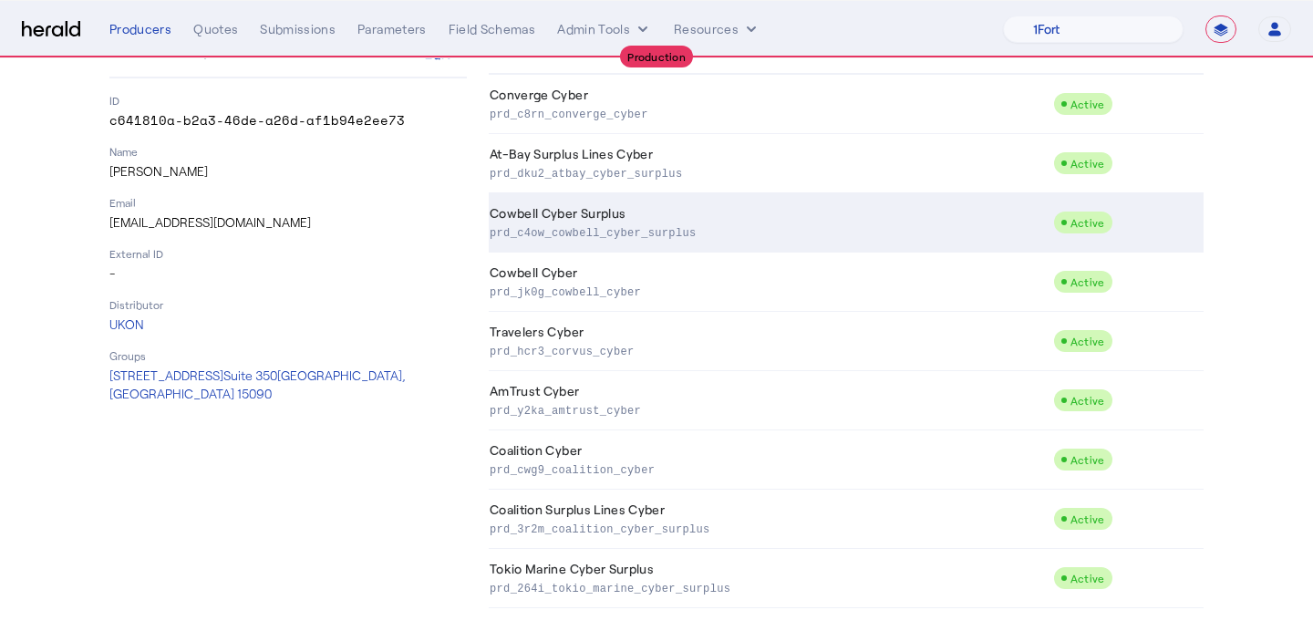
scroll to position [221, 0]
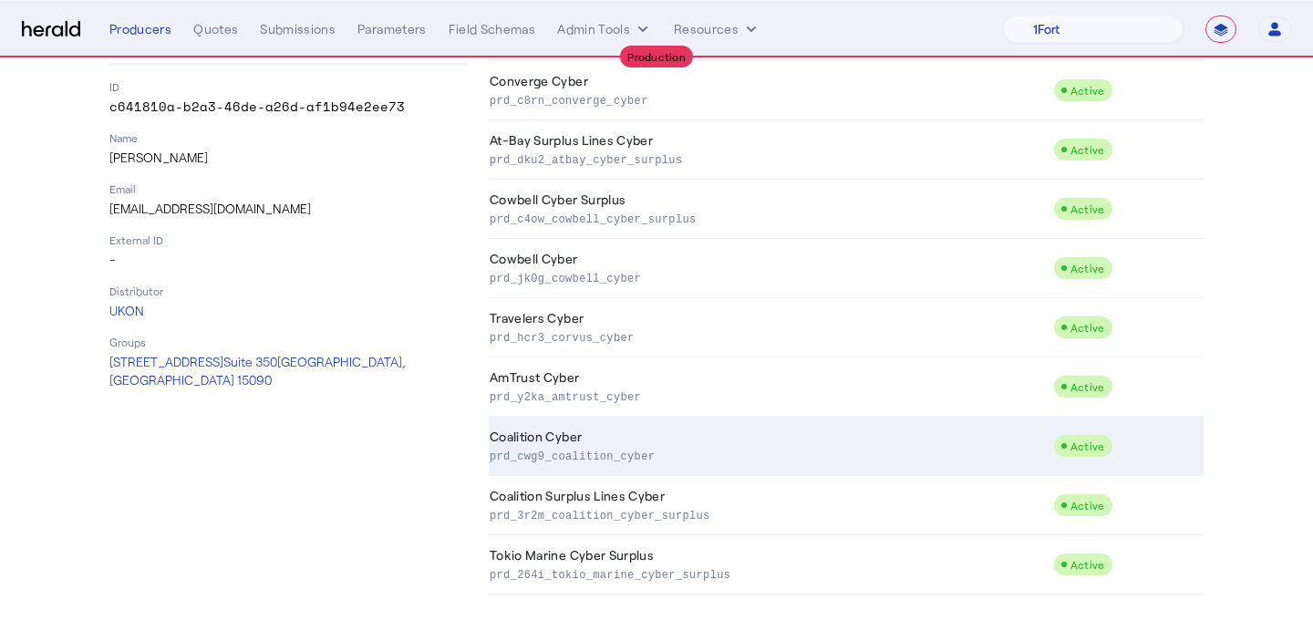
click at [516, 439] on td "Coalition Cyber prd_cwg9_coalition_cyber" at bounding box center [771, 446] width 564 height 59
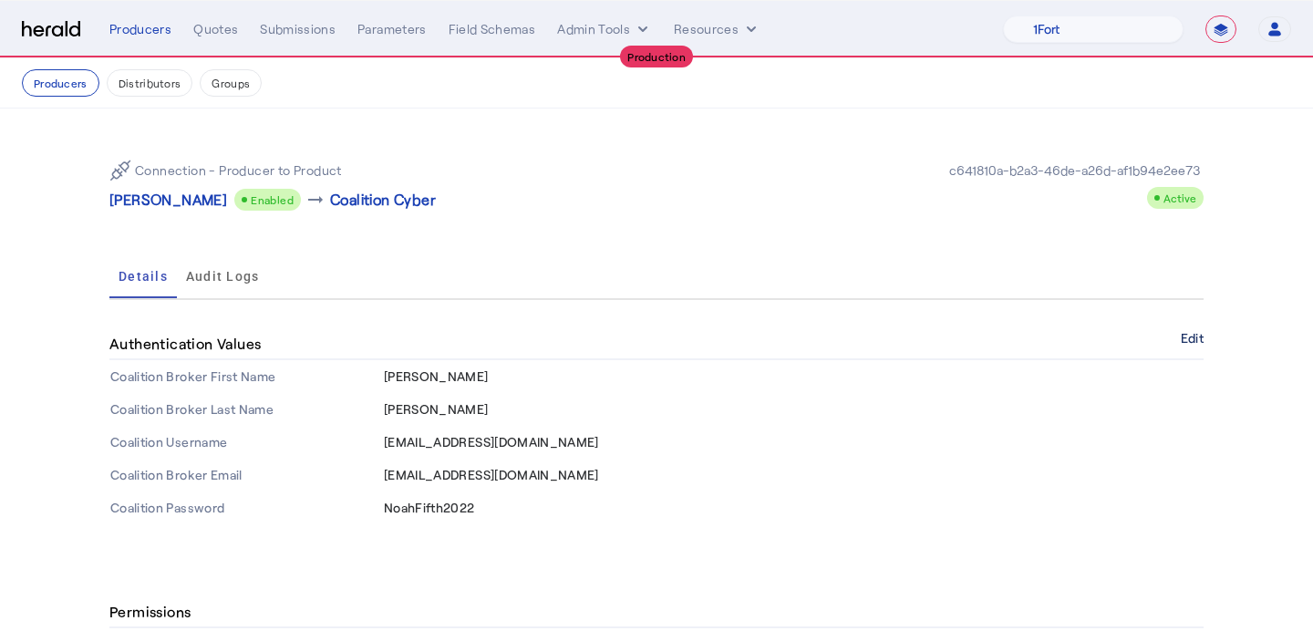
click at [1193, 341] on button "Edit" at bounding box center [1192, 338] width 23 height 11
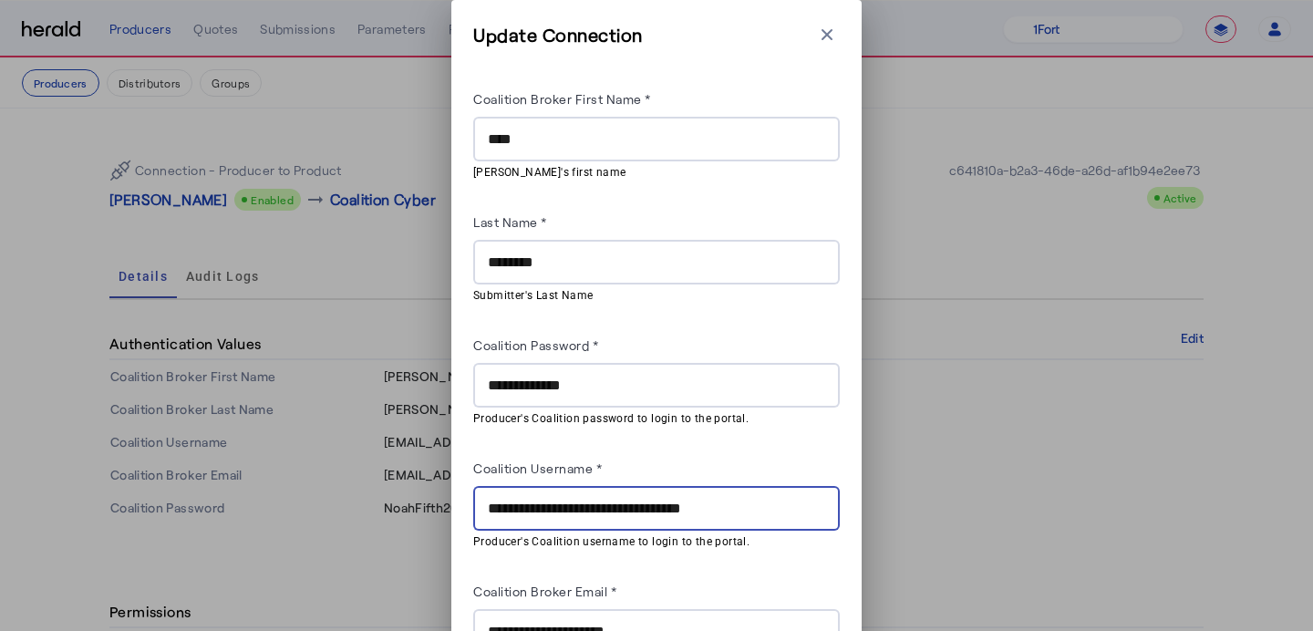
drag, startPoint x: 738, startPoint y: 501, endPoint x: 614, endPoint y: 512, distance: 124.5
click at [614, 512] on input "**********" at bounding box center [656, 509] width 337 height 22
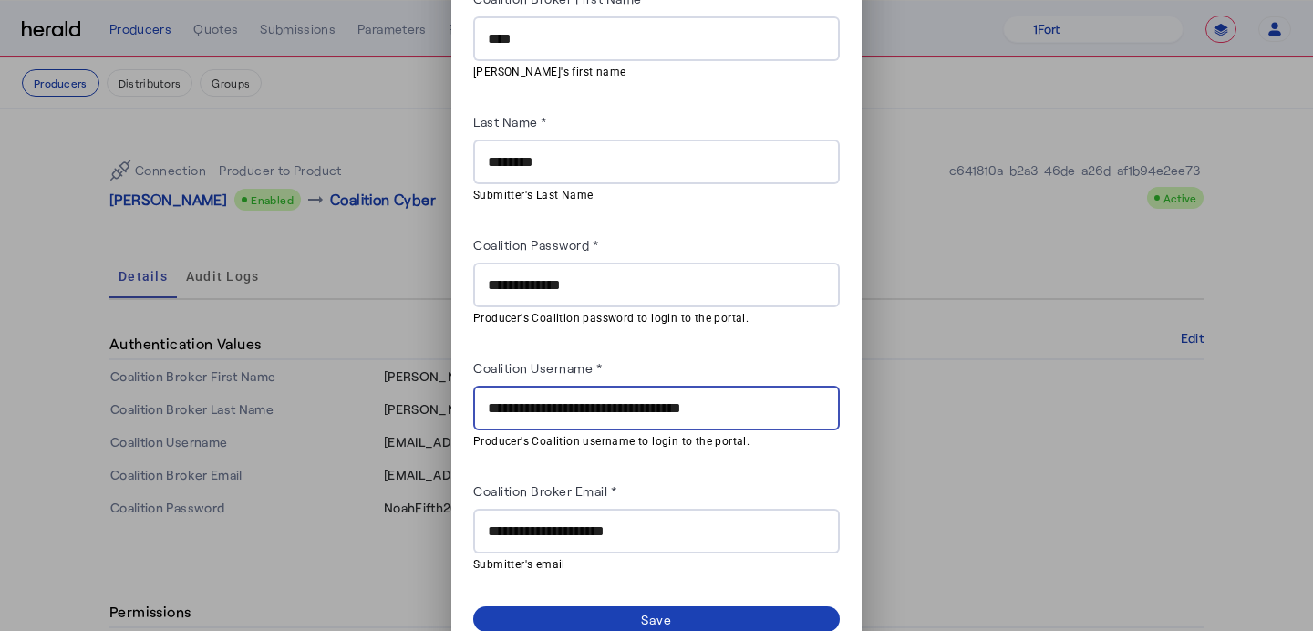
scroll to position [106, 0]
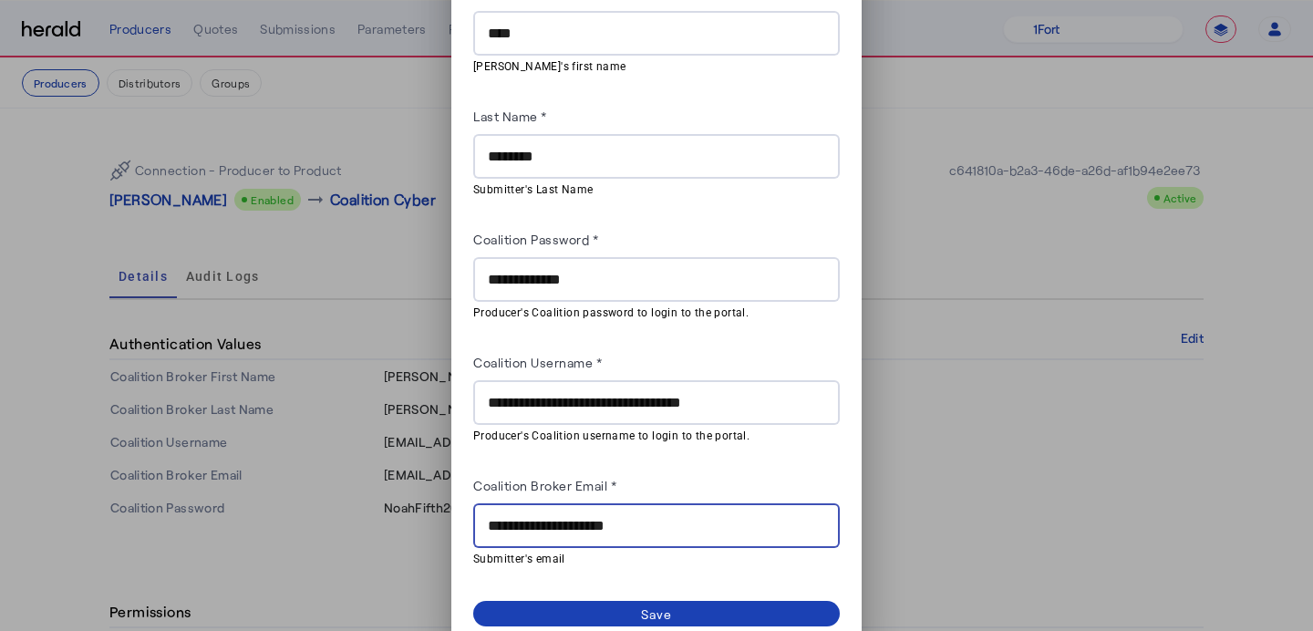
drag, startPoint x: 665, startPoint y: 523, endPoint x: 583, endPoint y: 521, distance: 82.1
click at [583, 521] on input "**********" at bounding box center [656, 526] width 337 height 22
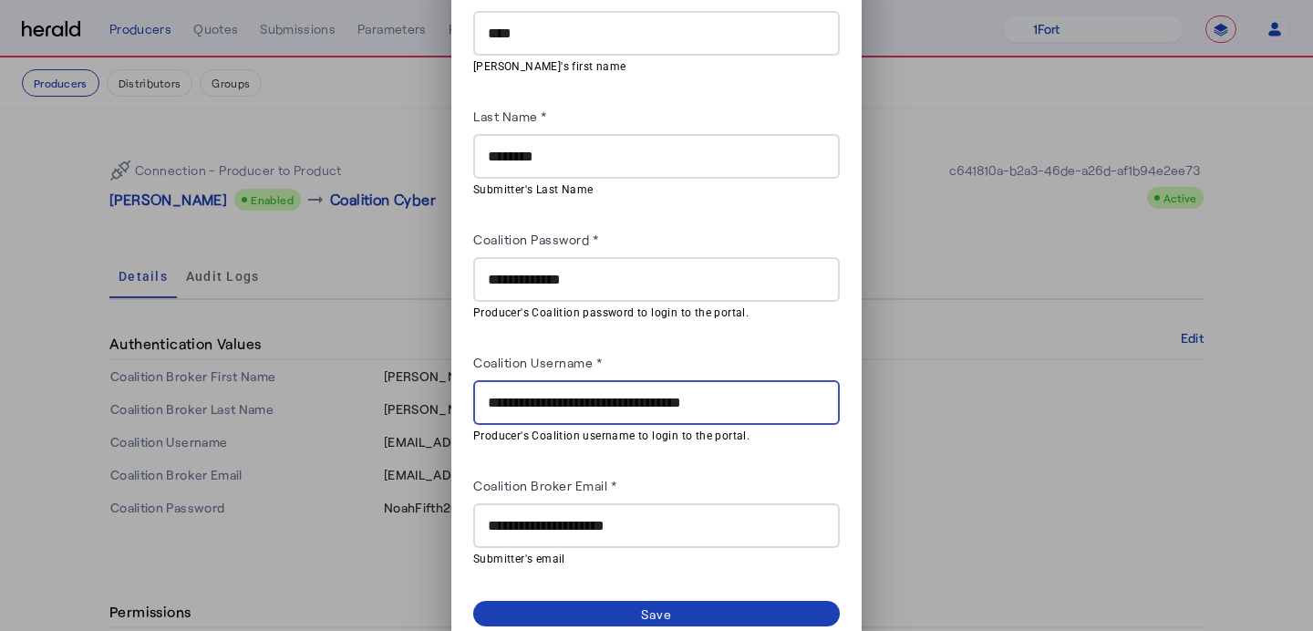
drag, startPoint x: 750, startPoint y: 403, endPoint x: 582, endPoint y: 400, distance: 168.7
click at [582, 400] on input "**********" at bounding box center [656, 403] width 337 height 22
paste input "text"
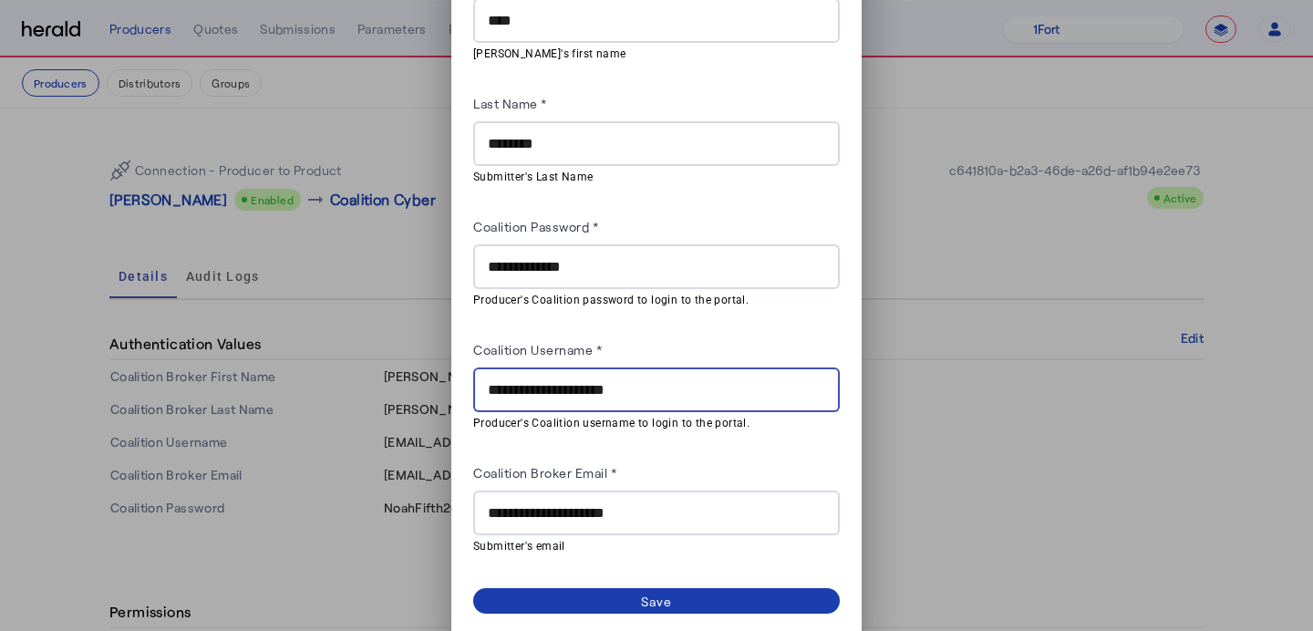
type input "**********"
click at [611, 588] on span at bounding box center [656, 601] width 367 height 26
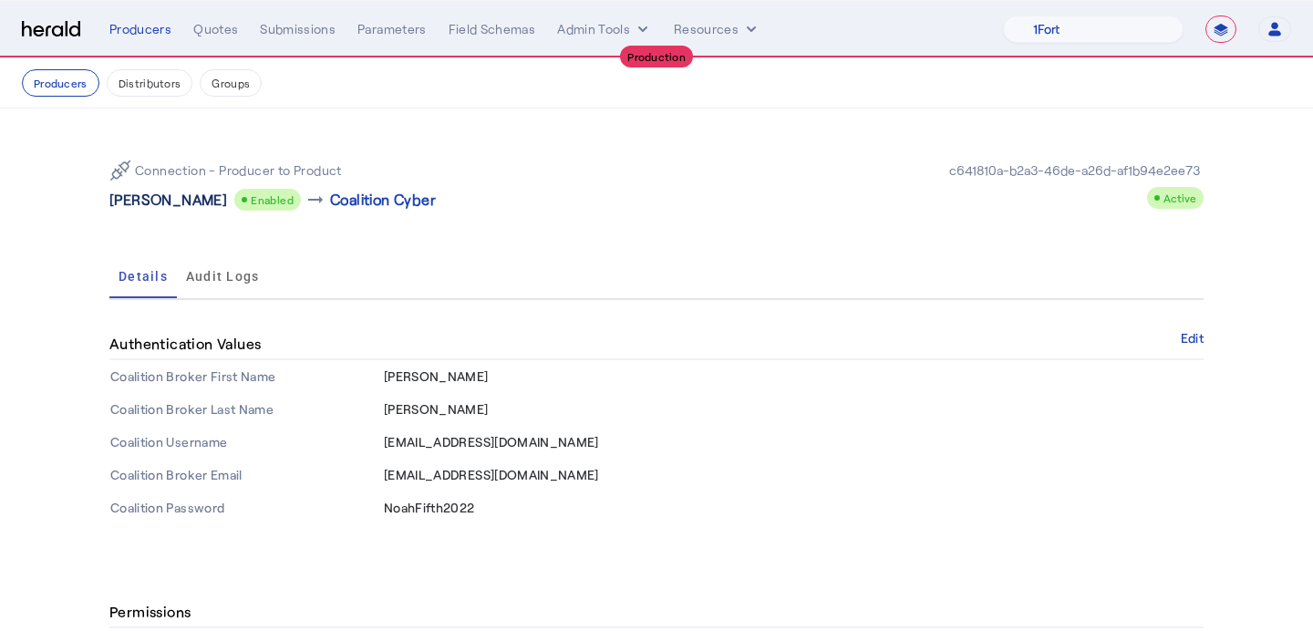
click at [180, 208] on p "Noah O'Reilly" at bounding box center [168, 200] width 118 height 22
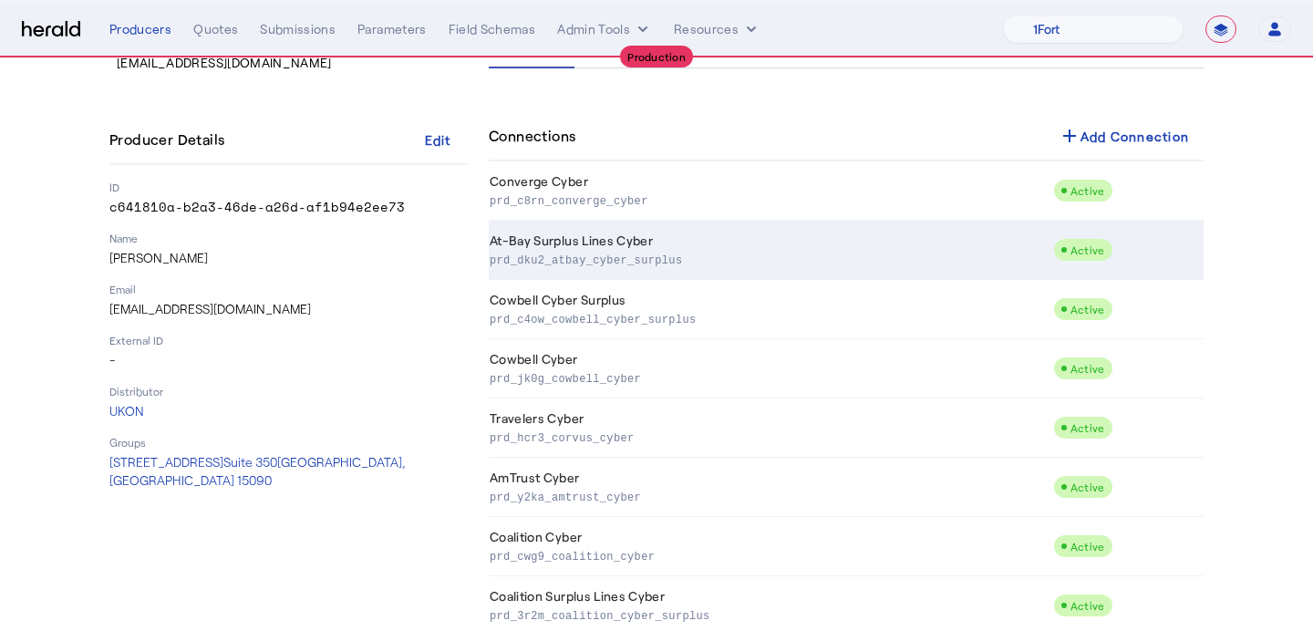
scroll to position [221, 0]
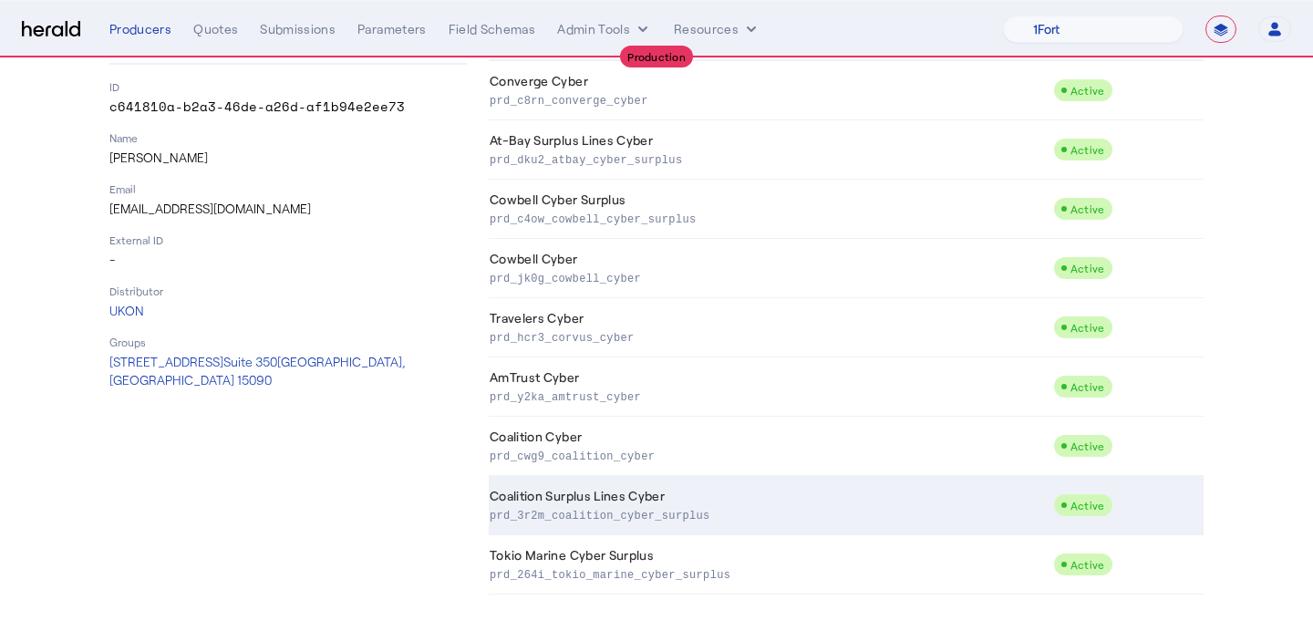
click at [640, 512] on p "prd_3r2m_coalition_cyber_surplus" at bounding box center [768, 514] width 556 height 18
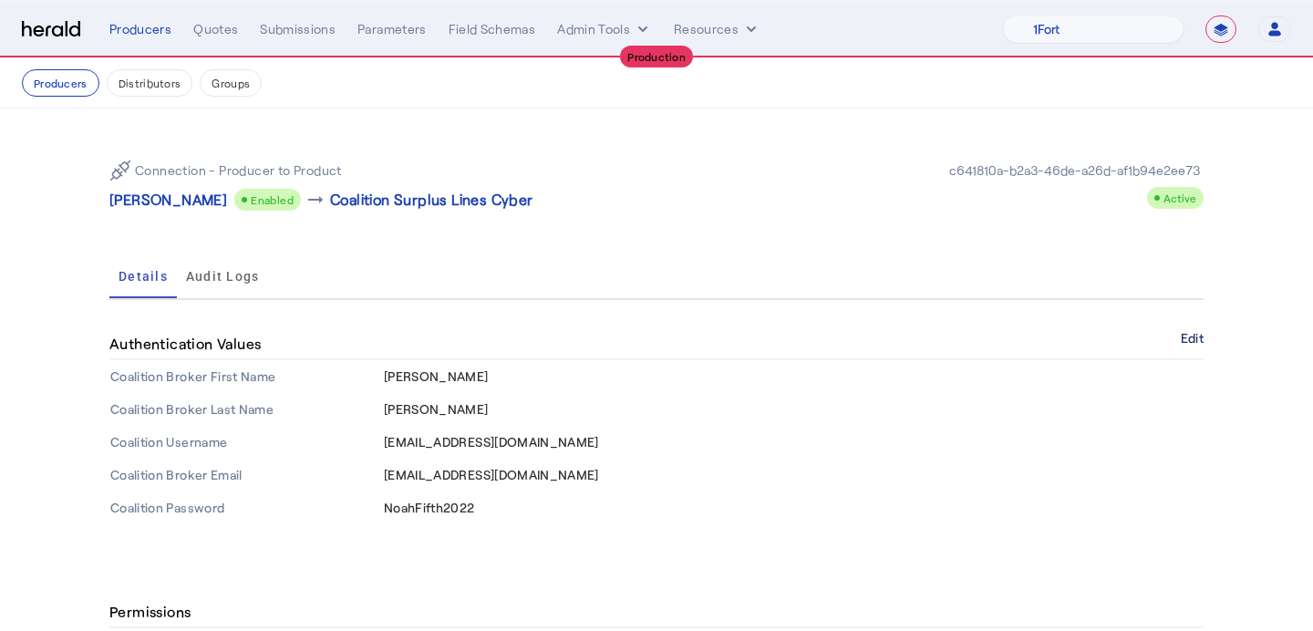
click at [1199, 338] on button "Edit" at bounding box center [1192, 338] width 23 height 11
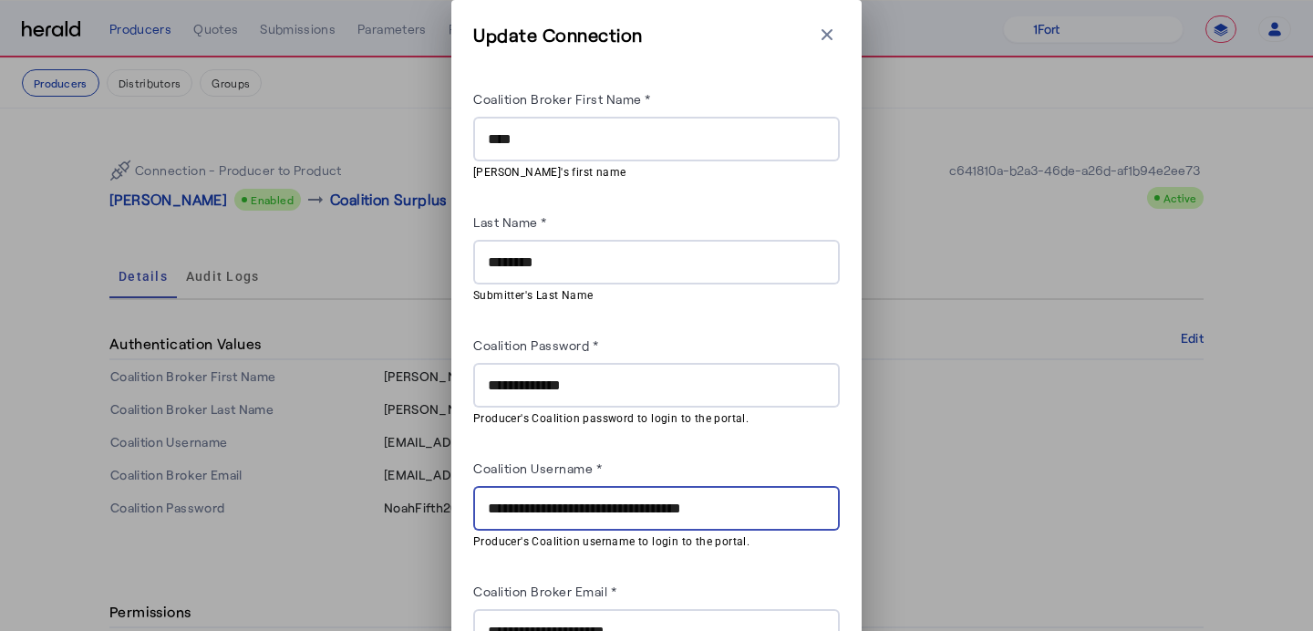
drag, startPoint x: 751, startPoint y: 502, endPoint x: 583, endPoint y: 503, distance: 168.7
click at [583, 503] on input "**********" at bounding box center [656, 509] width 337 height 22
paste input "text"
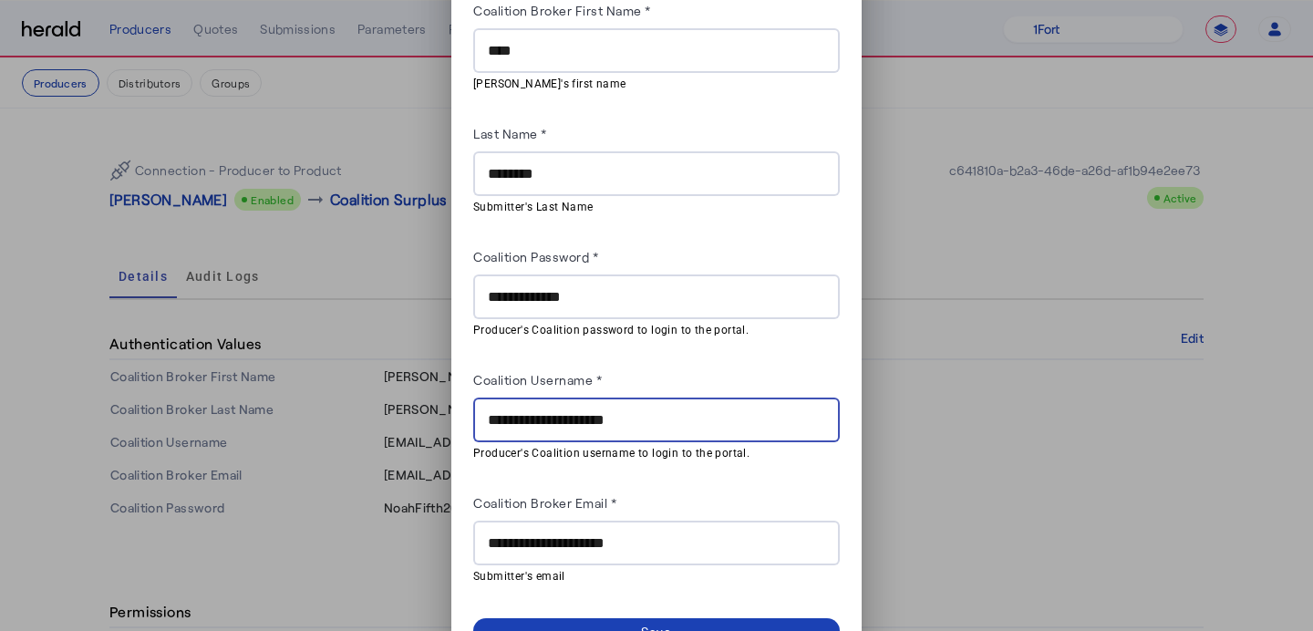
scroll to position [119, 0]
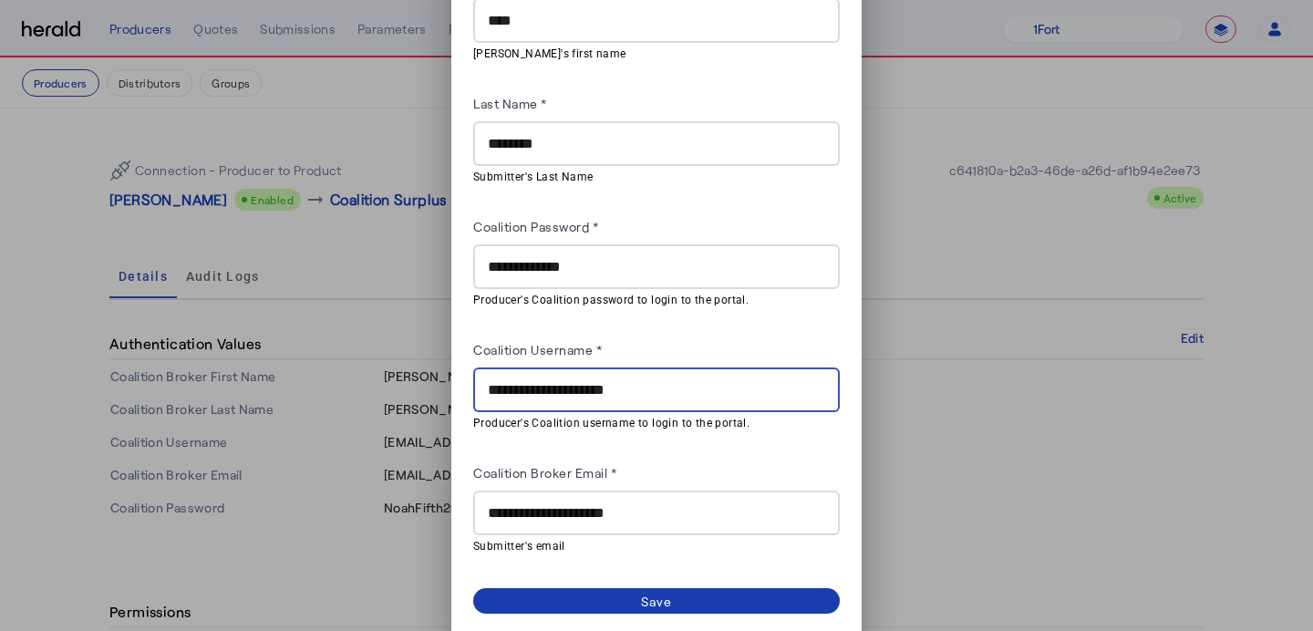
type input "**********"
click at [595, 589] on span at bounding box center [656, 601] width 367 height 26
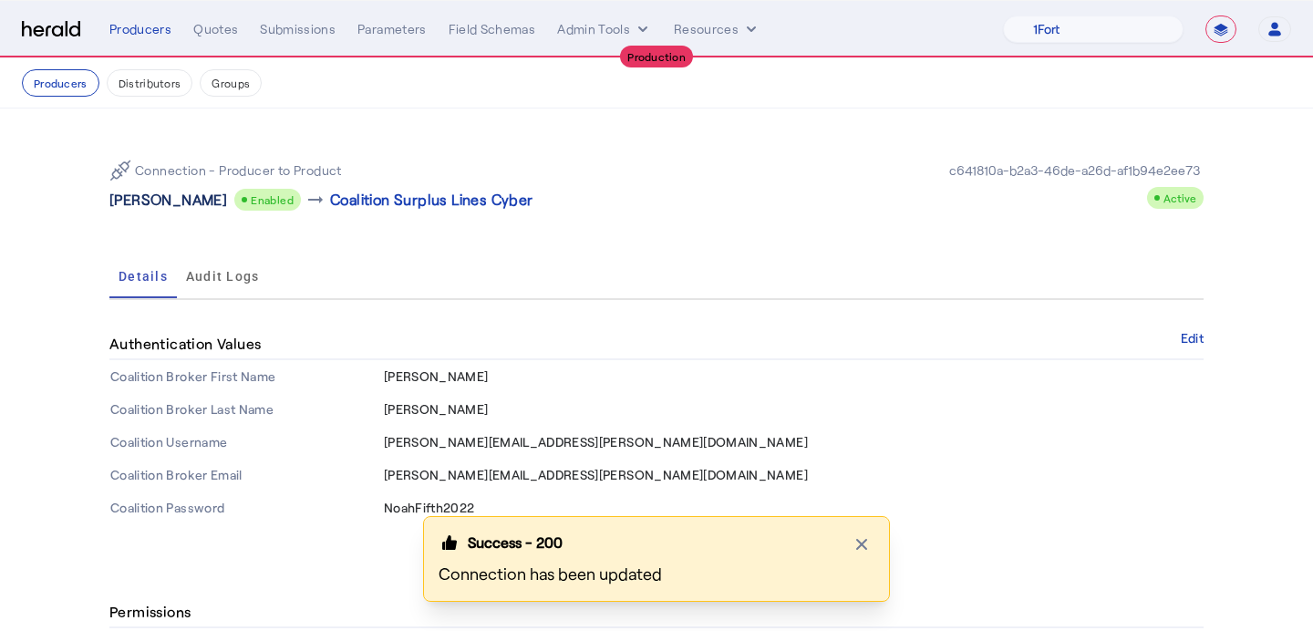
click at [164, 194] on p "Noah O'Reilly" at bounding box center [168, 200] width 118 height 22
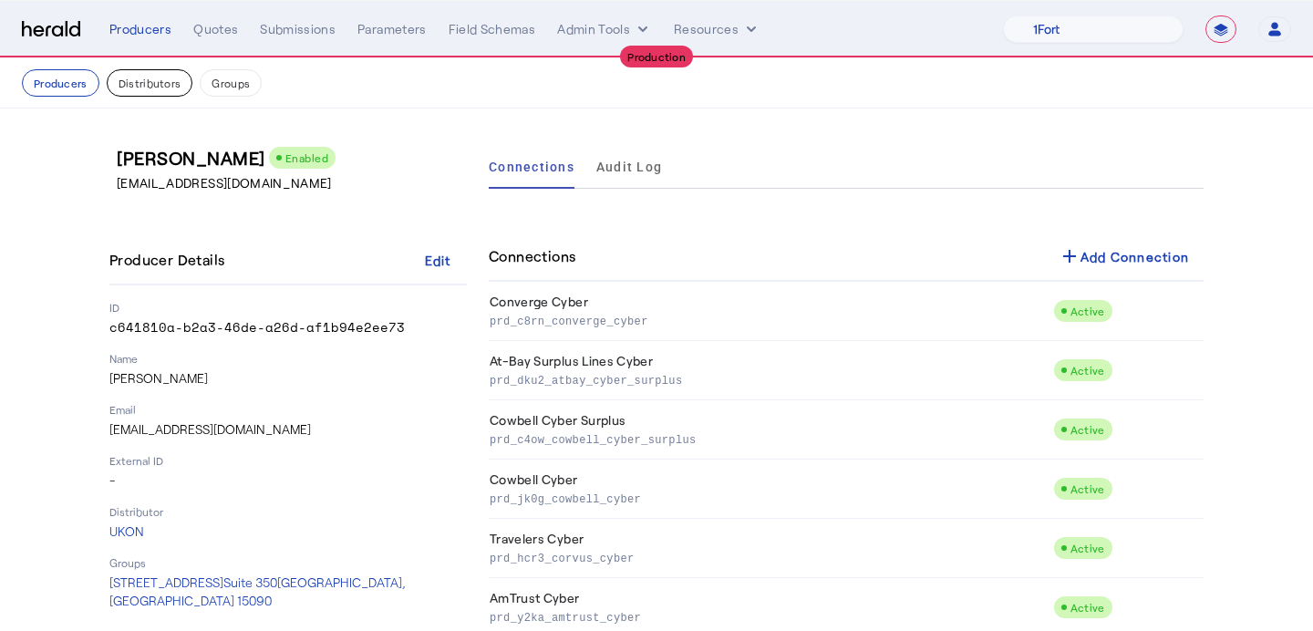
click at [162, 89] on button "Distributors" at bounding box center [150, 82] width 87 height 27
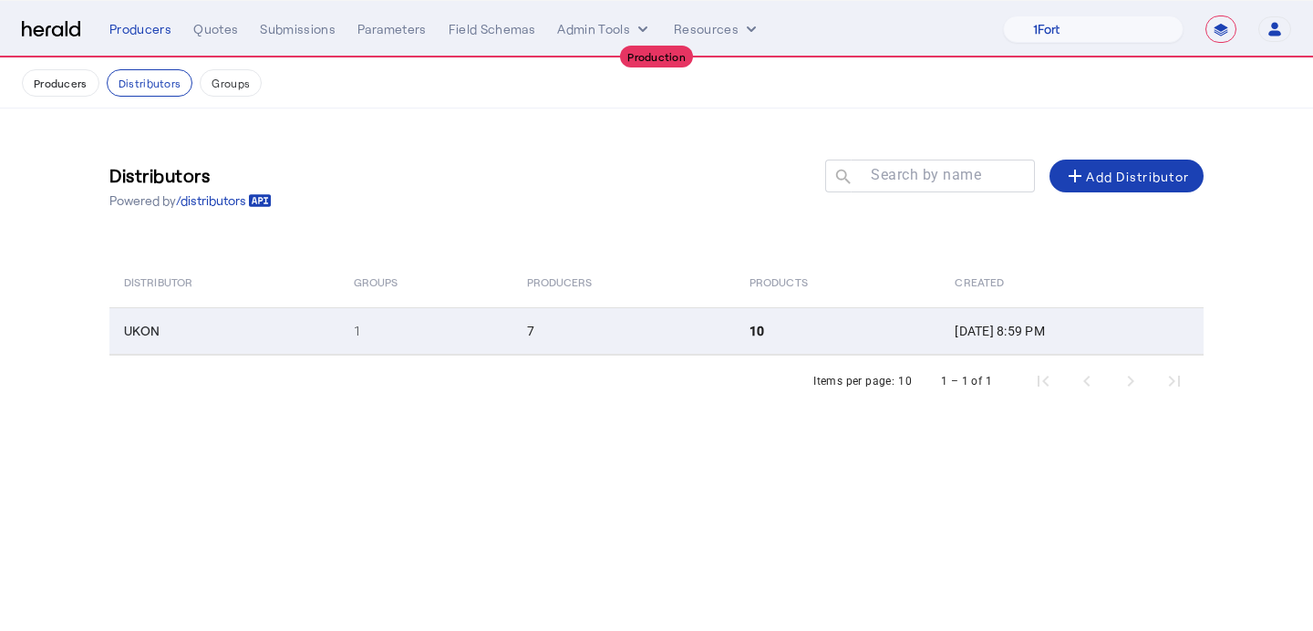
click at [634, 349] on td "7" at bounding box center [623, 330] width 223 height 47
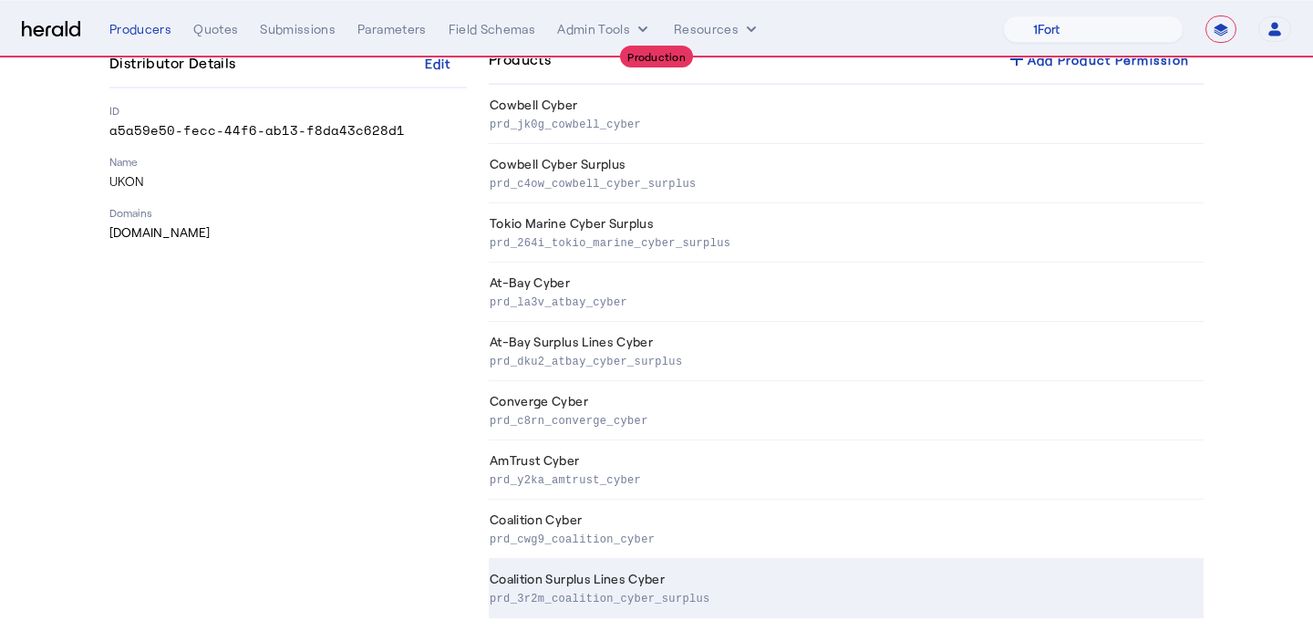
scroll to position [160, 0]
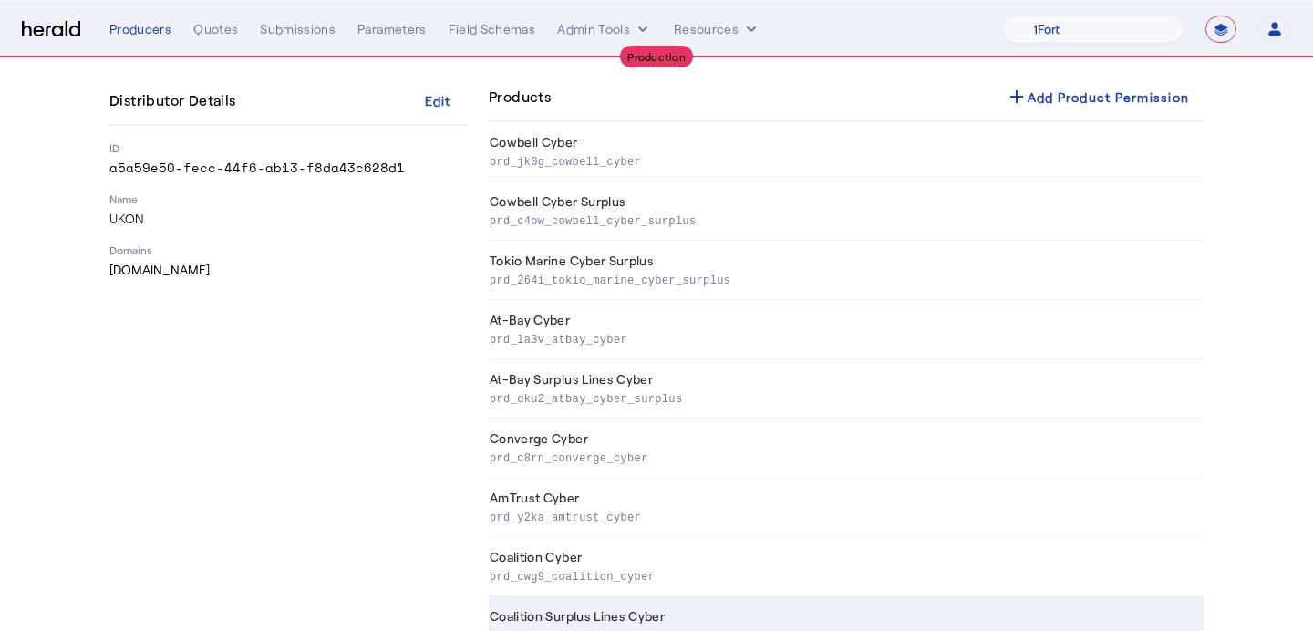
click at [655, 509] on p "prd_y2ka_amtrust_cyber" at bounding box center [843, 516] width 707 height 18
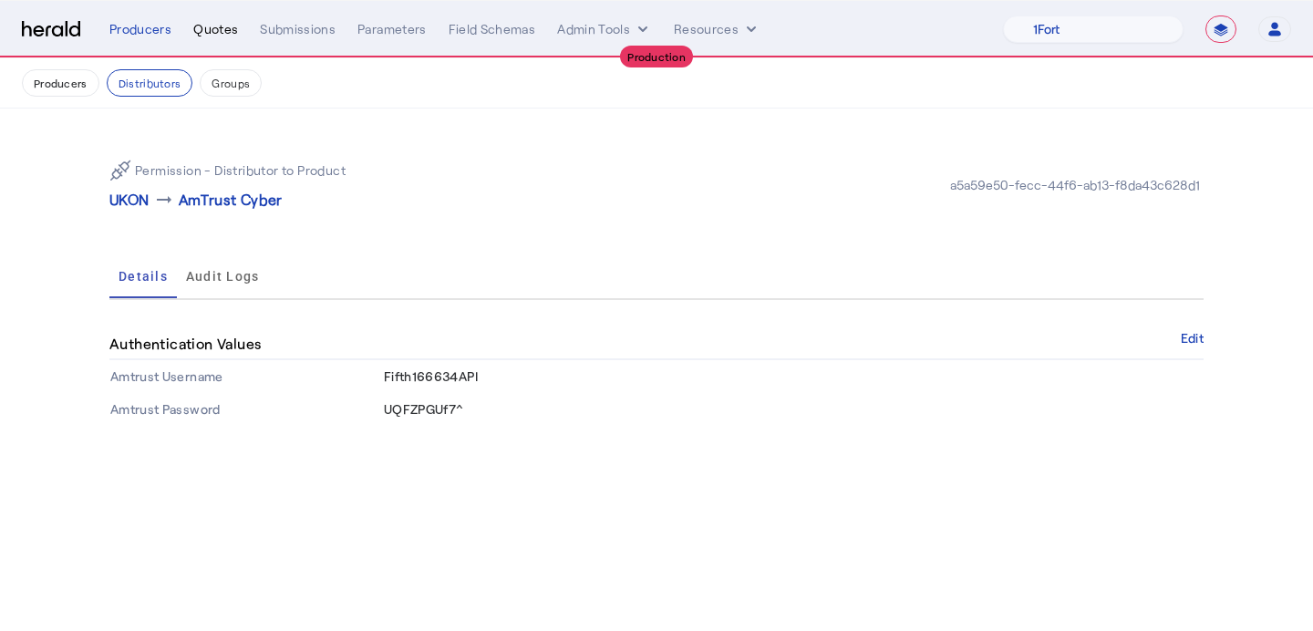
click at [195, 35] on div "Quotes" at bounding box center [215, 29] width 45 height 18
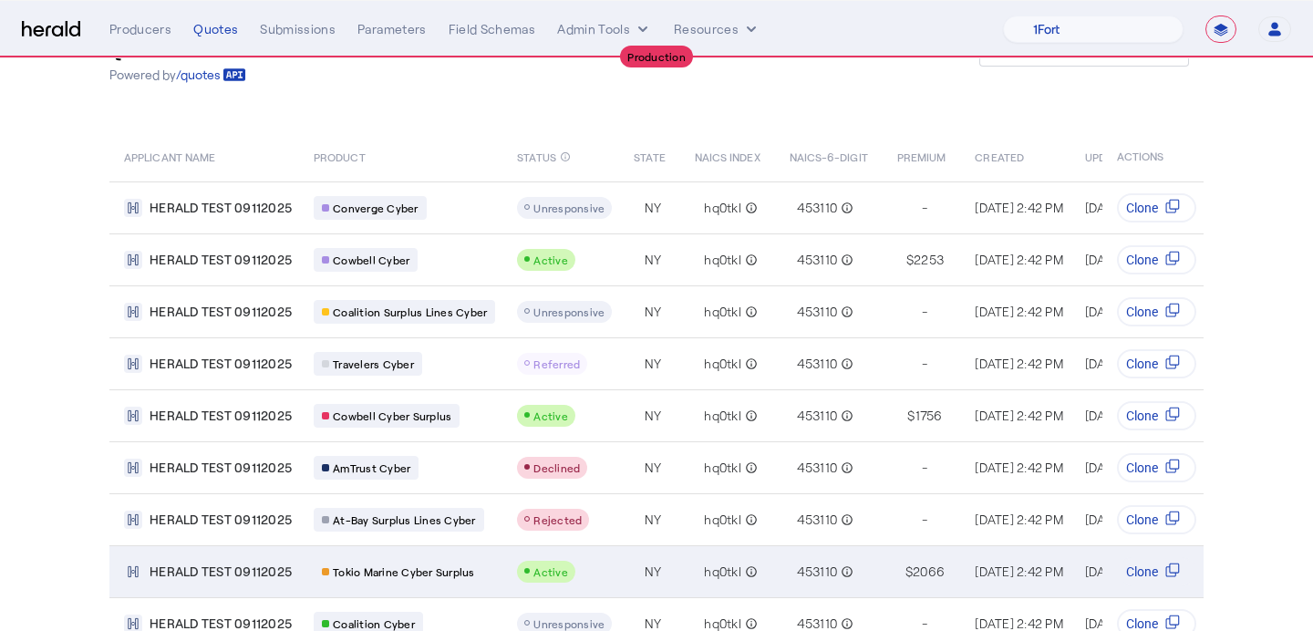
scroll to position [72, 0]
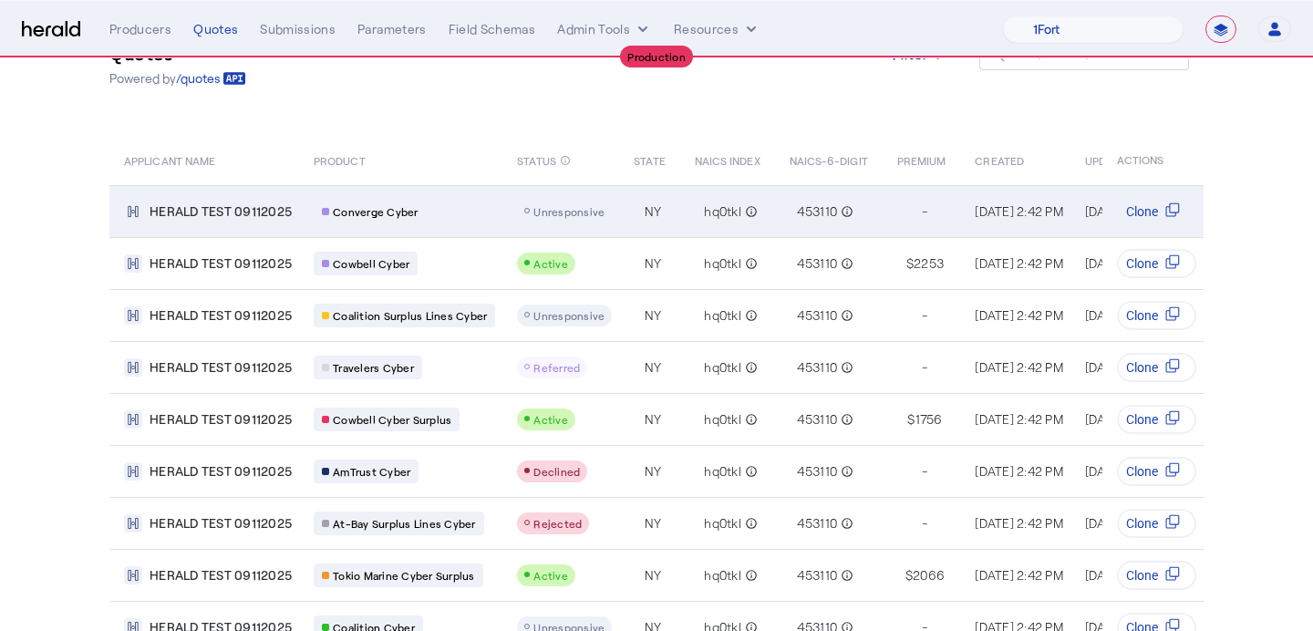
click at [566, 208] on span "Unresponsive" at bounding box center [568, 211] width 71 height 13
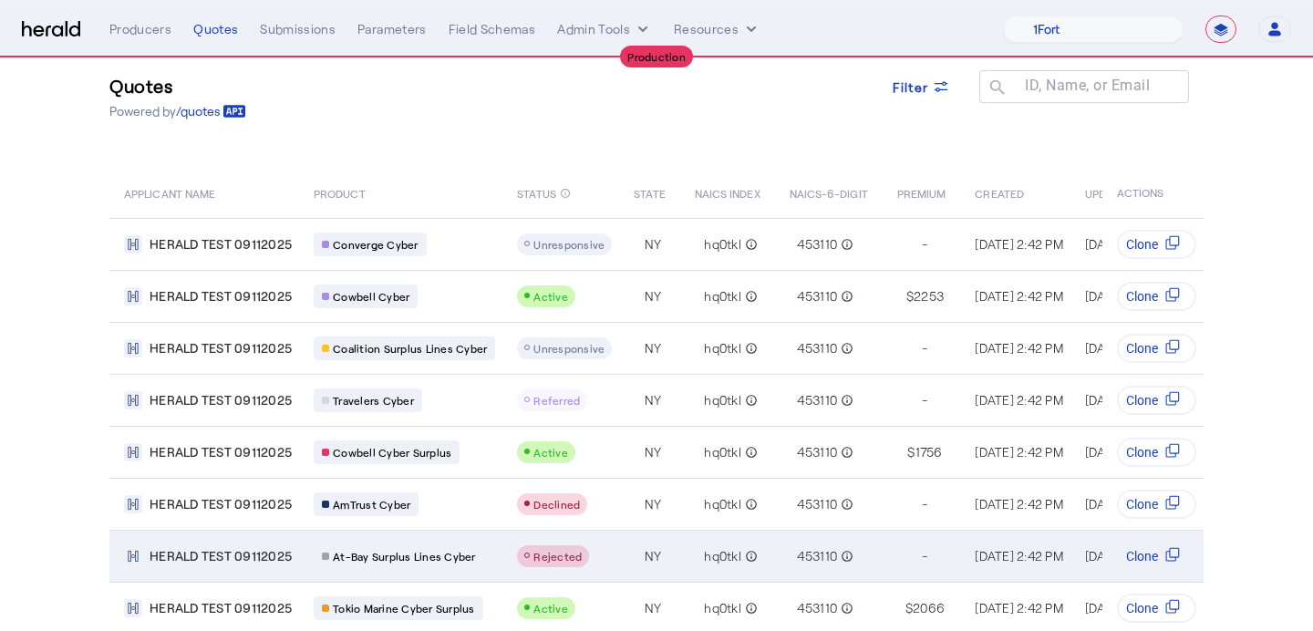
scroll to position [0, 0]
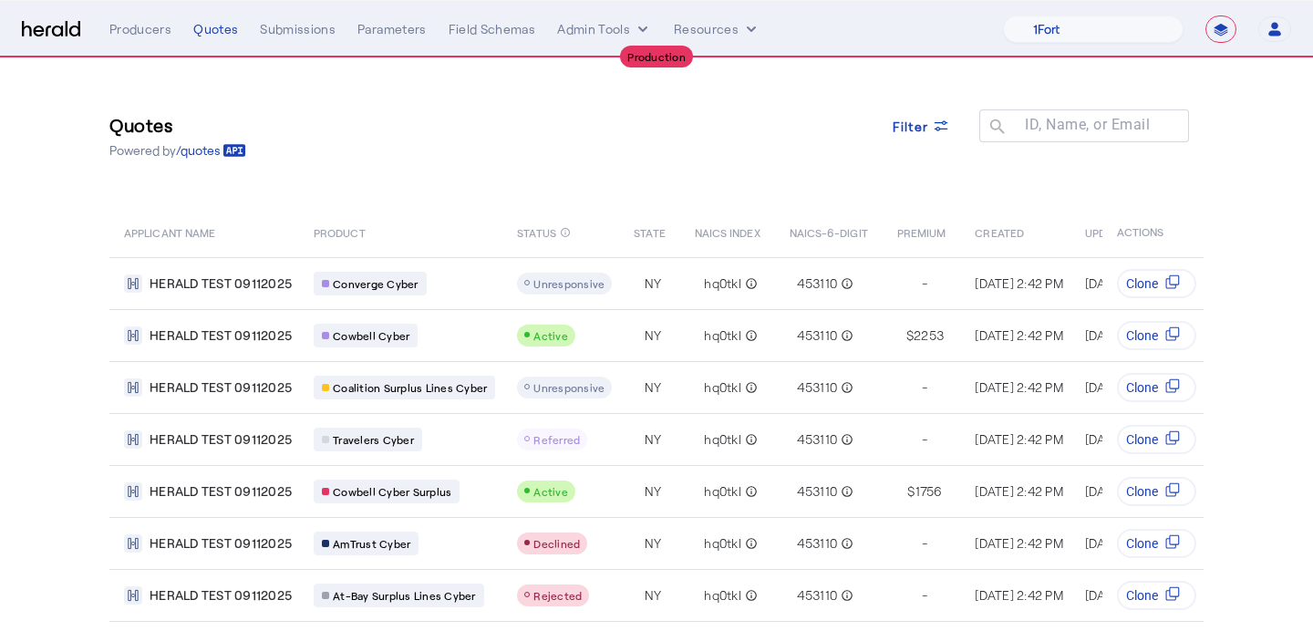
click at [154, 44] on nav "**********" at bounding box center [656, 29] width 1313 height 57
click at [145, 34] on div "Producers" at bounding box center [140, 29] width 62 height 18
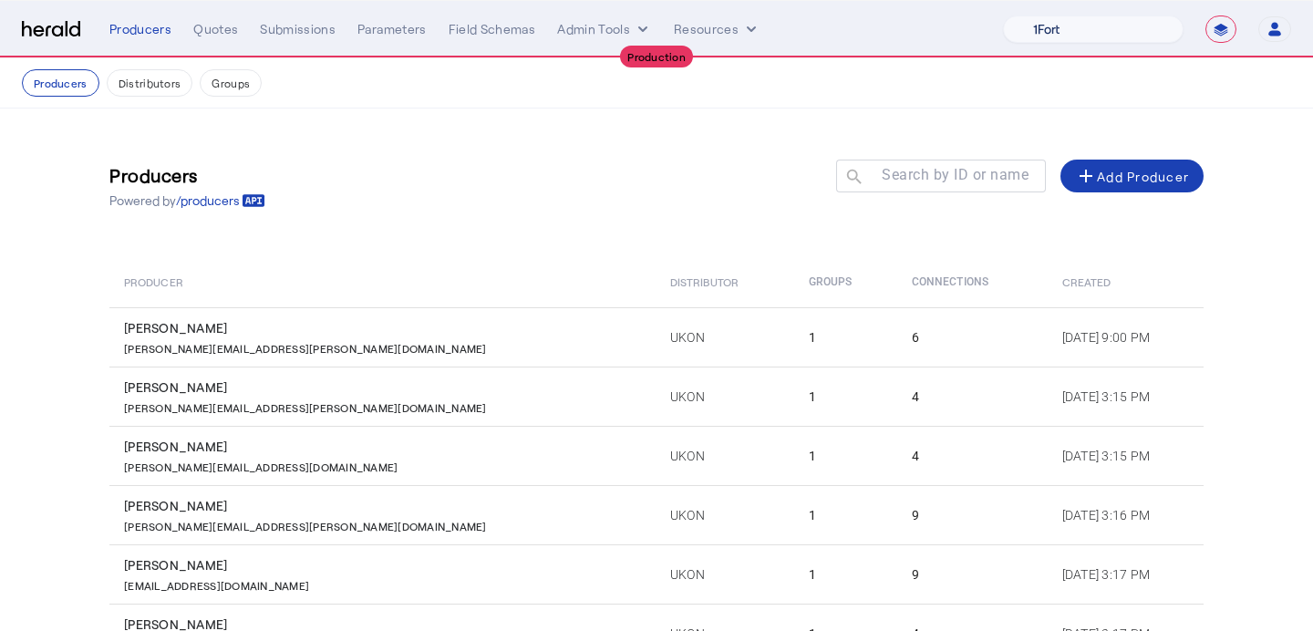
click at [1081, 33] on select "1Fort Affinity Risk Billy BindHQ Bunker CRC Campus Coverage Citadel Fifthwall F…" at bounding box center [1093, 29] width 181 height 27
select select "pfm_lx2v_founder_shield"
click at [1003, 16] on select "1Fort Affinity Risk Billy BindHQ Bunker CRC Campus Coverage Citadel Fifthwall F…" at bounding box center [1093, 29] width 181 height 27
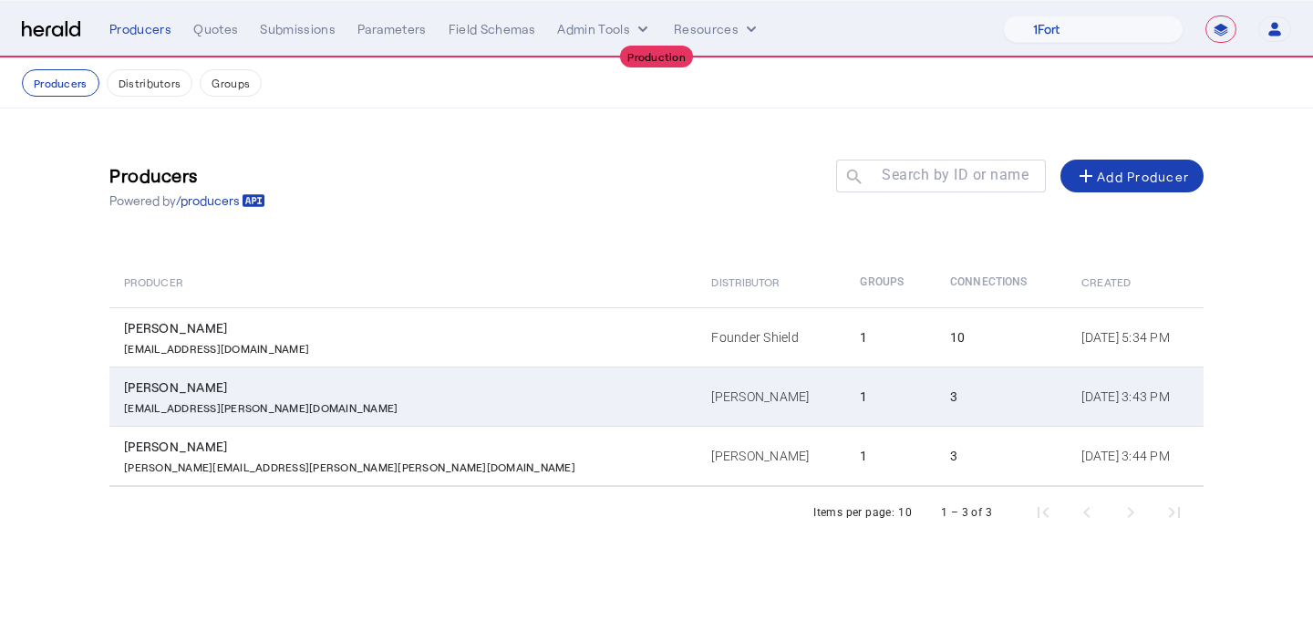
click at [322, 394] on div "[PERSON_NAME]" at bounding box center [406, 387] width 565 height 18
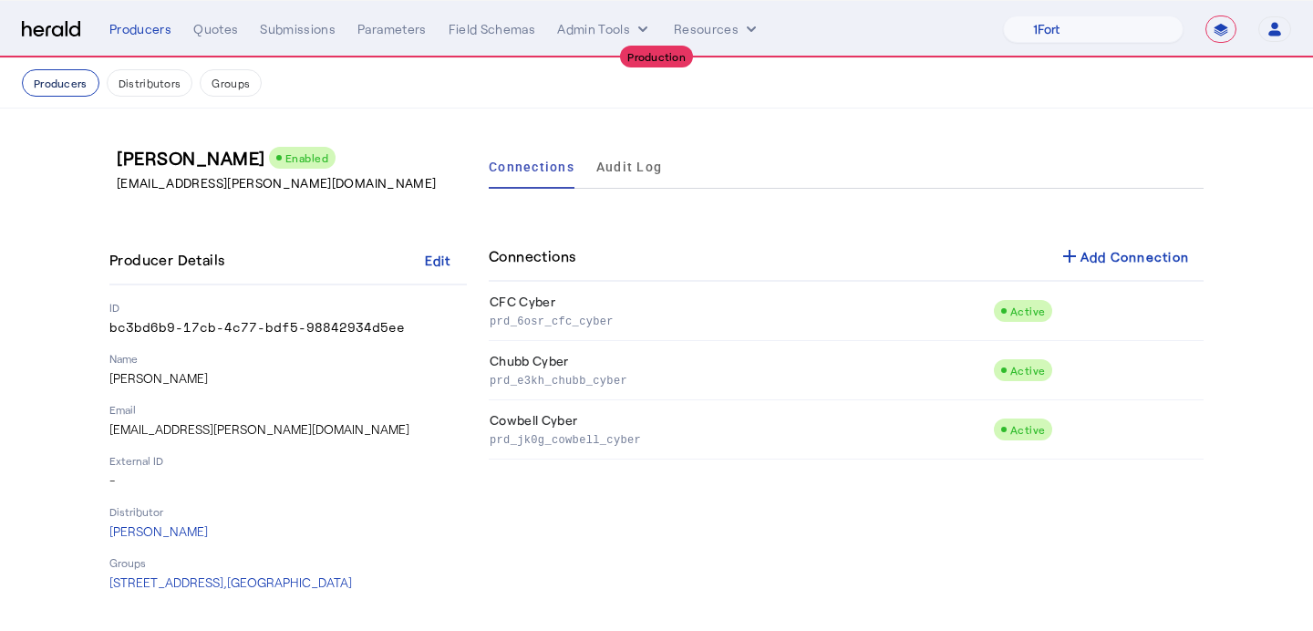
click at [50, 81] on button "Producers" at bounding box center [61, 82] width 78 height 27
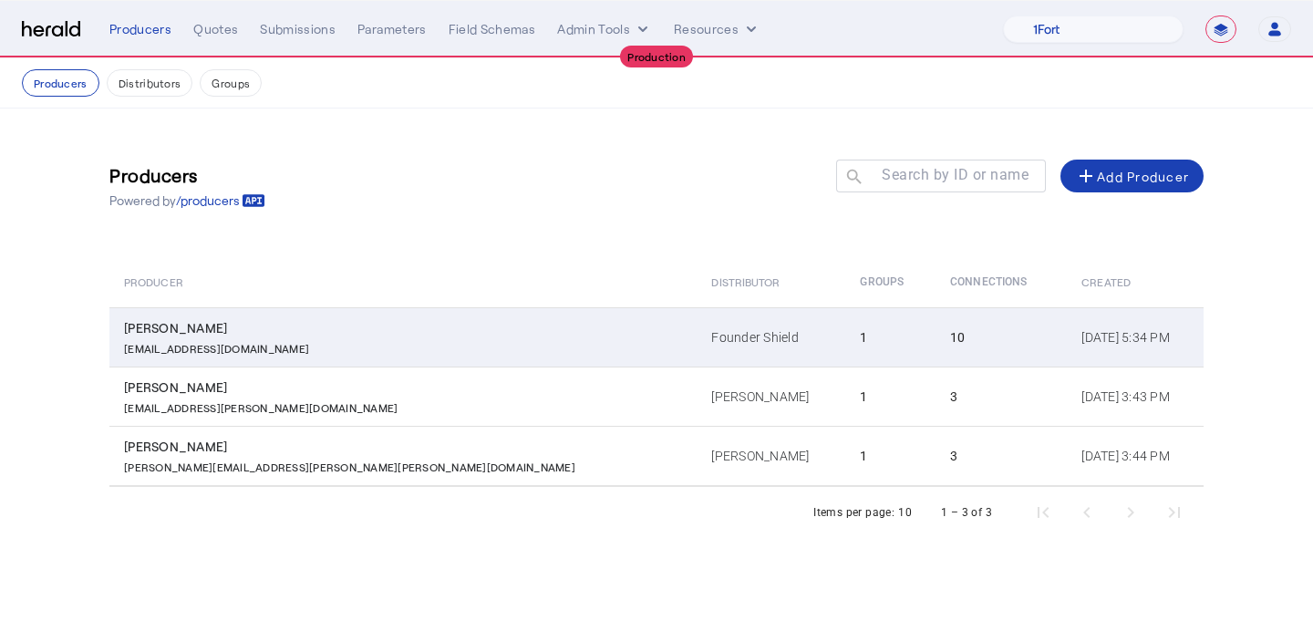
click at [358, 322] on div "Noah Knoblauch" at bounding box center [406, 328] width 565 height 18
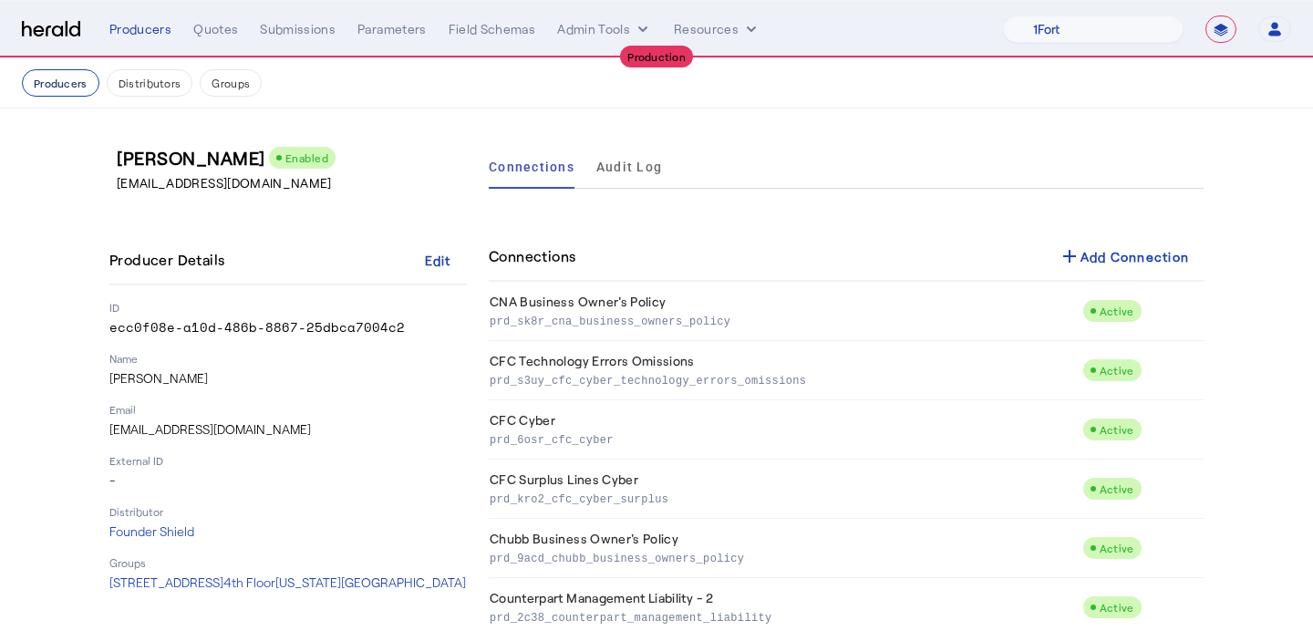
click at [76, 88] on button "Producers" at bounding box center [61, 82] width 78 height 27
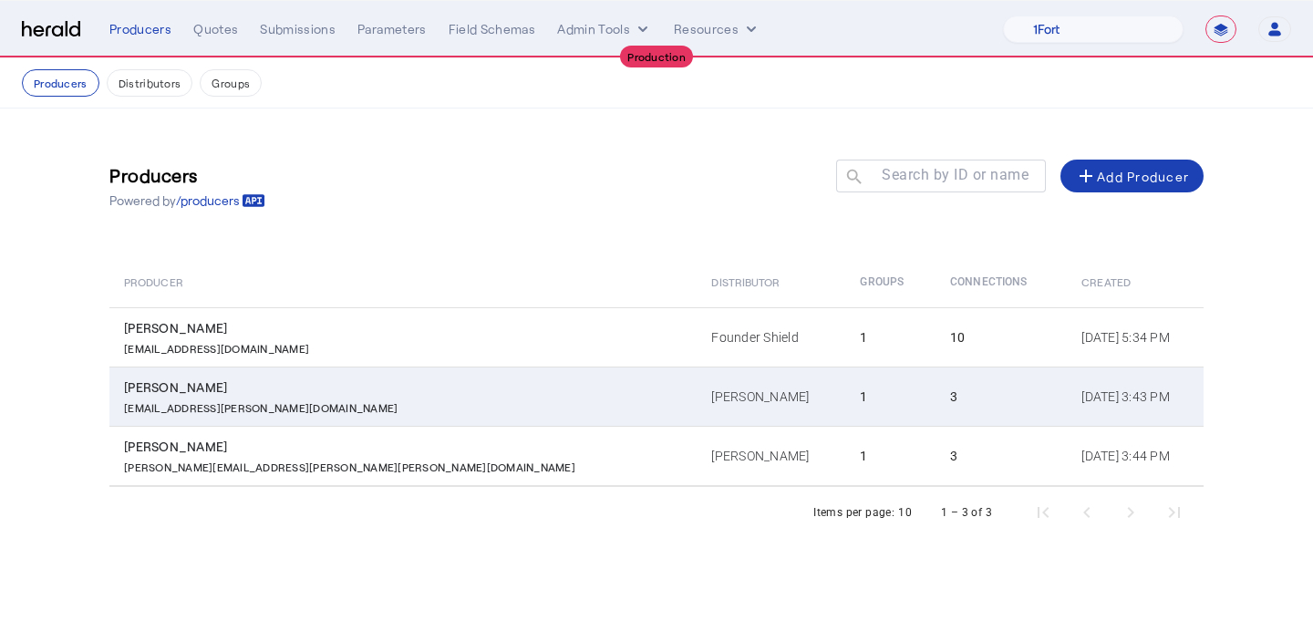
click at [697, 393] on td "Baldwin" at bounding box center [771, 396] width 149 height 59
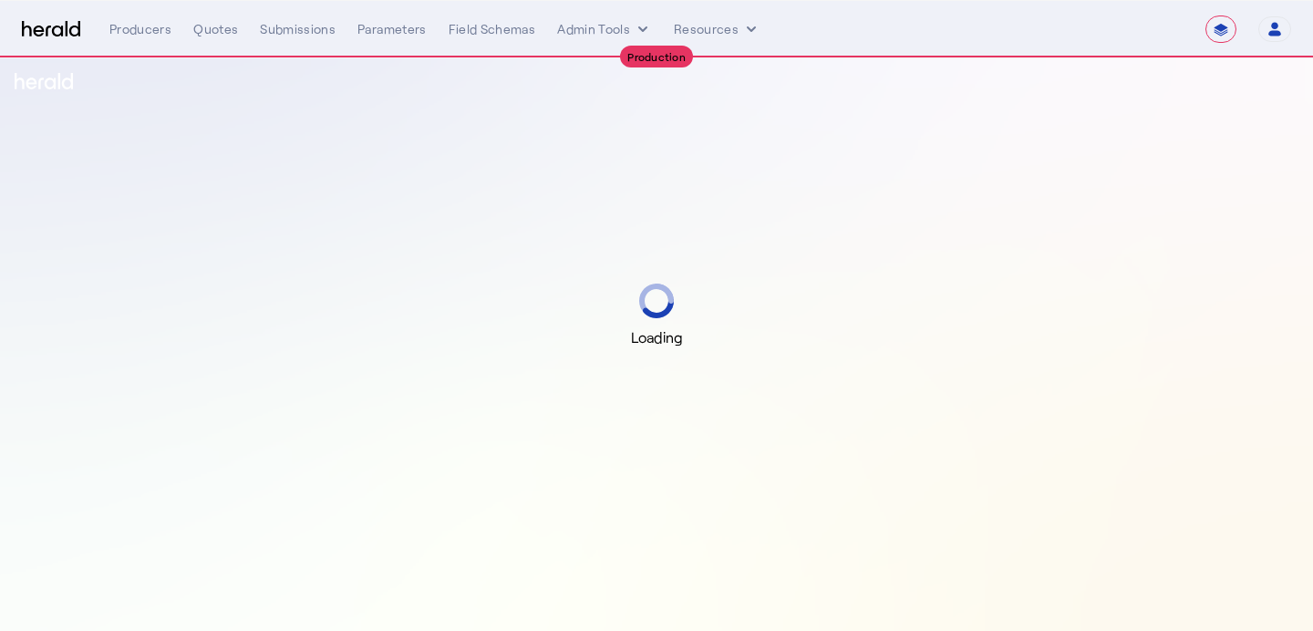
select select "**********"
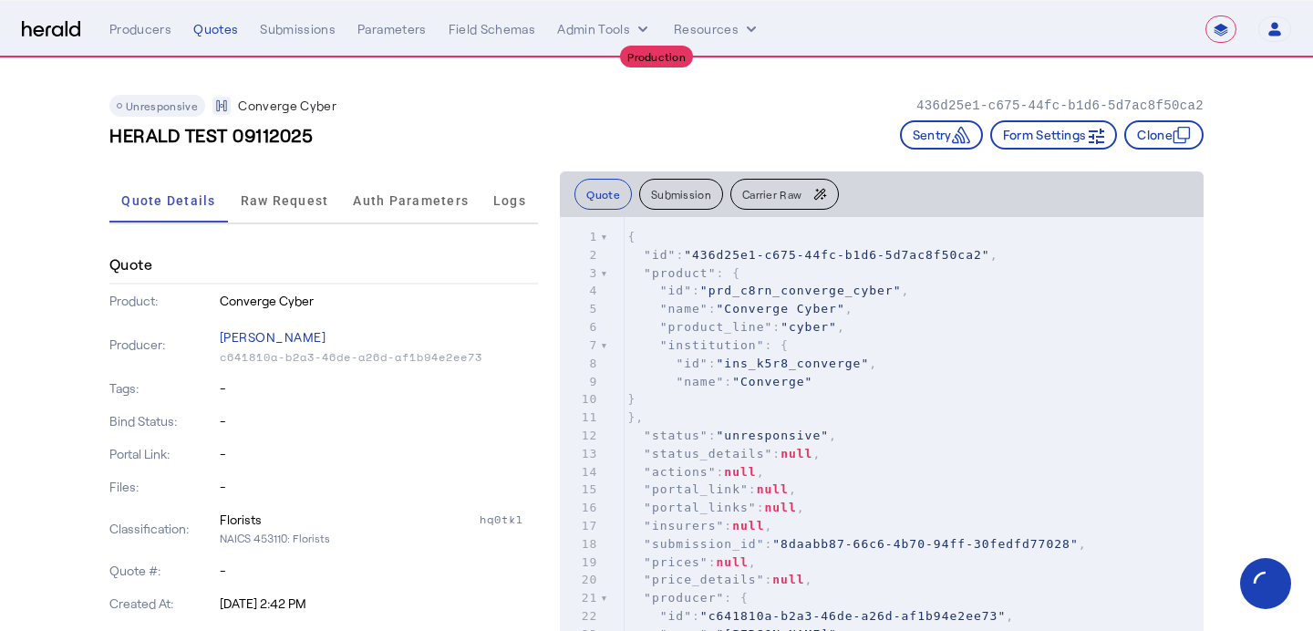
click at [812, 187] on icon "button" at bounding box center [819, 194] width 15 height 15
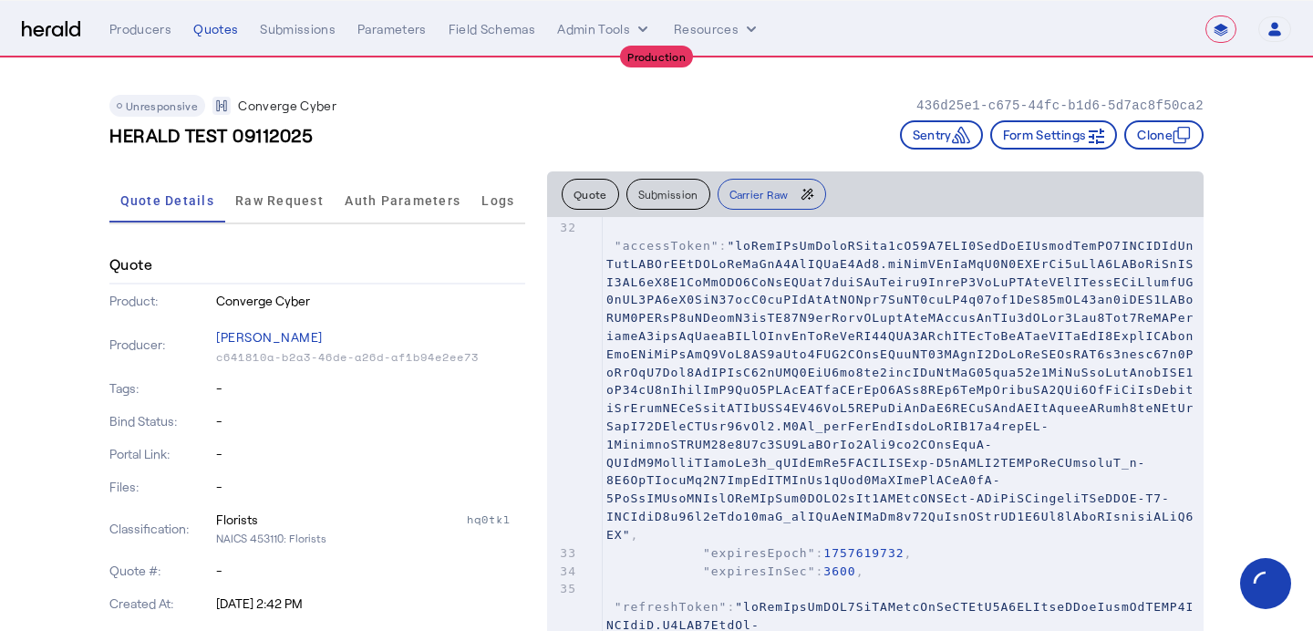
scroll to position [681, 0]
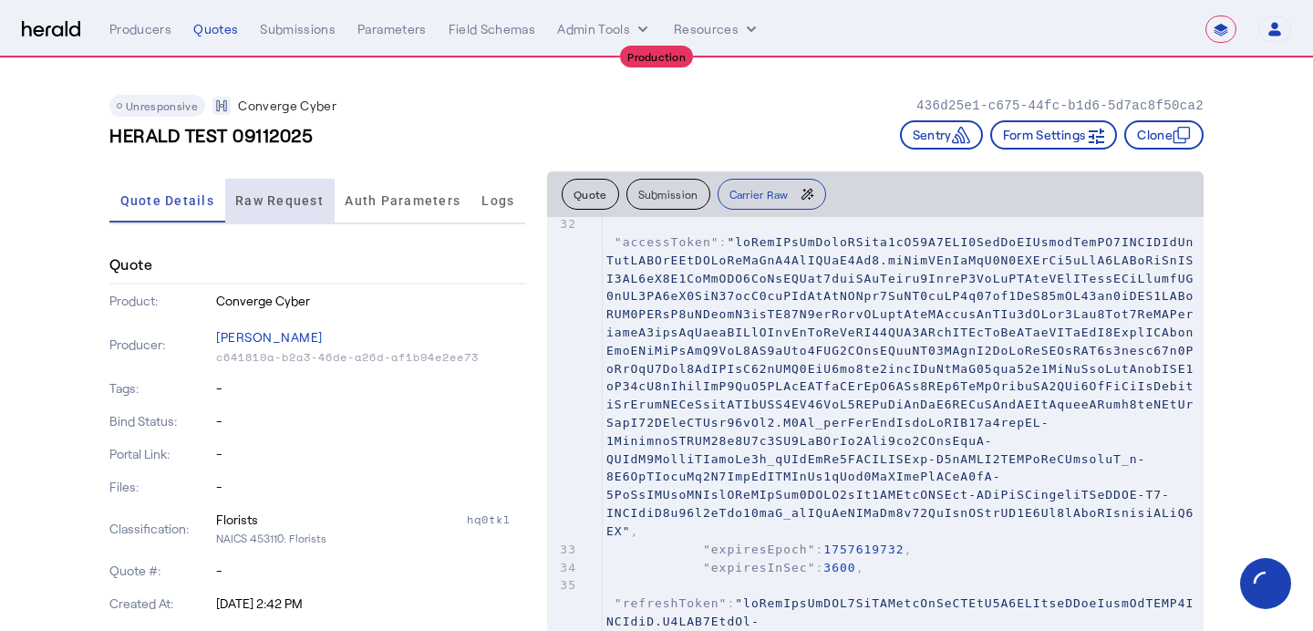
click at [259, 191] on span "Raw Request" at bounding box center [279, 201] width 88 height 44
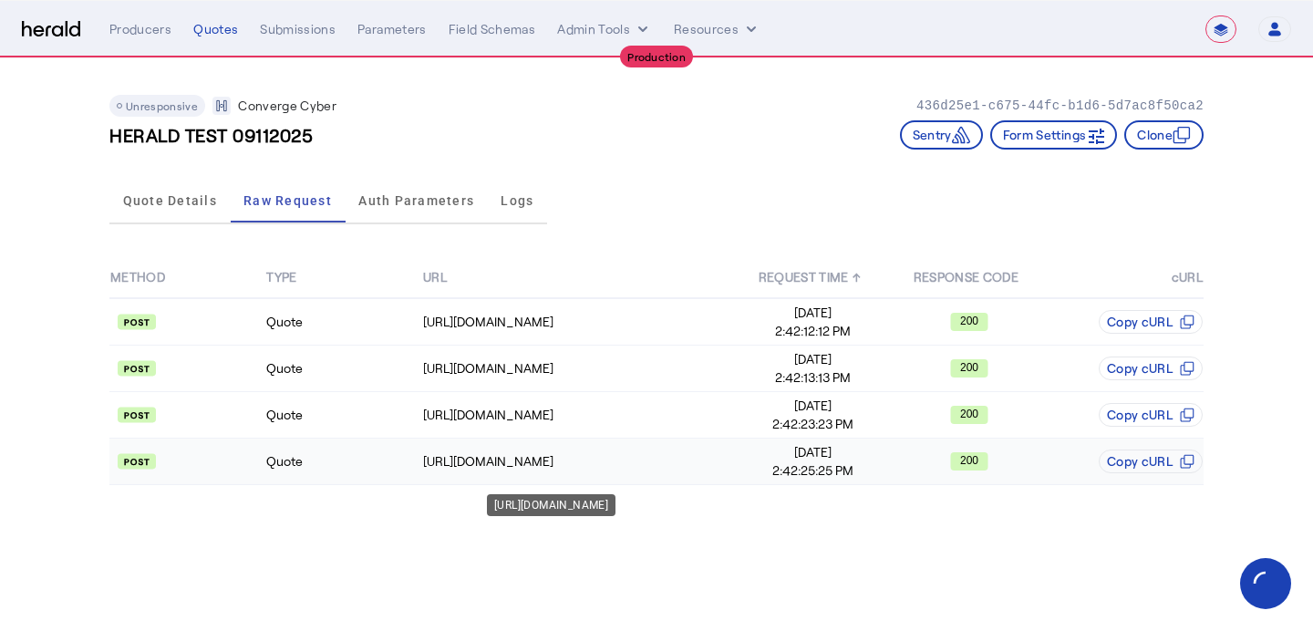
click at [680, 458] on div "https://api.convergeins.com/graphql" at bounding box center [578, 461] width 311 height 18
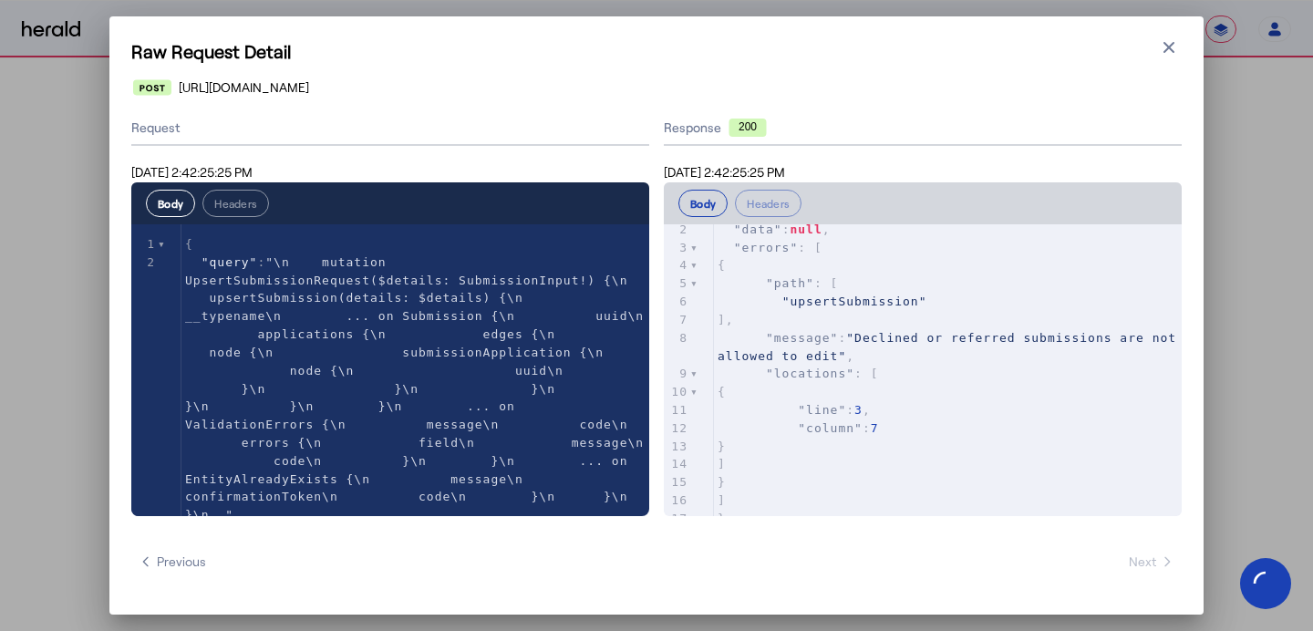
scroll to position [0, 0]
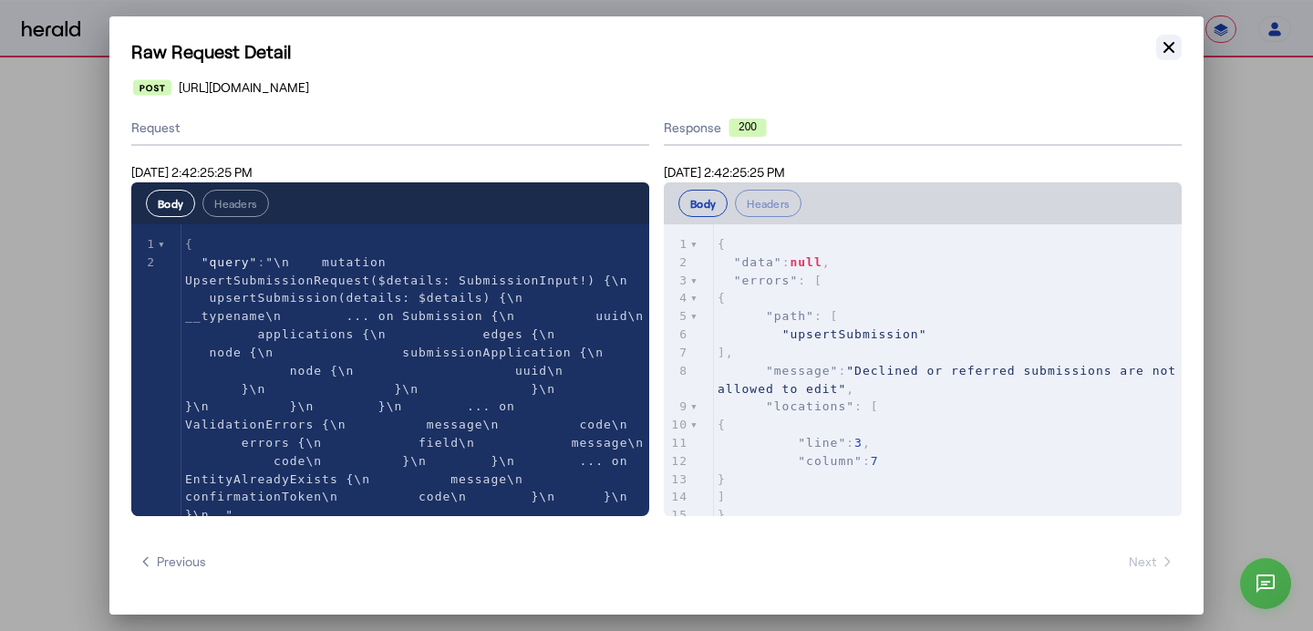
click at [1174, 43] on icon "button" at bounding box center [1169, 47] width 11 height 11
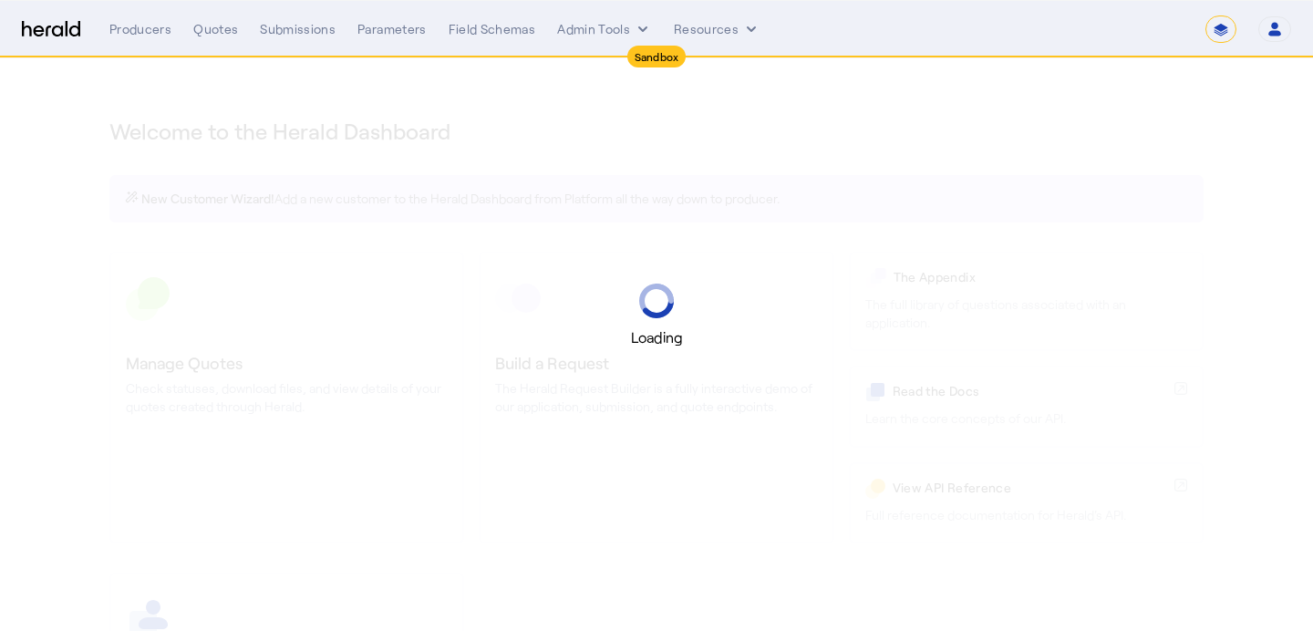
select select "*******"
select select "pfm_2v8p_herald_api"
click at [1208, 29] on select "**********" at bounding box center [1221, 29] width 31 height 27
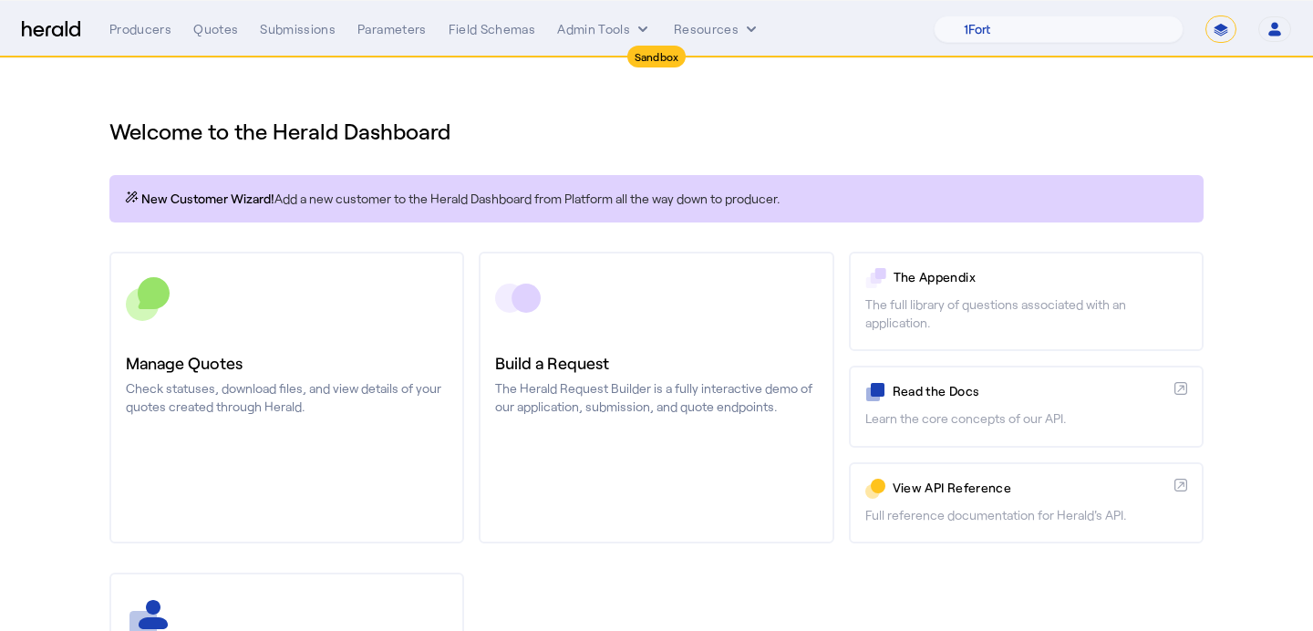
select select "**********"
click at [1206, 16] on select "**********" at bounding box center [1221, 29] width 31 height 27
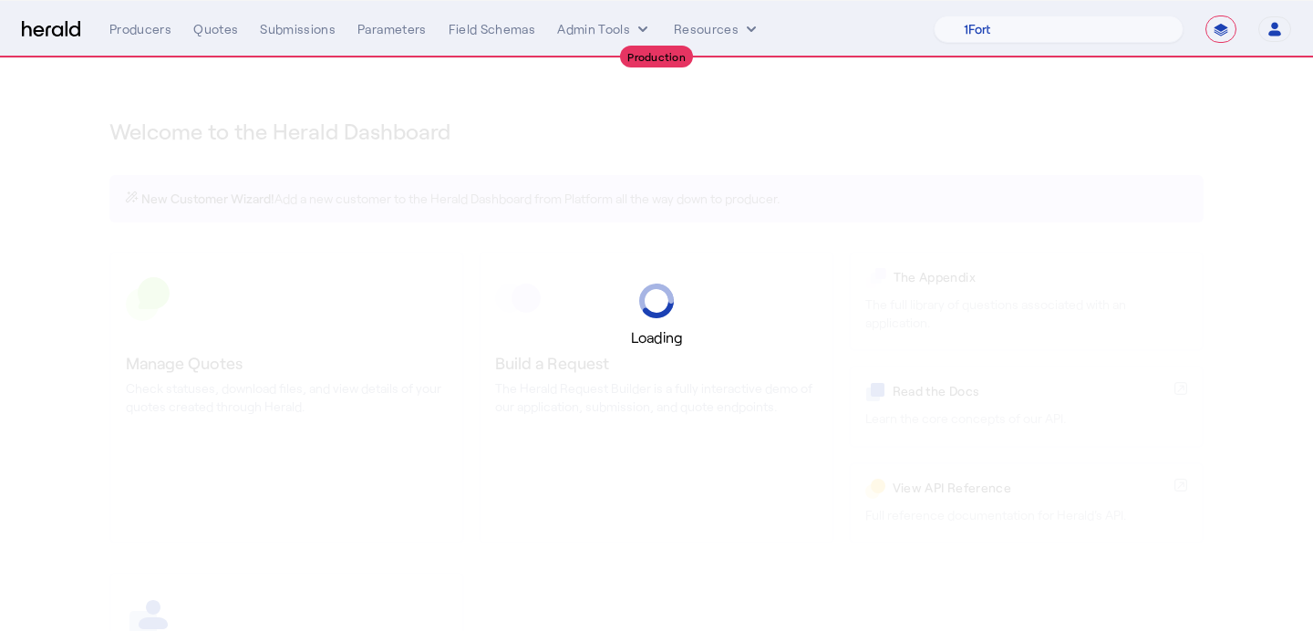
click at [549, 36] on div "Producers Quotes Submissions Parameters Field Schemas Admin Tools Resources" at bounding box center [521, 29] width 824 height 18
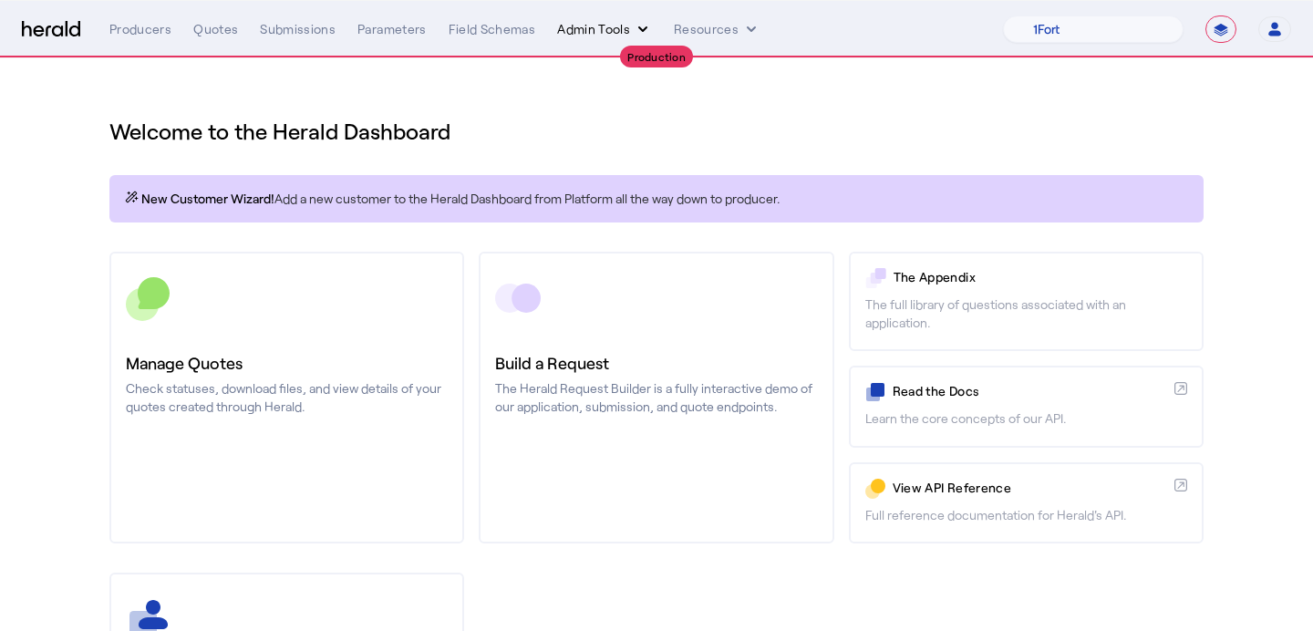
click at [575, 30] on button "Admin Tools" at bounding box center [604, 29] width 95 height 18
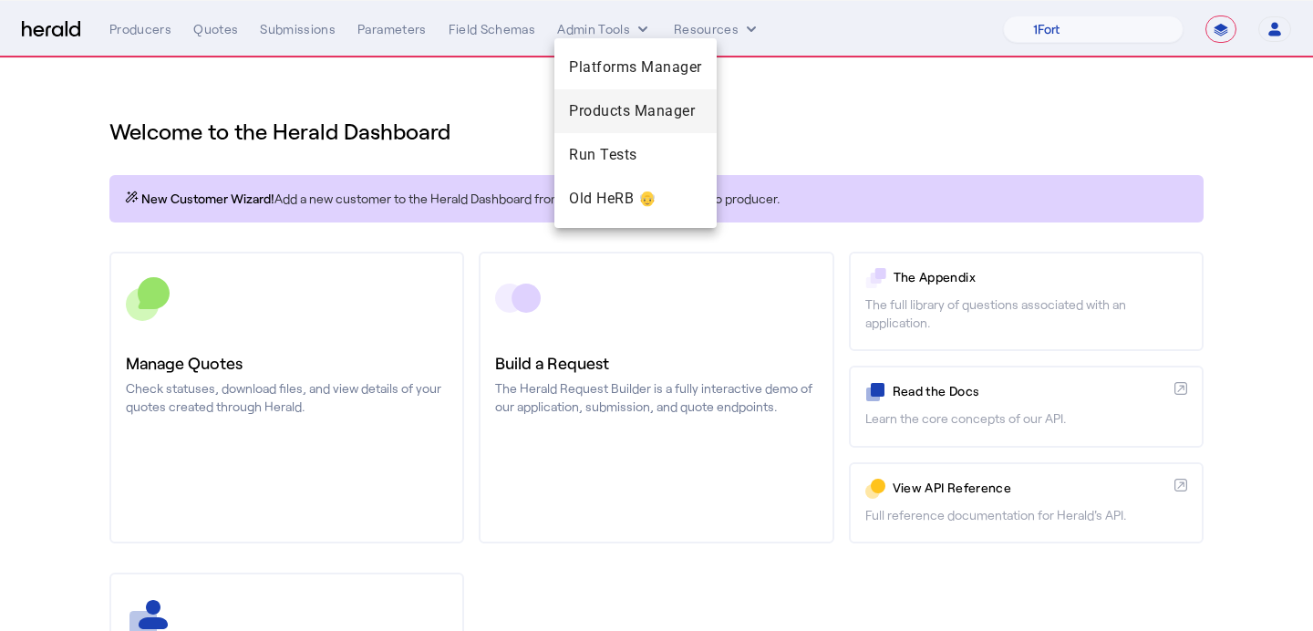
click at [581, 102] on span "Products Manager" at bounding box center [635, 111] width 133 height 22
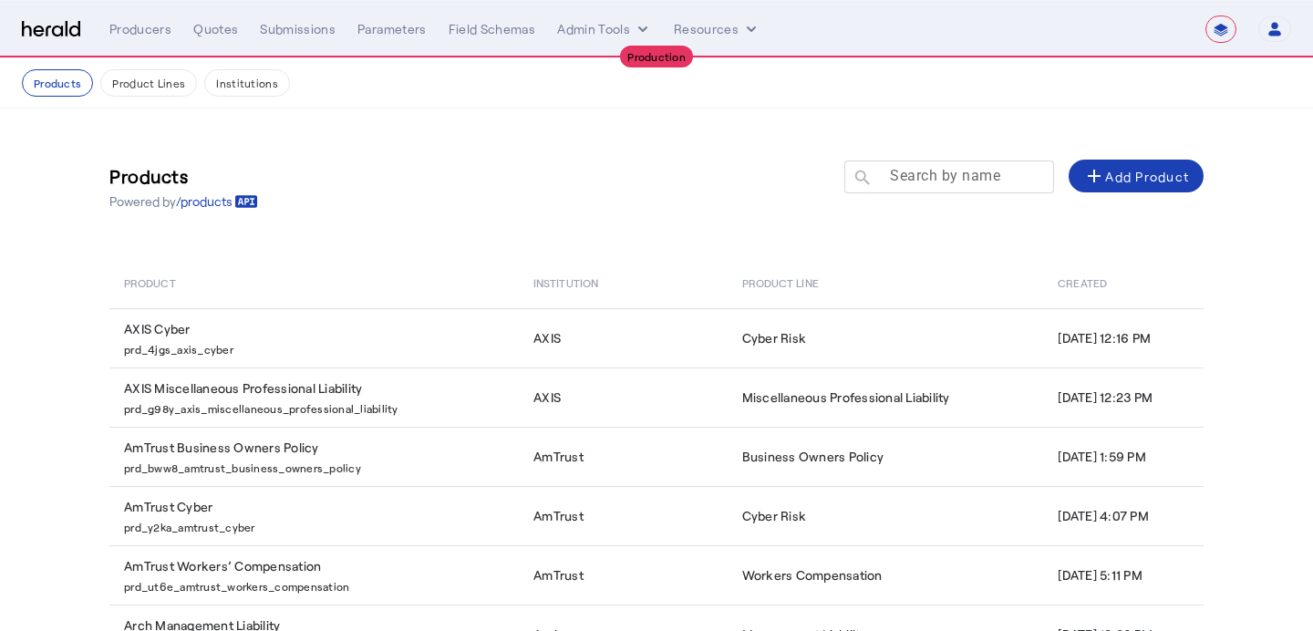
click at [938, 179] on mat-label "Search by name" at bounding box center [945, 175] width 110 height 17
click at [938, 179] on input "Search by name" at bounding box center [957, 176] width 164 height 22
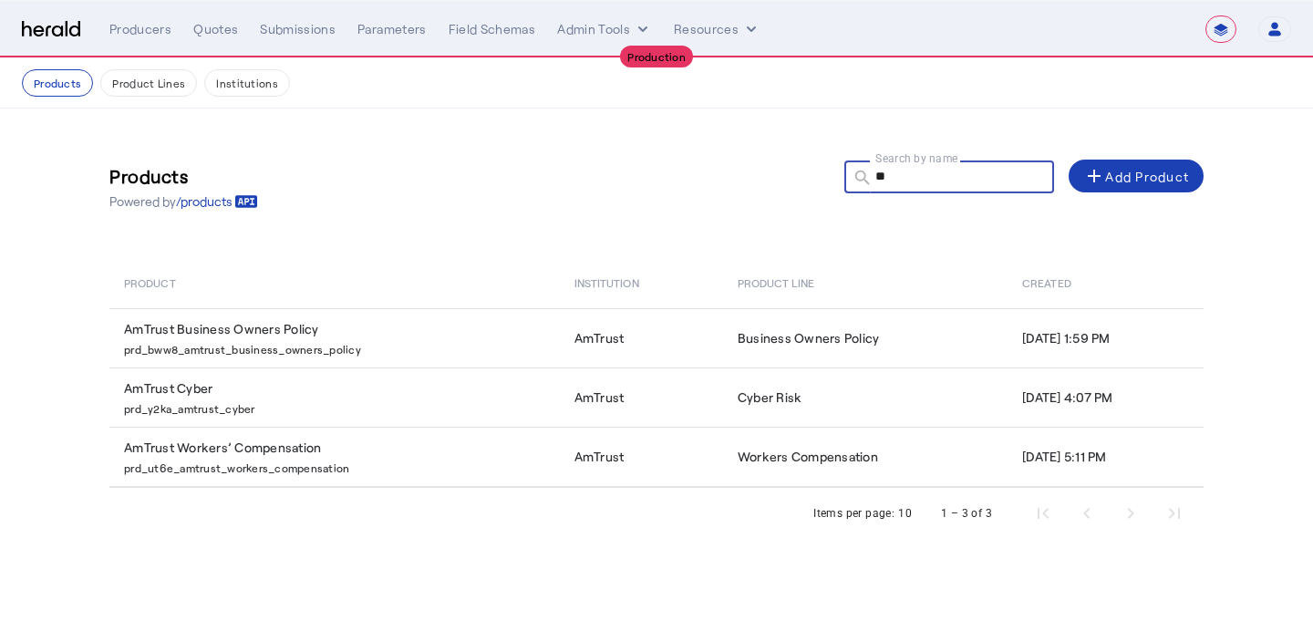
type input "*"
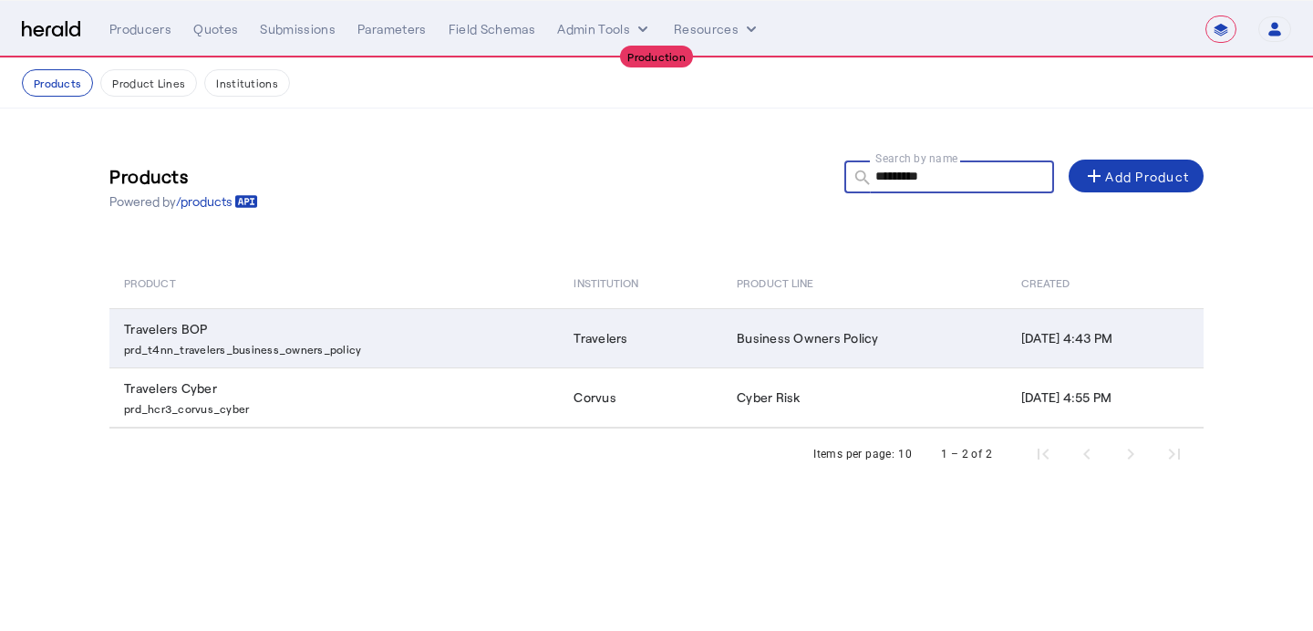
type input "*********"
click at [559, 335] on td "Travelers" at bounding box center [640, 337] width 163 height 59
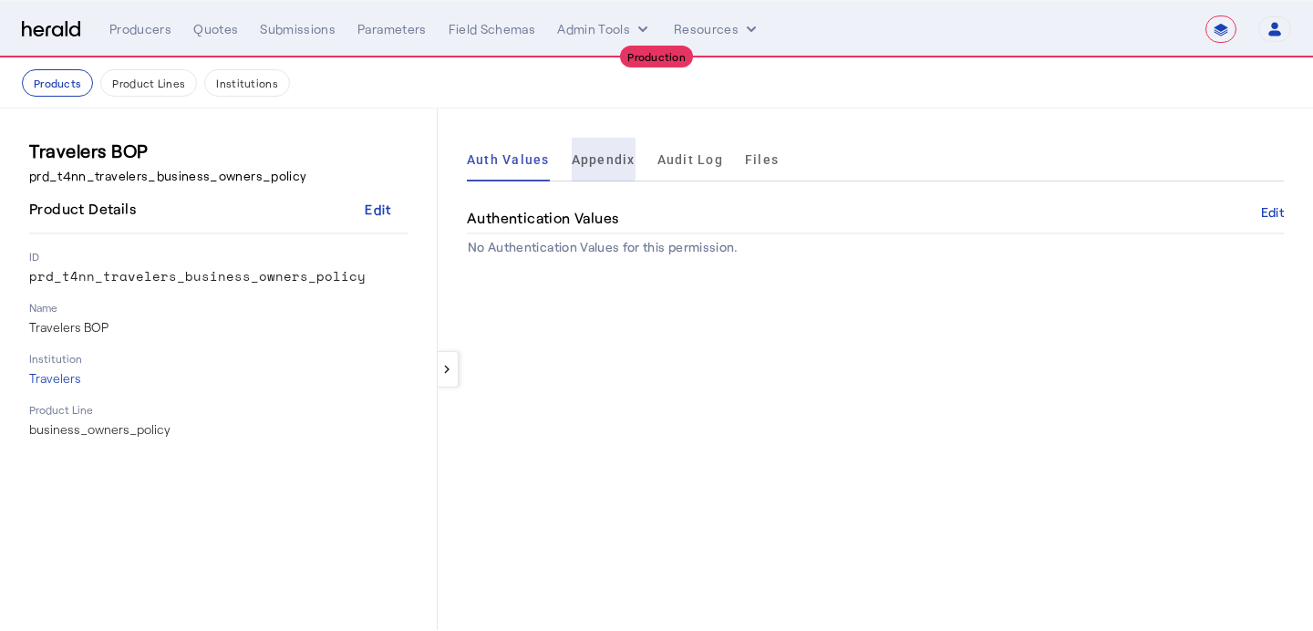
click at [595, 154] on span "Appendix" at bounding box center [604, 159] width 64 height 13
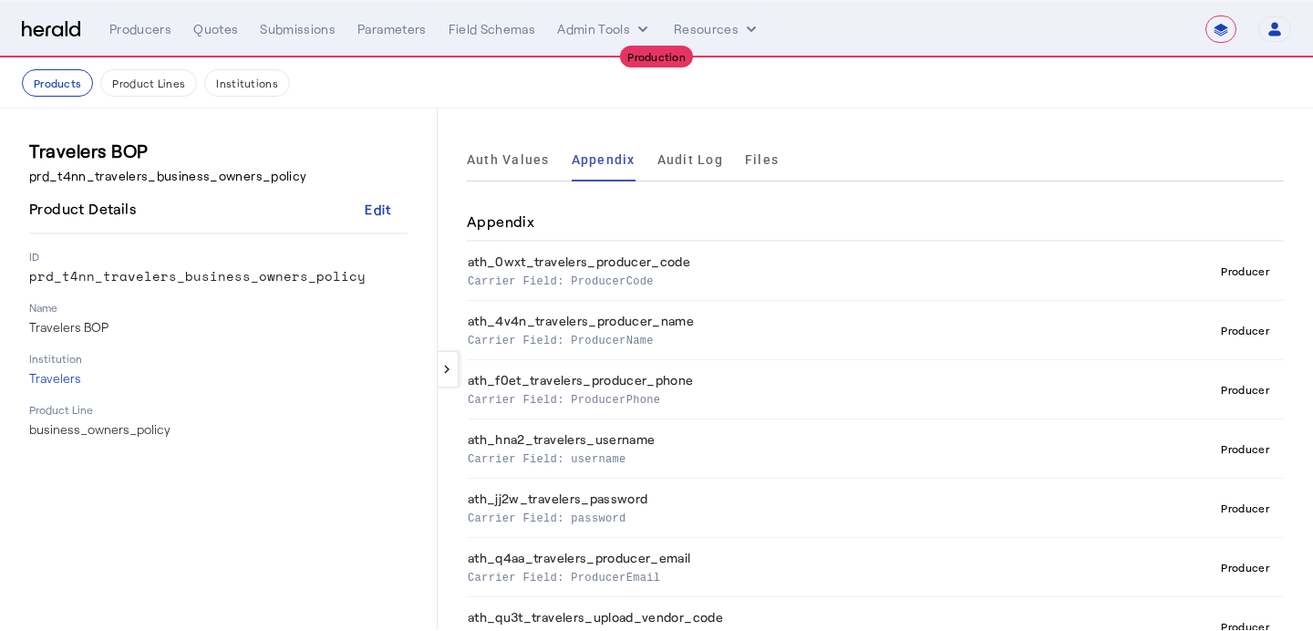
scroll to position [26, 0]
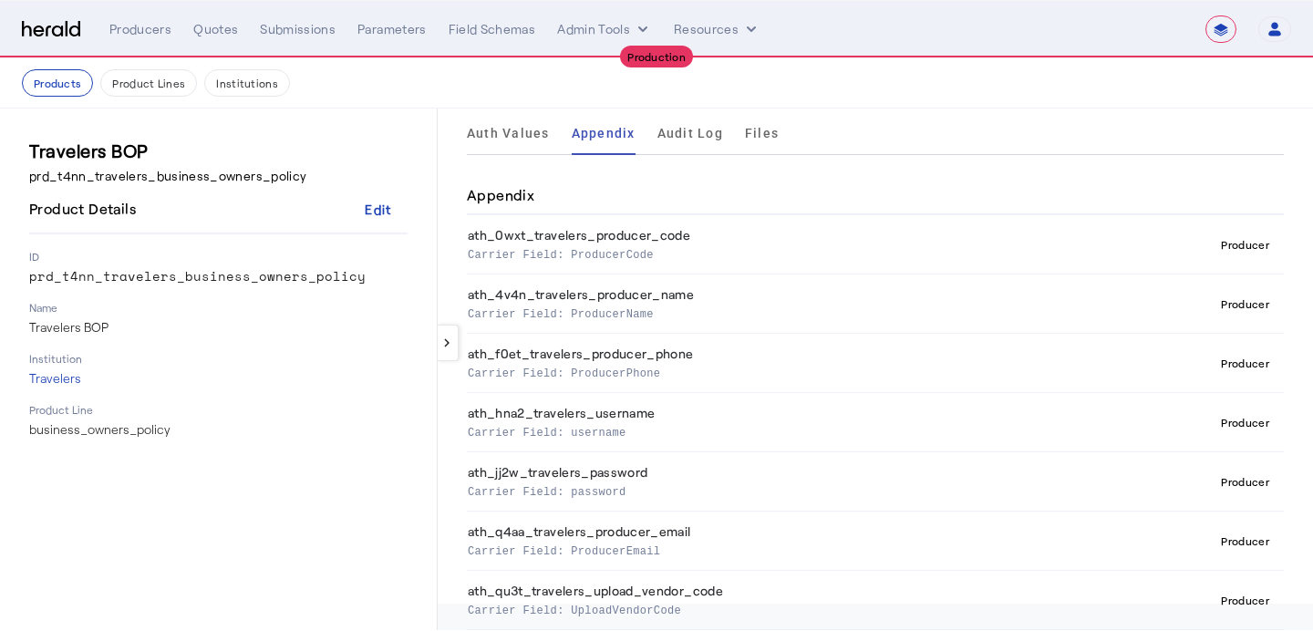
drag, startPoint x: 692, startPoint y: 609, endPoint x: 464, endPoint y: 241, distance: 433.2
click at [464, 241] on div "keyboard_arrow_left Auth Values Appendix Audit Log Files Appendix ath_0wxt_trav…" at bounding box center [875, 343] width 875 height 522
copy tbody "ath_0wxt_travelers_producer_code Carrier Field: ProducerCode Producer ath_4v4n_…"
click at [141, 23] on div "Producers" at bounding box center [140, 29] width 62 height 18
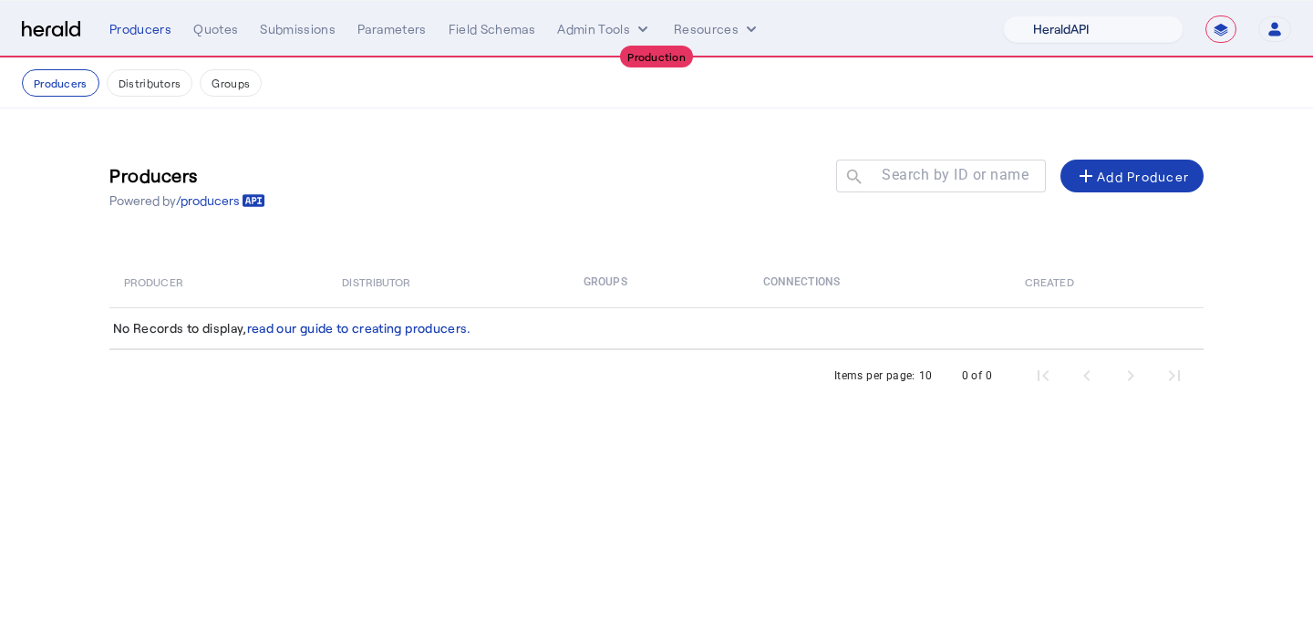
click at [1144, 26] on select "1Fort Affinity Risk Billy BindHQ Bunker CRC Campus Coverage Citadel Fifthwall F…" at bounding box center [1093, 29] width 181 height 27
select select "pfm_1vyo_affinityrisk"
click at [1003, 16] on select "1Fort Affinity Risk Billy BindHQ Bunker CRC Campus Coverage Citadel Fifthwall F…" at bounding box center [1093, 29] width 181 height 27
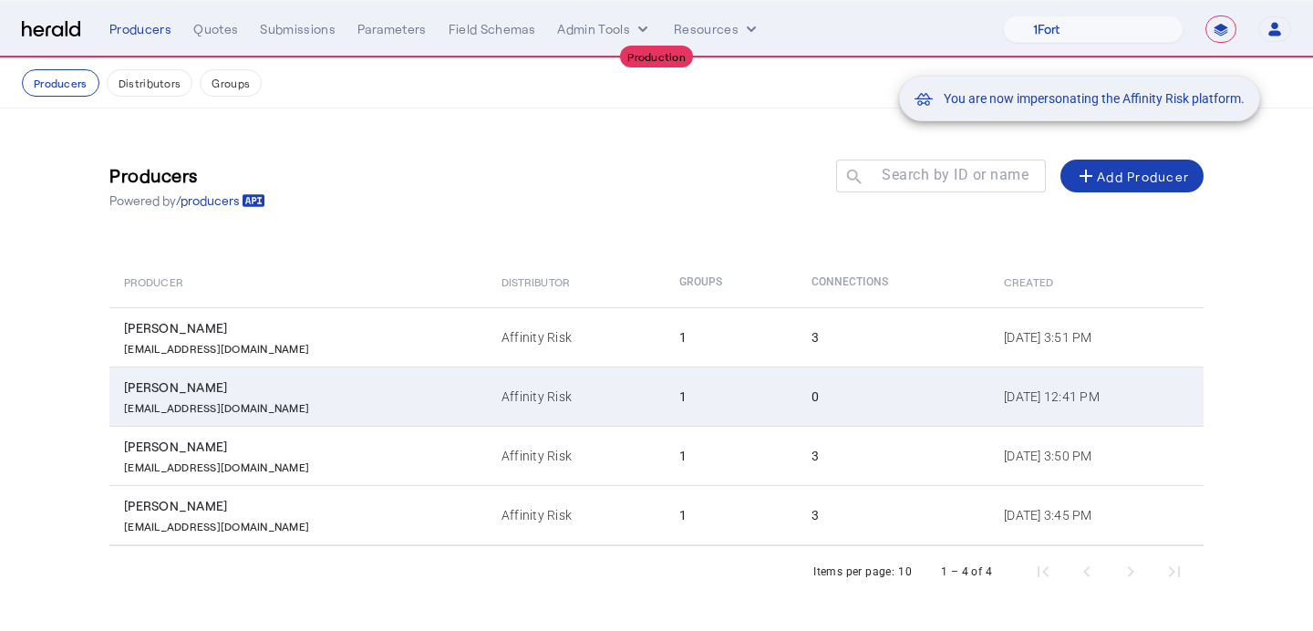
click at [797, 378] on td "0" at bounding box center [893, 396] width 192 height 59
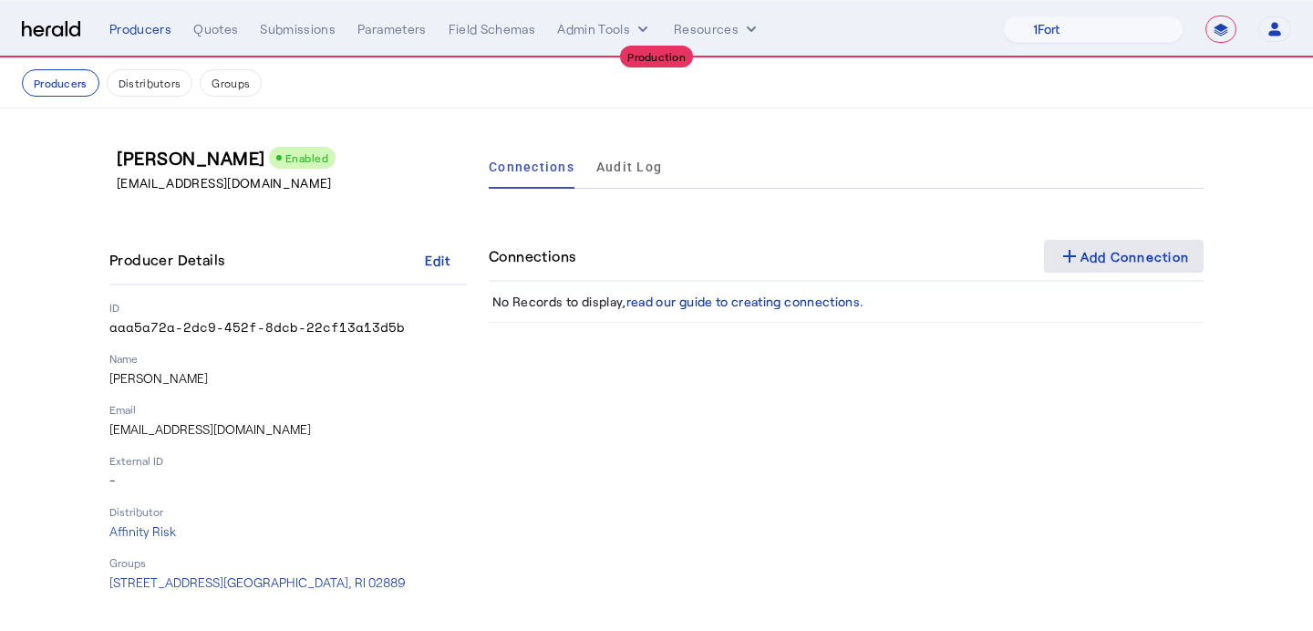
click at [1064, 258] on mat-icon "add" at bounding box center [1070, 256] width 22 height 22
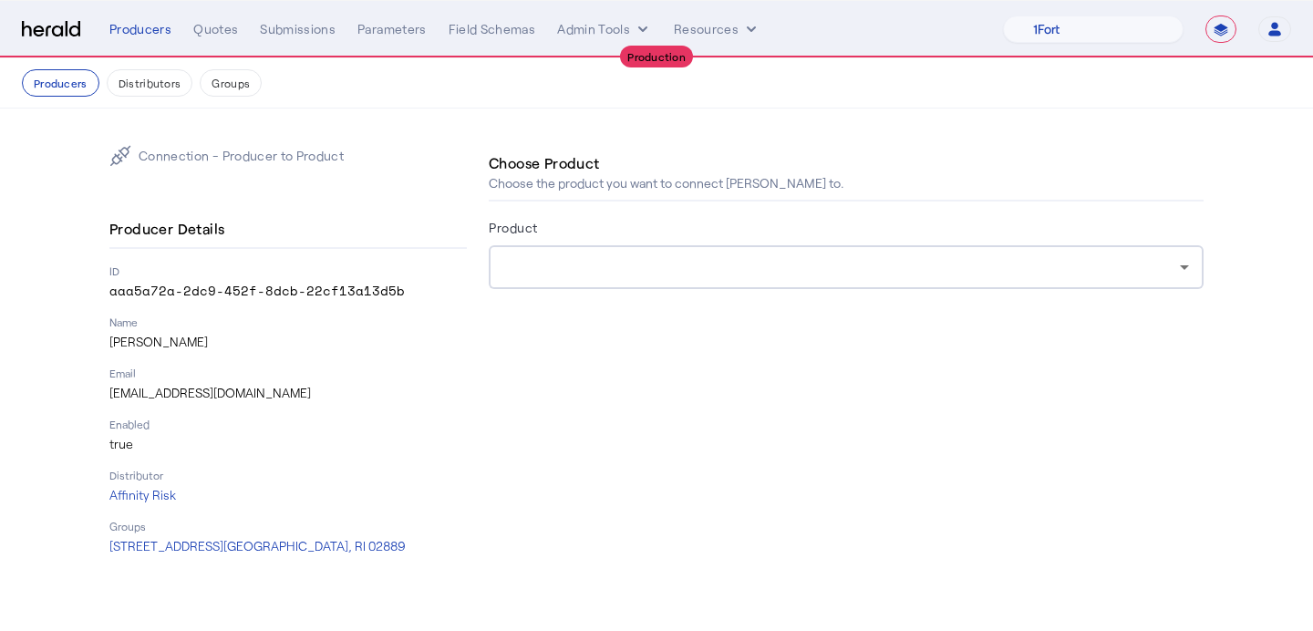
click at [849, 285] on div at bounding box center [846, 267] width 686 height 44
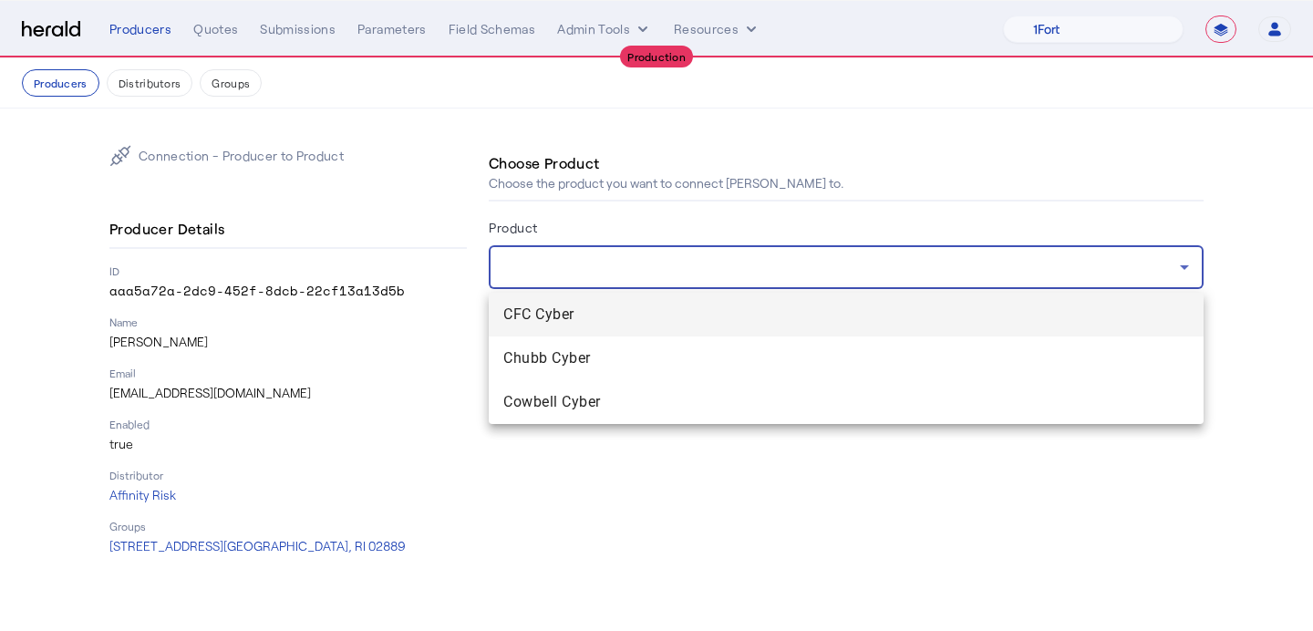
click at [879, 224] on div at bounding box center [656, 315] width 1313 height 631
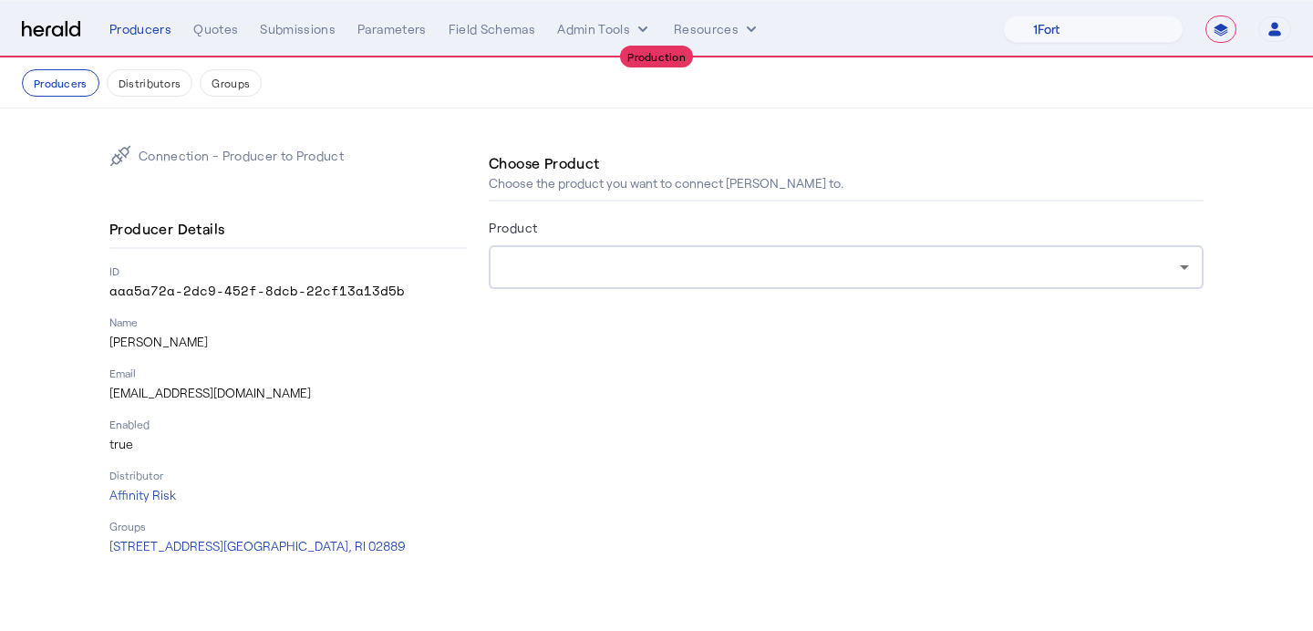
click at [597, 16] on div "**********" at bounding box center [700, 29] width 1182 height 27
click at [597, 17] on div "**********" at bounding box center [700, 29] width 1182 height 27
click at [597, 22] on button "Admin Tools" at bounding box center [604, 29] width 95 height 18
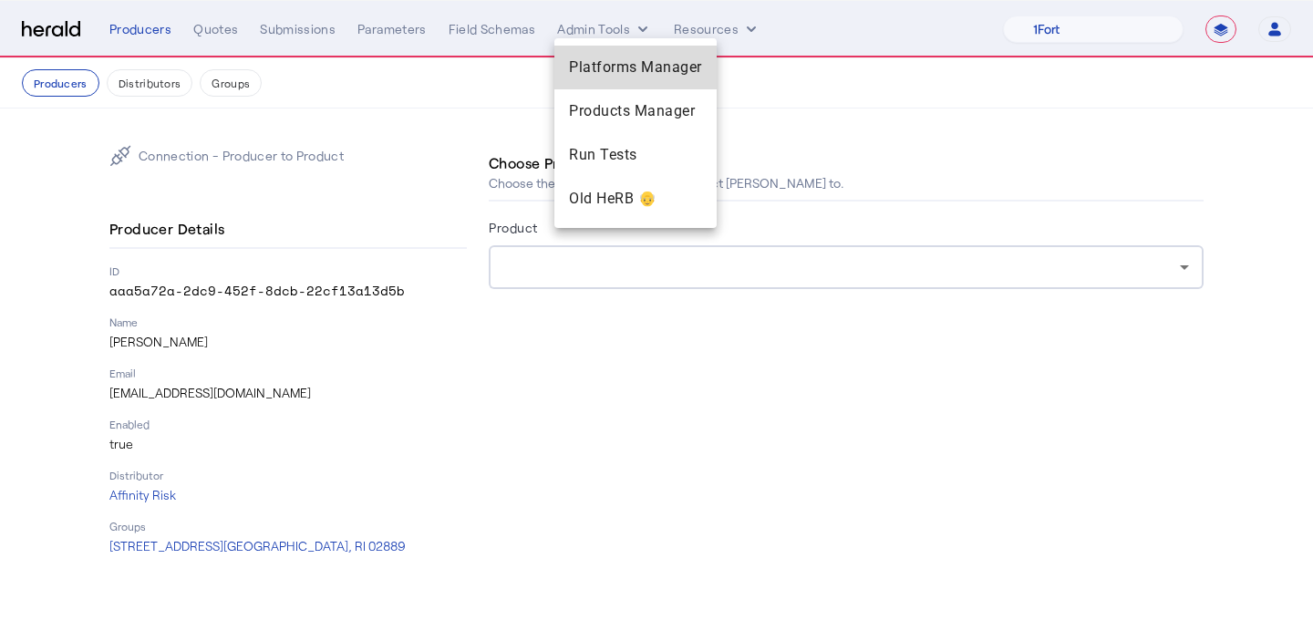
click at [592, 57] on span "Platforms Manager" at bounding box center [635, 68] width 133 height 22
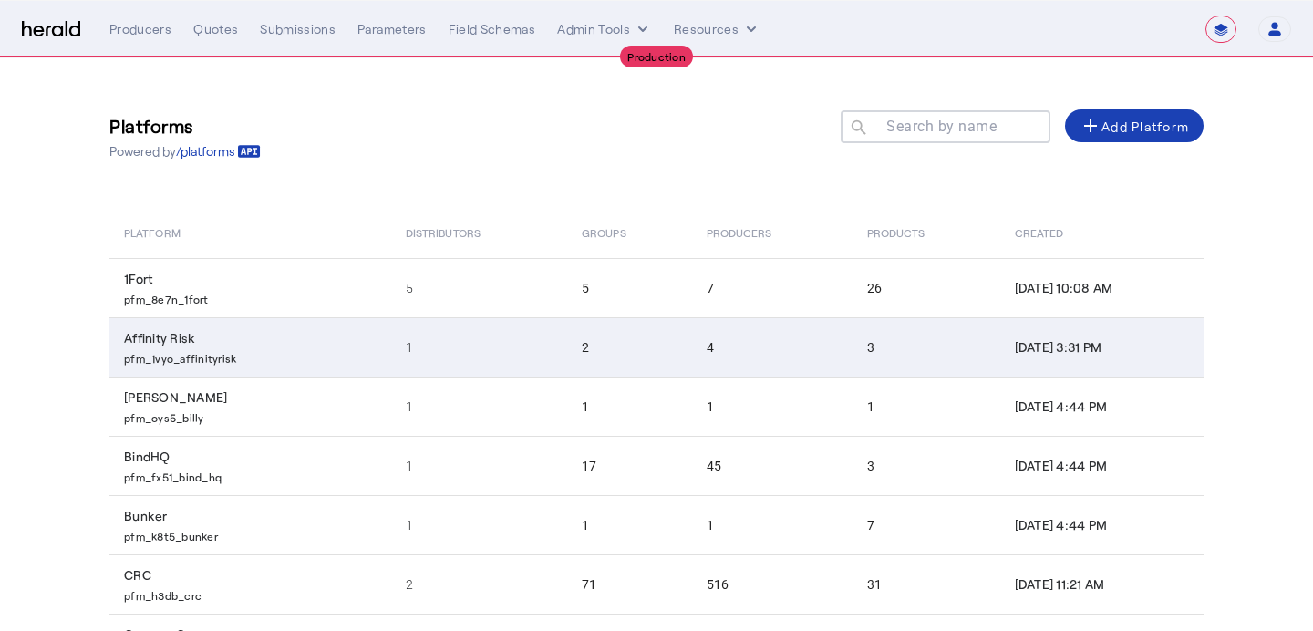
click at [637, 346] on td "2" at bounding box center [629, 346] width 124 height 59
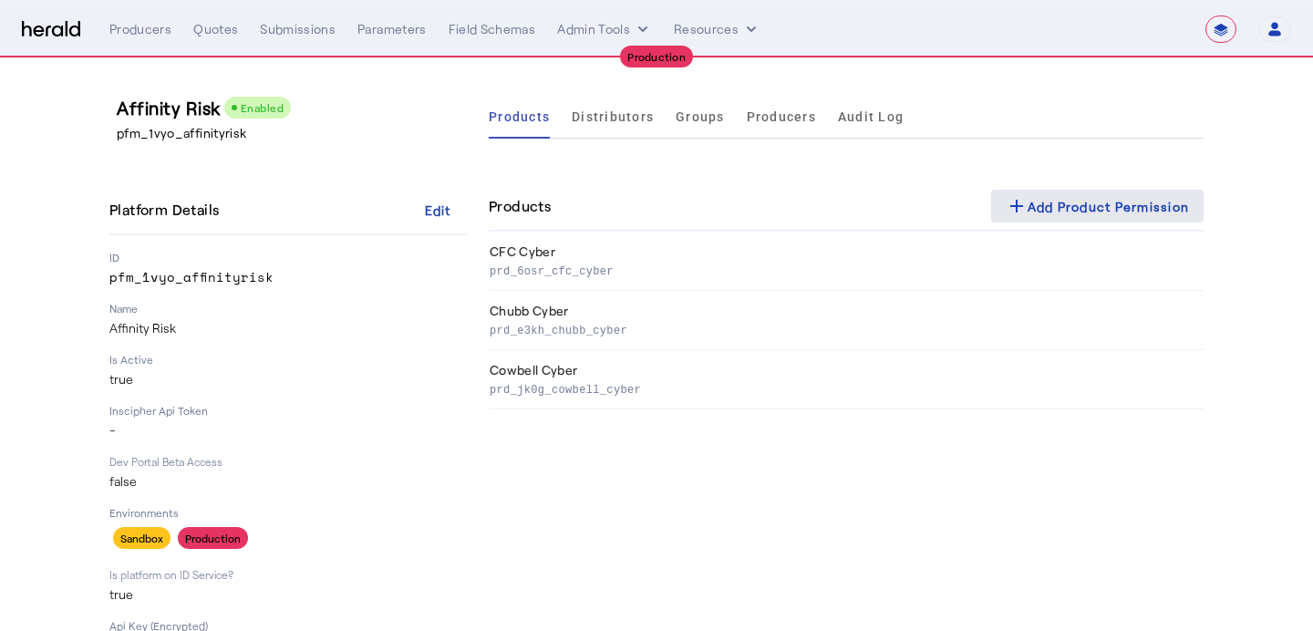
click at [1072, 223] on span at bounding box center [1097, 206] width 213 height 44
select select "pfm_1vyo_affinityrisk"
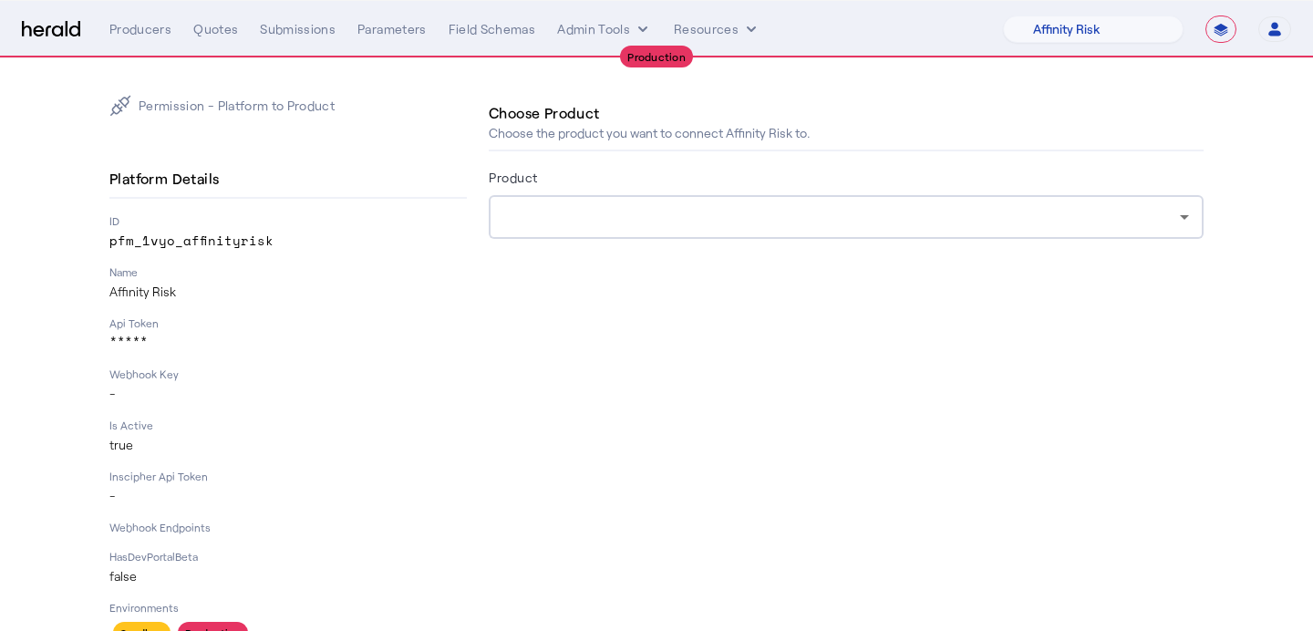
click at [748, 231] on div at bounding box center [846, 217] width 686 height 44
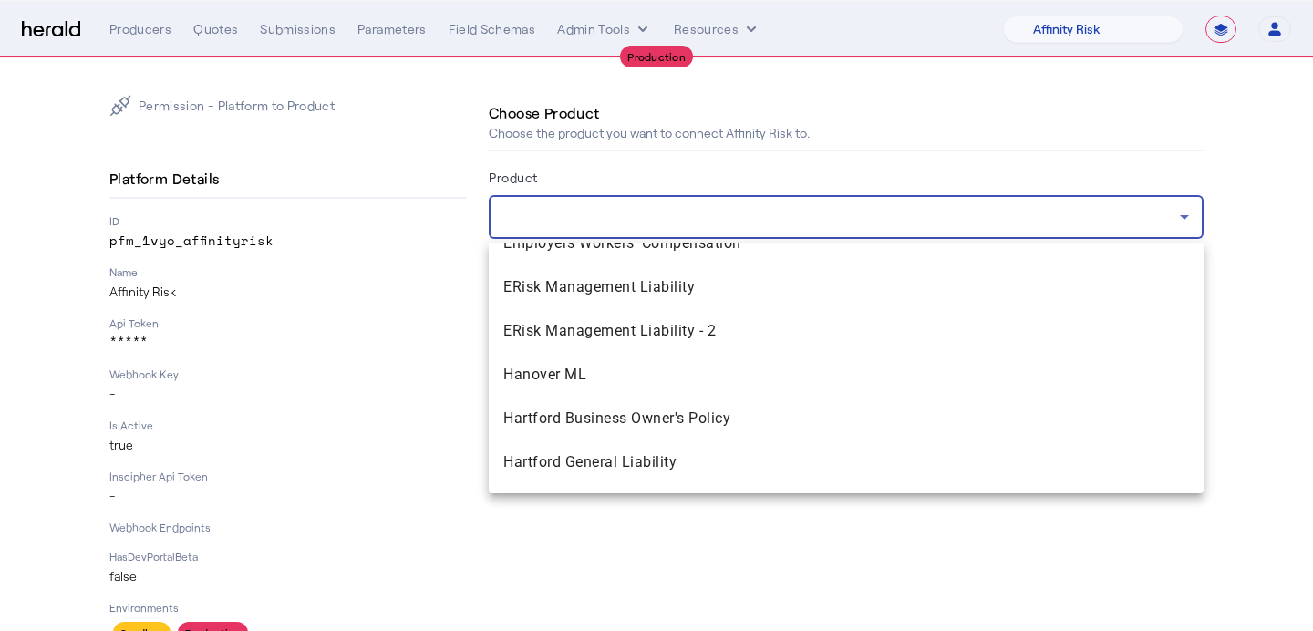
scroll to position [2288, 0]
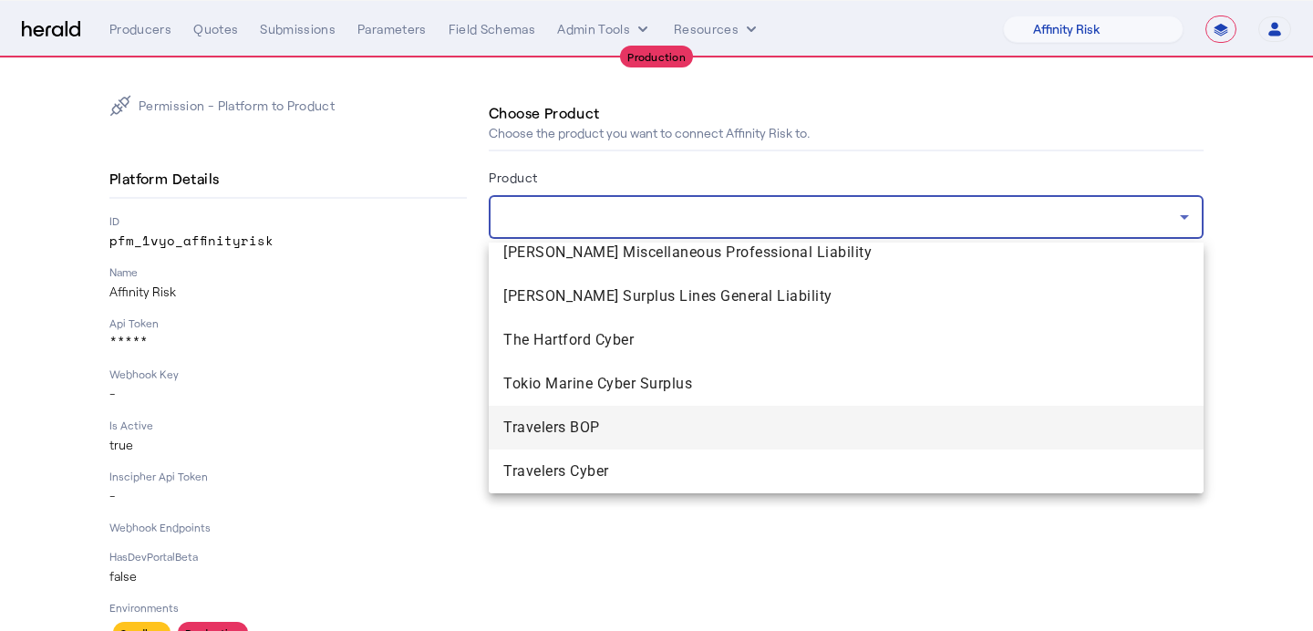
click at [681, 426] on span "Travelers BOP" at bounding box center [846, 428] width 686 height 22
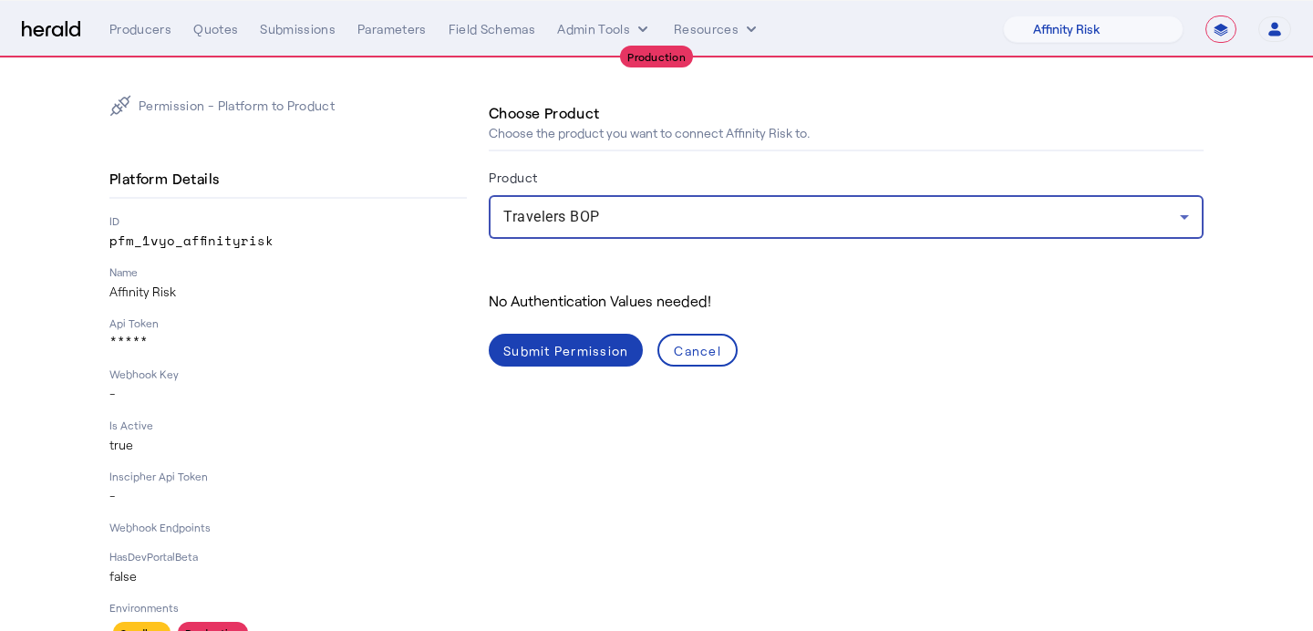
click at [578, 348] on div "Submit Permission" at bounding box center [565, 350] width 125 height 19
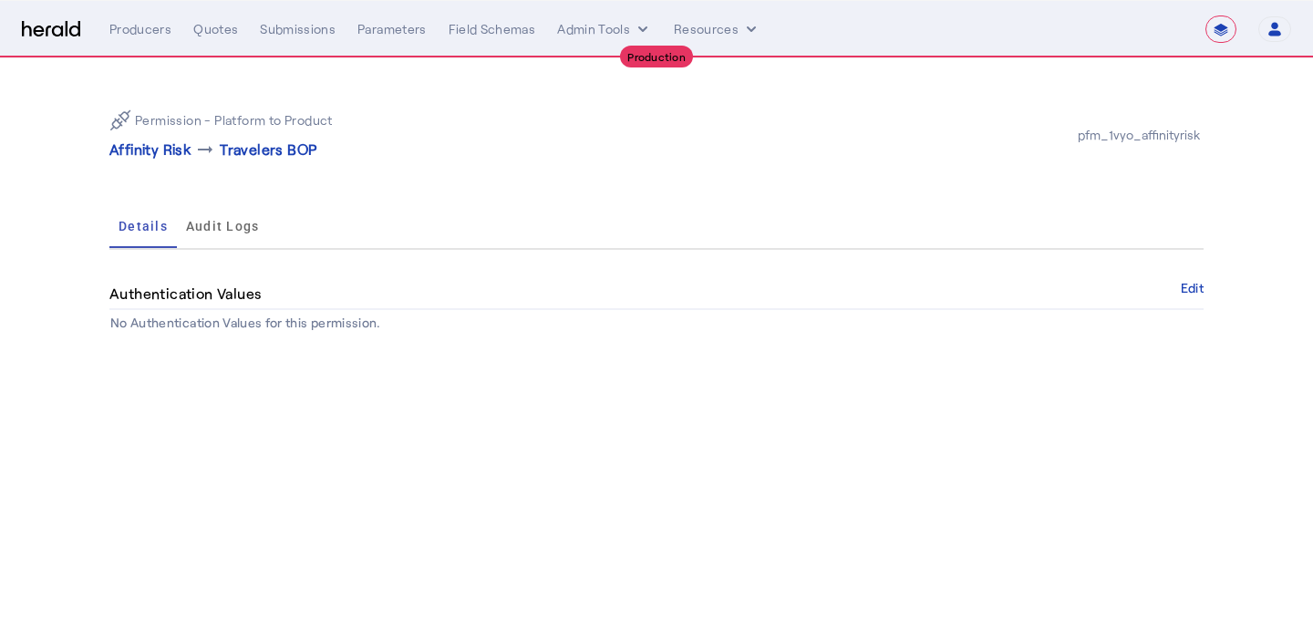
click at [169, 154] on p "Affinity Risk" at bounding box center [149, 150] width 81 height 22
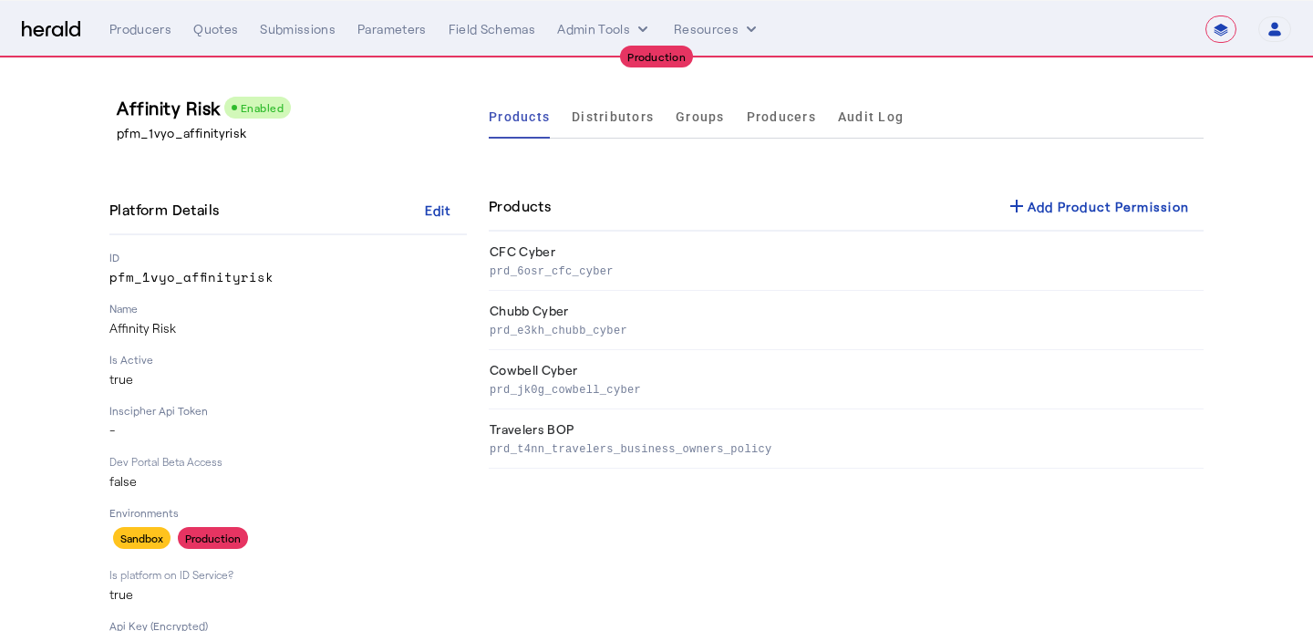
click at [140, 42] on div "**********" at bounding box center [700, 29] width 1182 height 27
click at [139, 36] on div "Producers" at bounding box center [140, 29] width 62 height 18
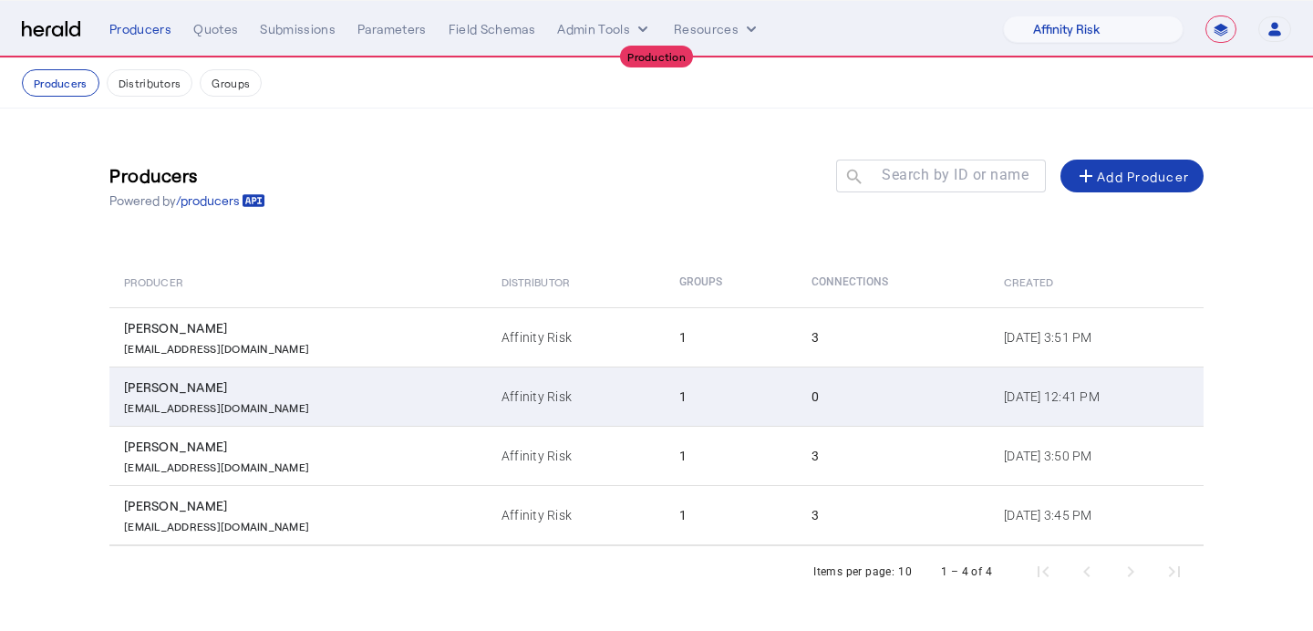
click at [812, 392] on div "0" at bounding box center [897, 397] width 171 height 18
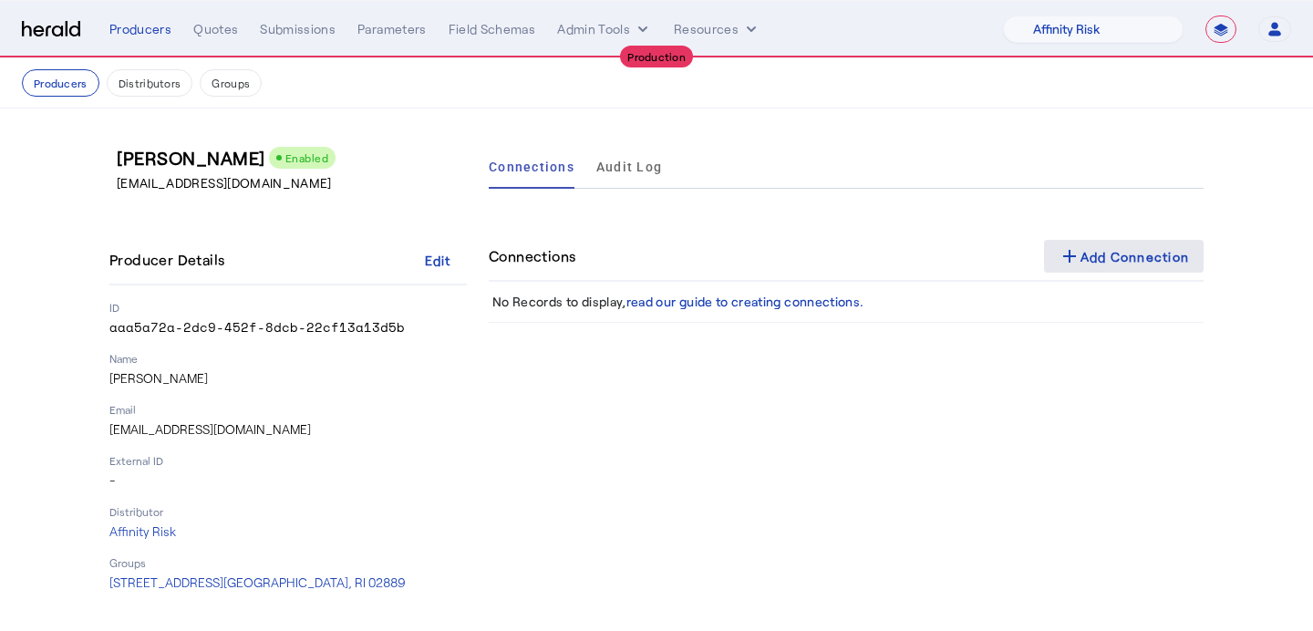
click at [1086, 254] on div "add Add Connection" at bounding box center [1124, 256] width 131 height 22
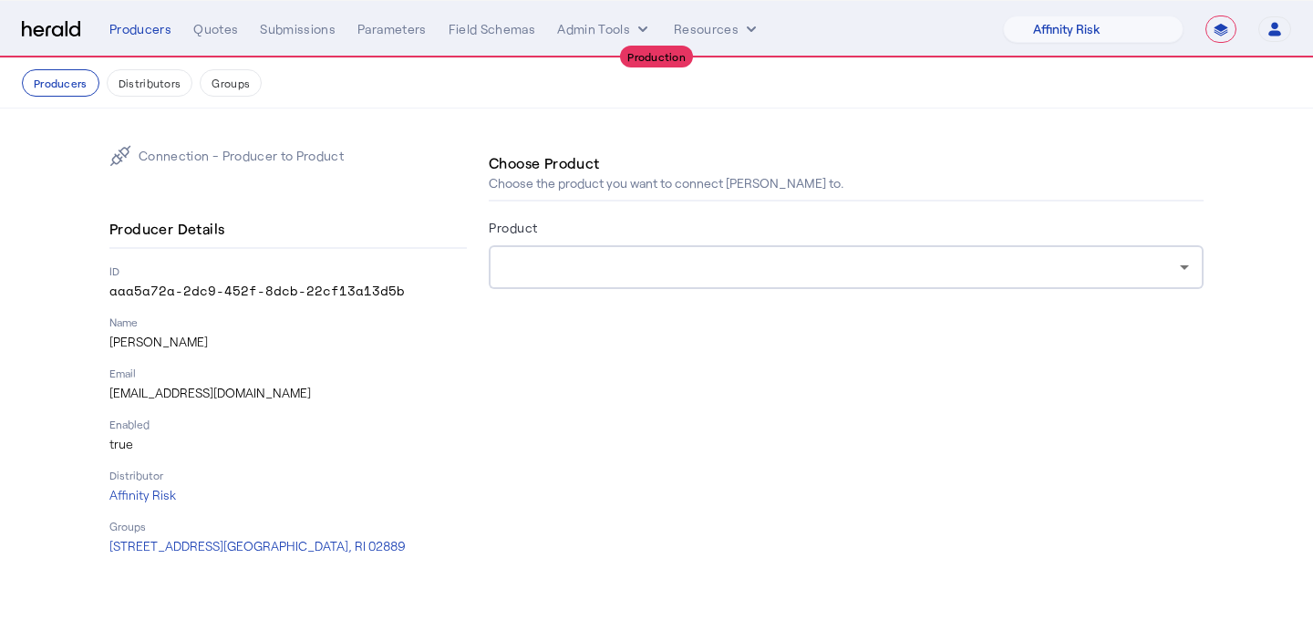
click at [900, 271] on div at bounding box center [841, 267] width 677 height 22
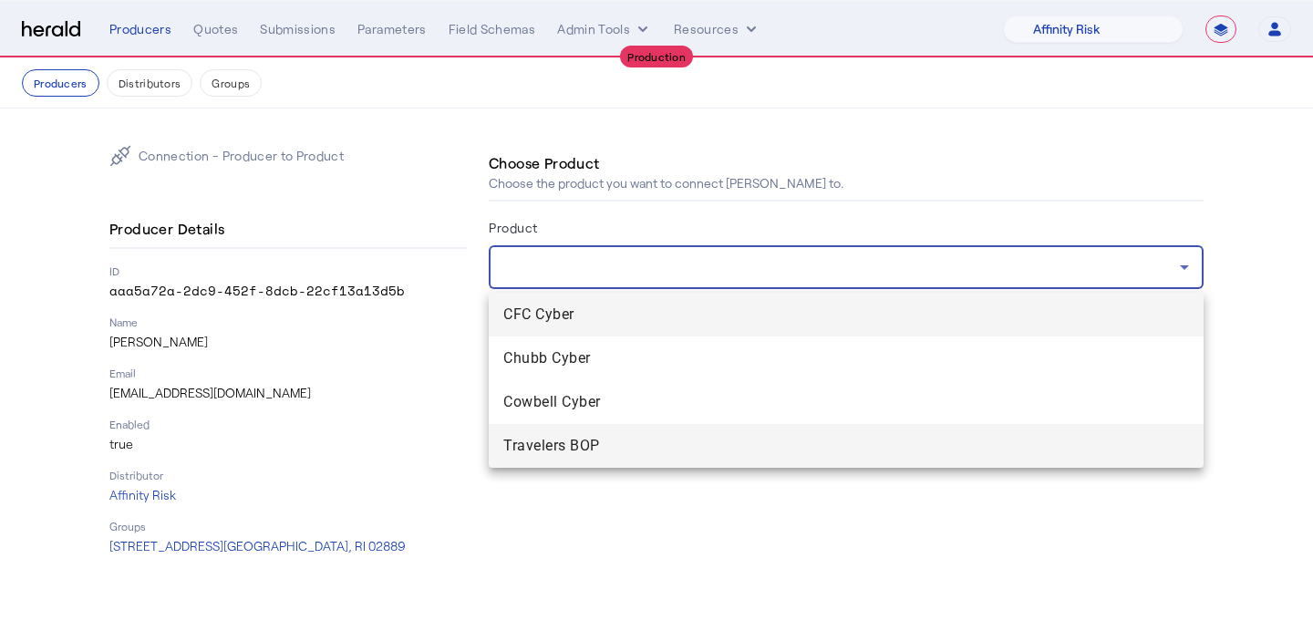
click at [801, 449] on span "Travelers BOP" at bounding box center [846, 446] width 686 height 22
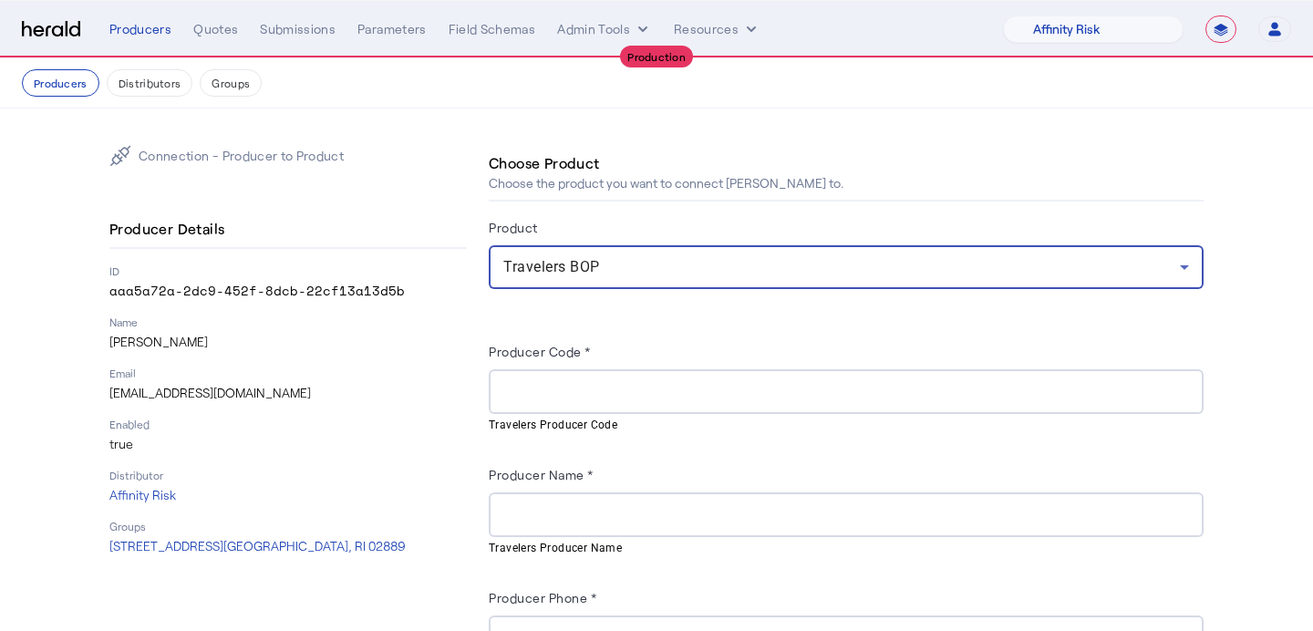
click at [676, 390] on input "Producer Code *" at bounding box center [846, 392] width 686 height 22
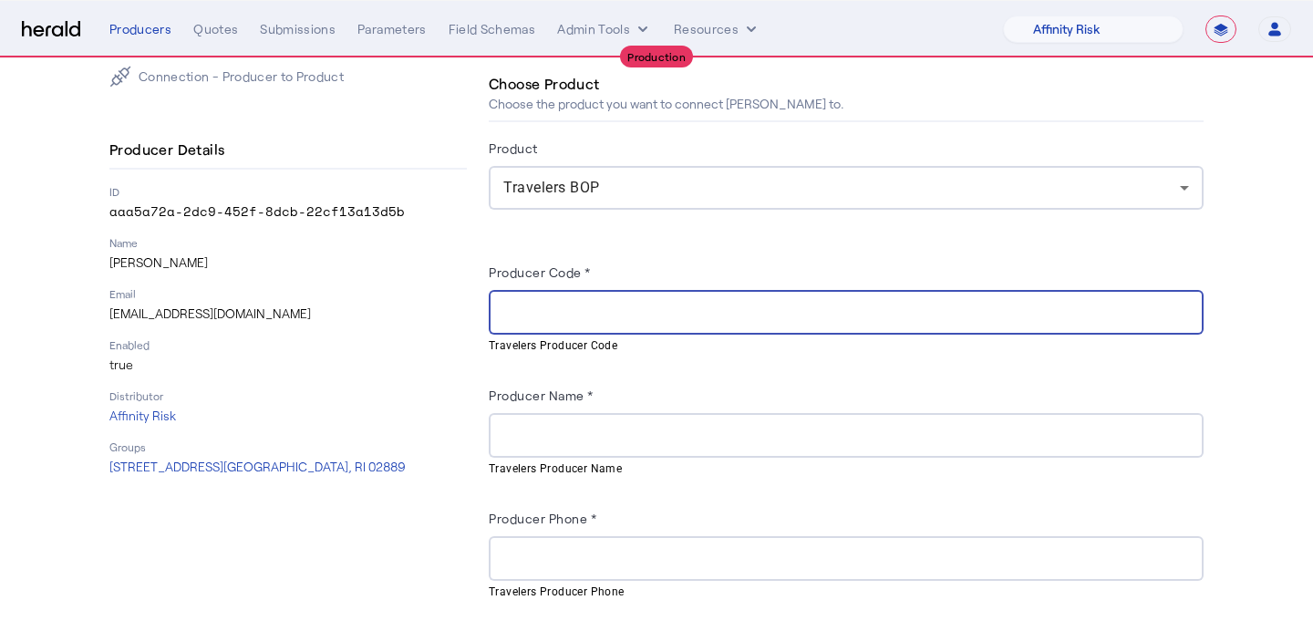
click at [676, 390] on div "Producer Name *" at bounding box center [846, 398] width 715 height 29
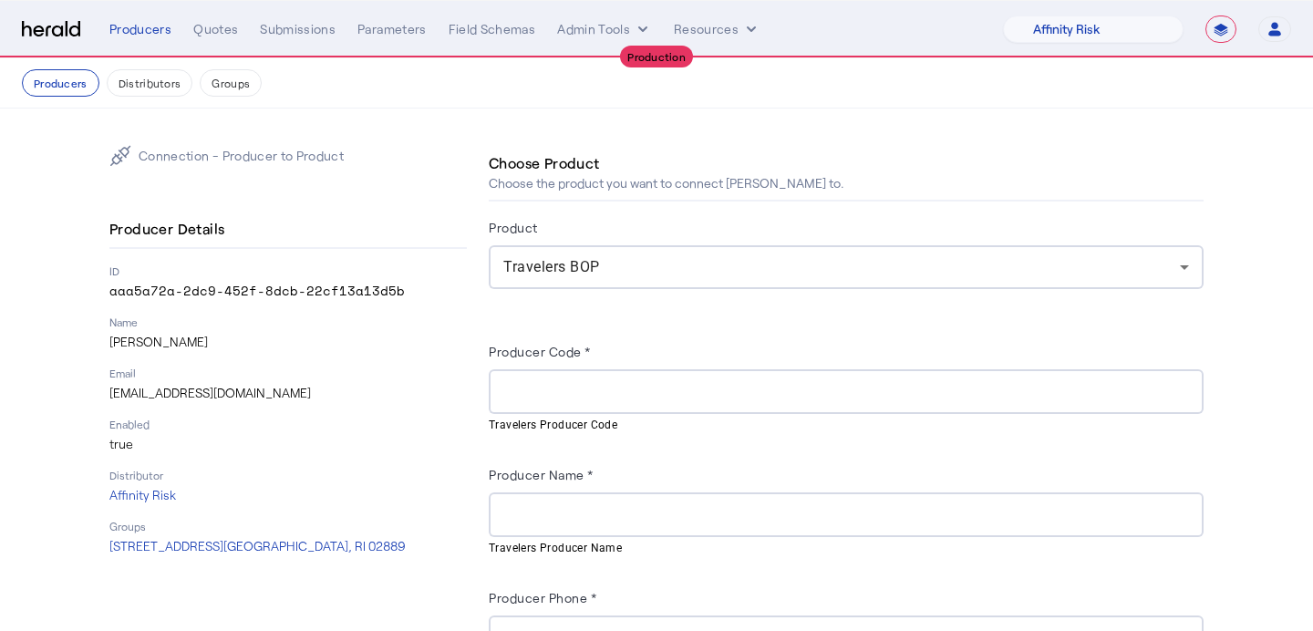
click at [135, 40] on div "**********" at bounding box center [700, 29] width 1182 height 27
click at [135, 32] on div "Producers" at bounding box center [140, 29] width 62 height 18
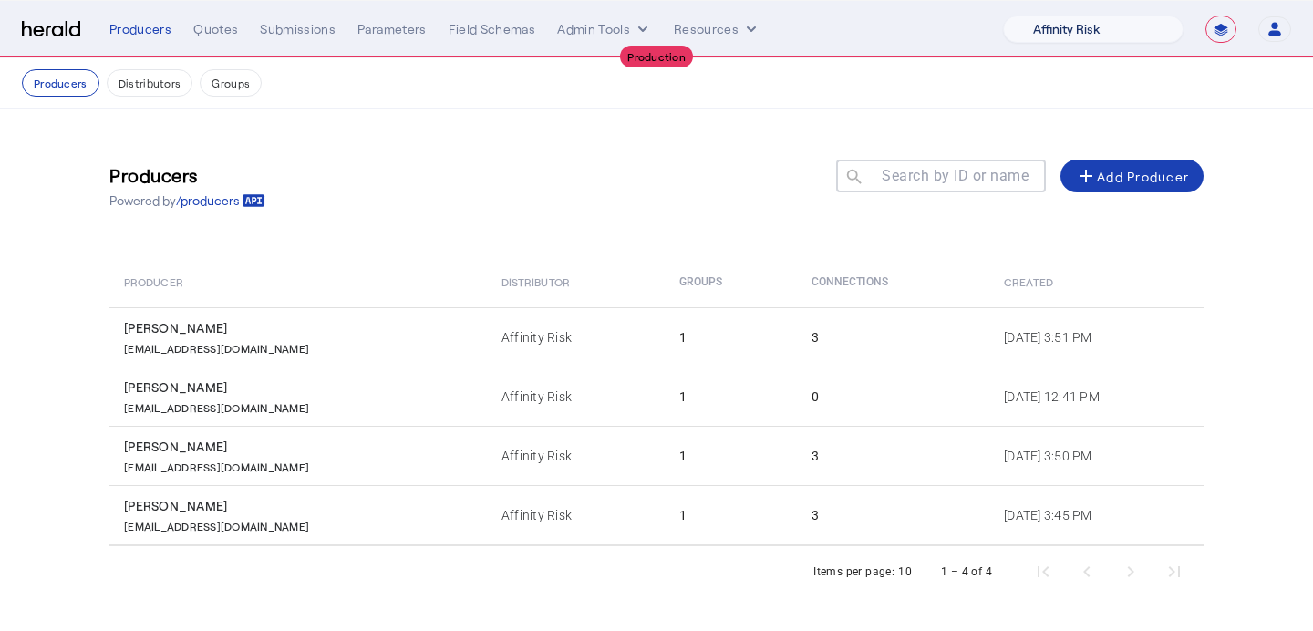
click at [1120, 33] on select "1Fort Affinity Risk Billy BindHQ Bunker CRC Campus Coverage Citadel Fifthwall F…" at bounding box center [1093, 29] width 181 height 27
select select "pfm_lx2v_founder_shield"
click at [1003, 16] on select "1Fort Affinity Risk Billy BindHQ Bunker CRC Campus Coverage Citadel Fifthwall F…" at bounding box center [1093, 29] width 181 height 27
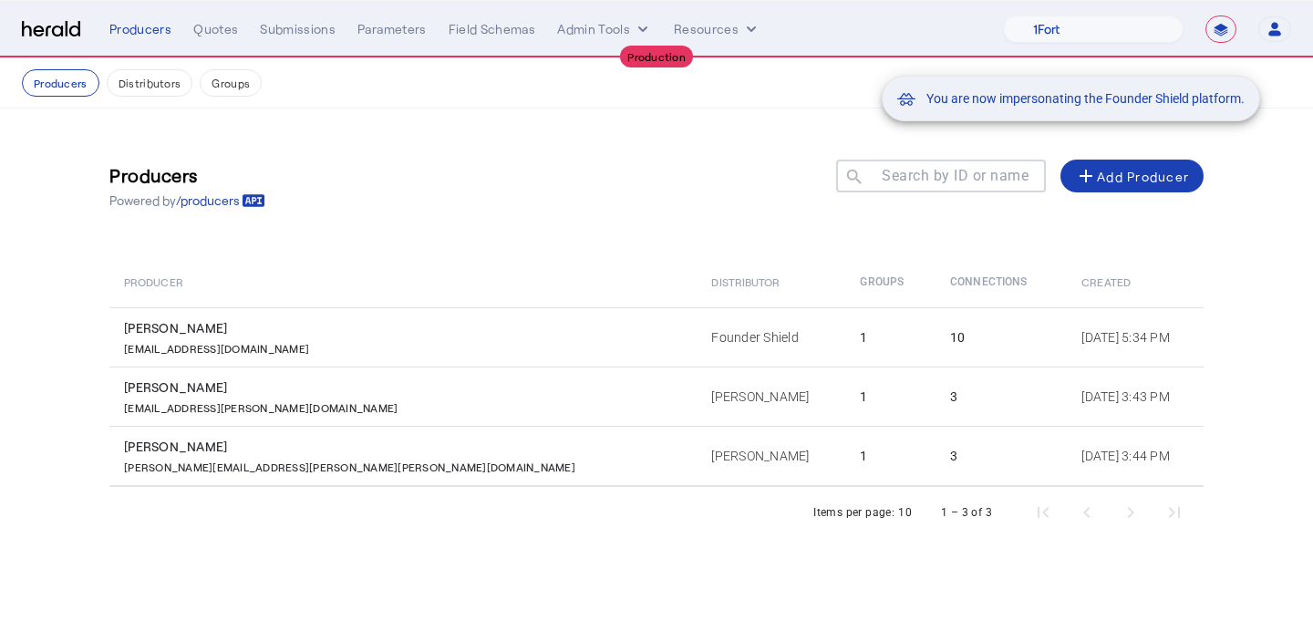
click at [208, 24] on div "You are now impersonating the Founder Shield platform." at bounding box center [656, 315] width 1313 height 631
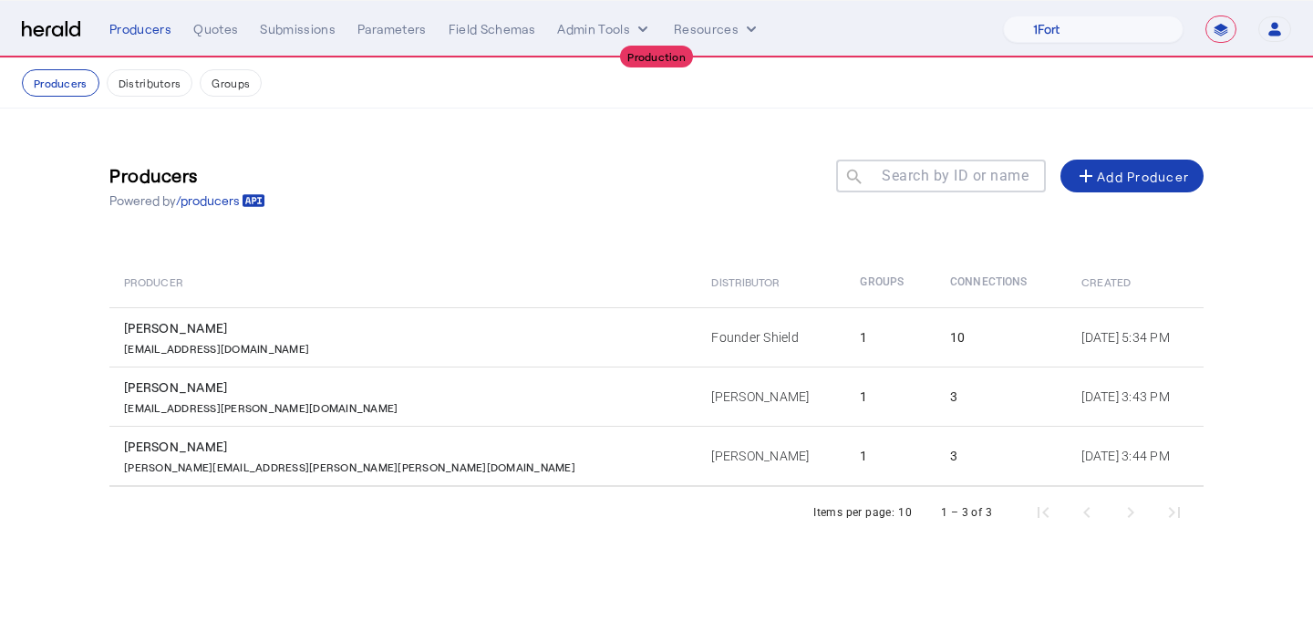
click at [212, 34] on div "Quotes" at bounding box center [215, 29] width 45 height 18
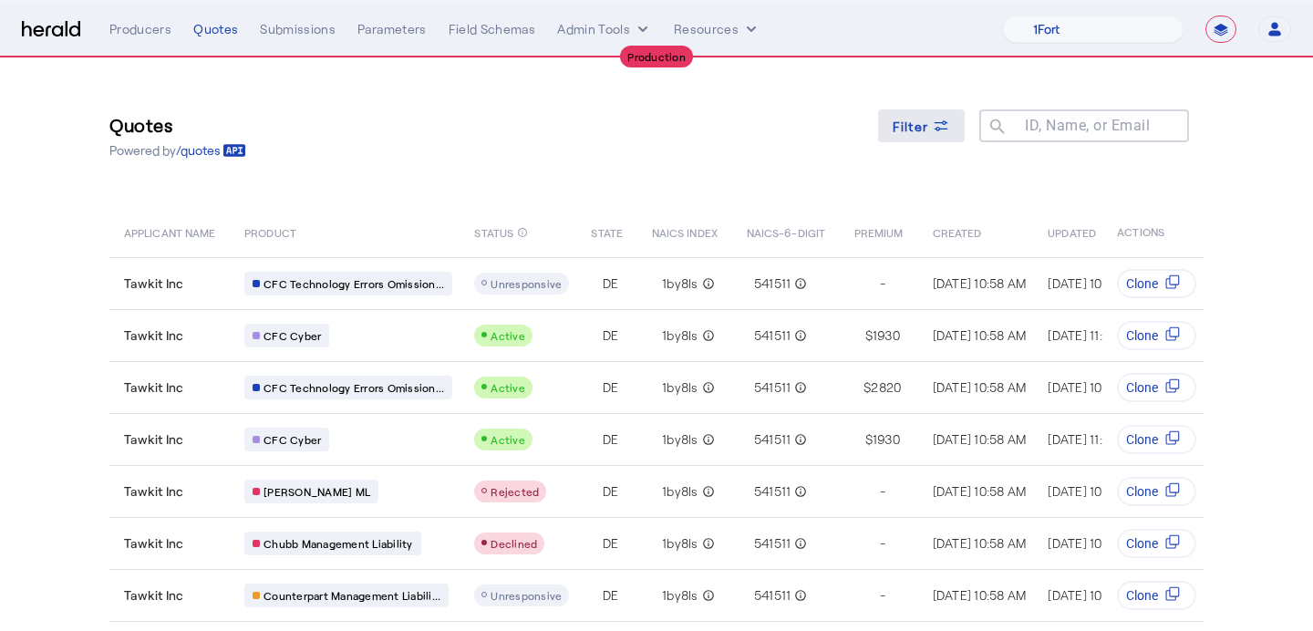
click at [958, 140] on span at bounding box center [922, 126] width 88 height 44
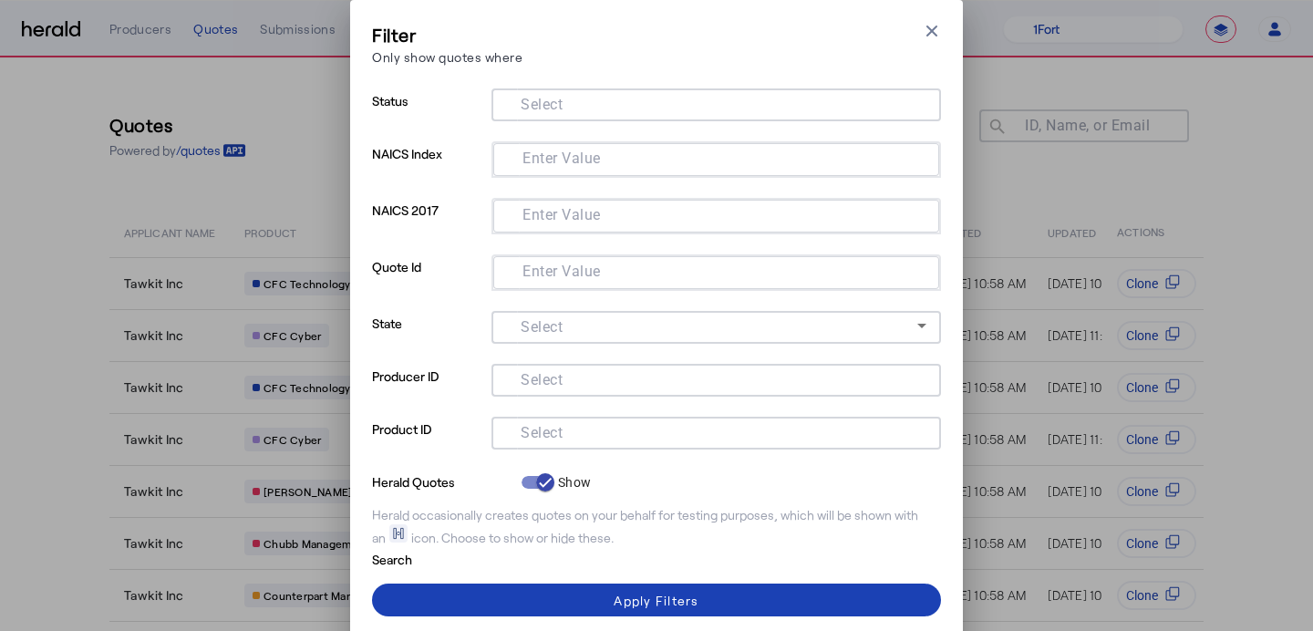
click at [600, 382] on input "Select" at bounding box center [712, 378] width 413 height 22
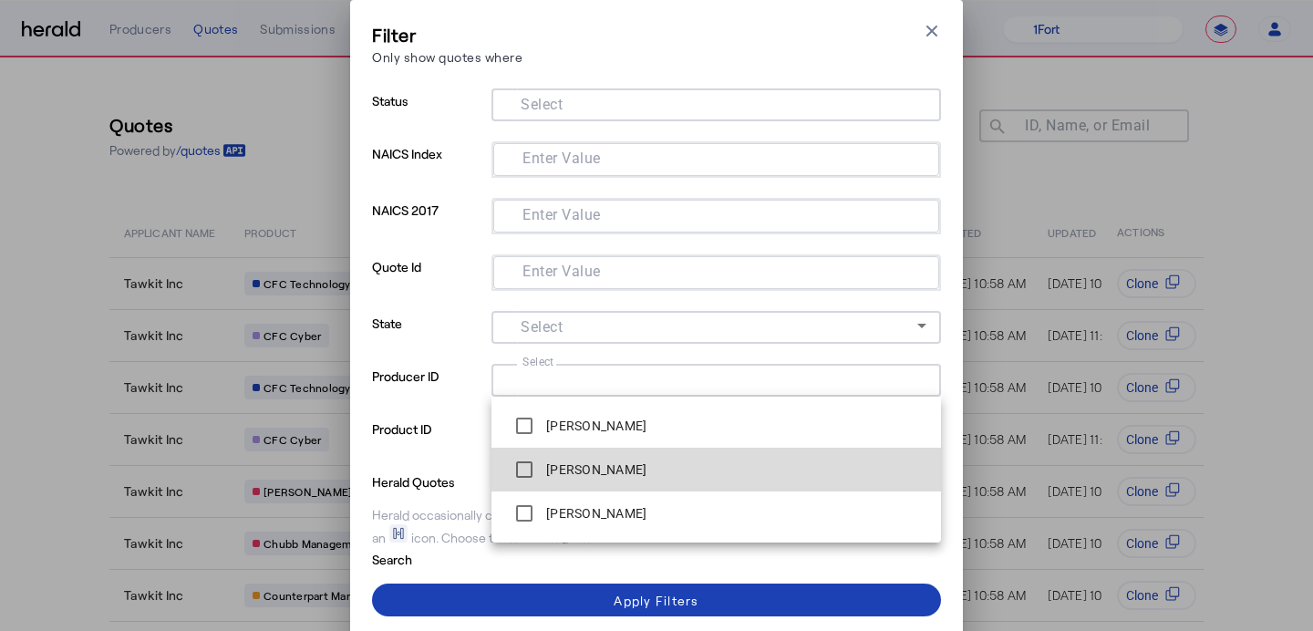
click at [590, 470] on label "[PERSON_NAME]" at bounding box center [595, 470] width 104 height 18
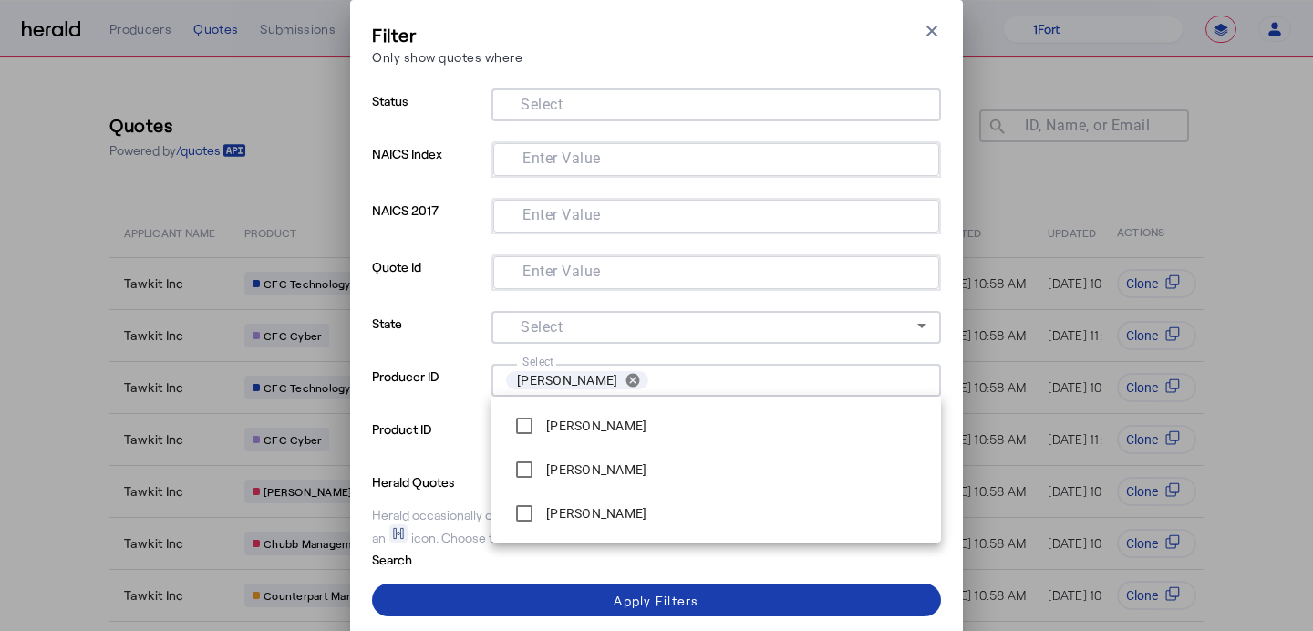
click at [621, 603] on div "Apply Filters" at bounding box center [656, 600] width 85 height 19
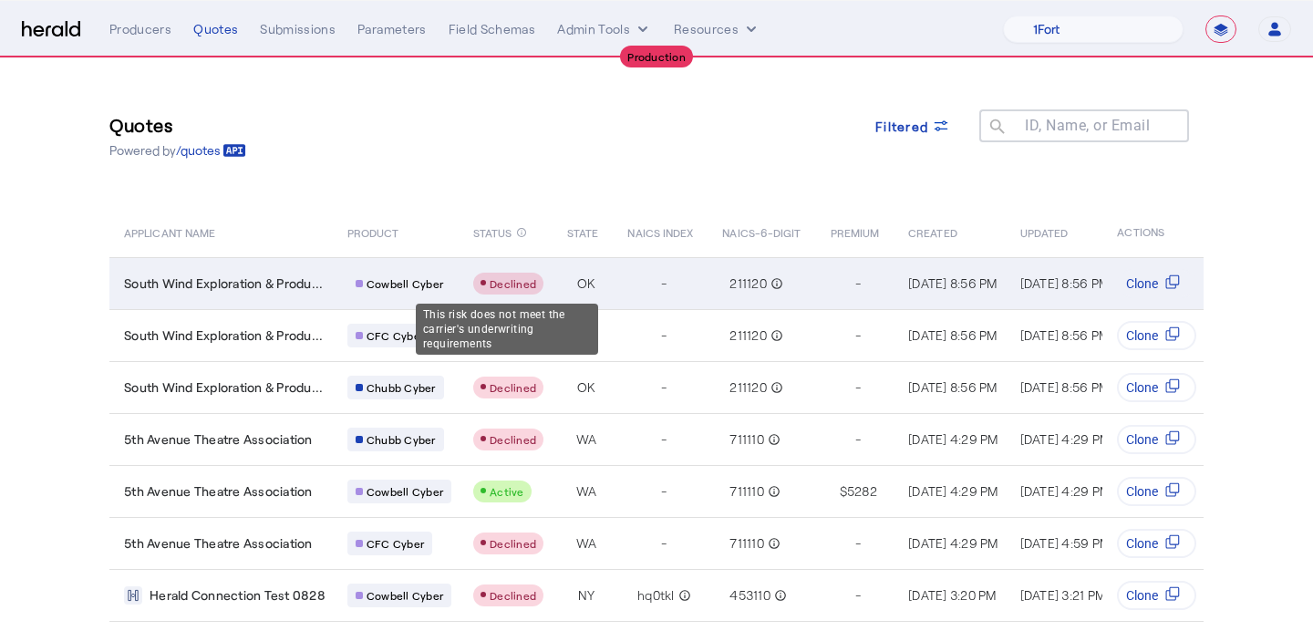
click at [507, 284] on span "Declined" at bounding box center [513, 283] width 47 height 13
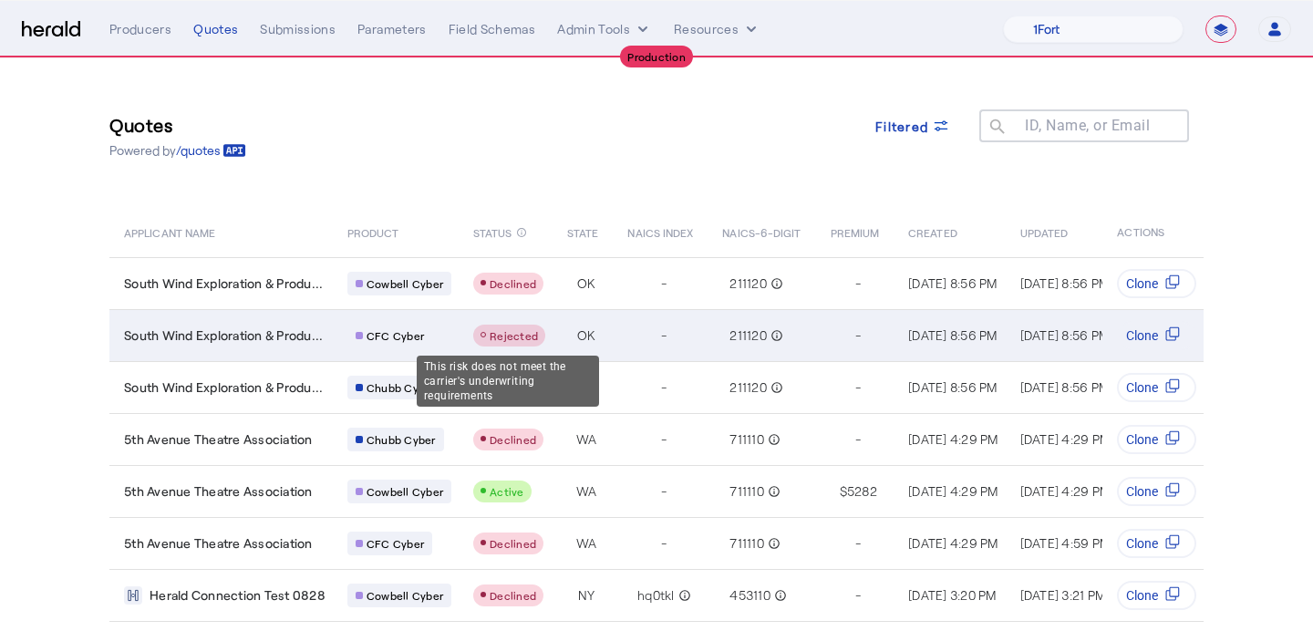
click at [502, 337] on span "Rejected" at bounding box center [514, 335] width 48 height 13
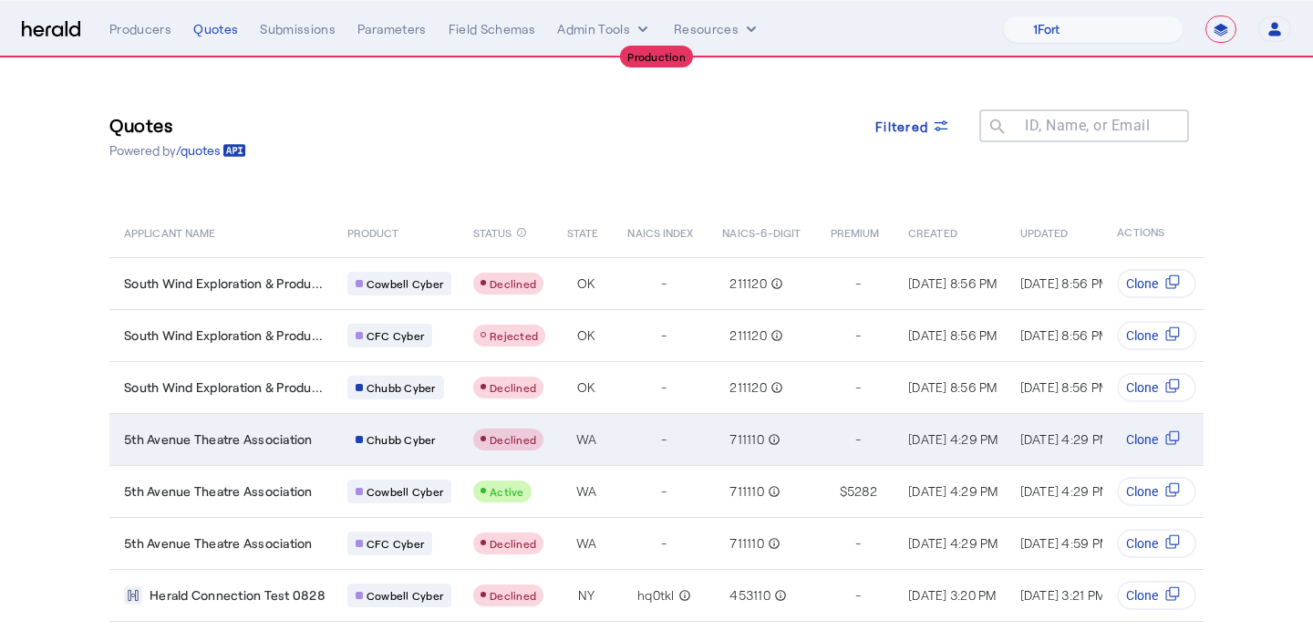
click at [502, 445] on div "Declined" at bounding box center [509, 439] width 56 height 15
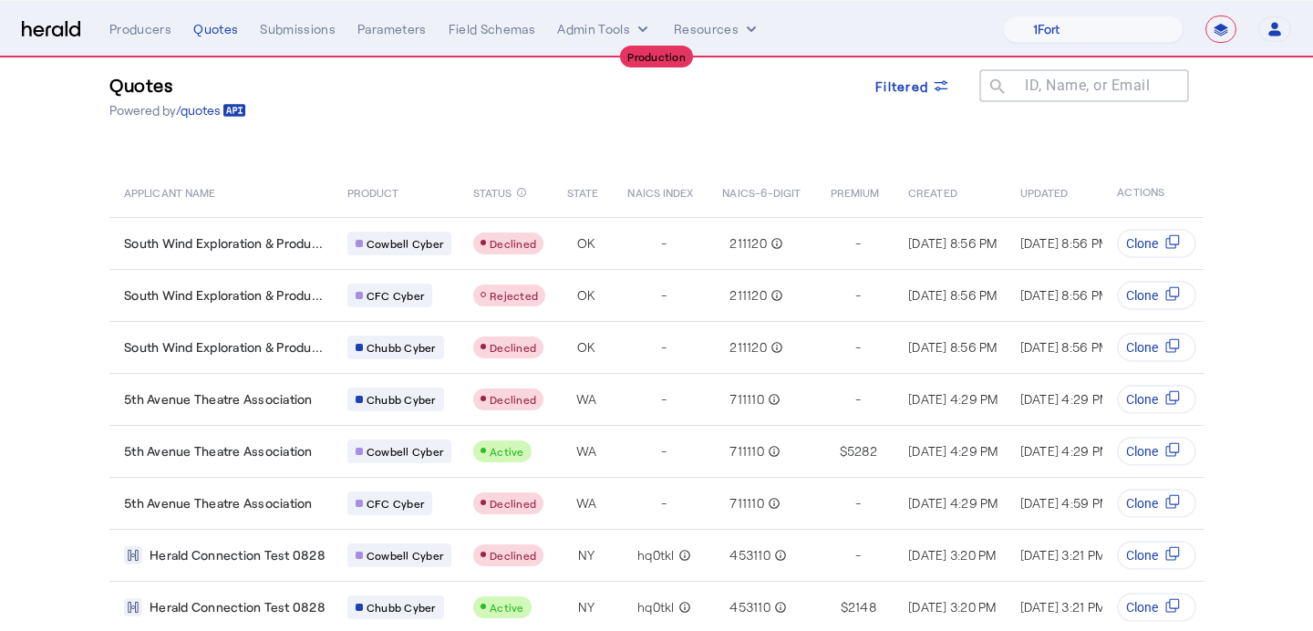
scroll to position [65, 0]
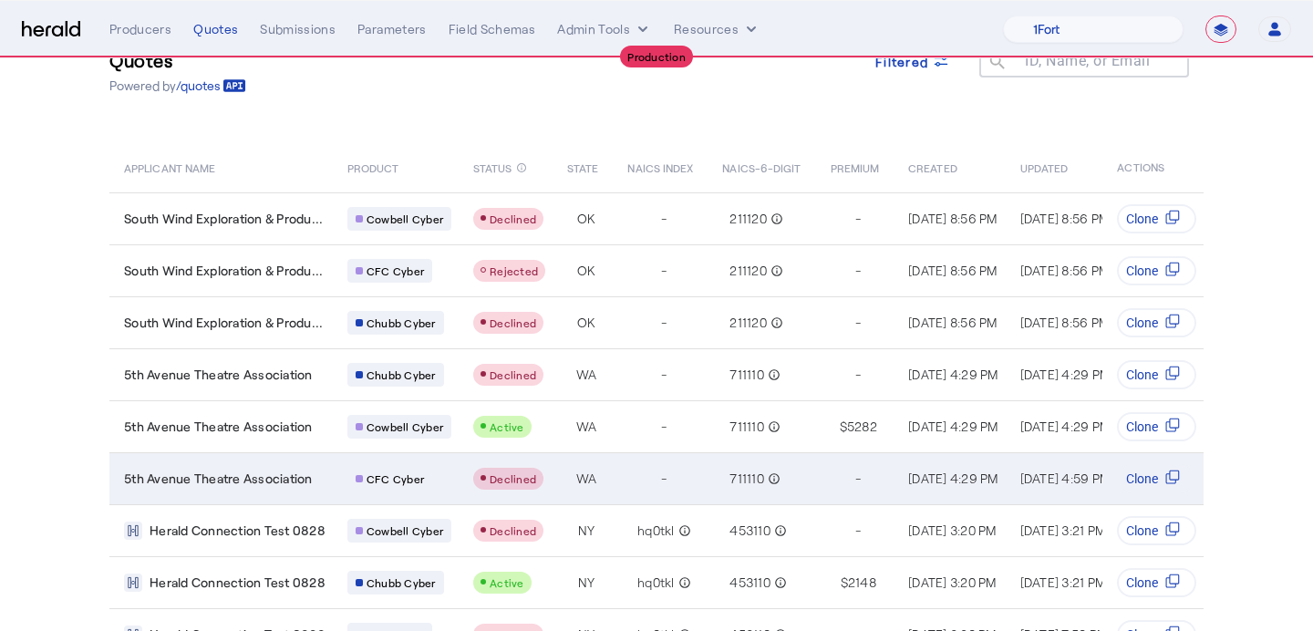
click at [517, 478] on span "Declined" at bounding box center [513, 478] width 47 height 13
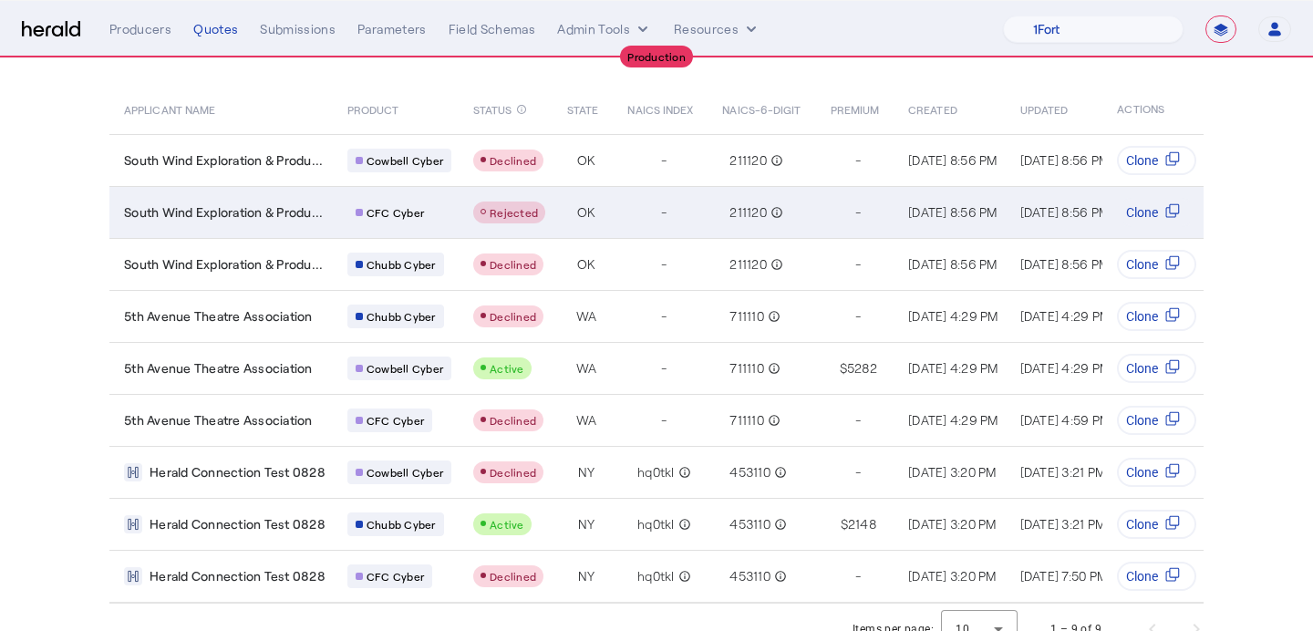
scroll to position [146, 0]
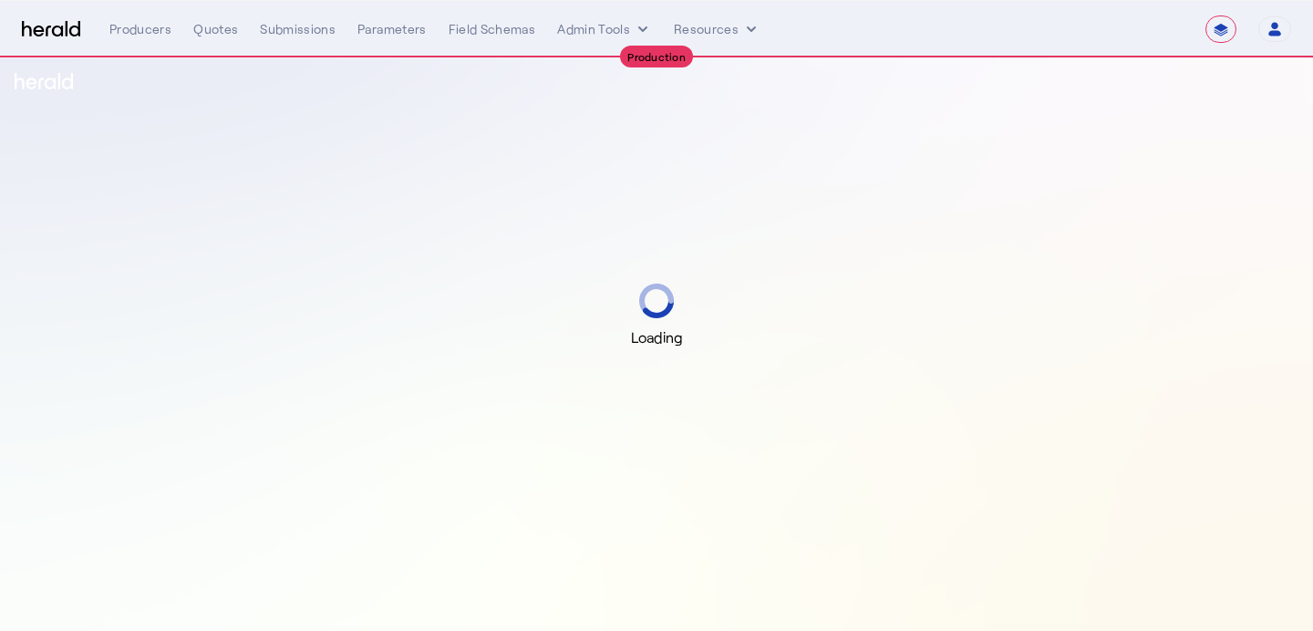
select select "**********"
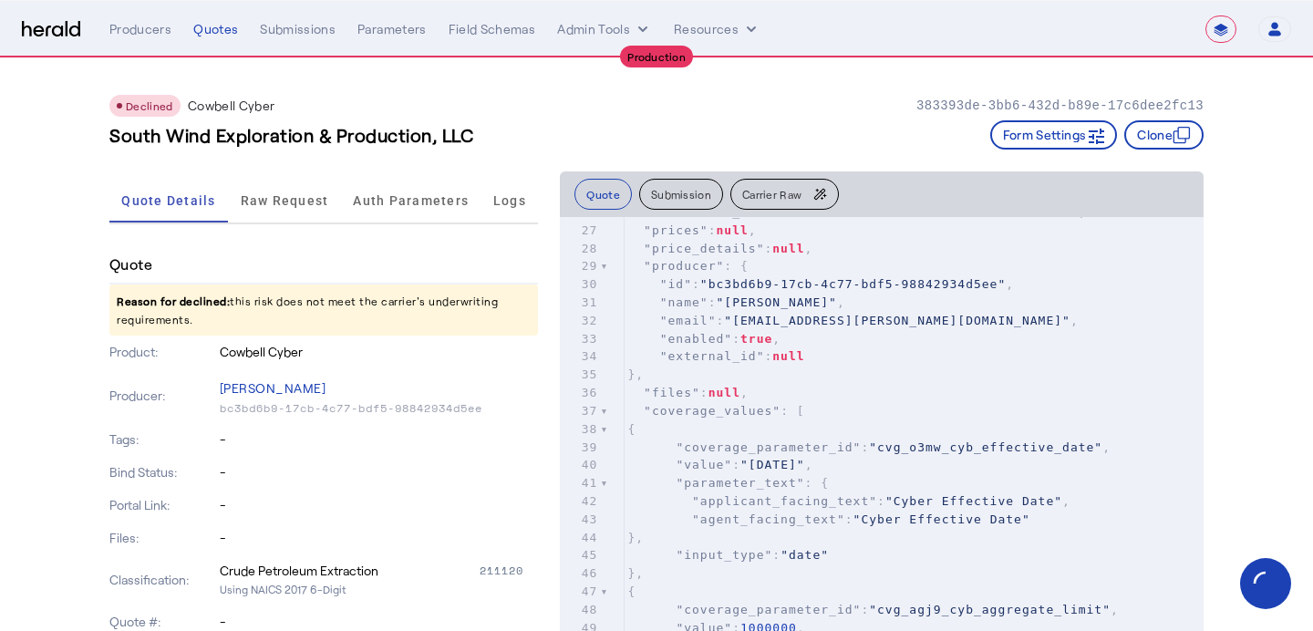
scroll to position [574, 0]
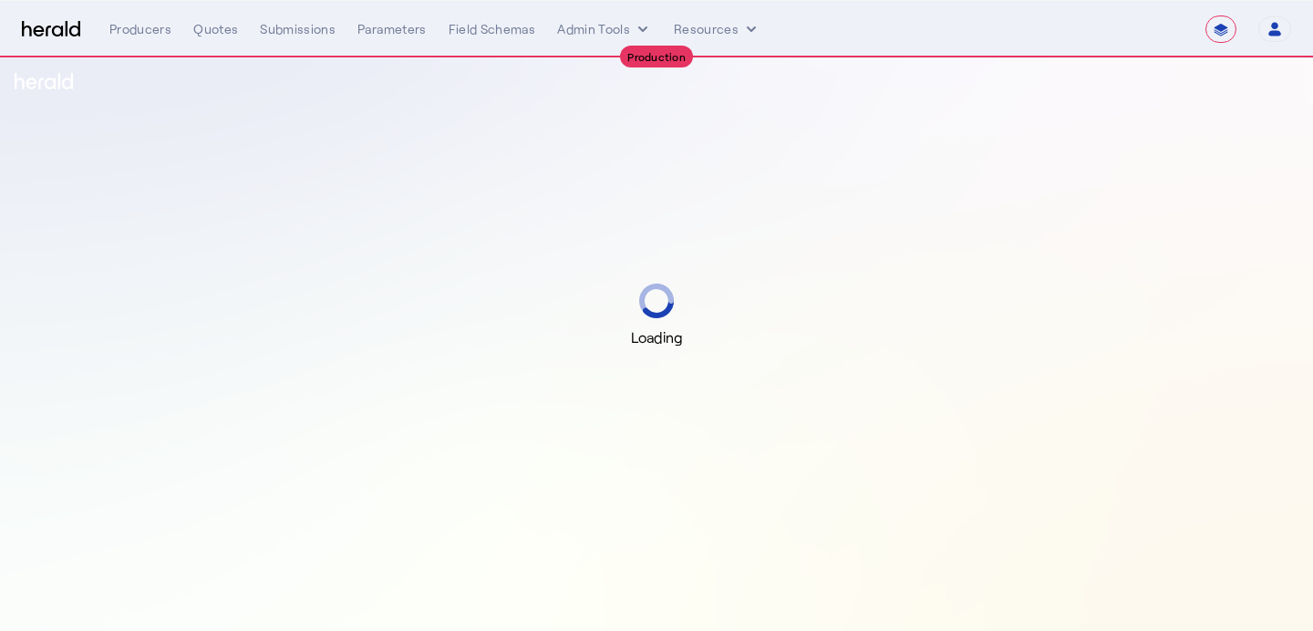
select select "**********"
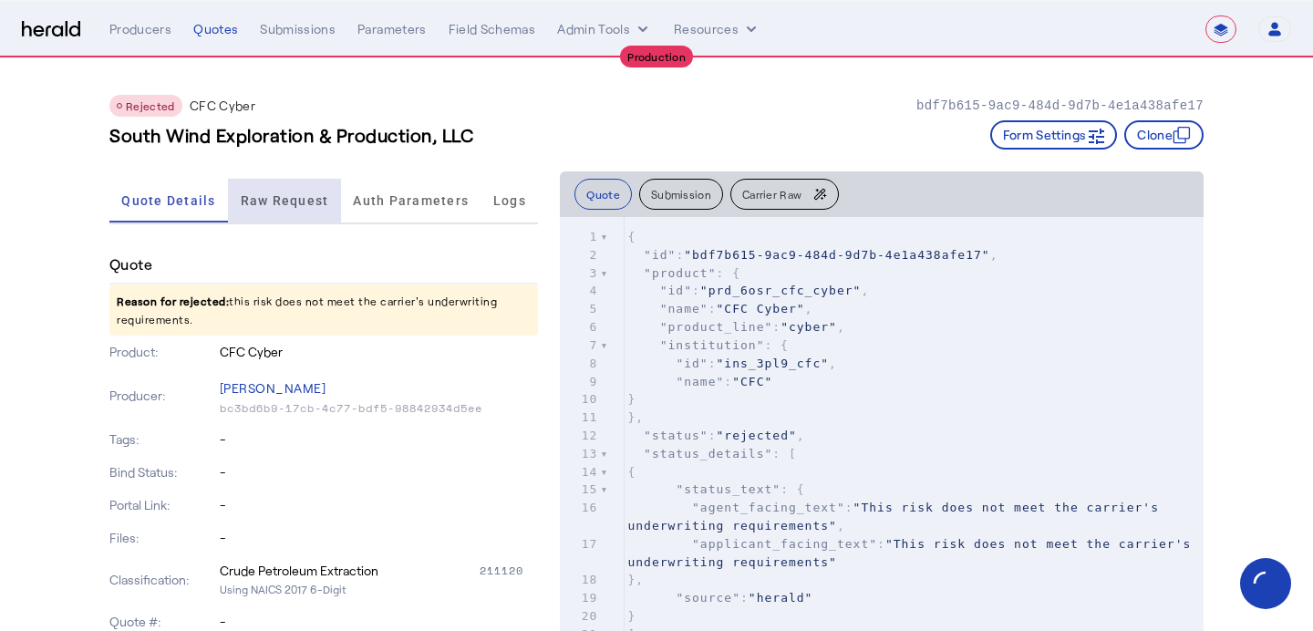
click at [305, 205] on span "Raw Request" at bounding box center [285, 200] width 88 height 13
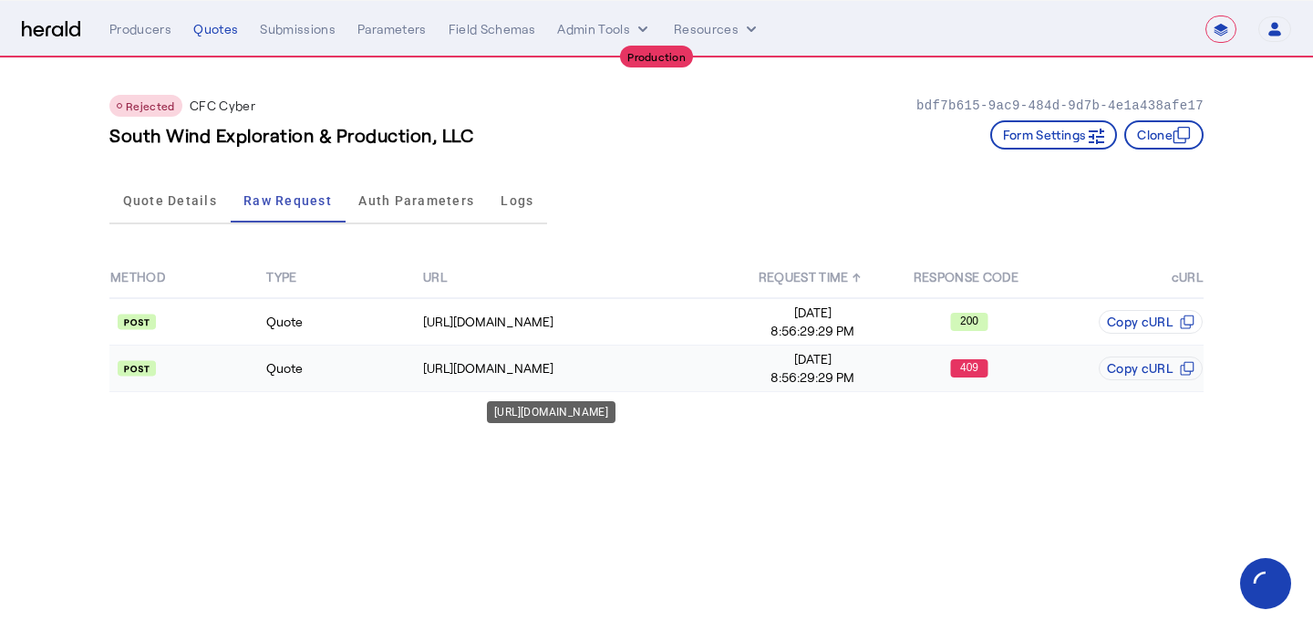
click at [522, 380] on td "[URL][DOMAIN_NAME]" at bounding box center [578, 369] width 313 height 47
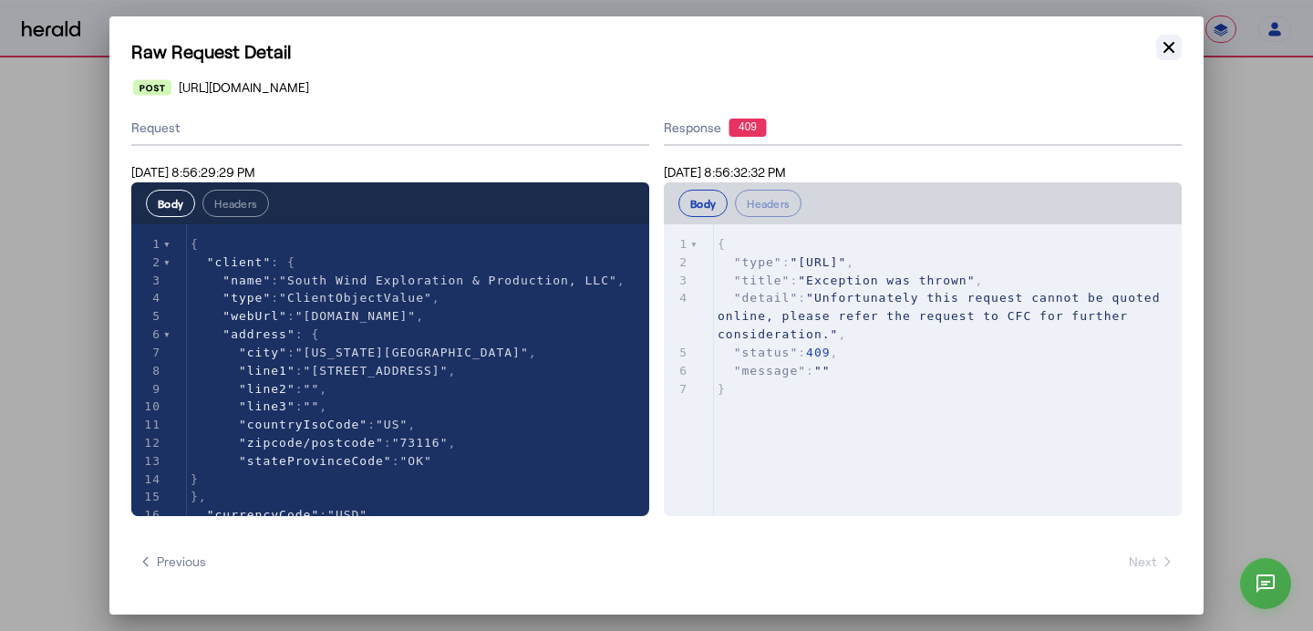
click at [1161, 50] on icon "button" at bounding box center [1169, 47] width 18 height 18
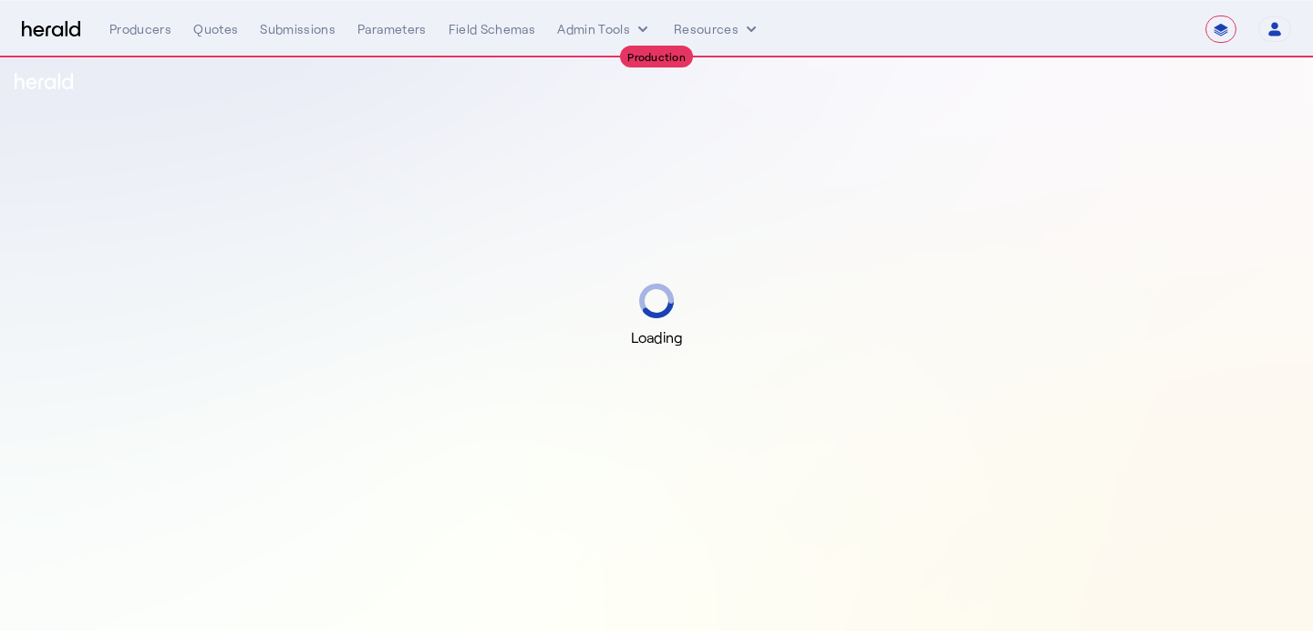
select select "**********"
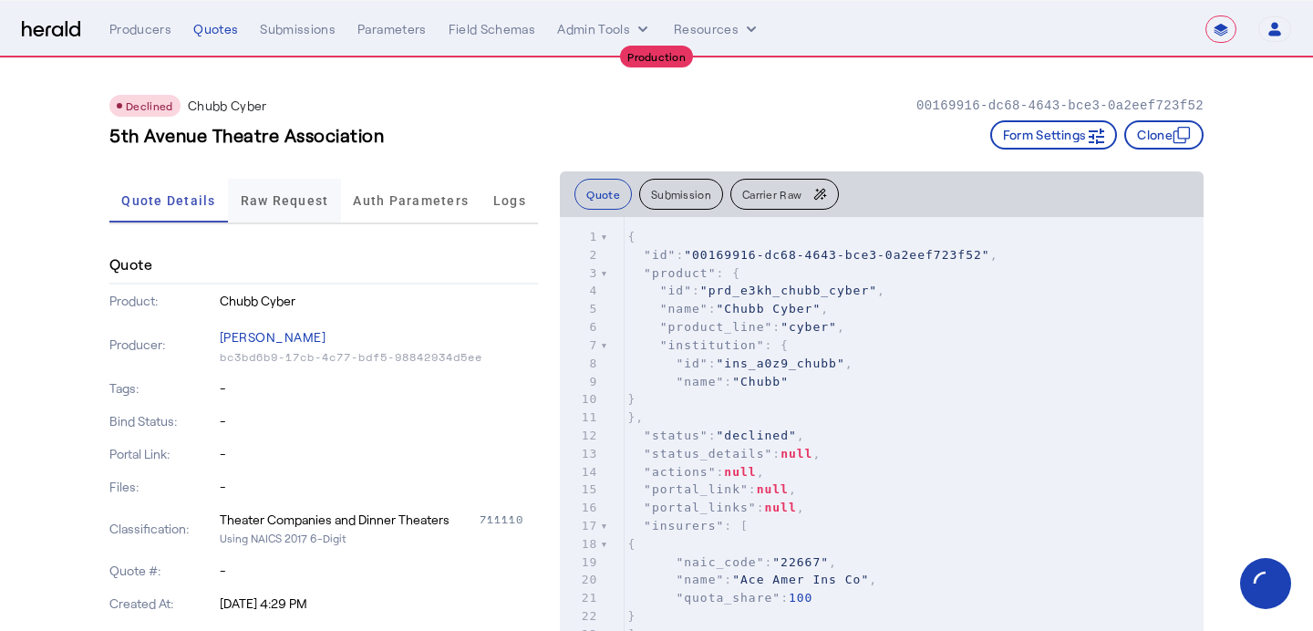
click at [297, 202] on span "Raw Request" at bounding box center [285, 200] width 88 height 13
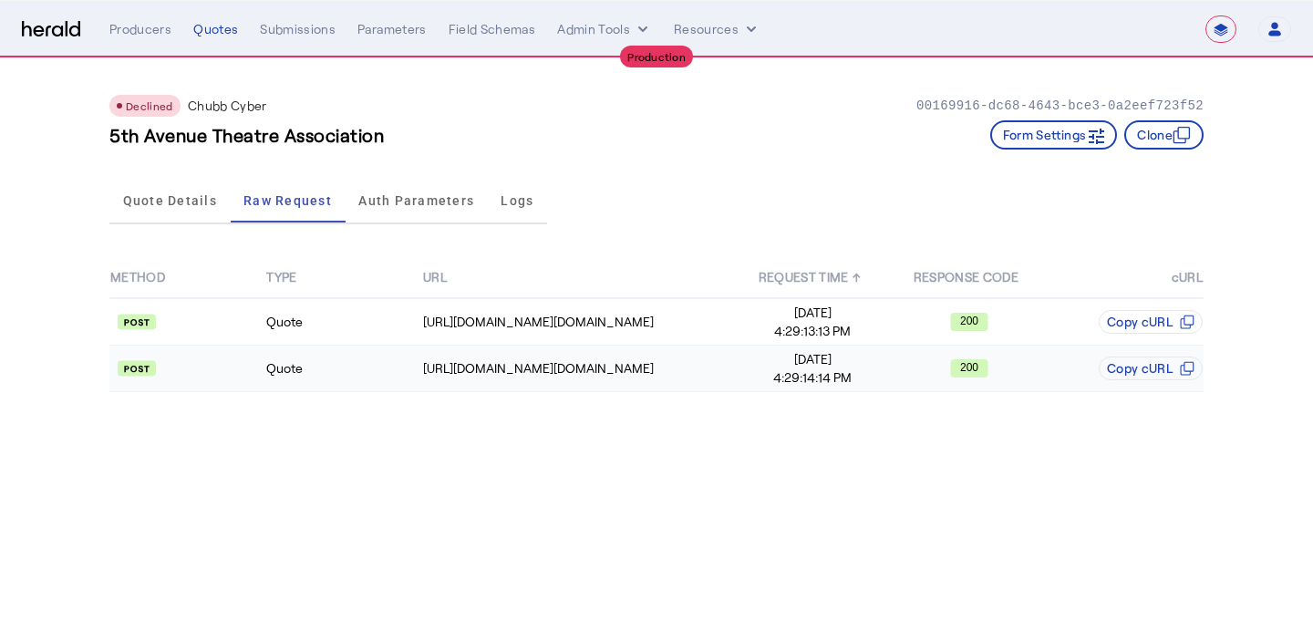
click at [764, 354] on span "[DATE]" at bounding box center [813, 359] width 154 height 18
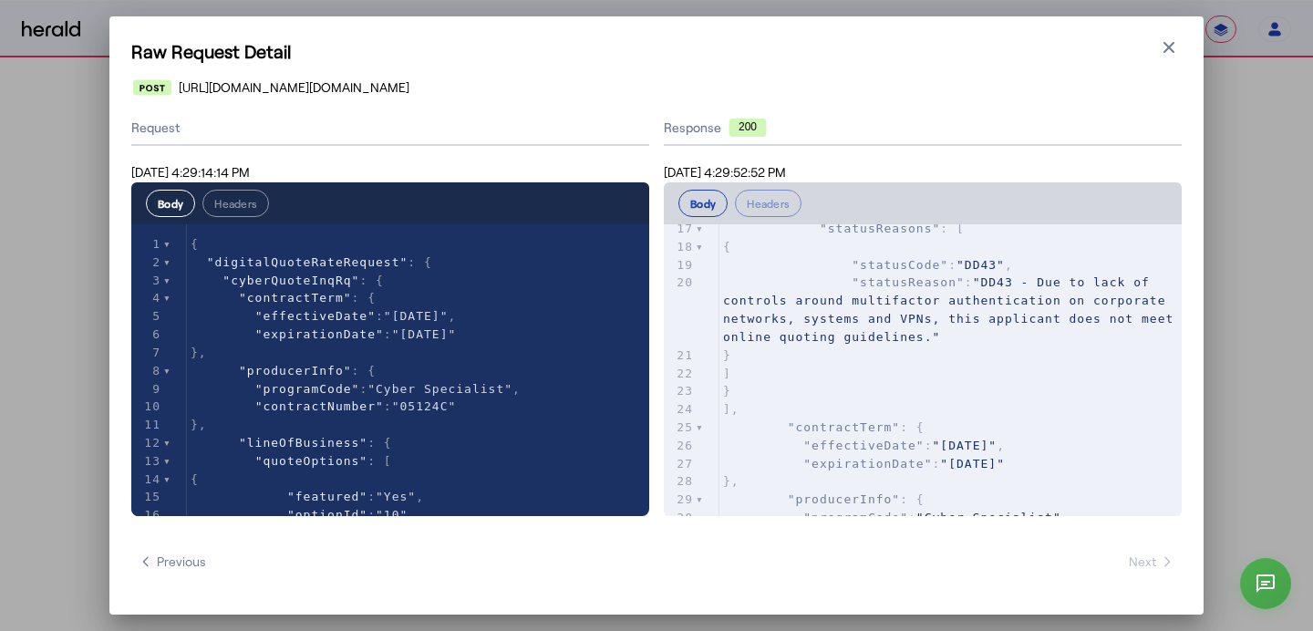
scroll to position [311, 0]
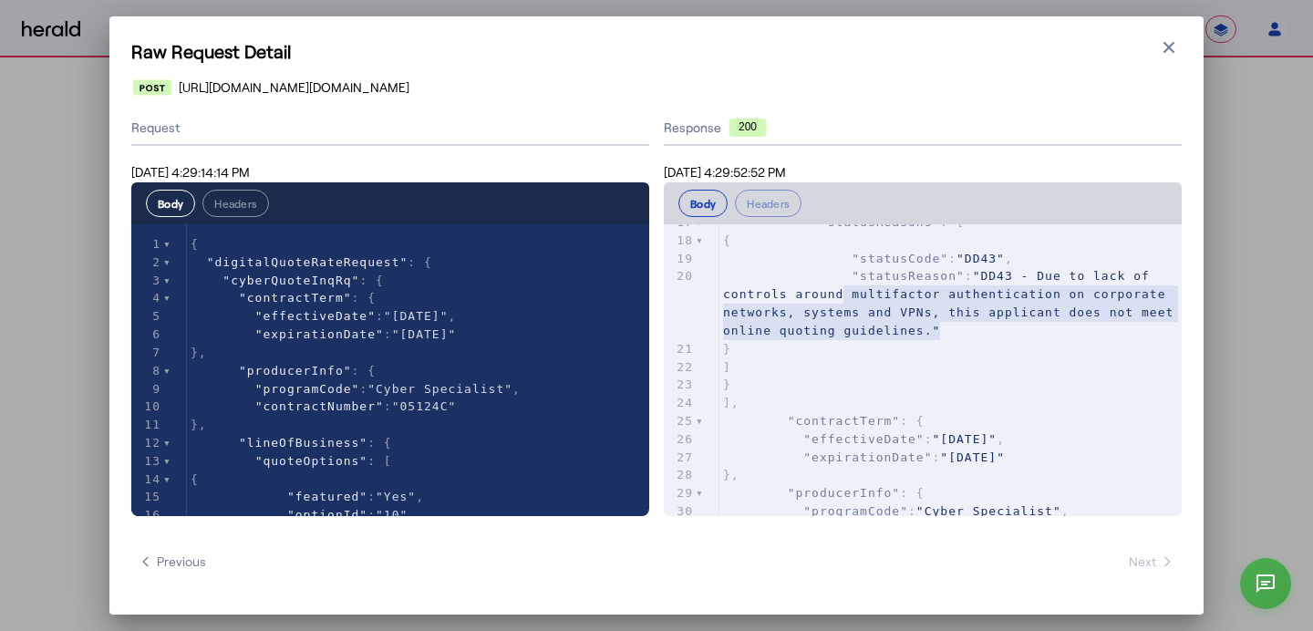
type textarea "**********"
drag, startPoint x: 946, startPoint y: 331, endPoint x: 831, endPoint y: 277, distance: 126.9
click at [831, 277] on pre ""statusReason" : "DD43 - Due to lack of controls around multifactor authenticat…" at bounding box center [950, 303] width 462 height 72
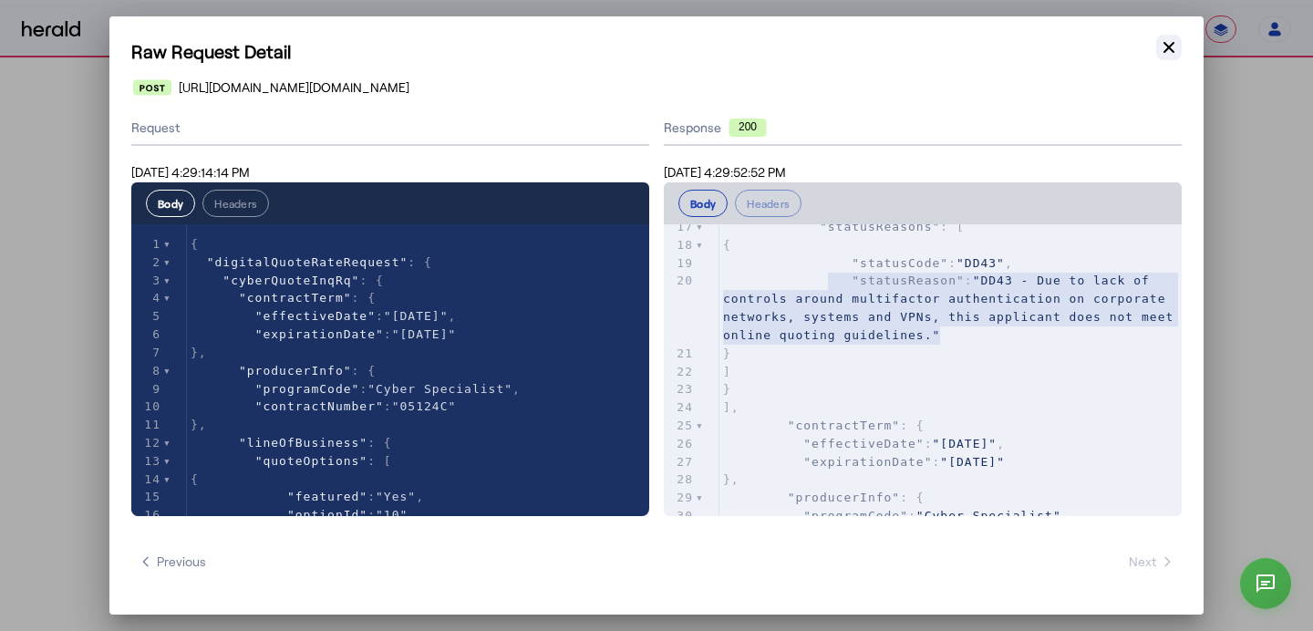
click at [1164, 53] on icon "button" at bounding box center [1169, 47] width 18 height 18
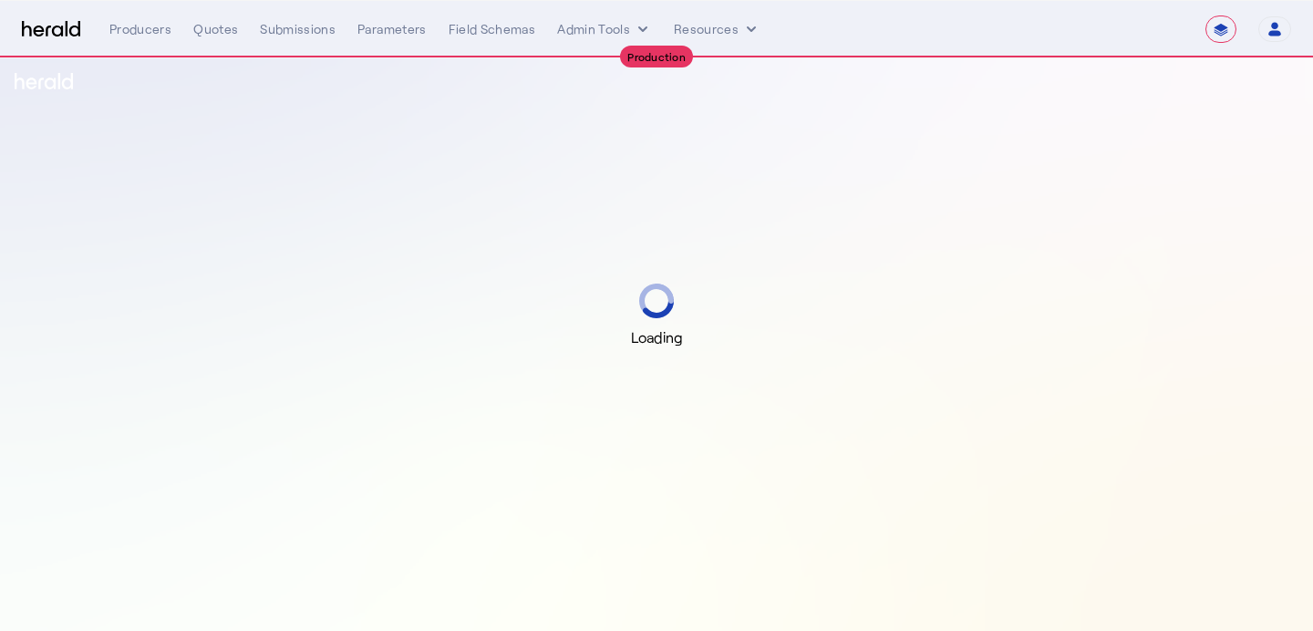
select select "**********"
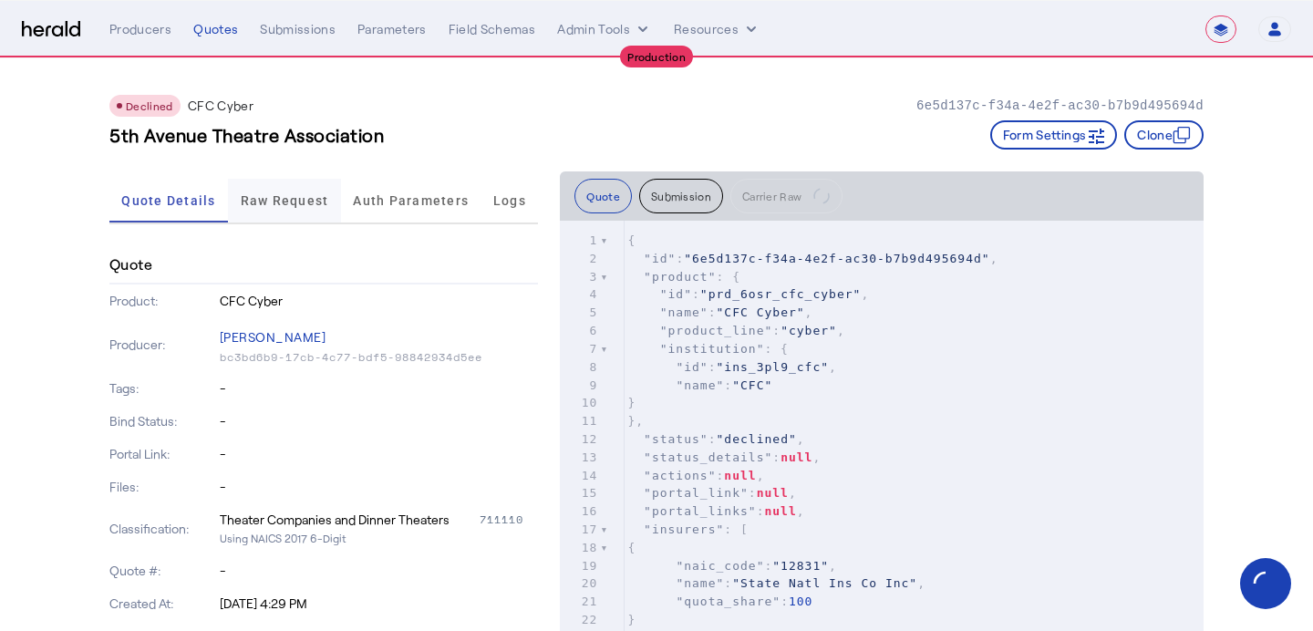
click at [297, 215] on span "Raw Request" at bounding box center [285, 201] width 88 height 44
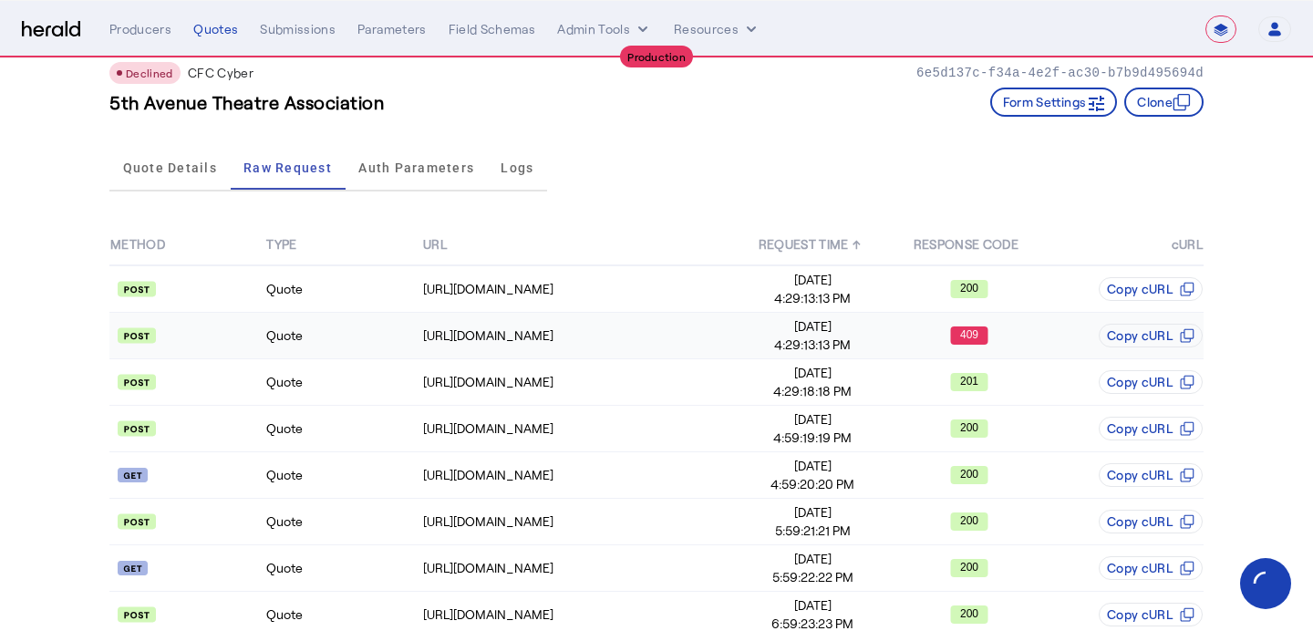
scroll to position [36, 0]
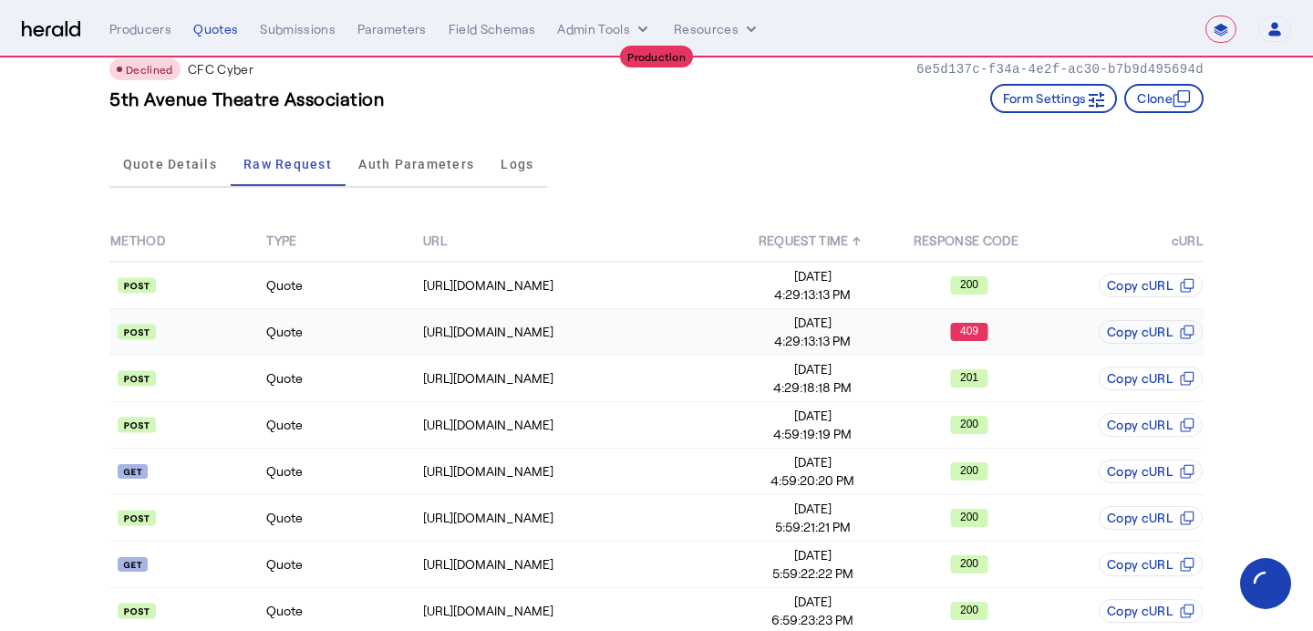
click at [737, 347] on span "4:29:13:13 PM" at bounding box center [813, 341] width 154 height 18
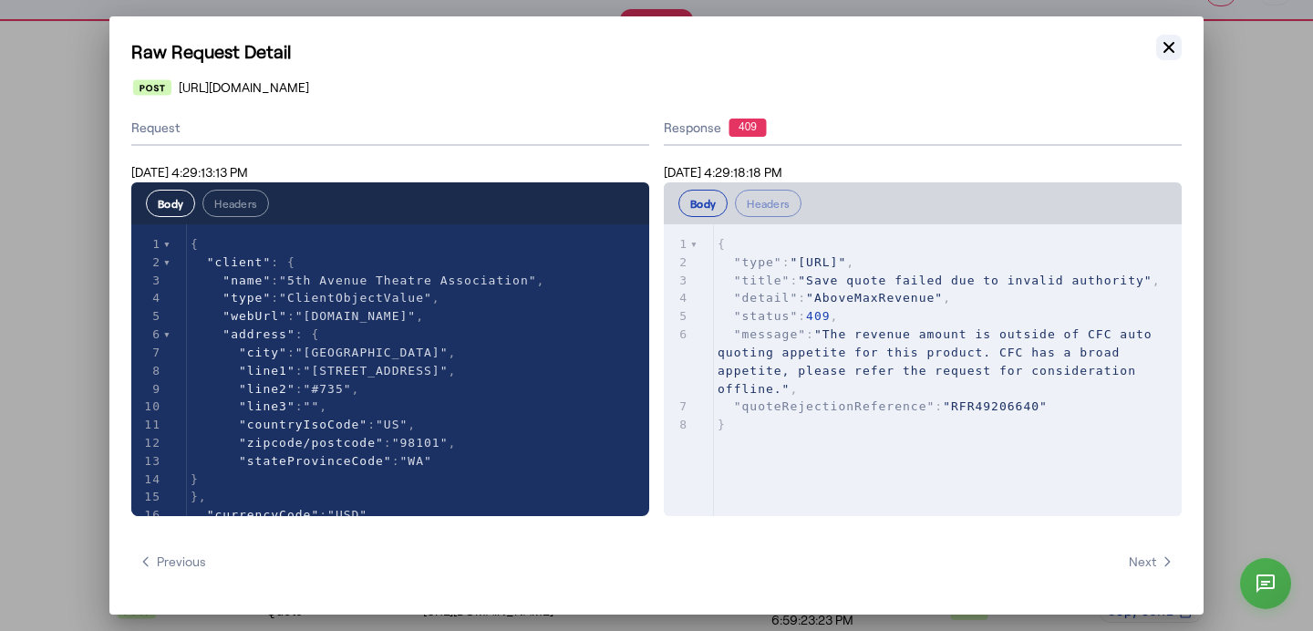
click at [1175, 55] on icon "button" at bounding box center [1169, 47] width 18 height 18
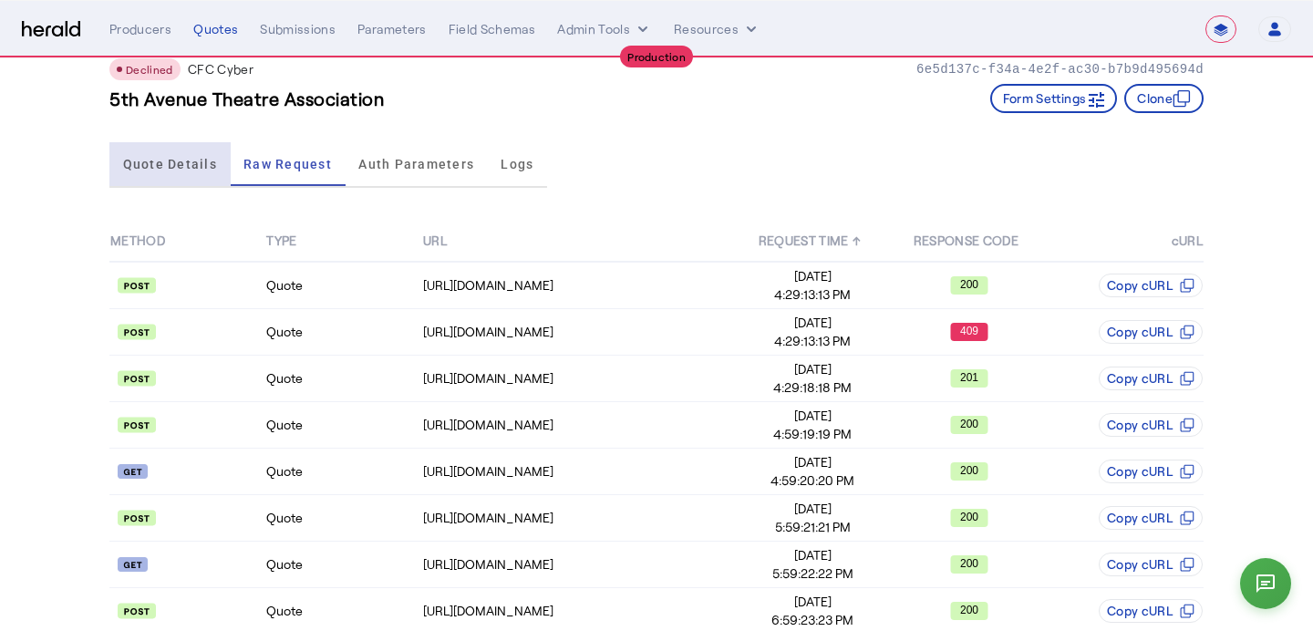
click at [184, 150] on span "Quote Details" at bounding box center [170, 164] width 94 height 44
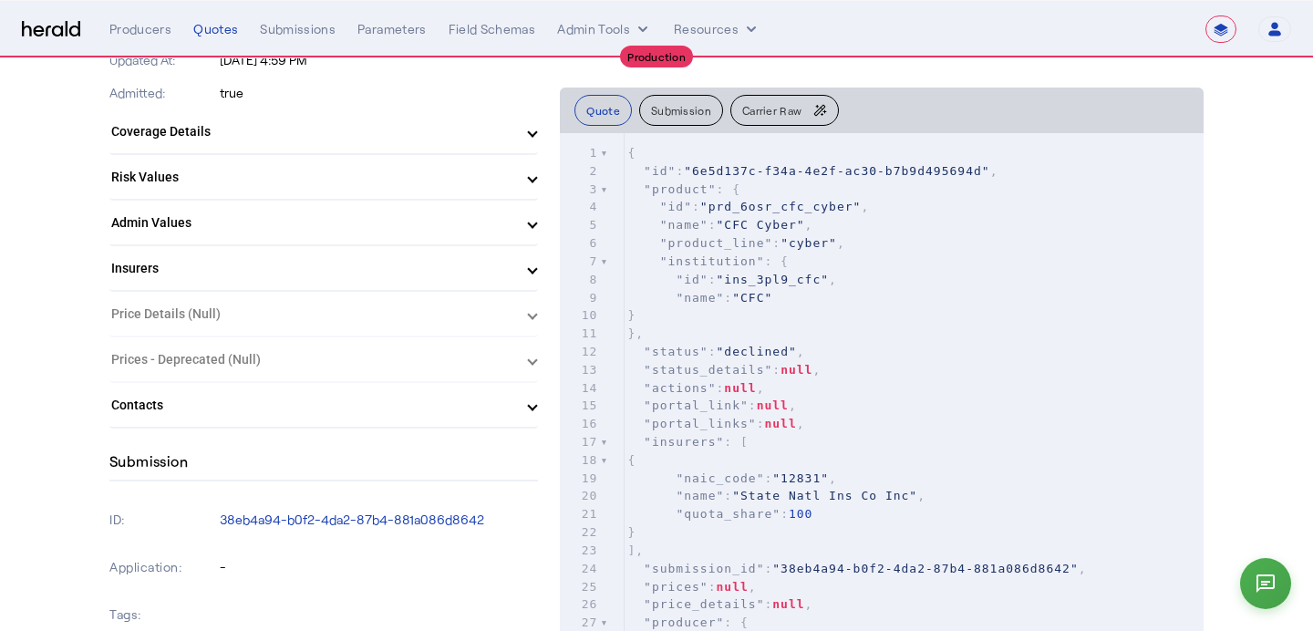
scroll to position [580, 0]
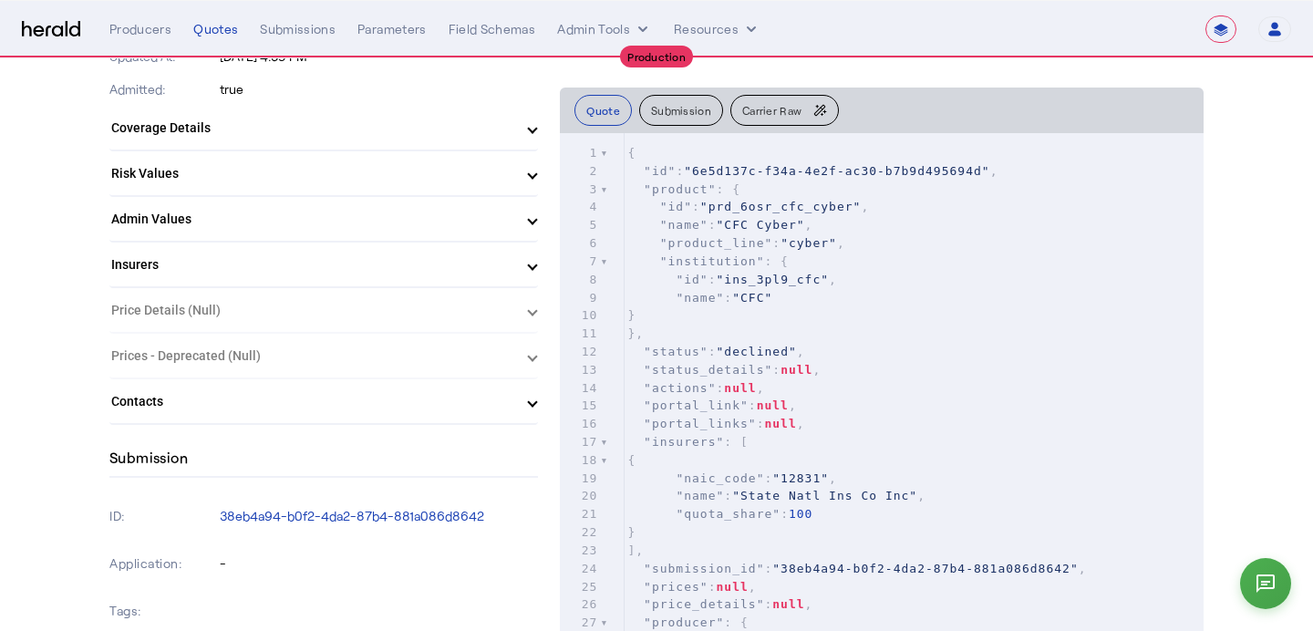
click at [295, 192] on mat-expansion-panel-header "Risk Values" at bounding box center [323, 173] width 429 height 44
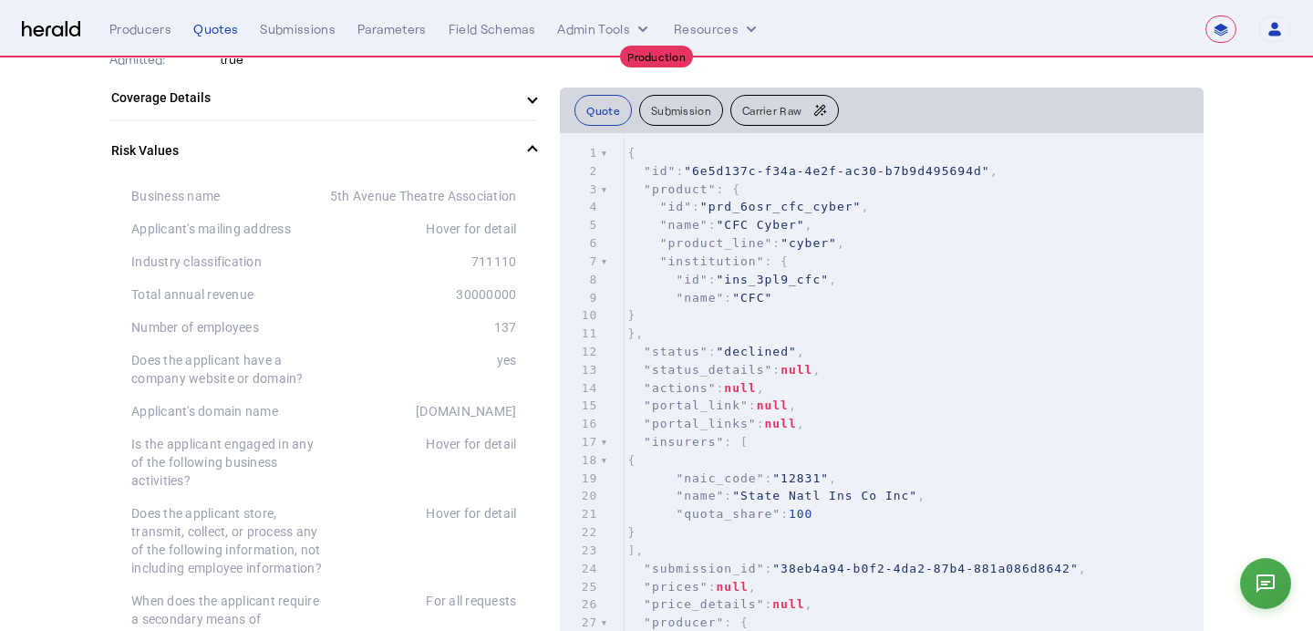
scroll to position [619, 0]
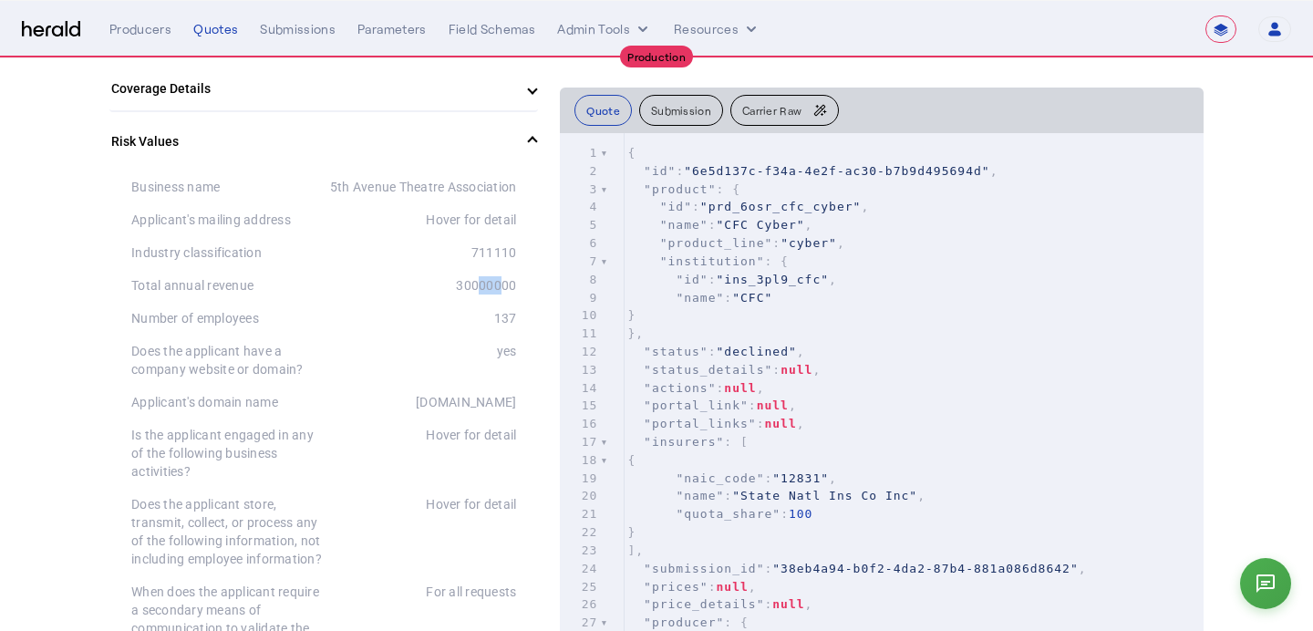
drag, startPoint x: 491, startPoint y: 286, endPoint x: 473, endPoint y: 286, distance: 17.3
click at [473, 286] on div "30000000" at bounding box center [420, 285] width 192 height 18
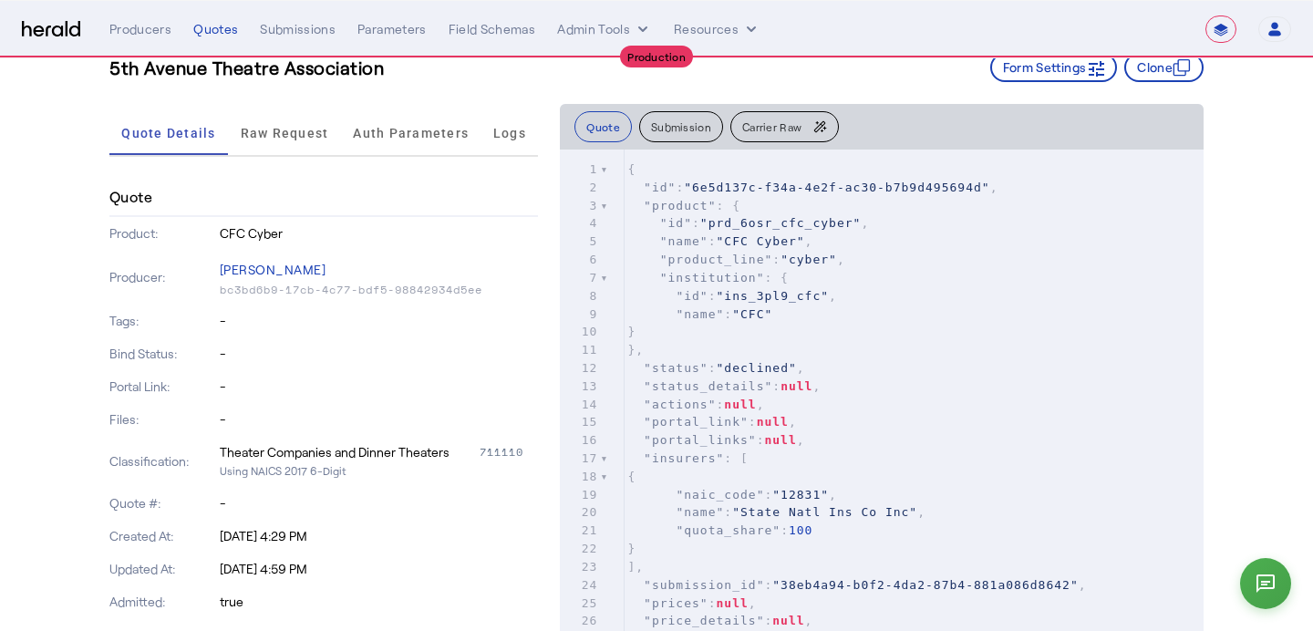
scroll to position [0, 0]
